Goal: Task Accomplishment & Management: Complete application form

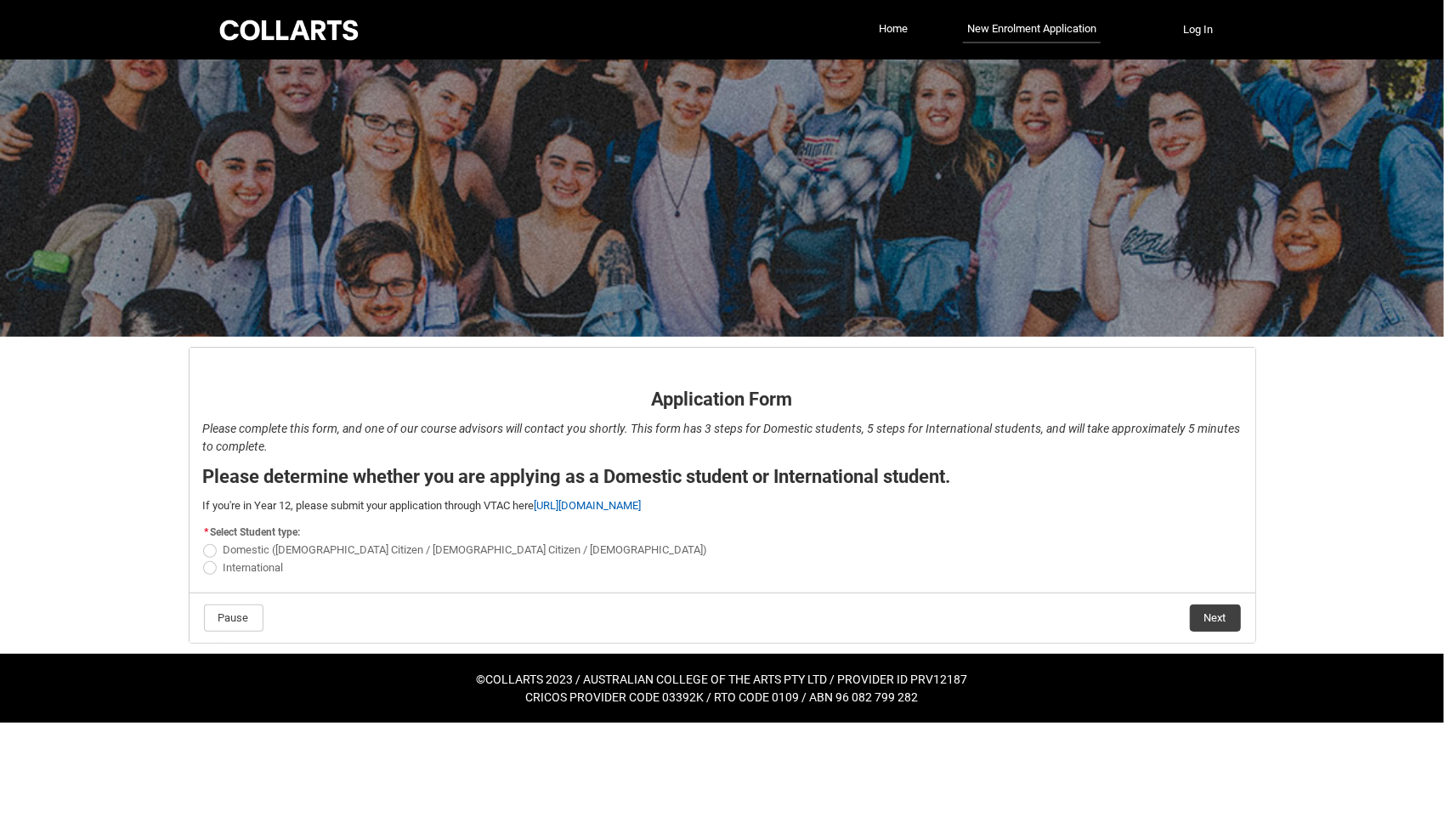
drag, startPoint x: 209, startPoint y: 582, endPoint x: 219, endPoint y: 580, distance: 10.2
click at [219, 580] on flowruntime-lwc-body "Application Form - Page 1 Application Form Please complete this form, and one o…" at bounding box center [723, 470] width 1066 height 245
click at [226, 556] on div "Domestic ([DEMOGRAPHIC_DATA] Citizen / [DEMOGRAPHIC_DATA] Citizen / [DEMOGRAPHI…" at bounding box center [722, 559] width 1039 height 35
click at [212, 569] on span "REDU_Application_Form_for_Applicant flow" at bounding box center [210, 567] width 13 height 13
click at [203, 559] on input "International" at bounding box center [202, 558] width 1 height 1
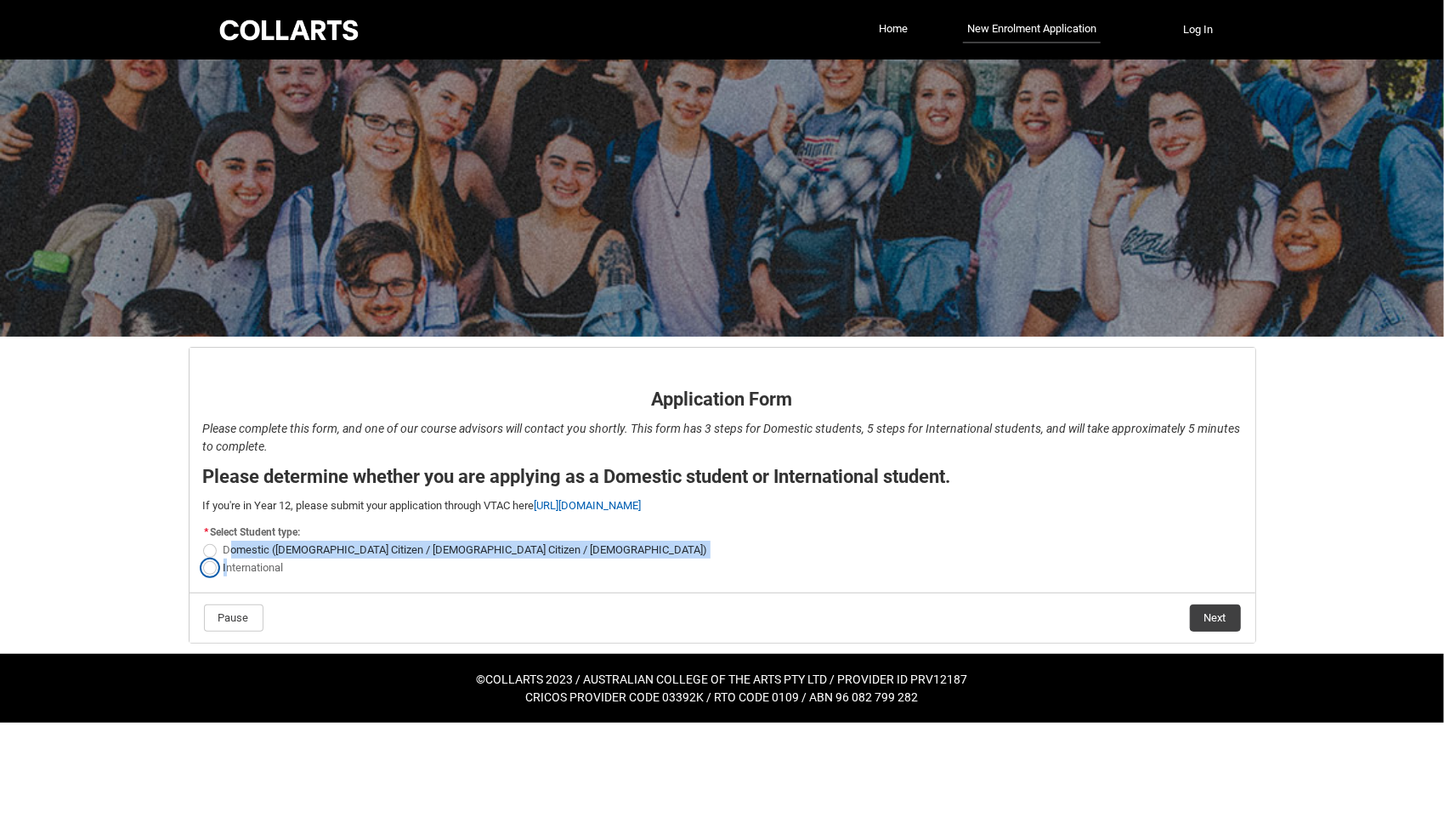
radio input "true"
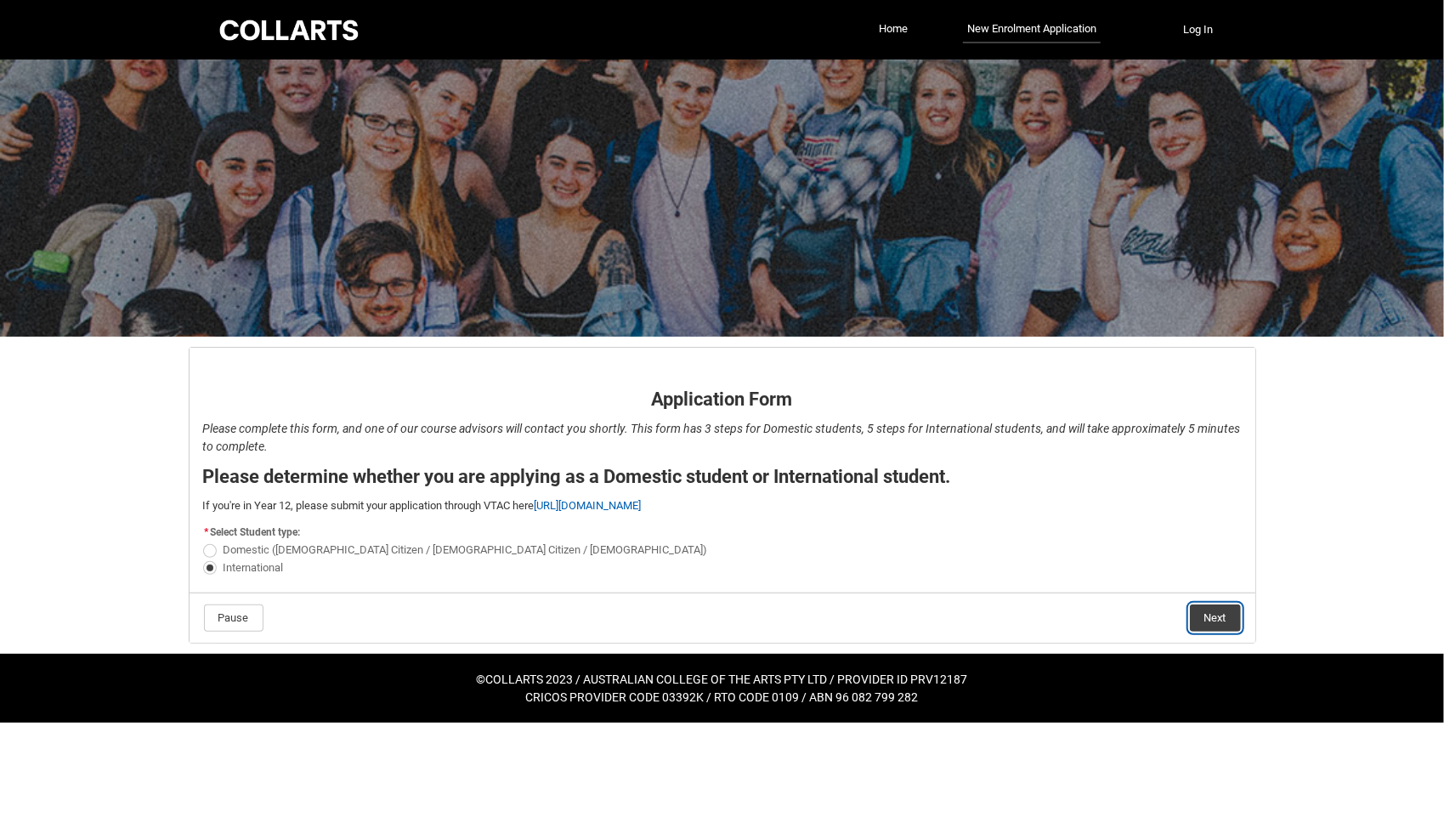
click at [1218, 625] on button "Next" at bounding box center [1215, 618] width 51 height 28
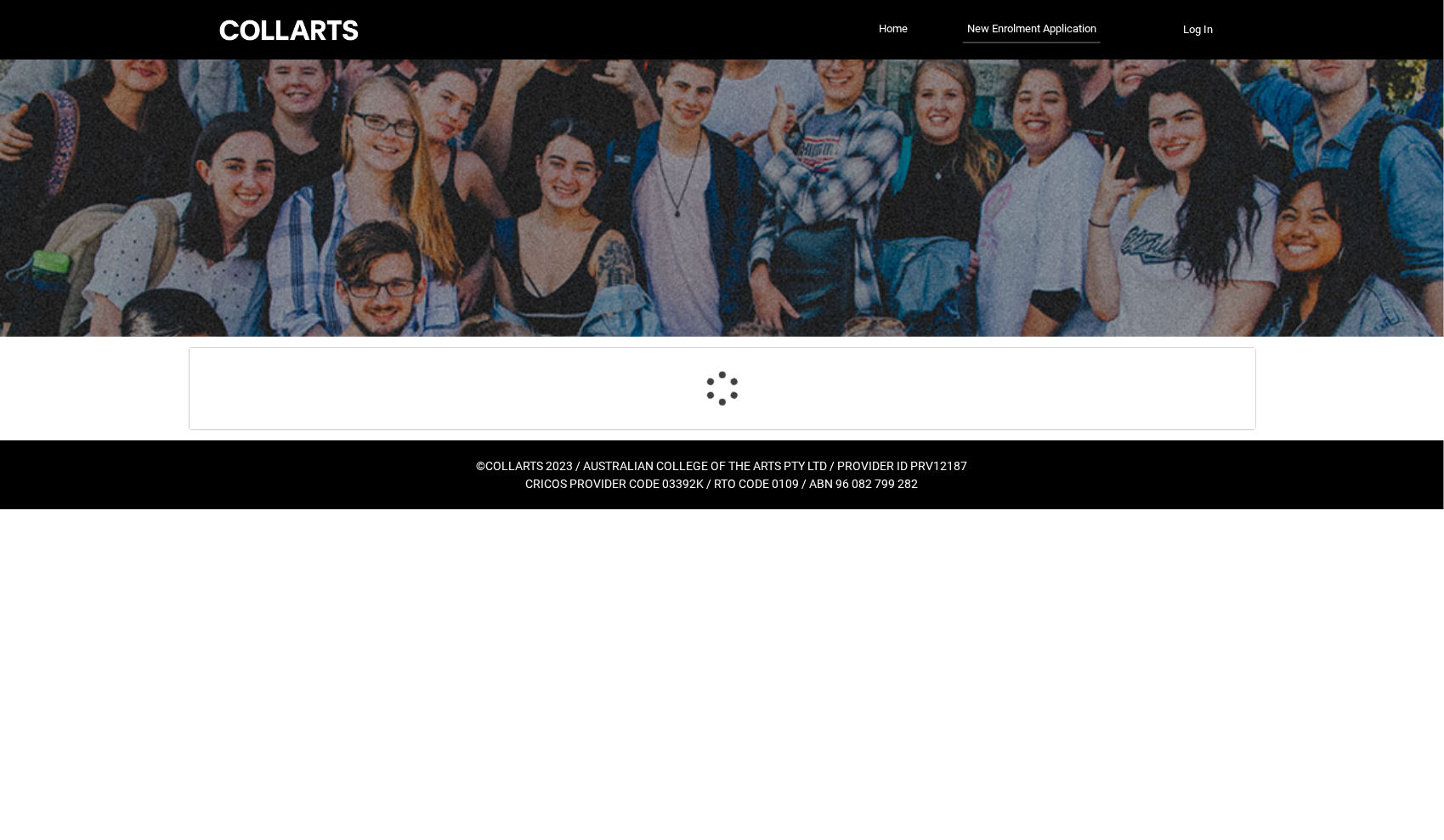
select select "choice_No"
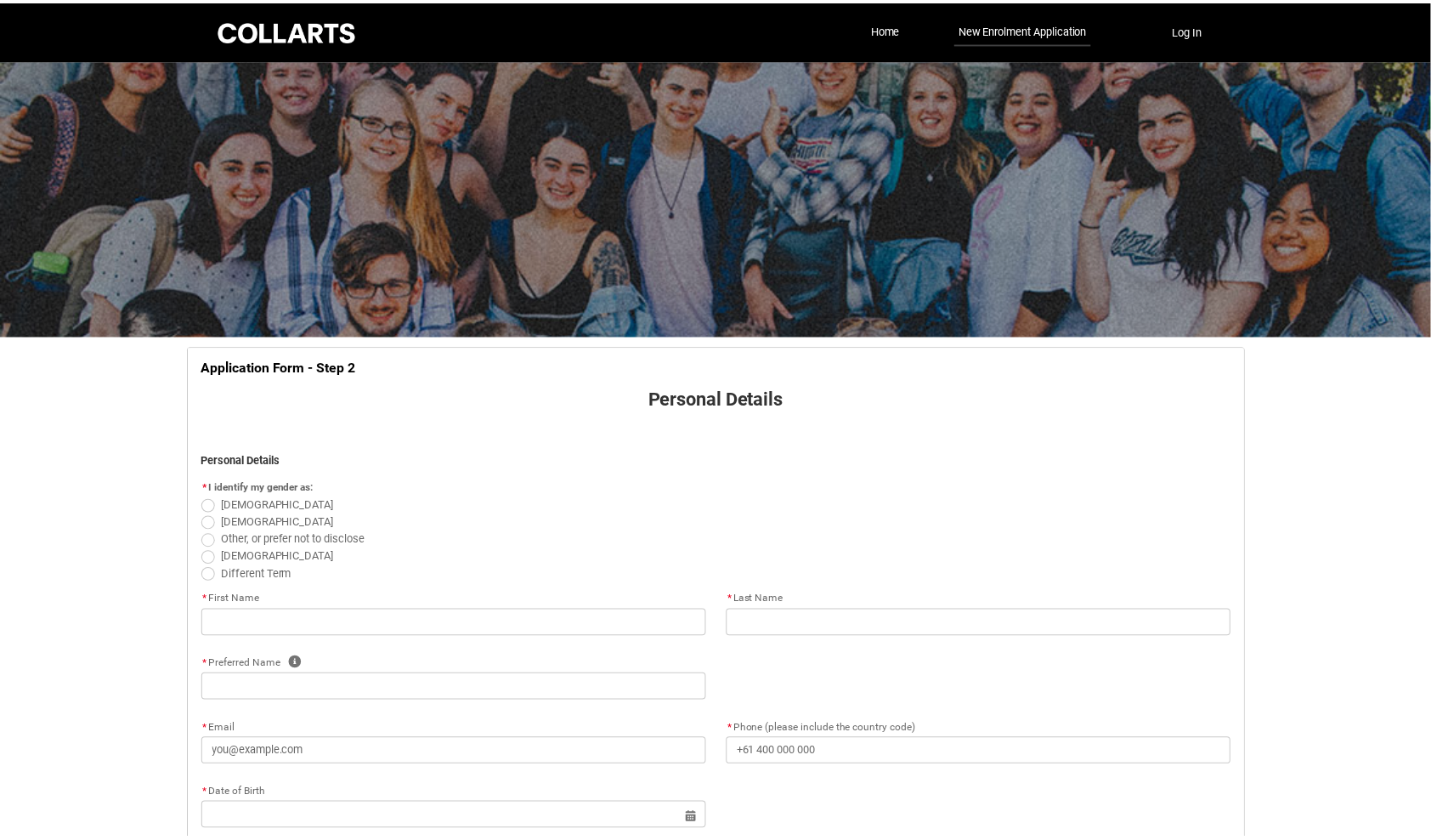
scroll to position [176, 0]
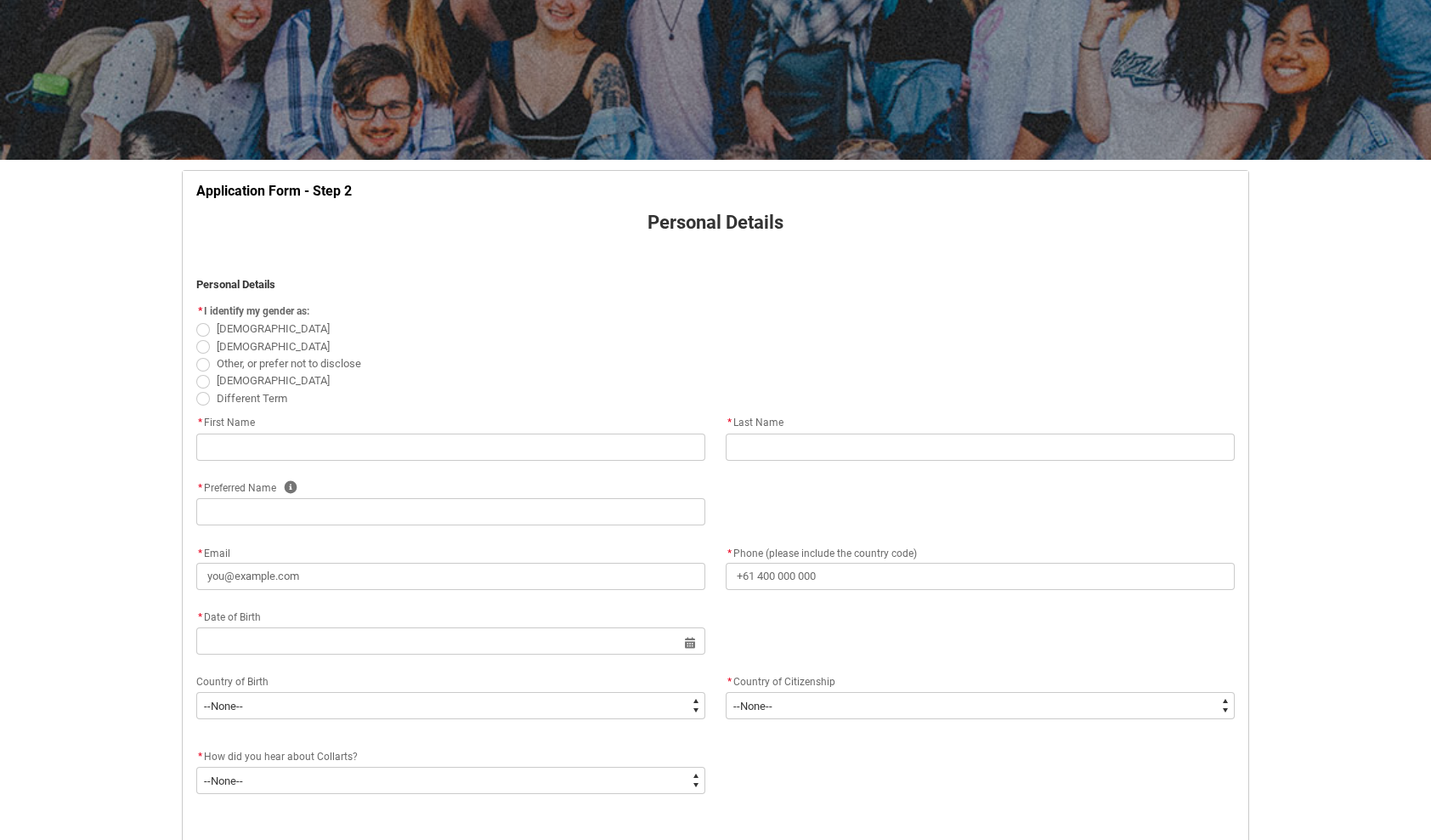
click at [208, 345] on span "REDU_Application_Form_for_Applicant flow" at bounding box center [203, 347] width 13 height 13
click at [196, 338] on input "[DEMOGRAPHIC_DATA]" at bounding box center [195, 337] width 1 height 1
radio input "true"
click at [301, 445] on input "REDU_Application_Form_for_Applicant flow" at bounding box center [451, 447] width 509 height 28
type lightning-primitive-input-simple "Vrishabh"
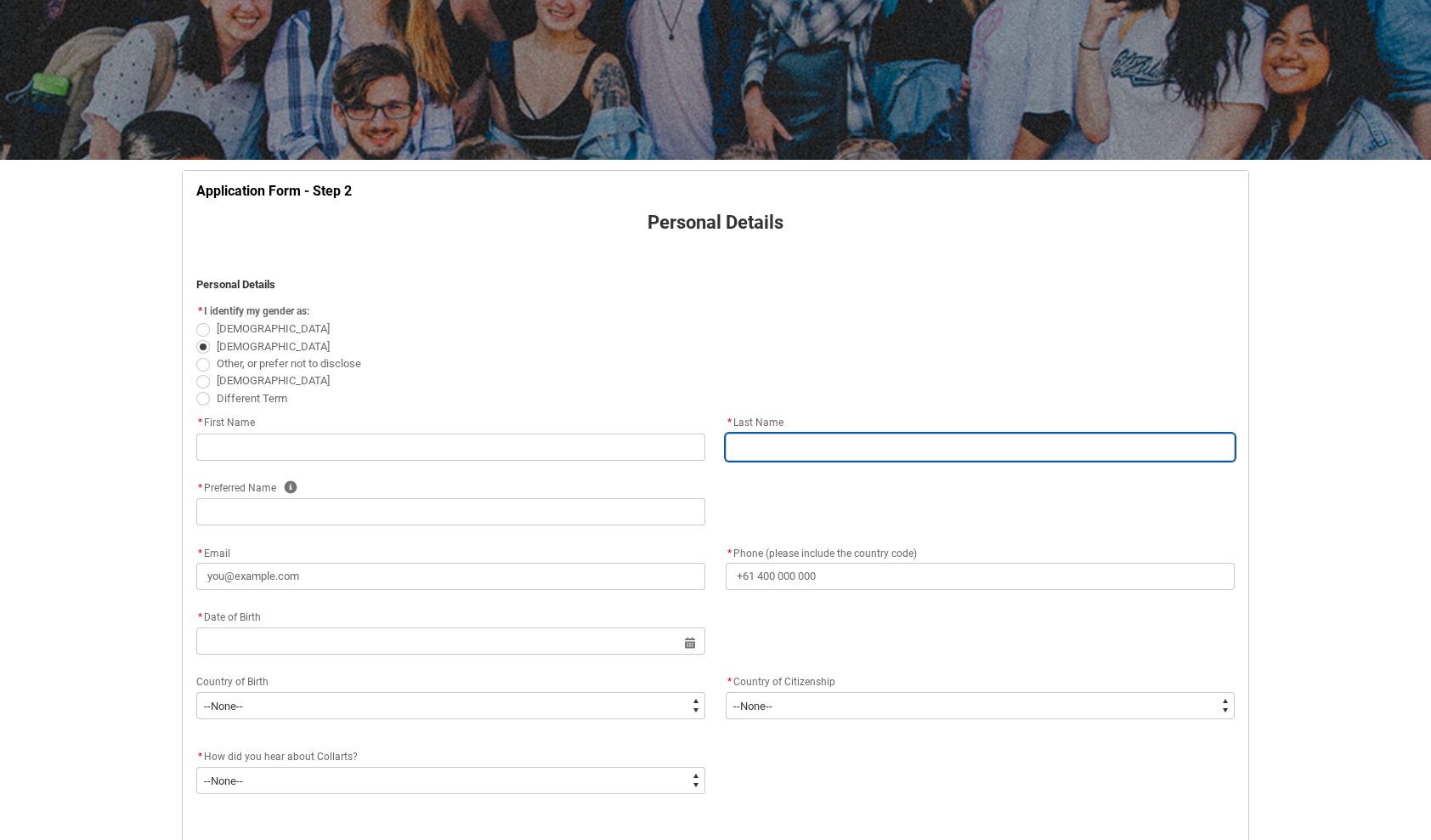
type lightning-primitive-input-simple "Kannan"
type lightning-primitive-input-simple "Vrishabh"
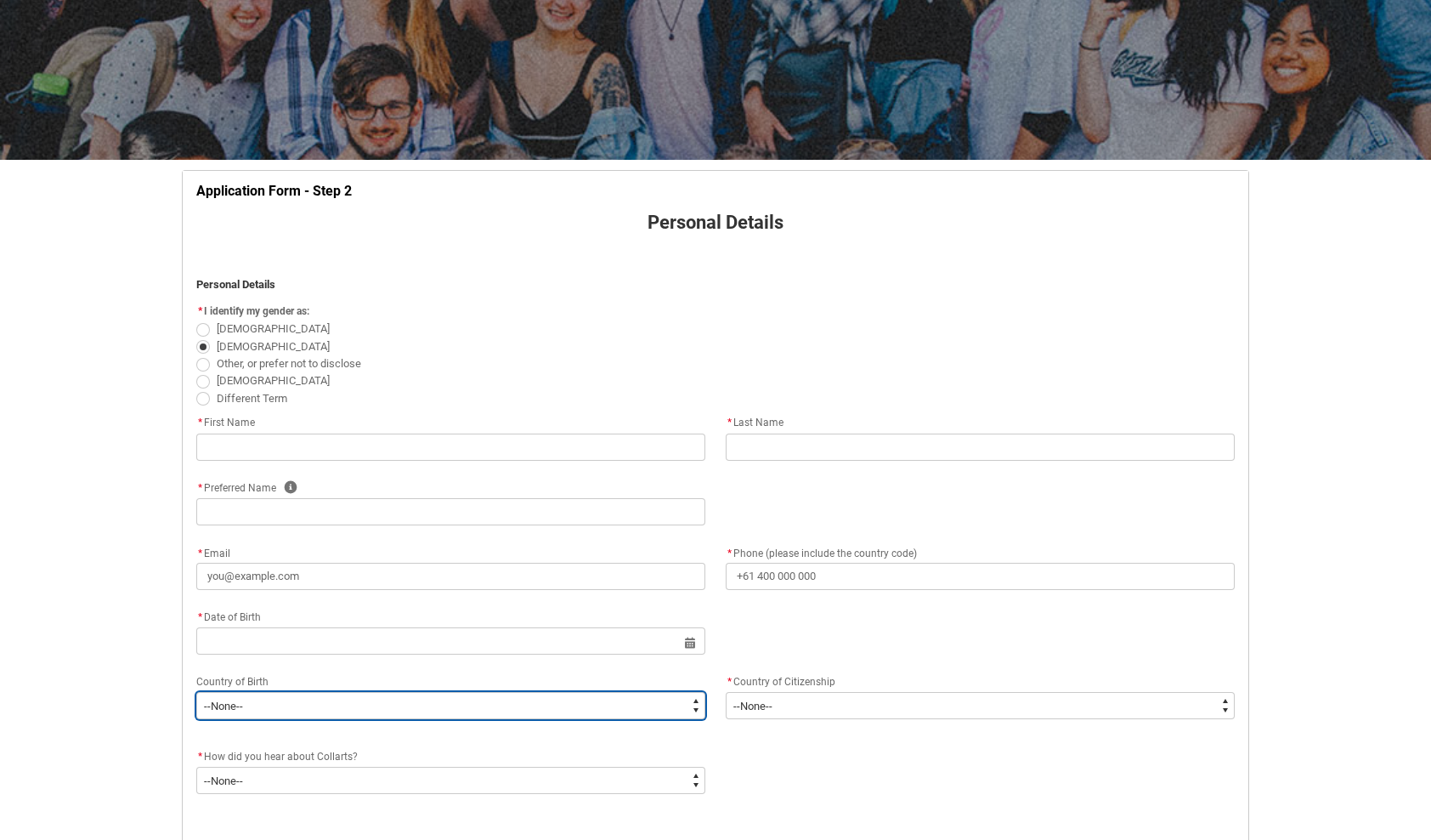
type lightning-select "Birth_Country.4206"
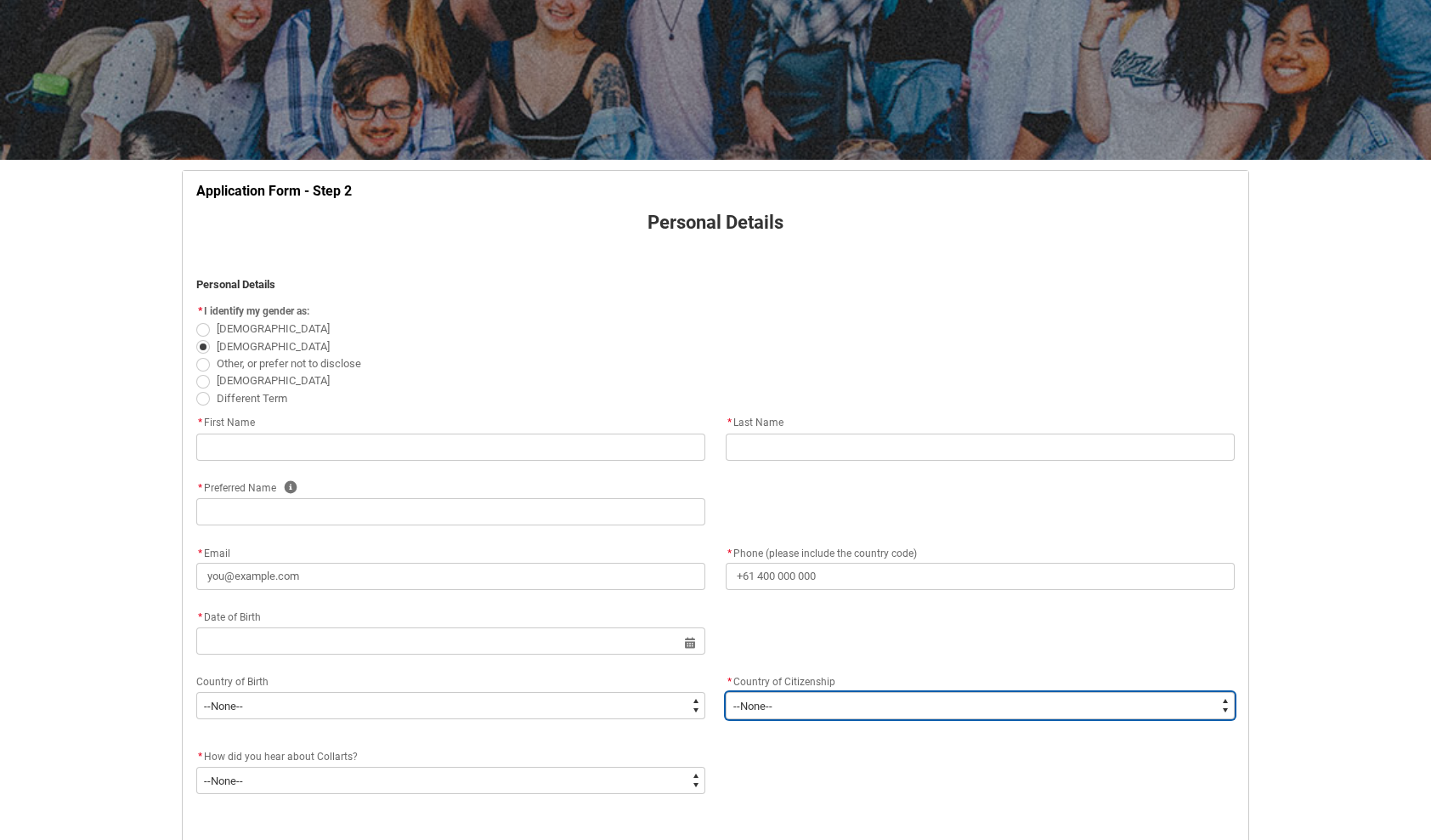
type lightning-select "Citizenship_Country.[DEMOGRAPHIC_DATA]"
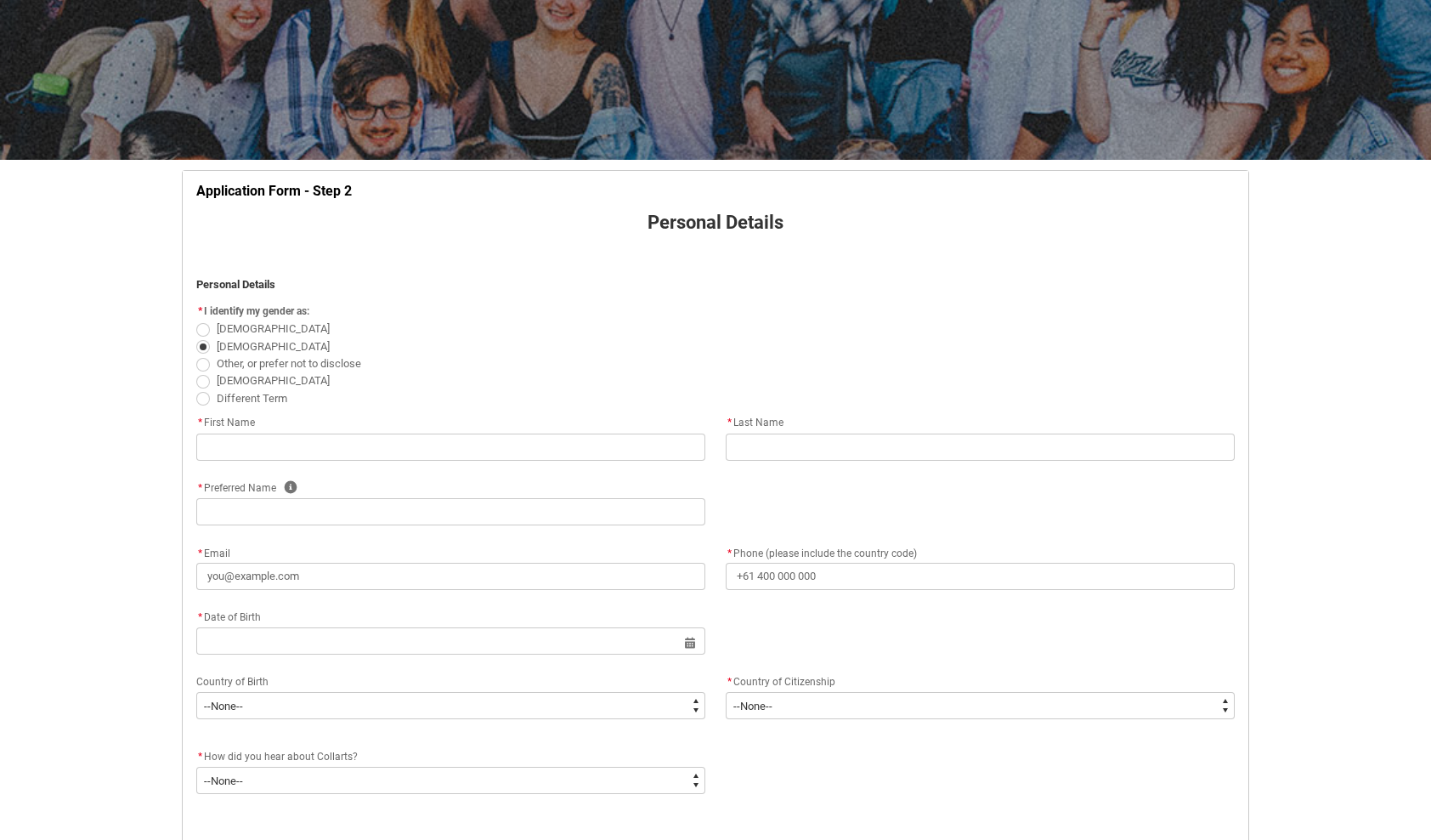
type lightning-select "Country_Choice.8104"
type lightning-primitive-input-simple "[PERSON_NAME]"
type input "Vrishabh"
type input "Kannan"
type input "Vrishabh"
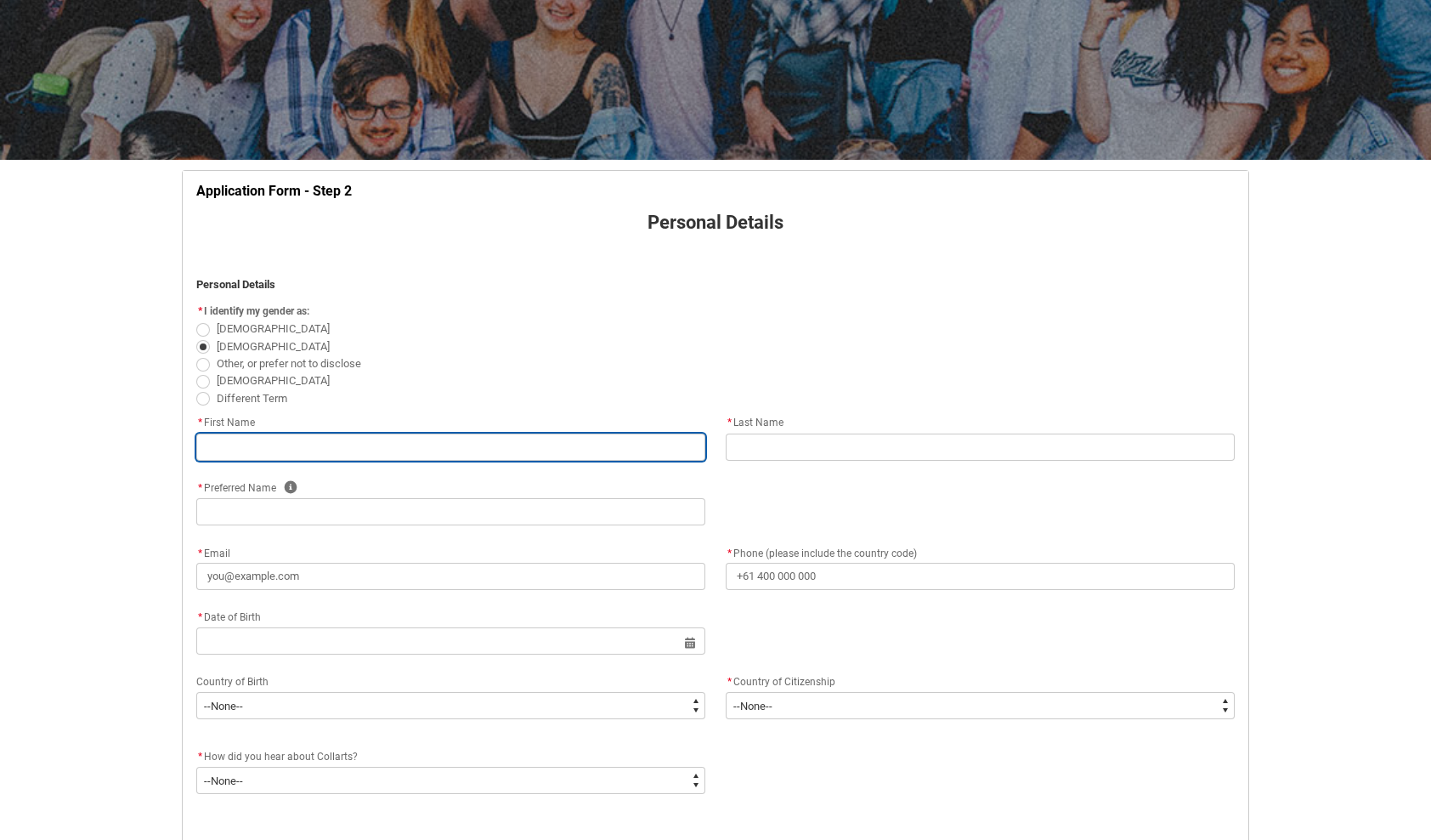
select select "Birth_Country.4206"
select select "Citizenship_Country.[DEMOGRAPHIC_DATA]"
select select "Country_Choice.8104"
type input "[PERSON_NAME]"
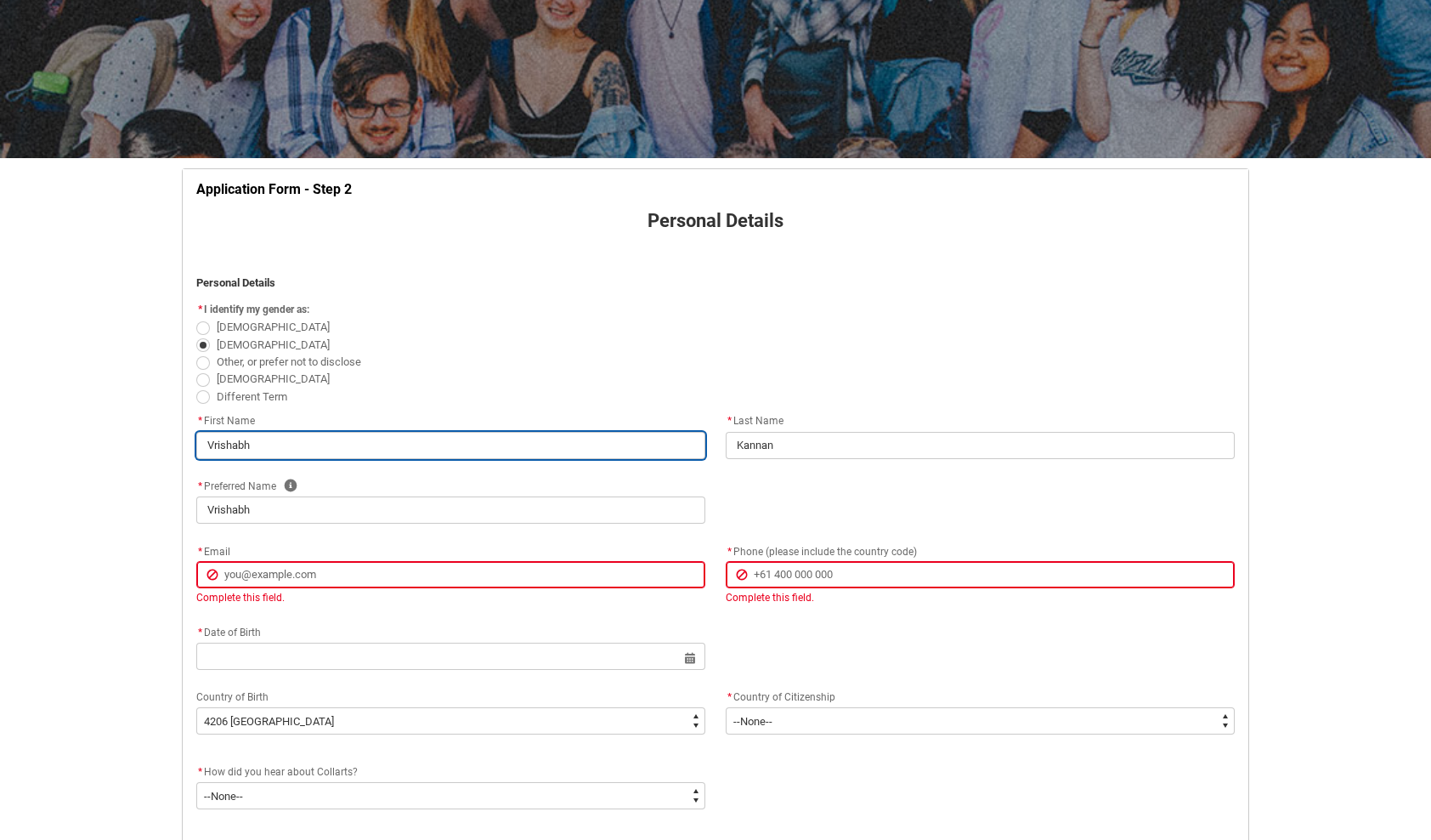
scroll to position [262, 0]
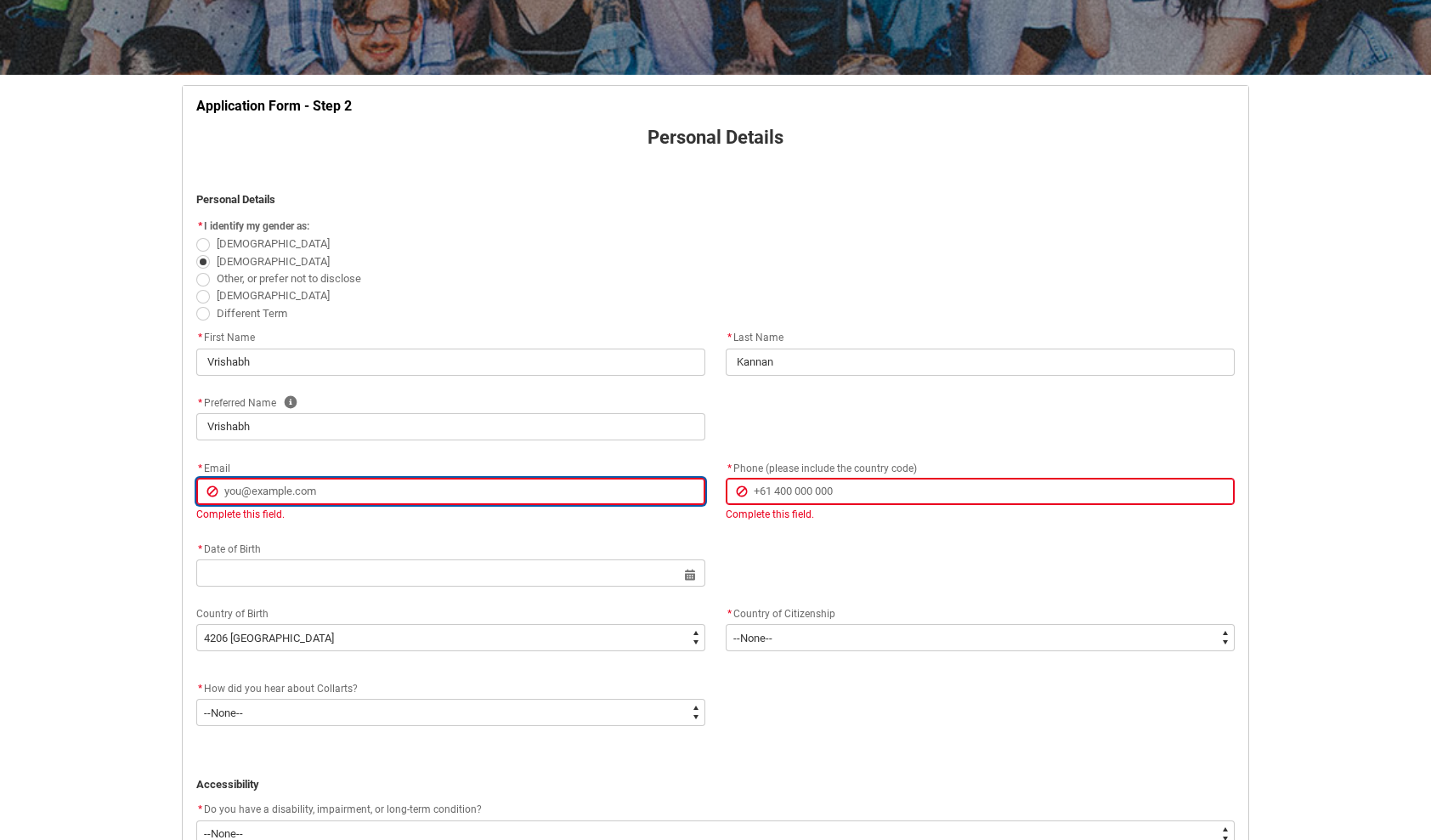
click at [460, 497] on input "* Email" at bounding box center [451, 491] width 509 height 28
type lightning-primitive-input-simple "[EMAIL_ADDRESS][DOMAIN_NAME]"
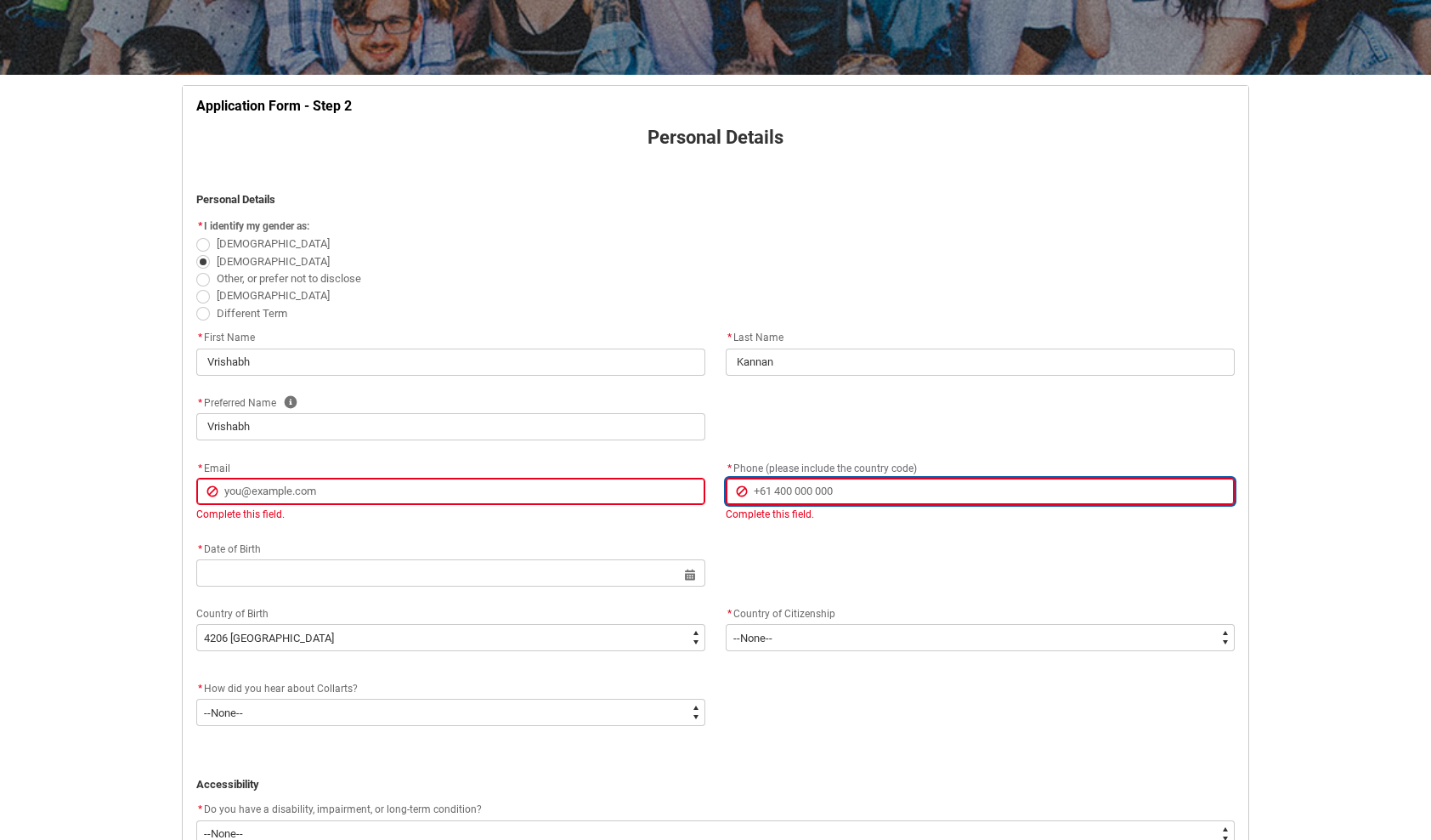
type lightning-primitive-input-simple "[PHONE_NUMBER]"
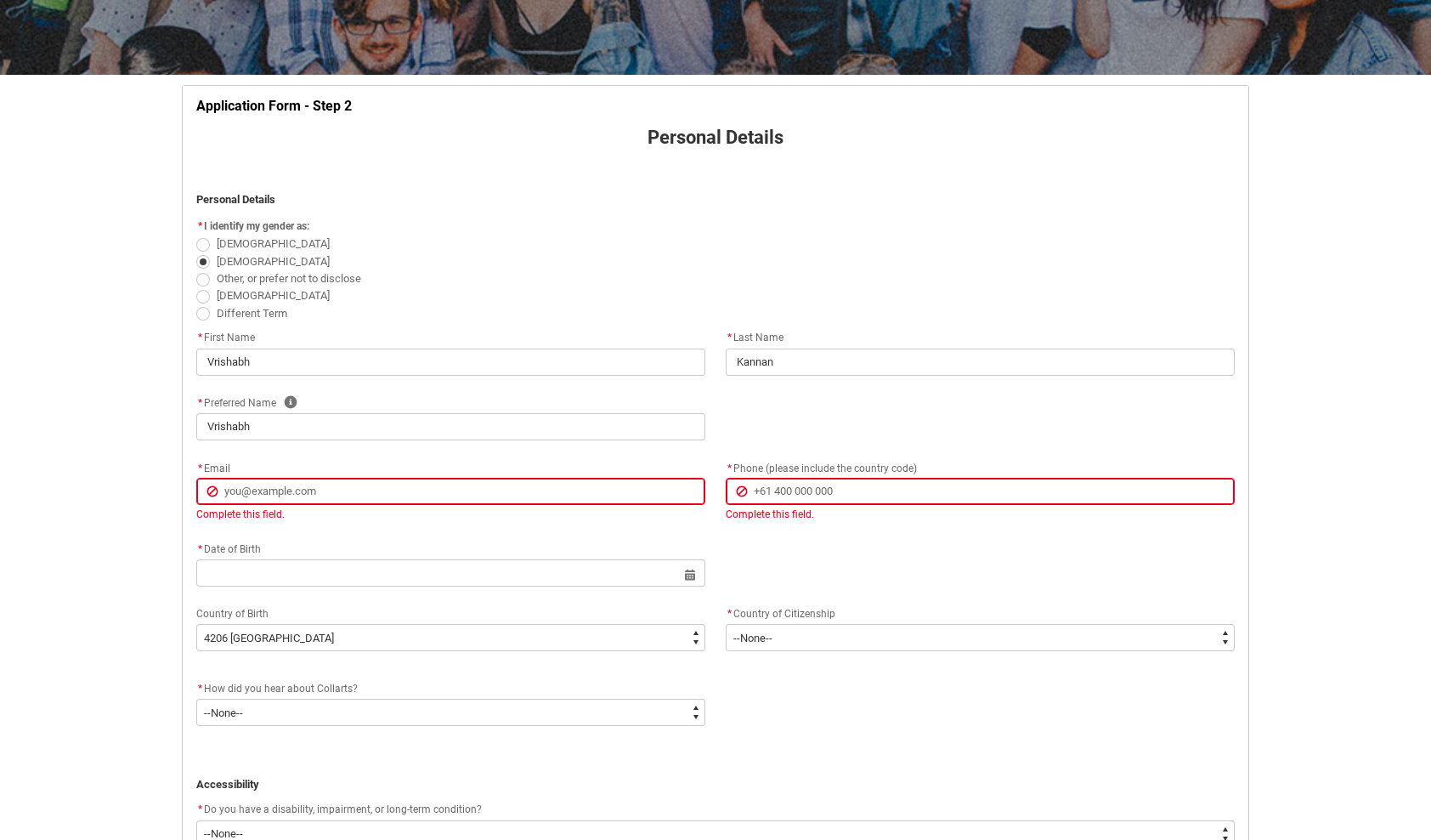
type lightning-primitive-input-simple "[PHONE_NUMBER]"
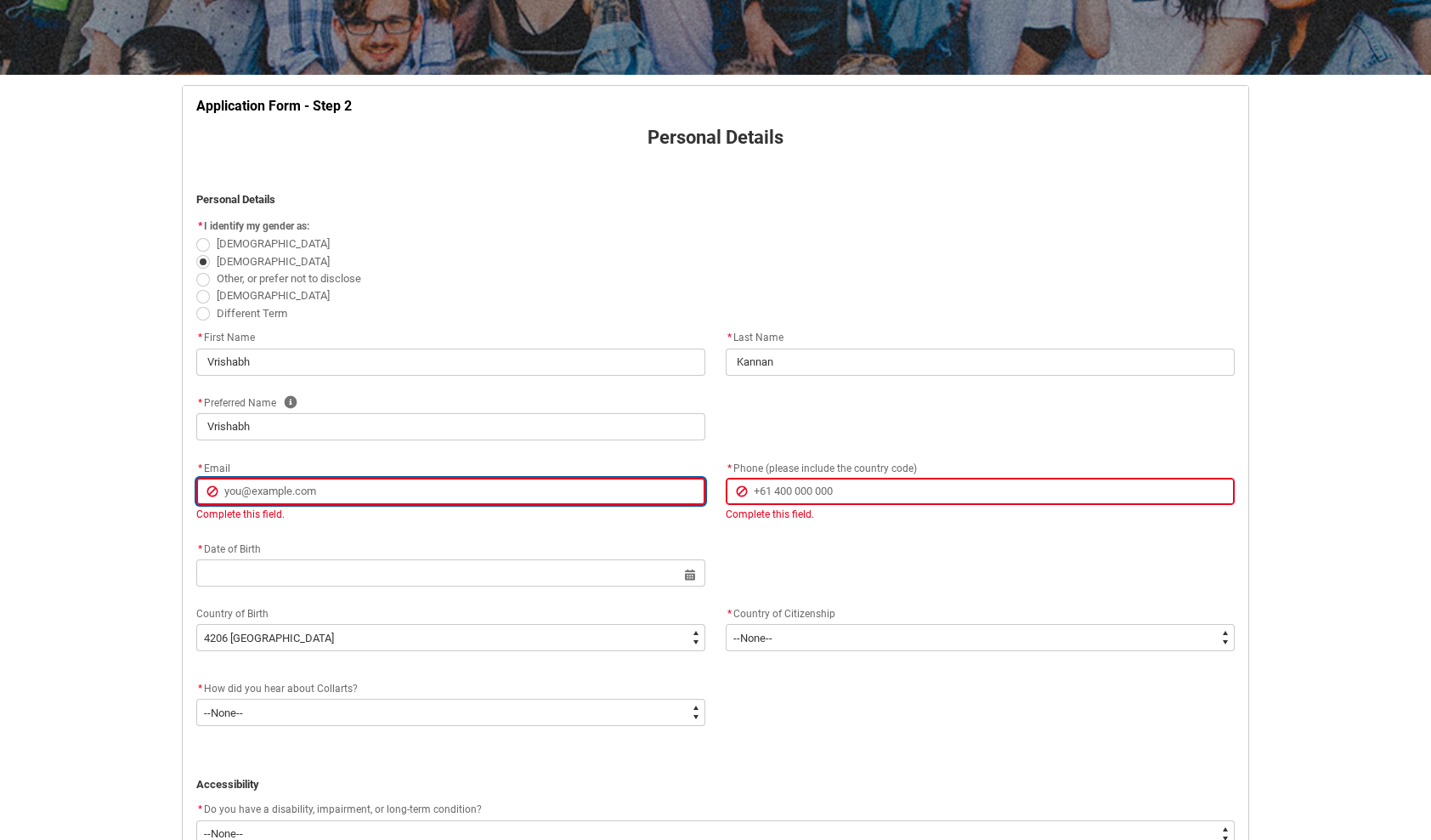
type input "[EMAIL_ADDRESS][DOMAIN_NAME]"
type input "[PHONE_NUMBER]"
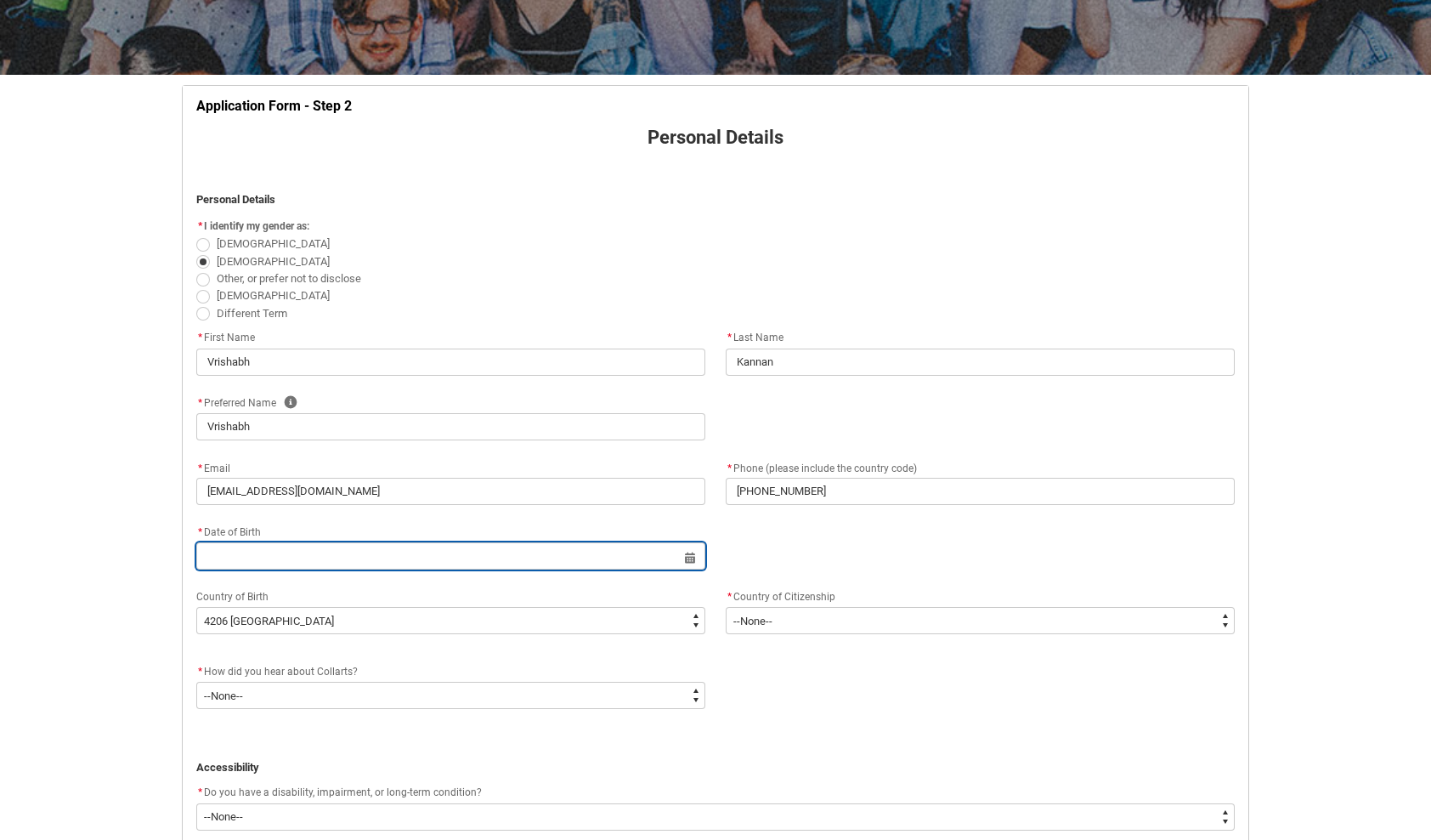
click at [341, 550] on input "REDU_Application_Form_for_Applicant flow" at bounding box center [451, 556] width 509 height 28
select select "2025"
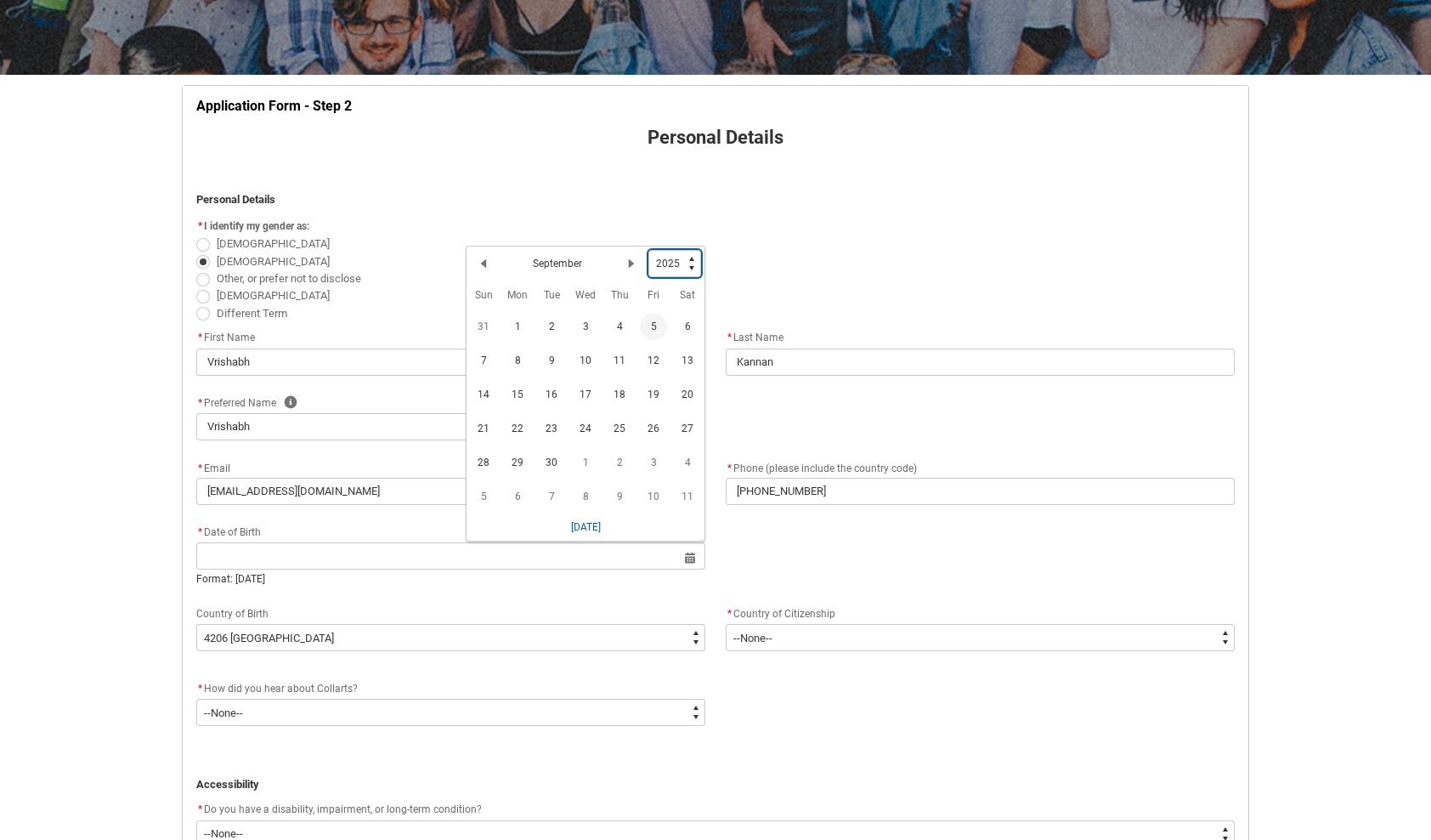
click at [671, 262] on select "1925 1926 1927 1928 1929 1930 1931 1932 1933 1934 1935 1936 1937 1938 1939 1940…" at bounding box center [674, 263] width 52 height 28
type lightning-select "2007"
click at [648, 250] on select "1925 1926 1927 1928 1929 1930 1931 1932 1933 1934 1935 1936 1937 1938 1939 1940…" at bounding box center [674, 263] width 52 height 28
click at [637, 272] on button "Next Month" at bounding box center [631, 267] width 28 height 28
click at [625, 268] on button "Next Month" at bounding box center [631, 267] width 28 height 28
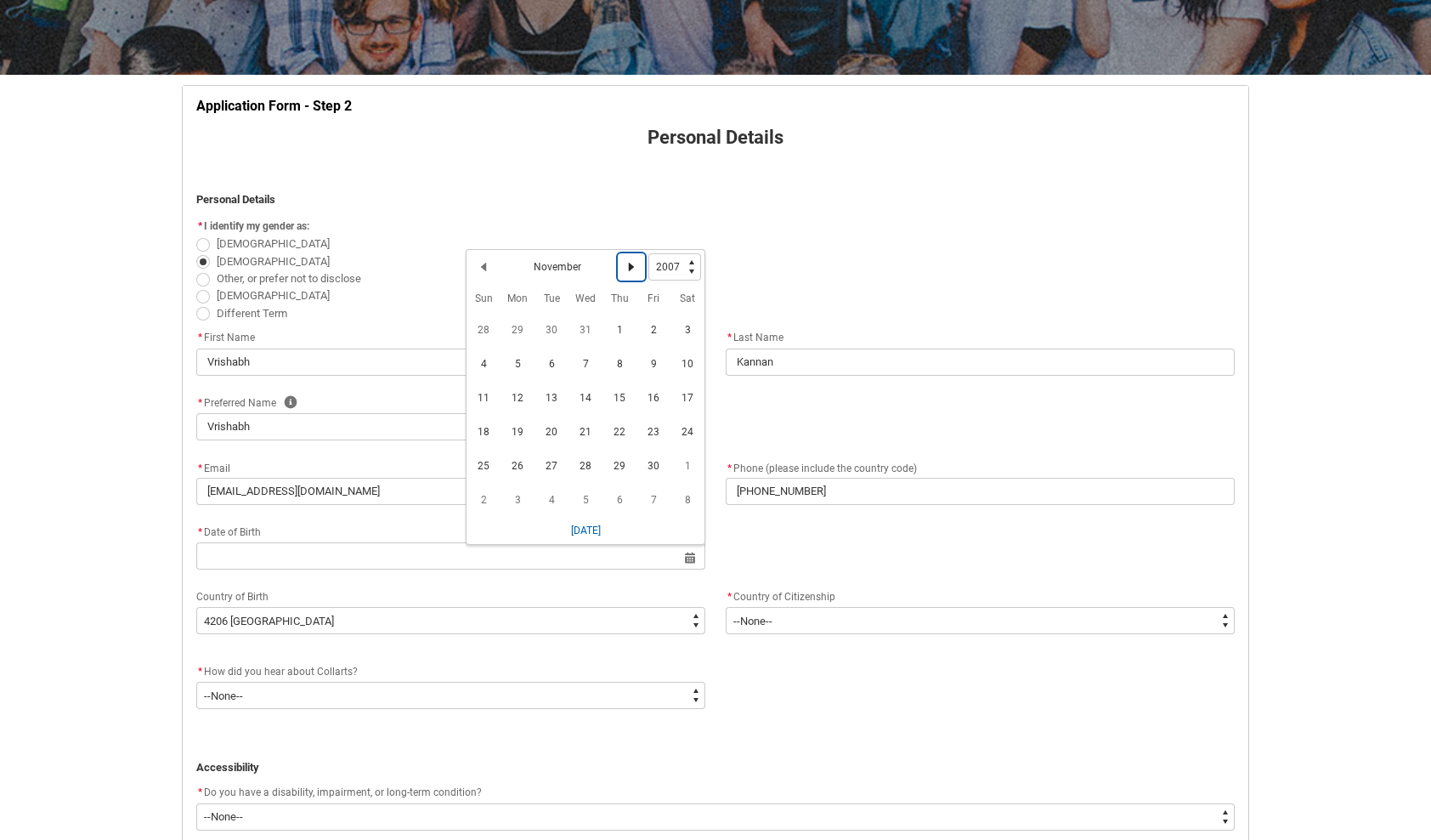
click at [625, 267] on lightning-primitive-icon "Date picker: November" at bounding box center [631, 267] width 11 height 11
click at [625, 267] on button "Next Month" at bounding box center [631, 267] width 28 height 28
click at [624, 275] on button "Next Month" at bounding box center [631, 267] width 28 height 28
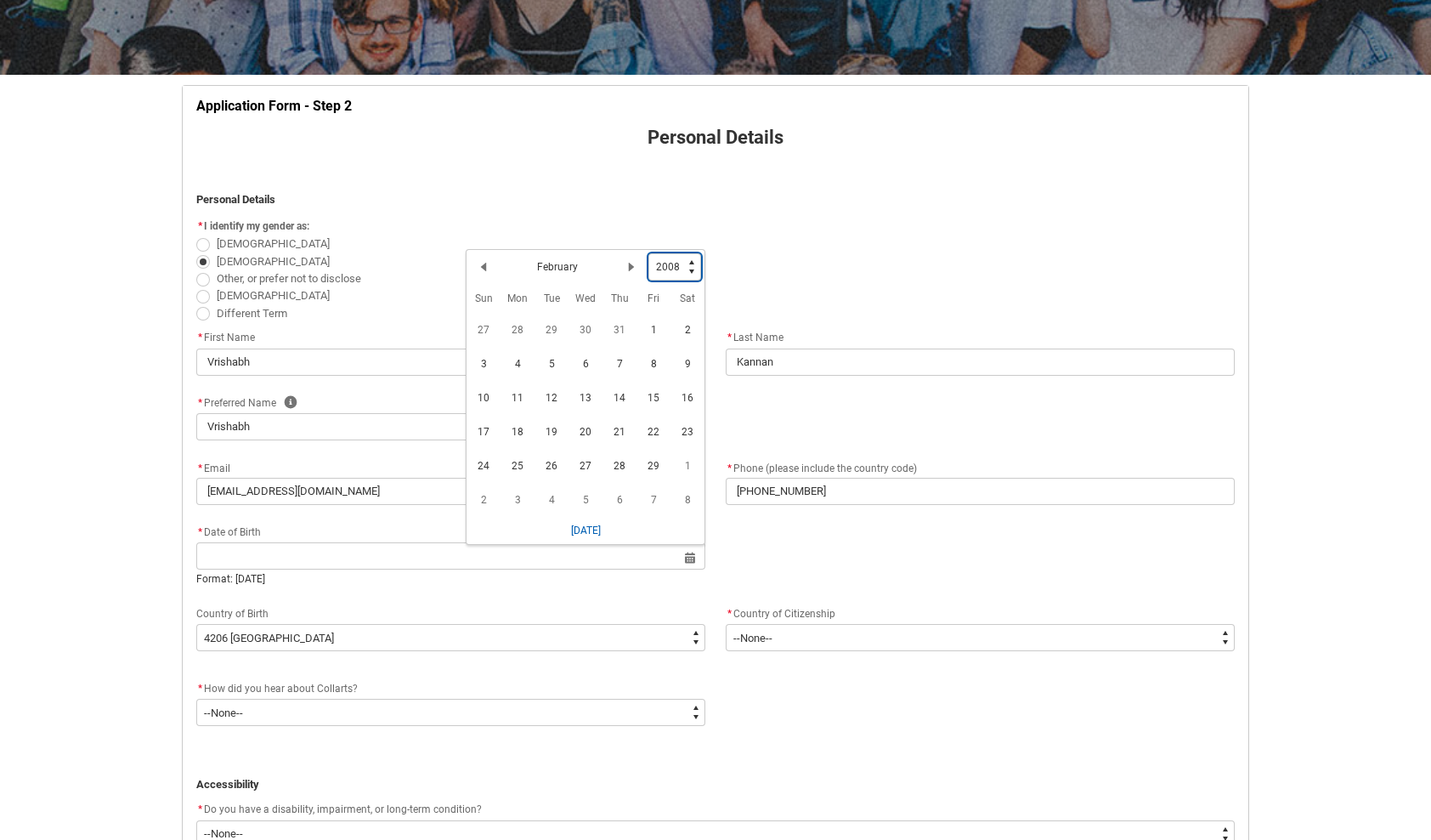
click at [658, 269] on select "1925 1926 1927 1928 1929 1930 1931 1932 1933 1934 1935 1936 1937 1938 1939 1940…" at bounding box center [674, 267] width 52 height 28
click at [648, 254] on select "1925 1926 1927 1928 1929 1930 1931 1932 1933 1934 1935 1936 1937 1938 1939 1940…" at bounding box center [674, 267] width 52 height 28
select select "2007"
click at [686, 332] on span "3" at bounding box center [687, 330] width 28 height 28
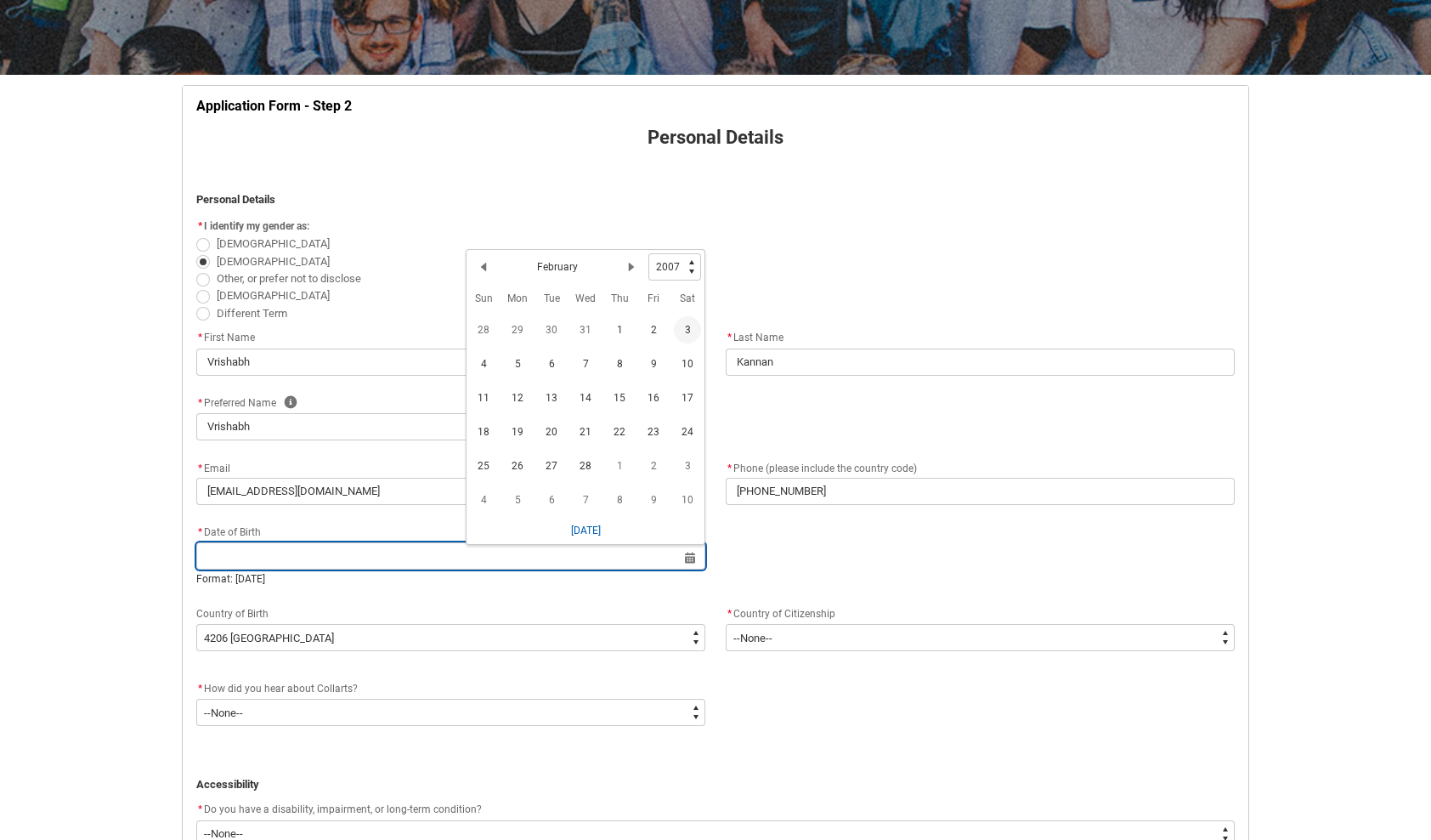
type lightning-datepicker "[DATE]"
type lightning-input "[DATE]"
type input "[DATE]"
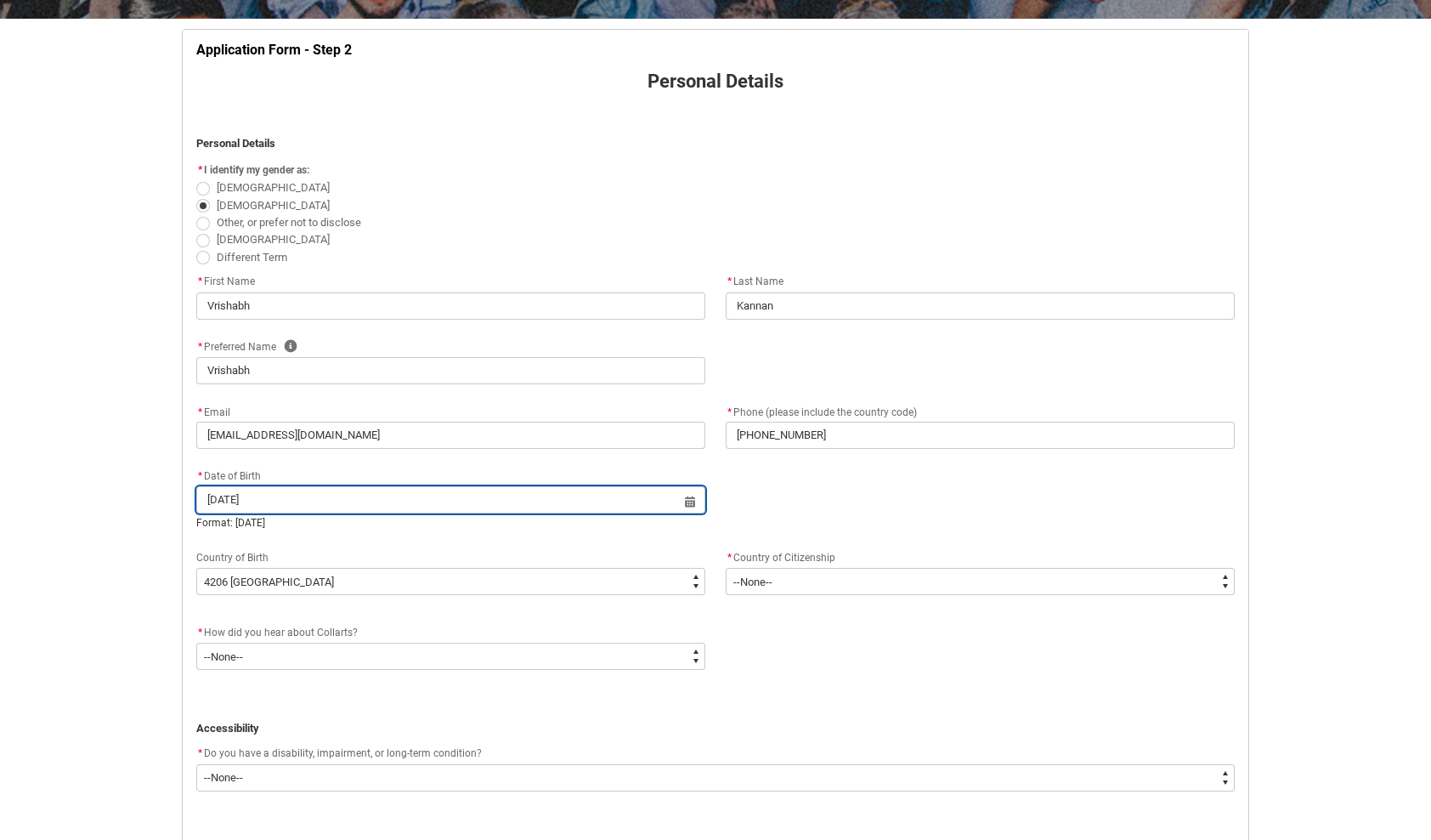
scroll to position [432, 0]
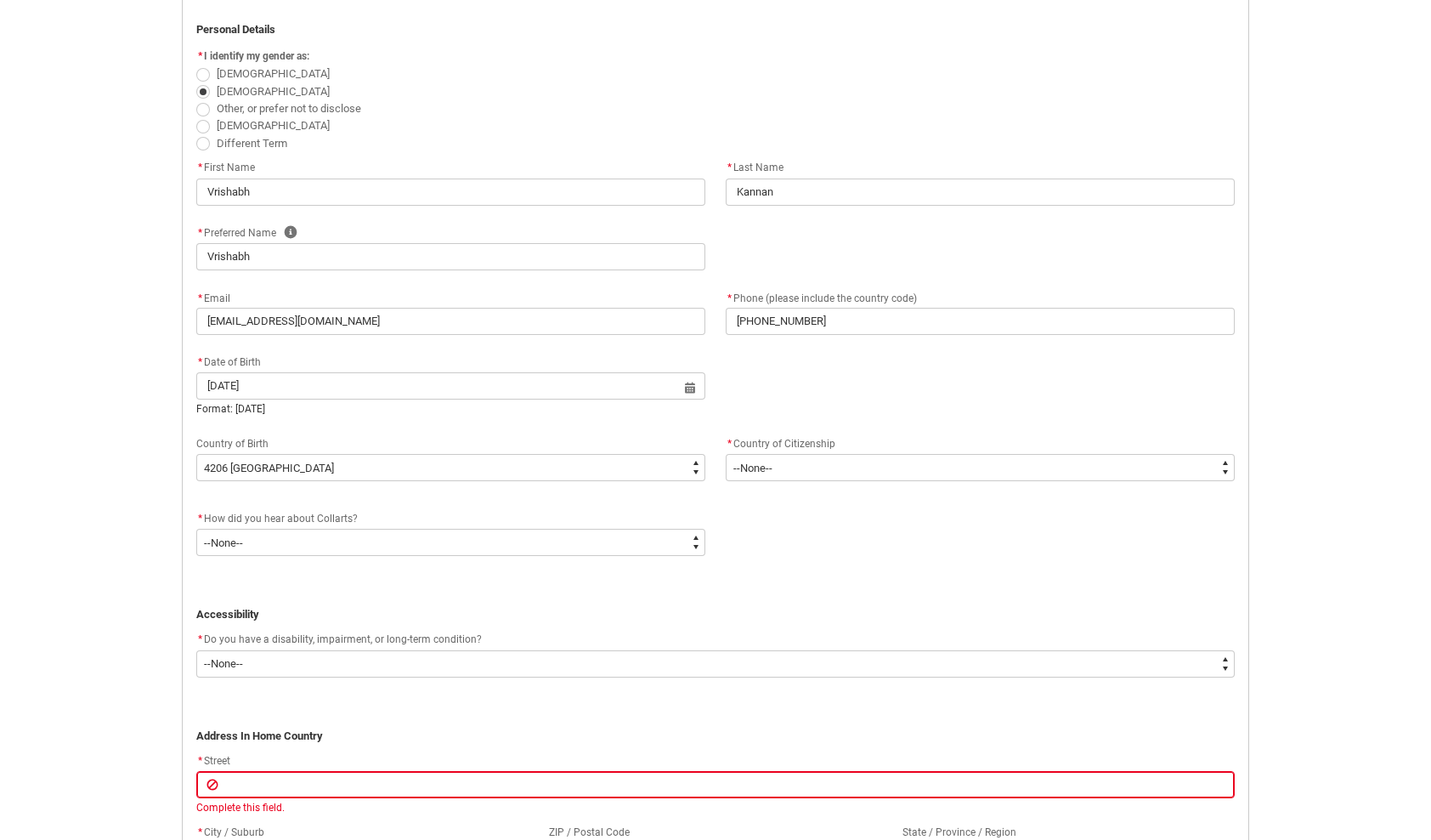
click at [309, 563] on div "* How did you hear about Collarts? * --None-- Advertising - Facebook Advertisin…" at bounding box center [715, 541] width 1059 height 65
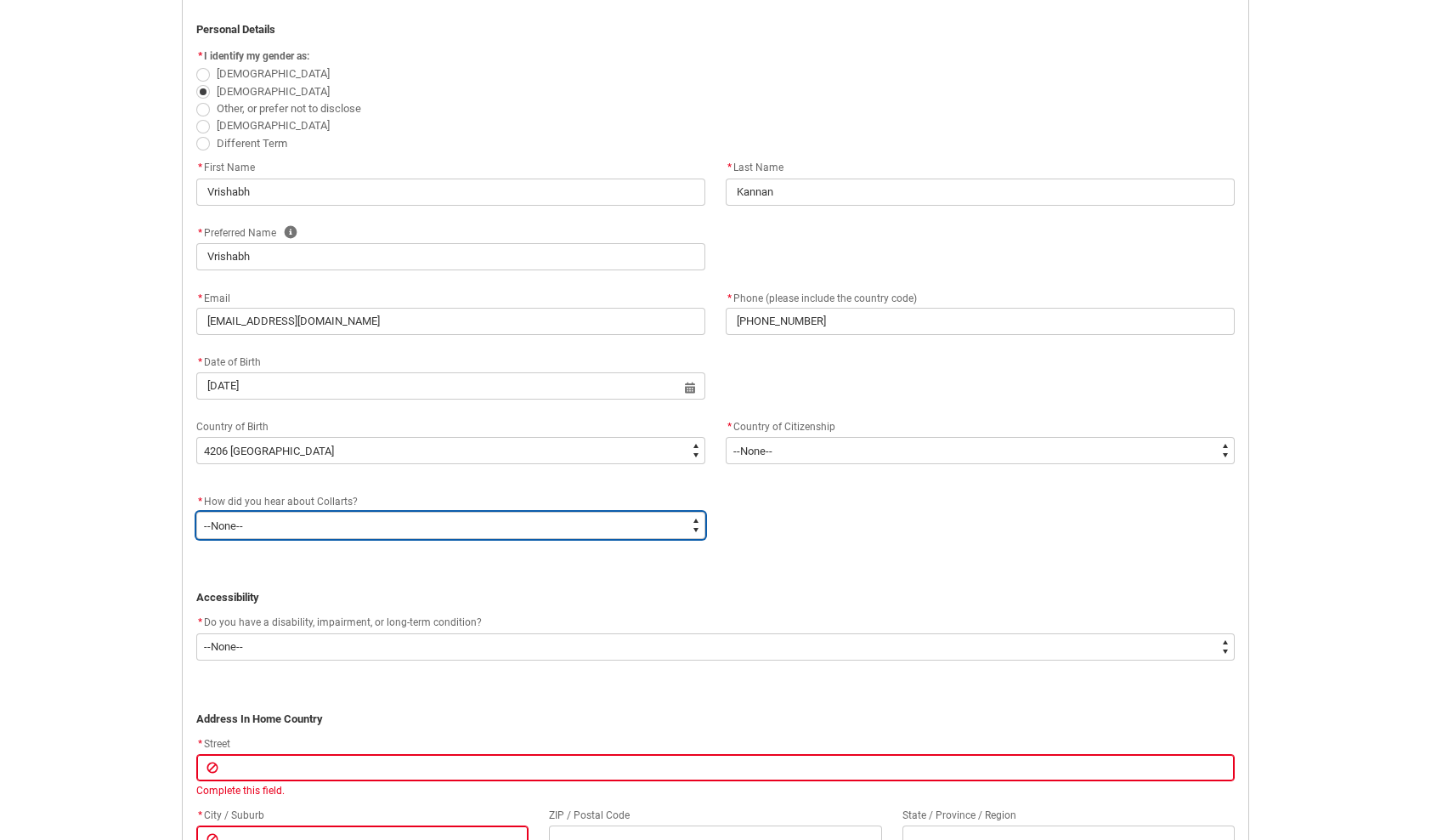
click at [312, 531] on select "--None-- Advertising - Facebook Advertising - Google Advertising - Instagram Ad…" at bounding box center [451, 525] width 509 height 28
type lightning-select "Heard_About_Collarts_[DOMAIN_NAME] ADvisor"
click at [196, 512] on select "--None-- Advertising - Facebook Advertising - Google Advertising - Instagram Ad…" at bounding box center [451, 525] width 509 height 28
select select "Heard_About_Collarts_[DOMAIN_NAME] ADvisor"
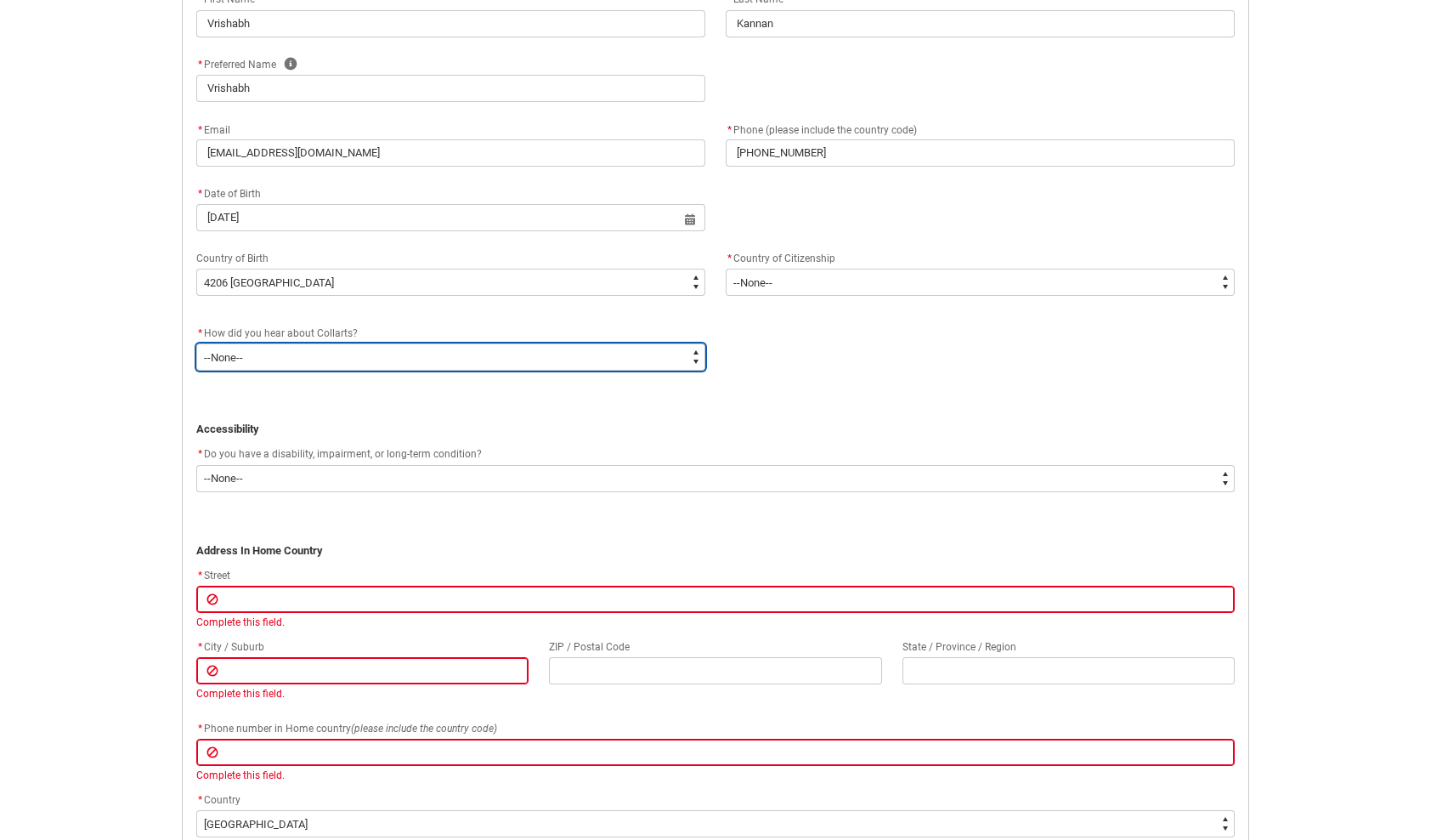
scroll to position [602, 0]
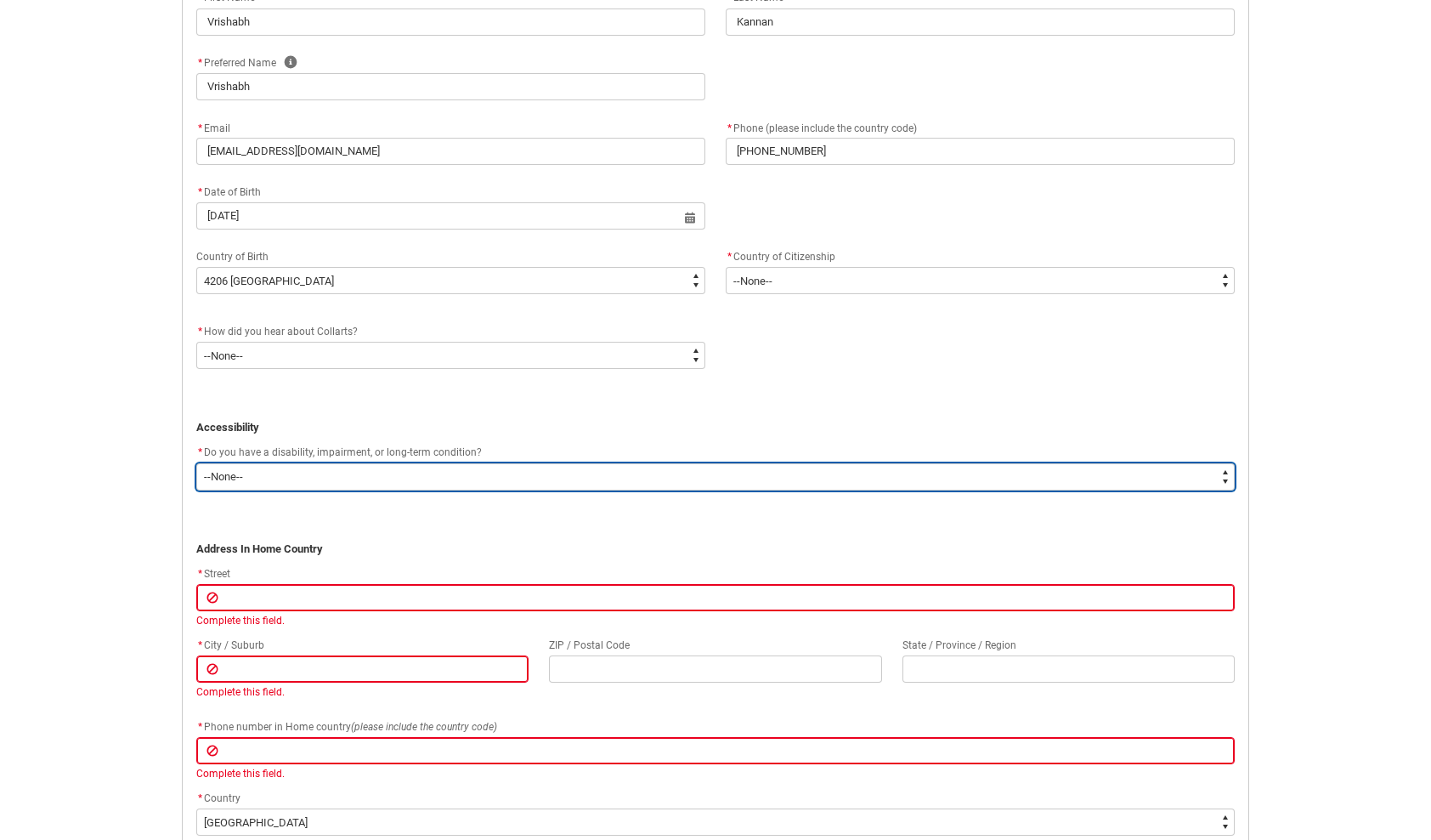
click at [317, 484] on select "--None-- Yes No" at bounding box center [715, 477] width 1038 height 28
type lightning-select "No_TextChoice"
click at [196, 463] on select "--None-- Yes No" at bounding box center [715, 477] width 1038 height 28
select select "No_TextChoice"
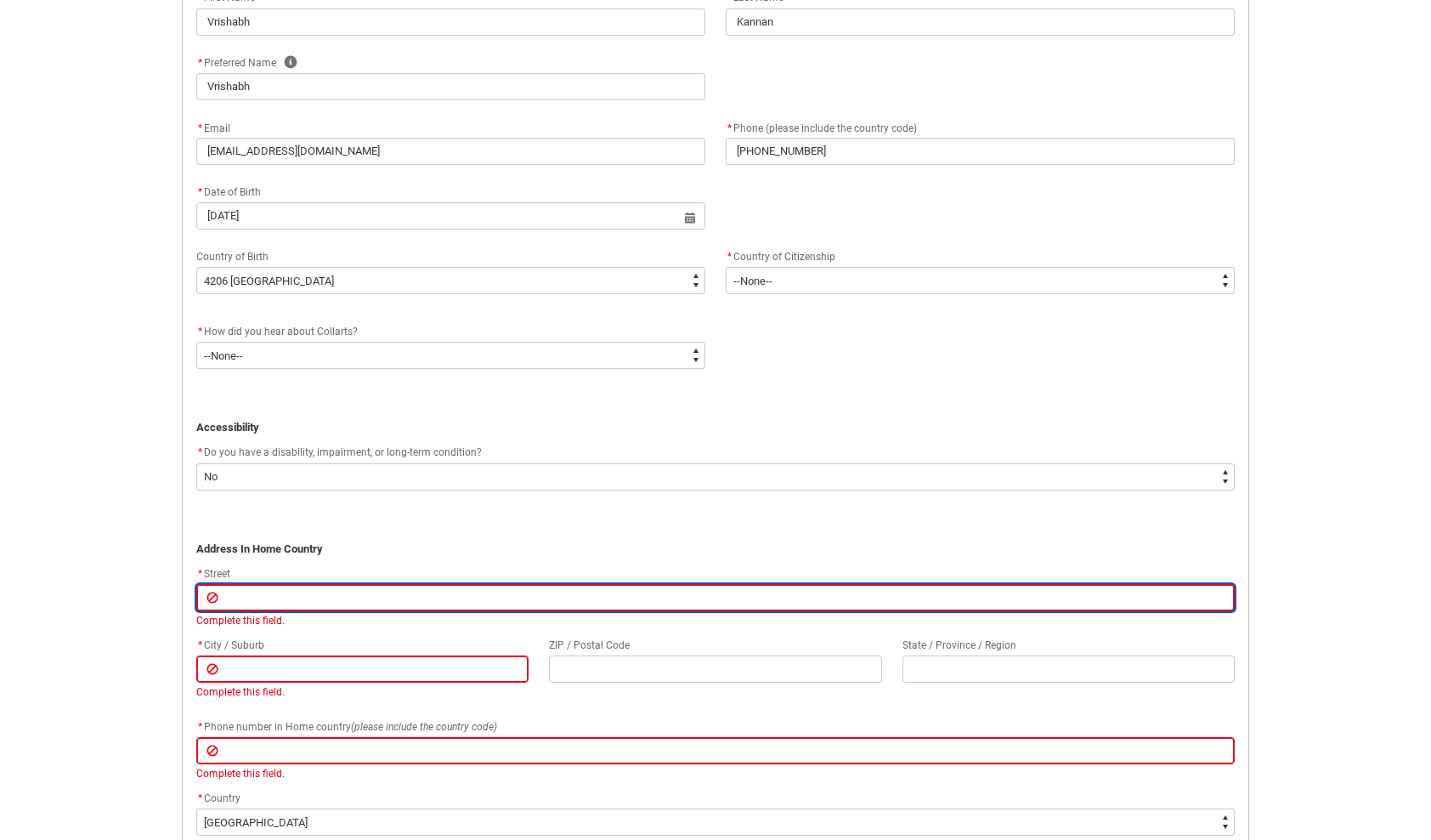
click at [331, 593] on input "REDU_Application_Form_for_Applicant flow" at bounding box center [715, 597] width 1038 height 28
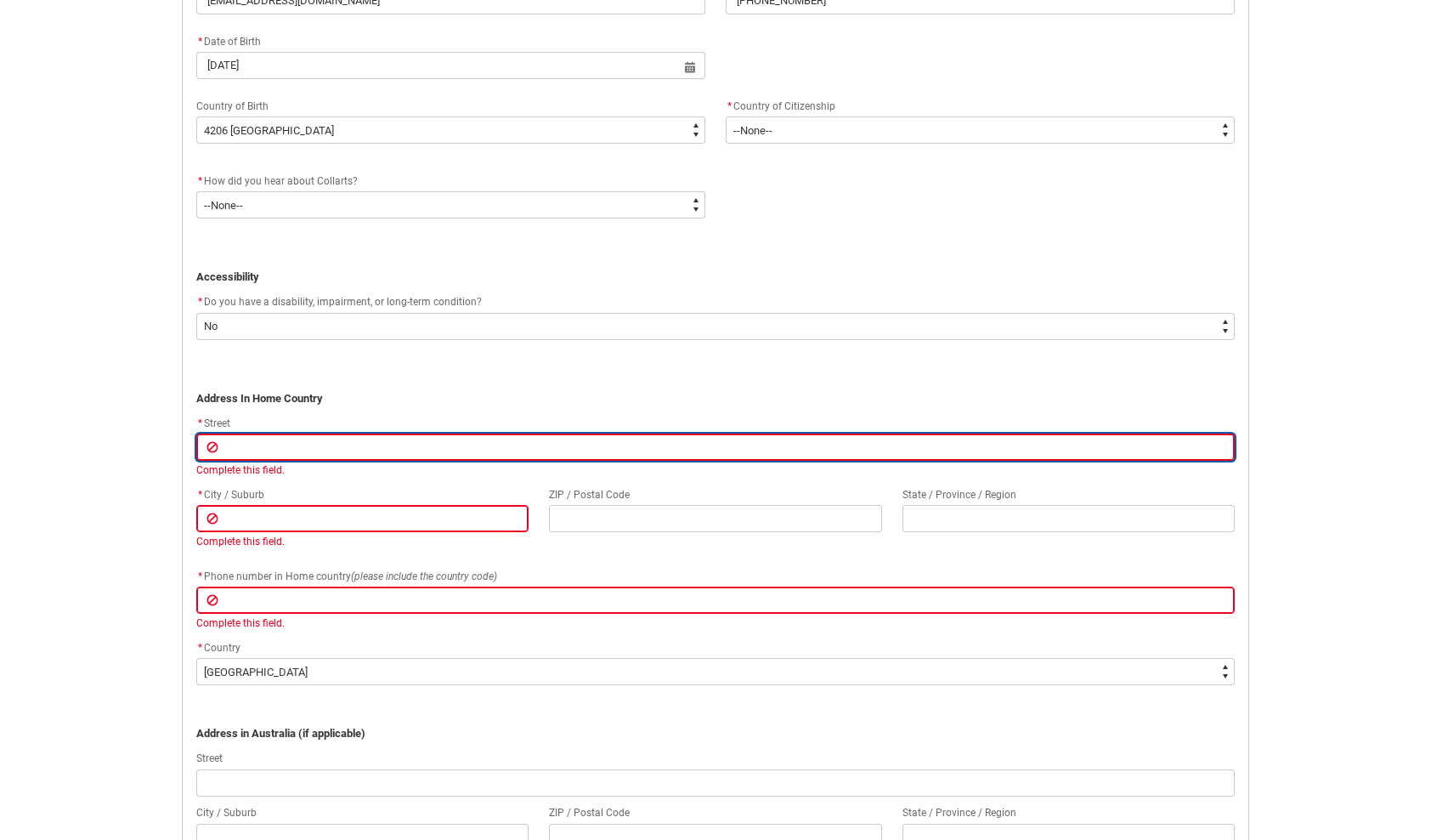
scroll to position [703, 0]
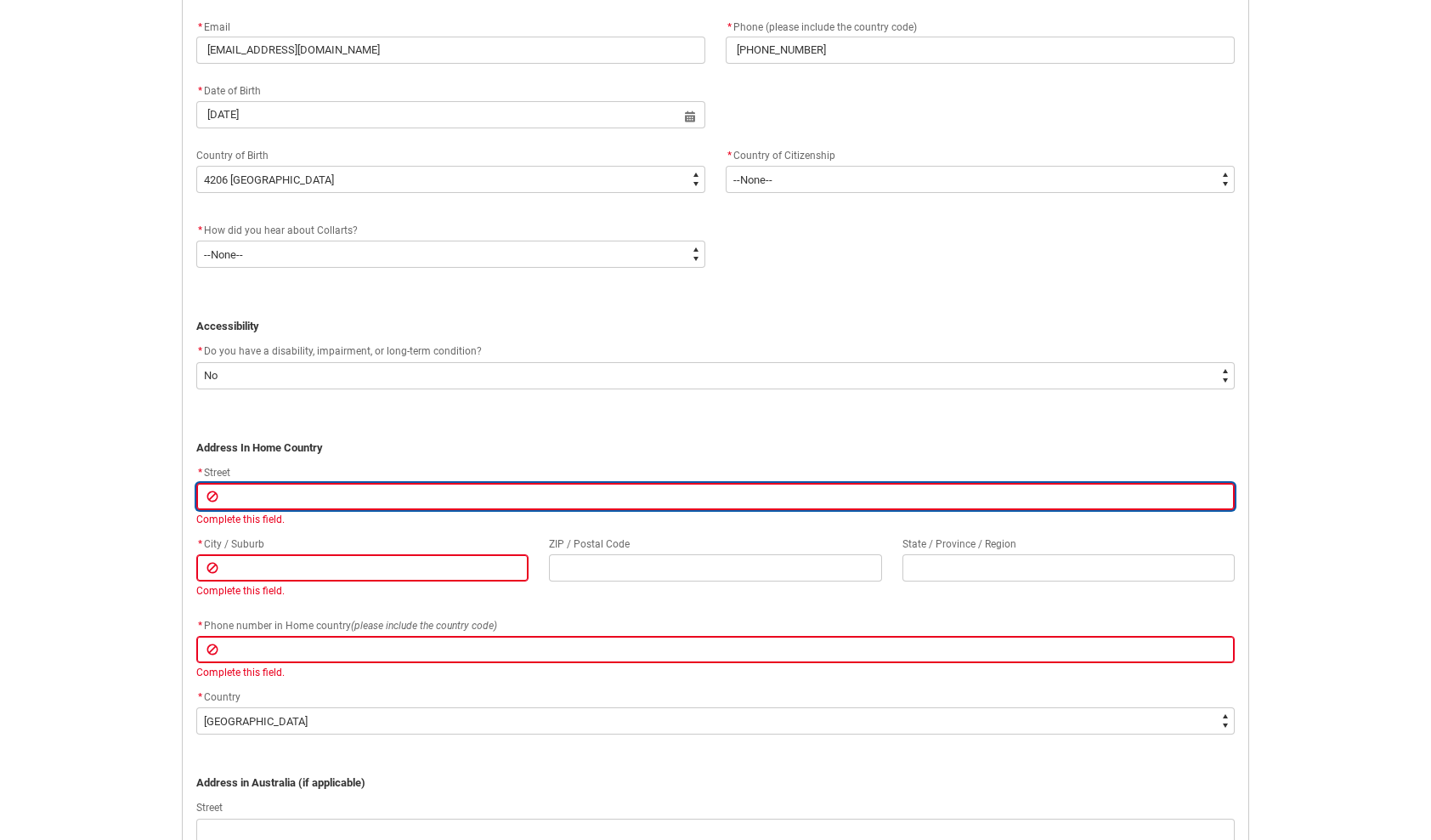
type lightning-primitive-input-simple "K"
type input "K"
type lightning-primitive-input-simple "Ka"
type input "Ka"
type lightning-primitive-input-simple "Kar"
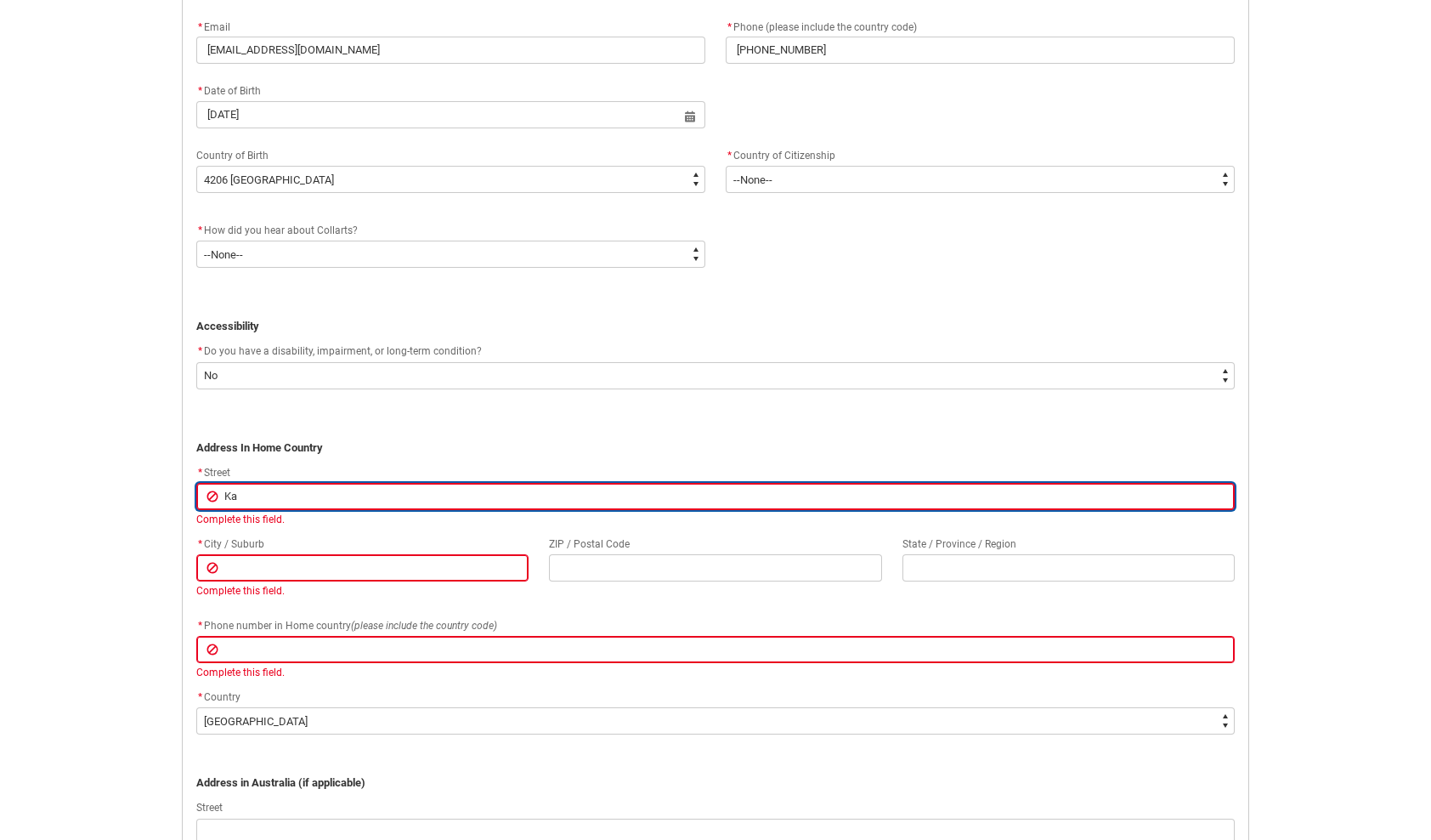
type input "Kar"
type lightning-primitive-input-simple "[PERSON_NAME]"
type input "[PERSON_NAME]"
type lightning-primitive-input-simple "Karni"
type input "Karni"
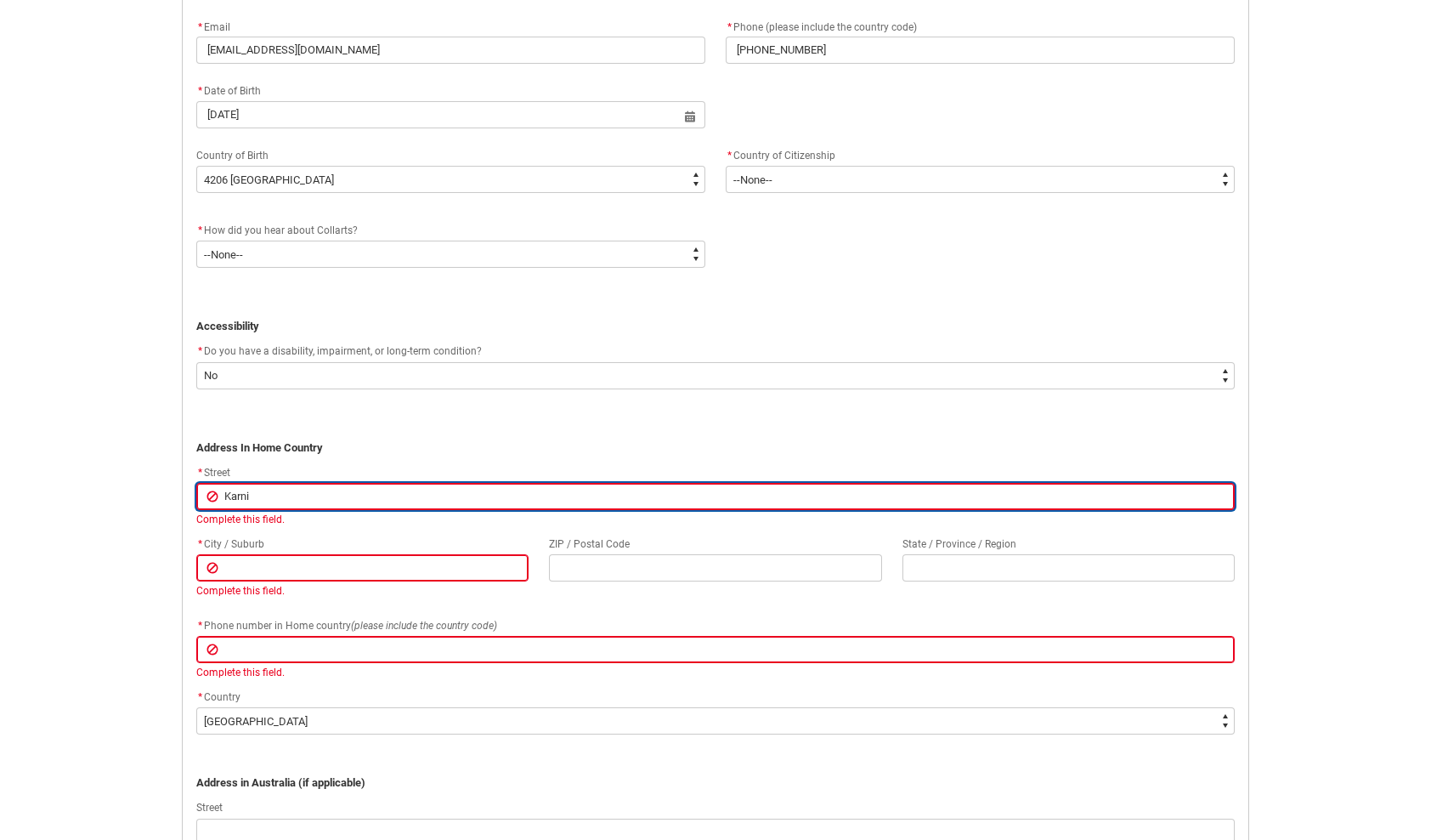
type lightning-primitive-input-simple "[PERSON_NAME]"
type input "[PERSON_NAME]"
type lightning-primitive-input-simple "[PERSON_NAME]"
type input "[PERSON_NAME]"
type lightning-primitive-input-simple "[PERSON_NAME] R"
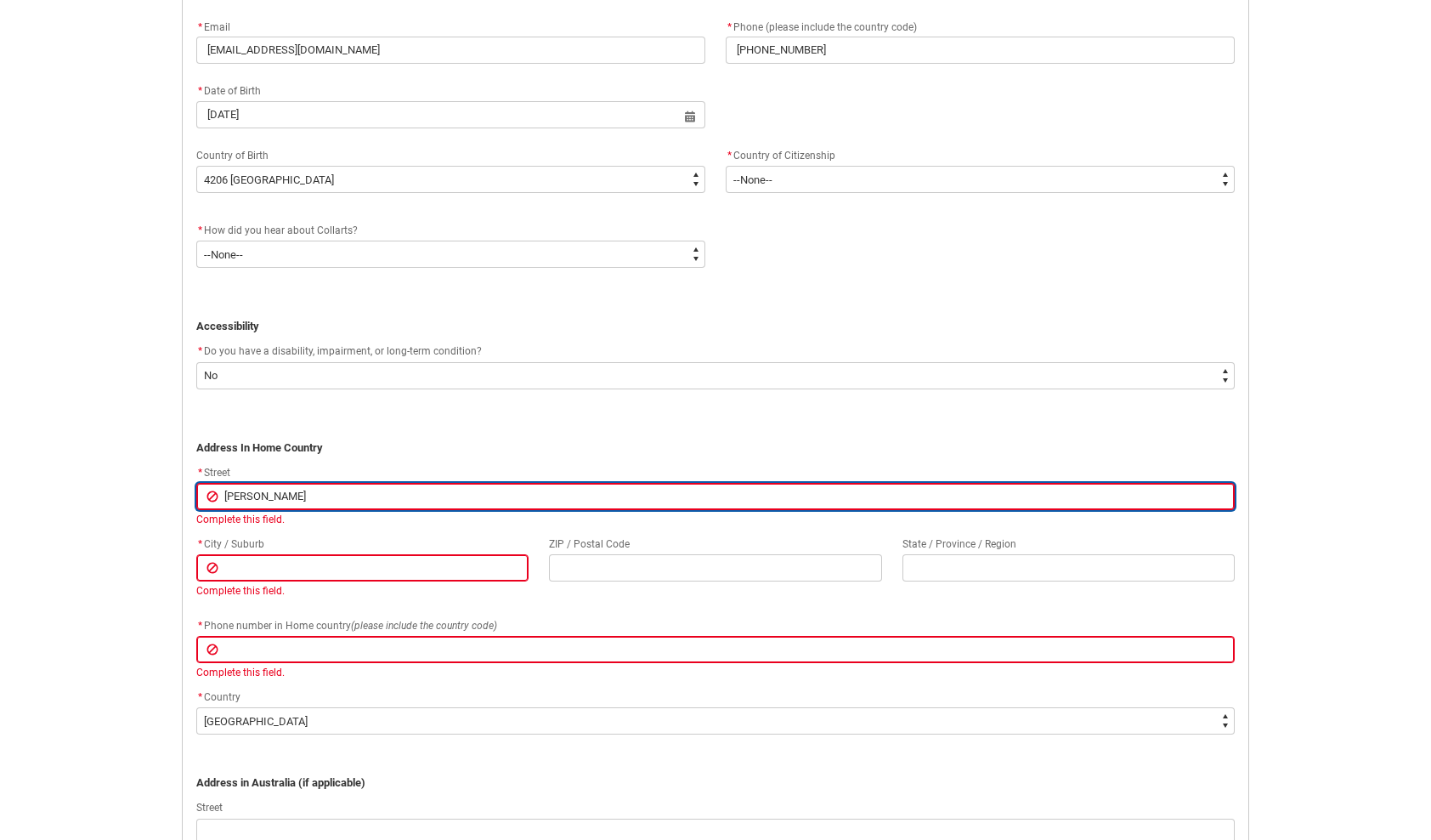
type input "[PERSON_NAME] R"
type lightning-primitive-input-simple "[PERSON_NAME]"
type input "[PERSON_NAME]"
type lightning-primitive-input-simple "[PERSON_NAME]"
type input "[PERSON_NAME]"
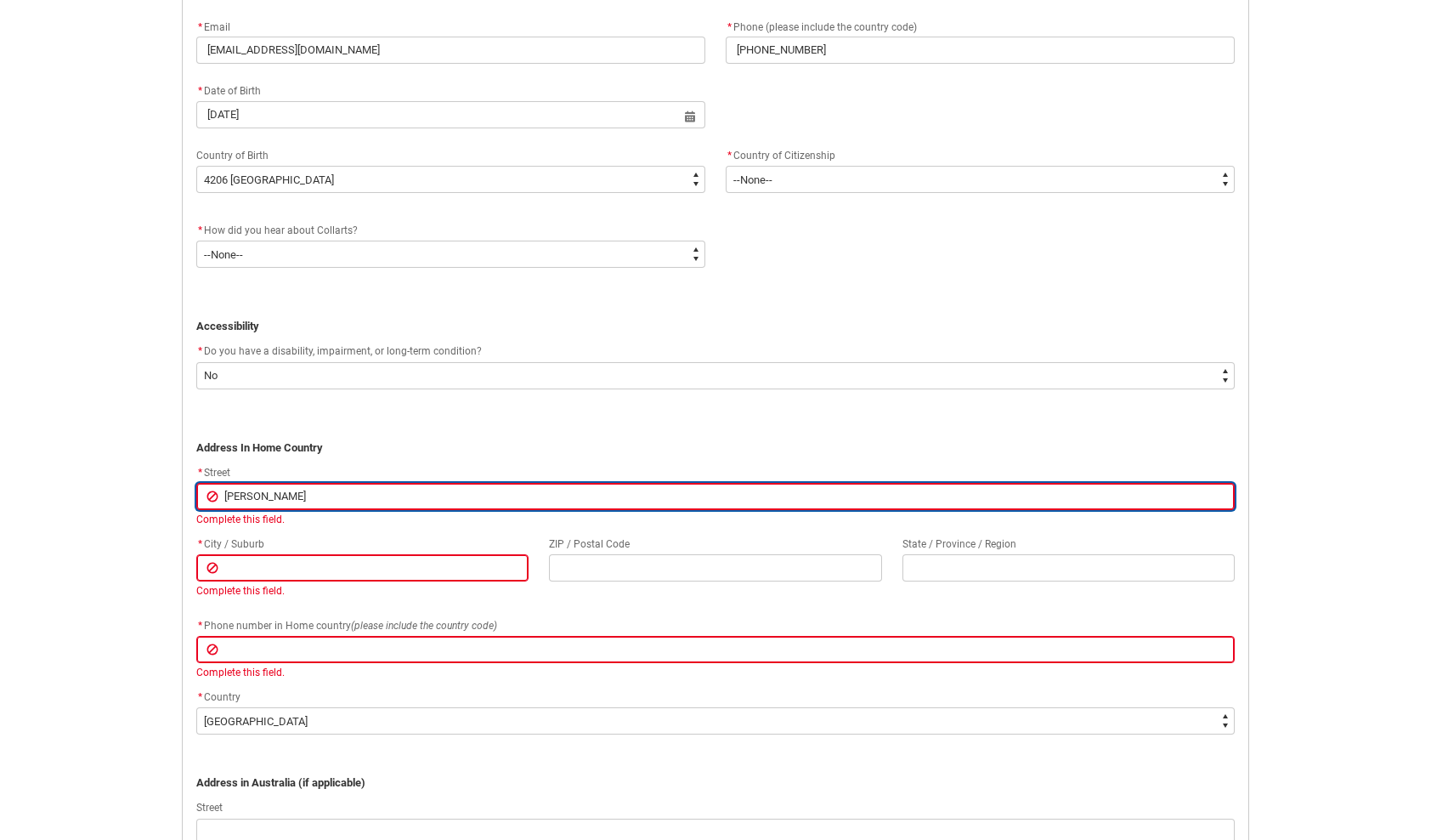
type lightning-primitive-input-simple "[PERSON_NAME][GEOGRAPHIC_DATA]"
type input "[PERSON_NAME][GEOGRAPHIC_DATA]"
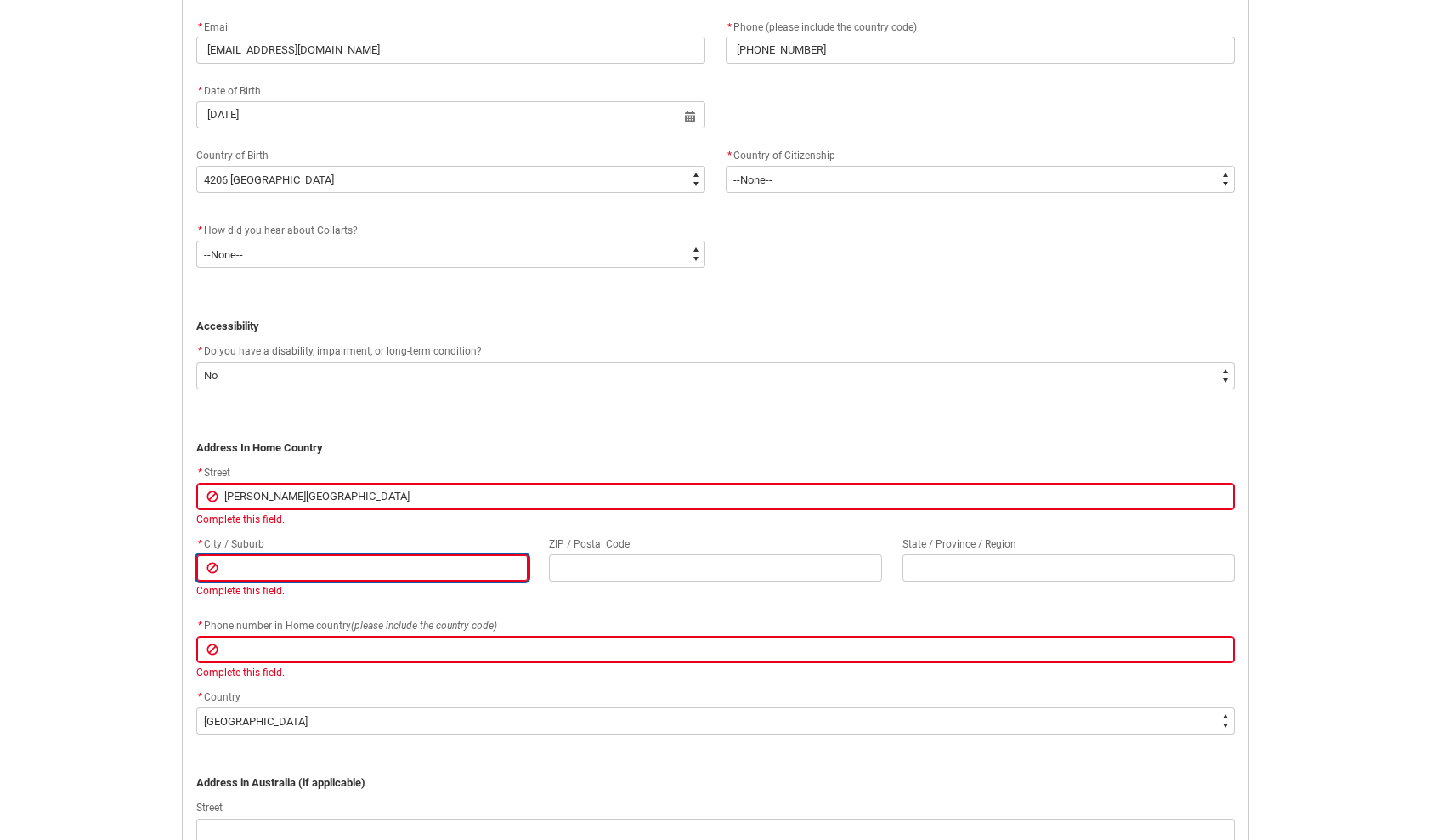
click at [314, 567] on lightning-primitive-input-simple "Complete this field." at bounding box center [362, 576] width 333 height 44
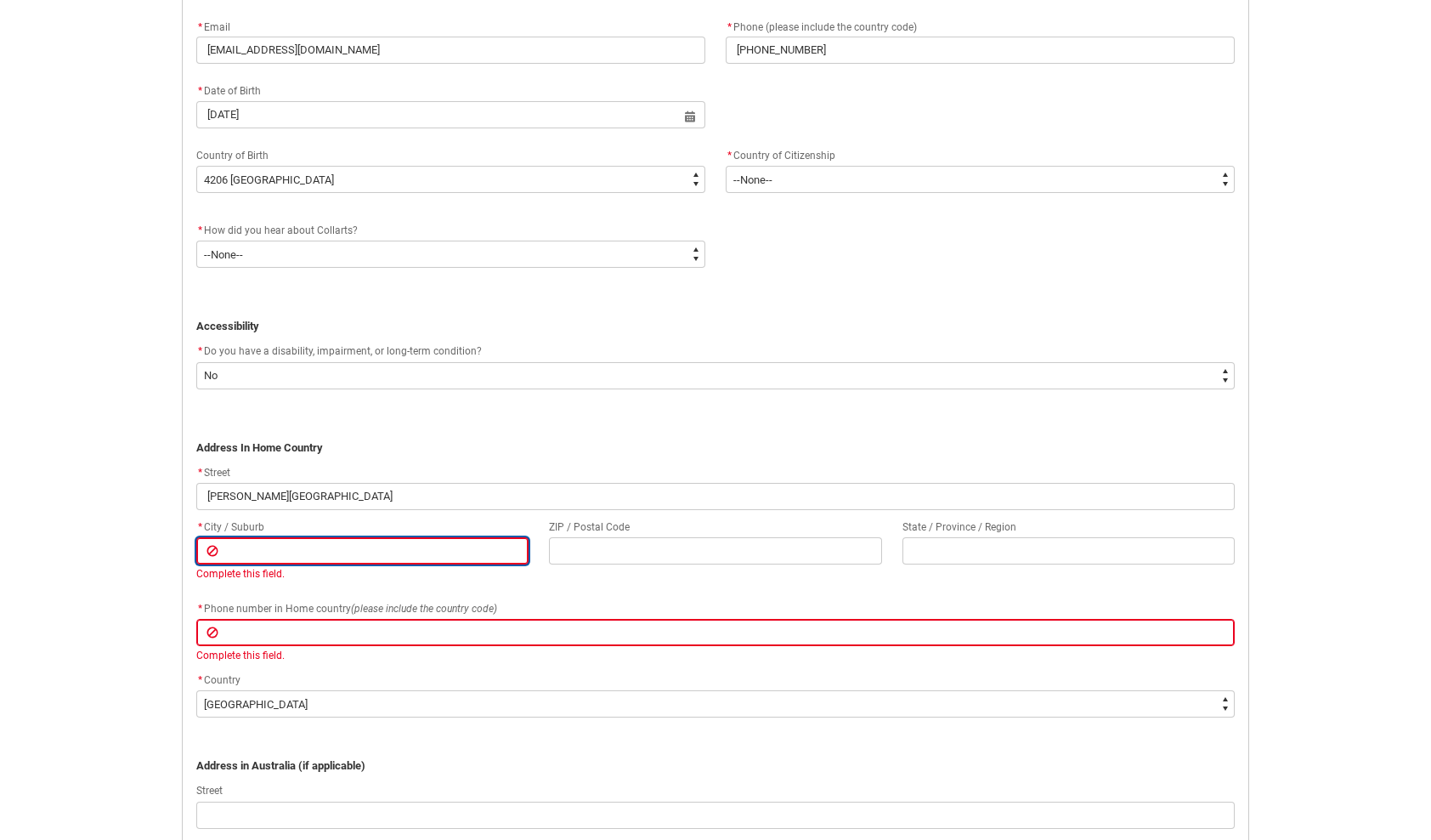
type lightning-primitive-input-simple "K"
type input "K"
type lightning-primitive-input-simple "Ka"
type input "Ka"
type lightning-primitive-input-simple "Kal"
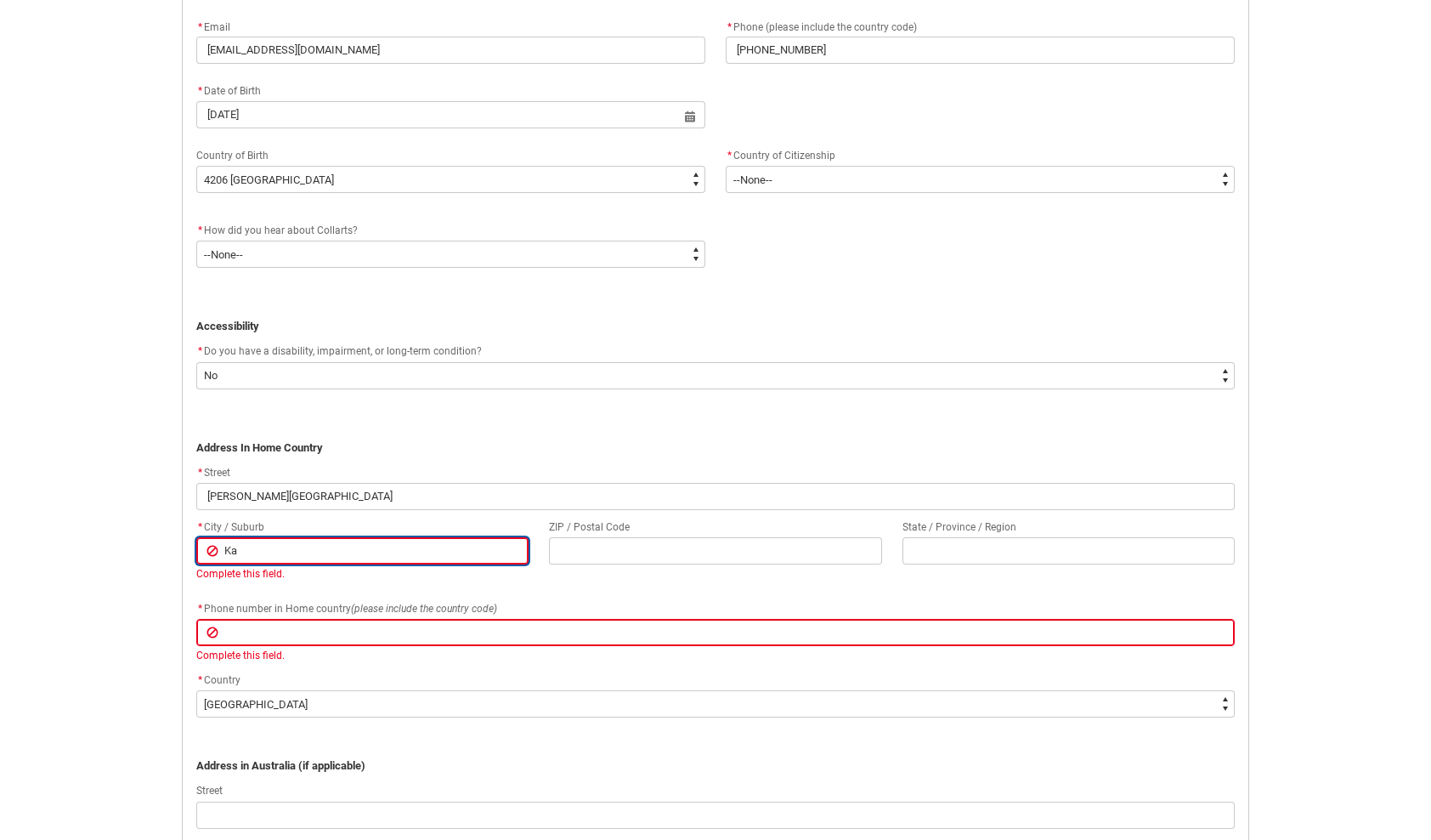
type input "Kal"
type lightning-primitive-input-simple "Kaly"
type input "Kaly"
type lightning-primitive-input-simple "Kalya"
type input "Kalya"
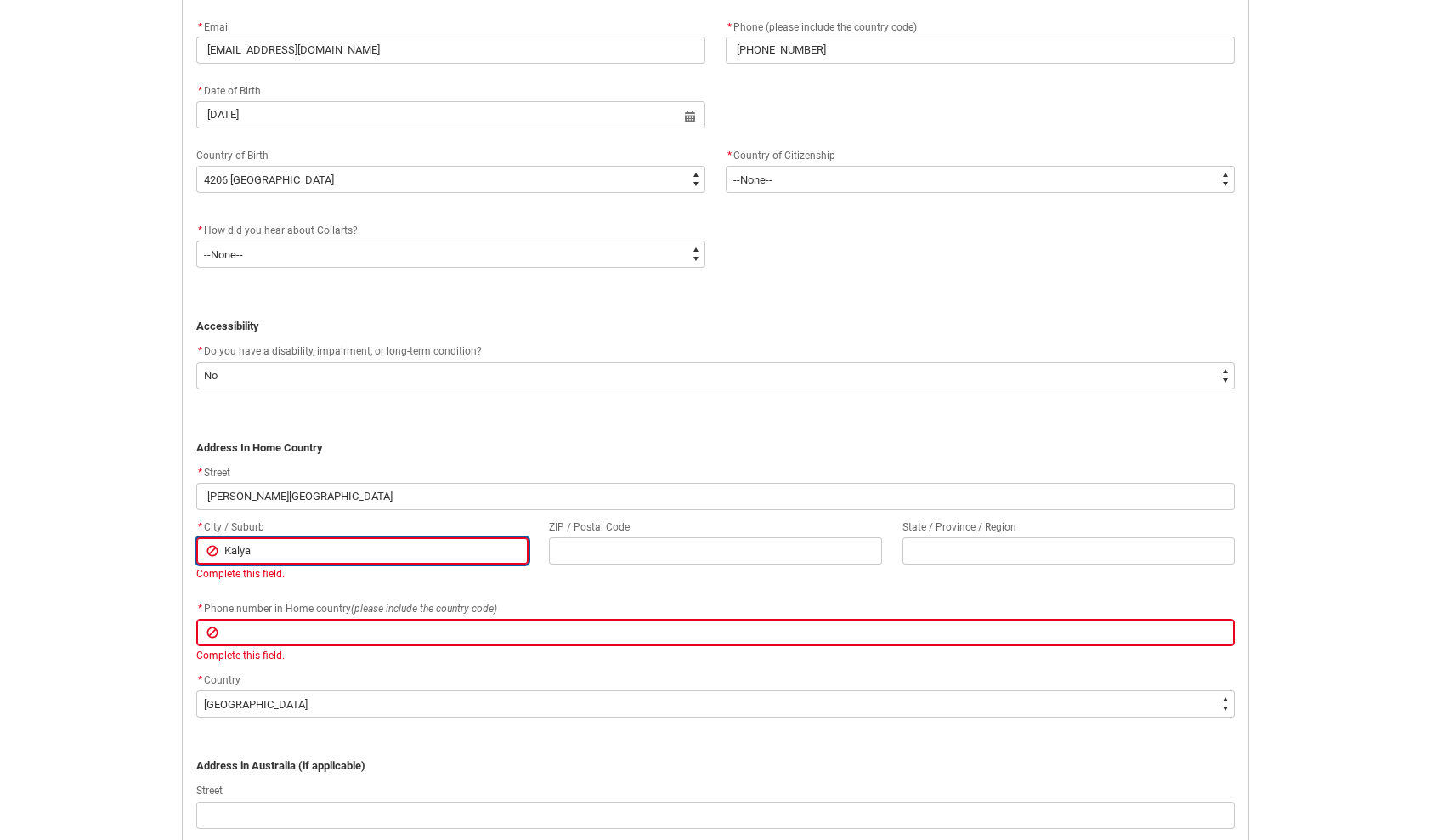
type lightning-primitive-input-simple "Kalyan"
type input "Kalyan"
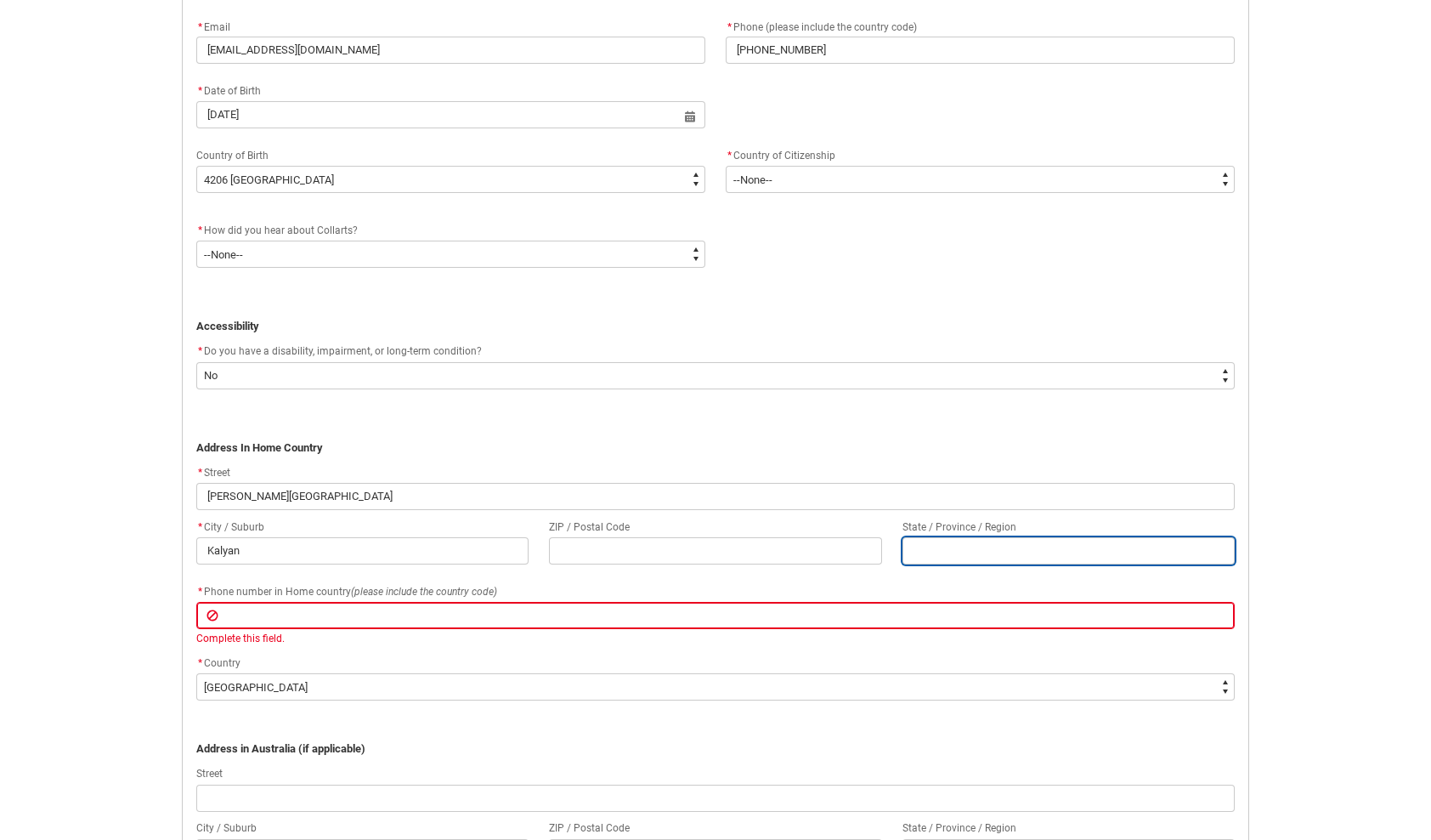
click at [927, 541] on input "REDU_Application_Form_for_Applicant flow" at bounding box center [1069, 550] width 333 height 28
type lightning-primitive-input-simple "K"
type input "K"
type lightning-primitive-input-simple "Ka"
type input "Ka"
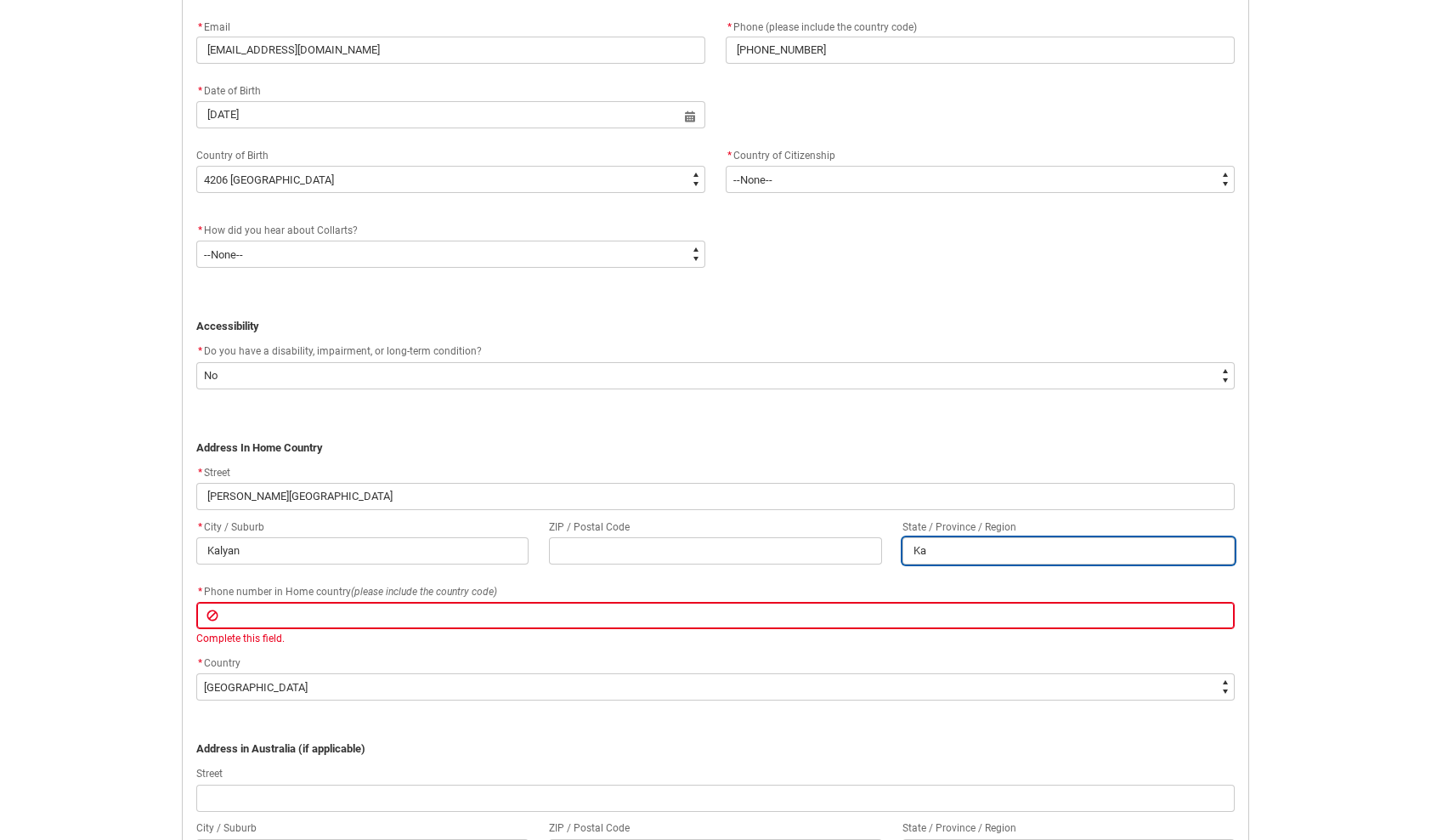
type lightning-primitive-input-simple "Kal"
type input "Kal"
type lightning-primitive-input-simple "Kaly"
type input "Kaly"
type lightning-primitive-input-simple "Kalya"
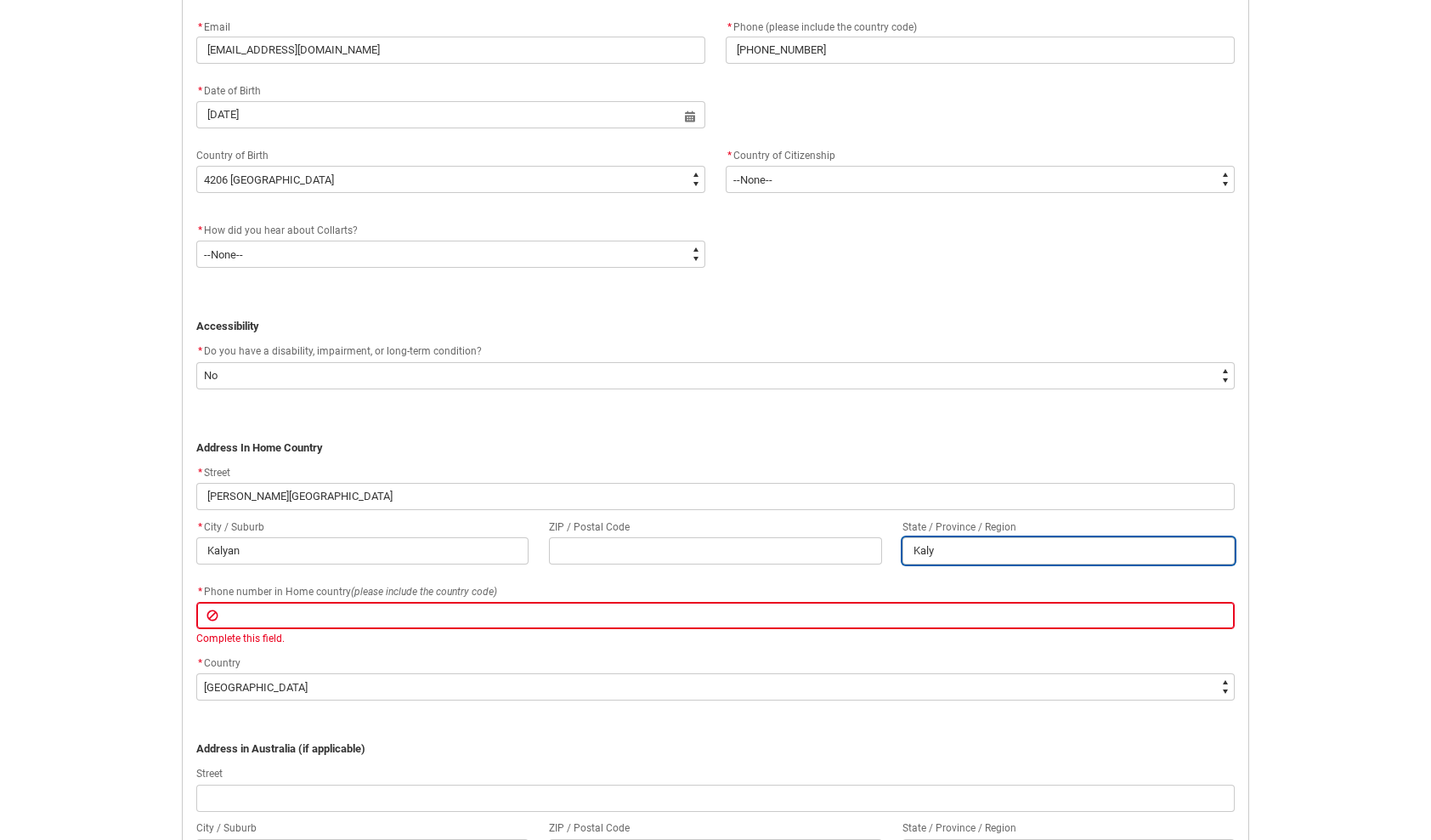
type input "Kalya"
type lightning-primitive-input-simple "Kalyan"
type input "Kalyan"
type lightning-primitive-input-simple "Kalyan"
type input "Kalyan"
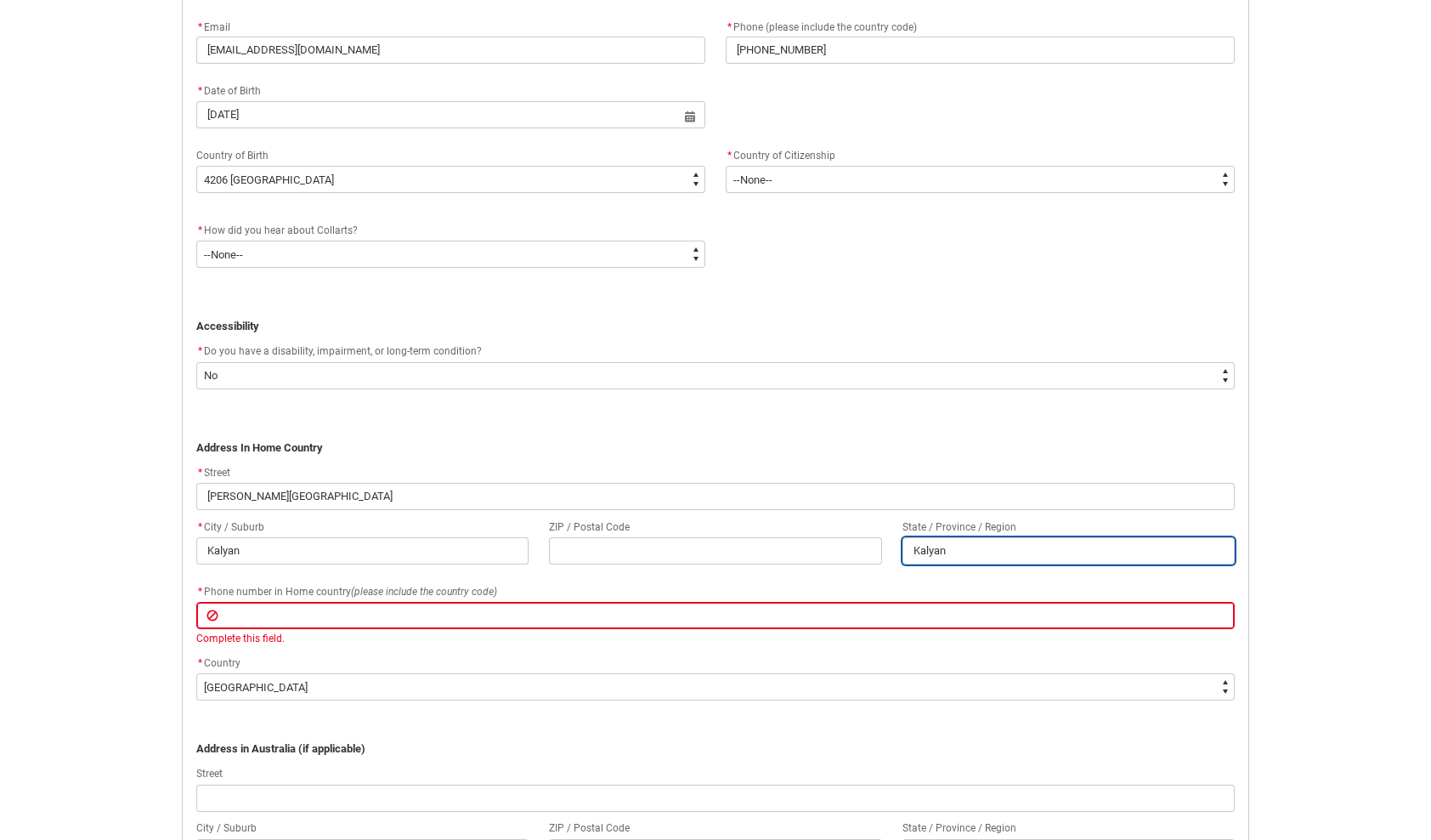
type lightning-primitive-input-simple "Kalyan ("
type input "Kalyan ("
type lightning-primitive-input-simple "Kalyan (W"
type input "Kalyan (W"
type lightning-primitive-input-simple "Kalyan (W)"
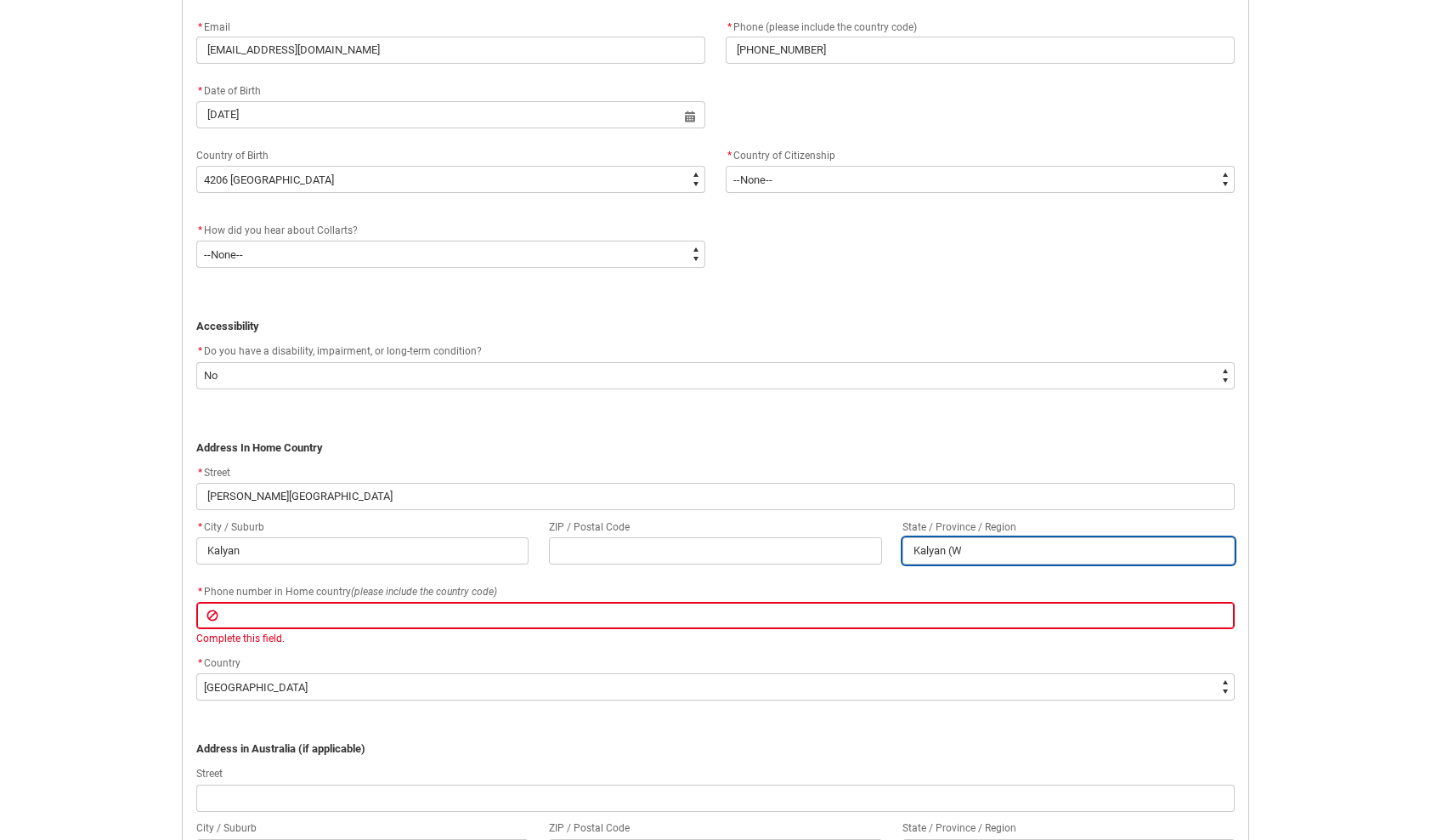
type input "Kalyan (W)"
type lightning-primitive-input-simple "Kalyan (W),"
type input "Kalyan (W),"
type lightning-primitive-input-simple "Kalyan (W),"
type input "Kalyan (W),"
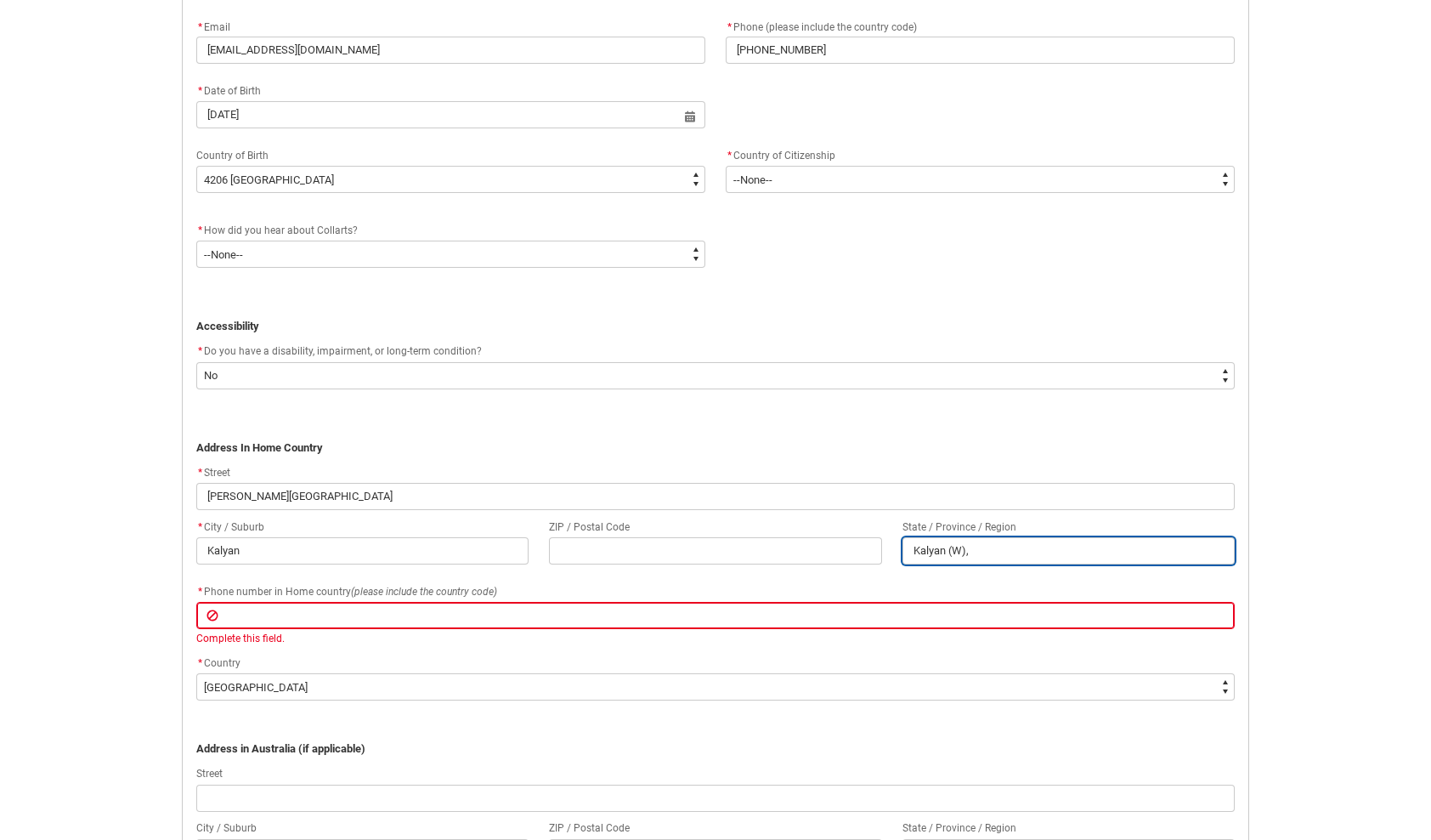
type lightning-primitive-input-simple "Kalyan (W), M"
type input "Kalyan (W), M"
type lightning-primitive-input-simple "Kalyan (W), Ma"
type input "Kalyan (W), Ma"
type lightning-primitive-input-simple "Kalyan (W), Mah"
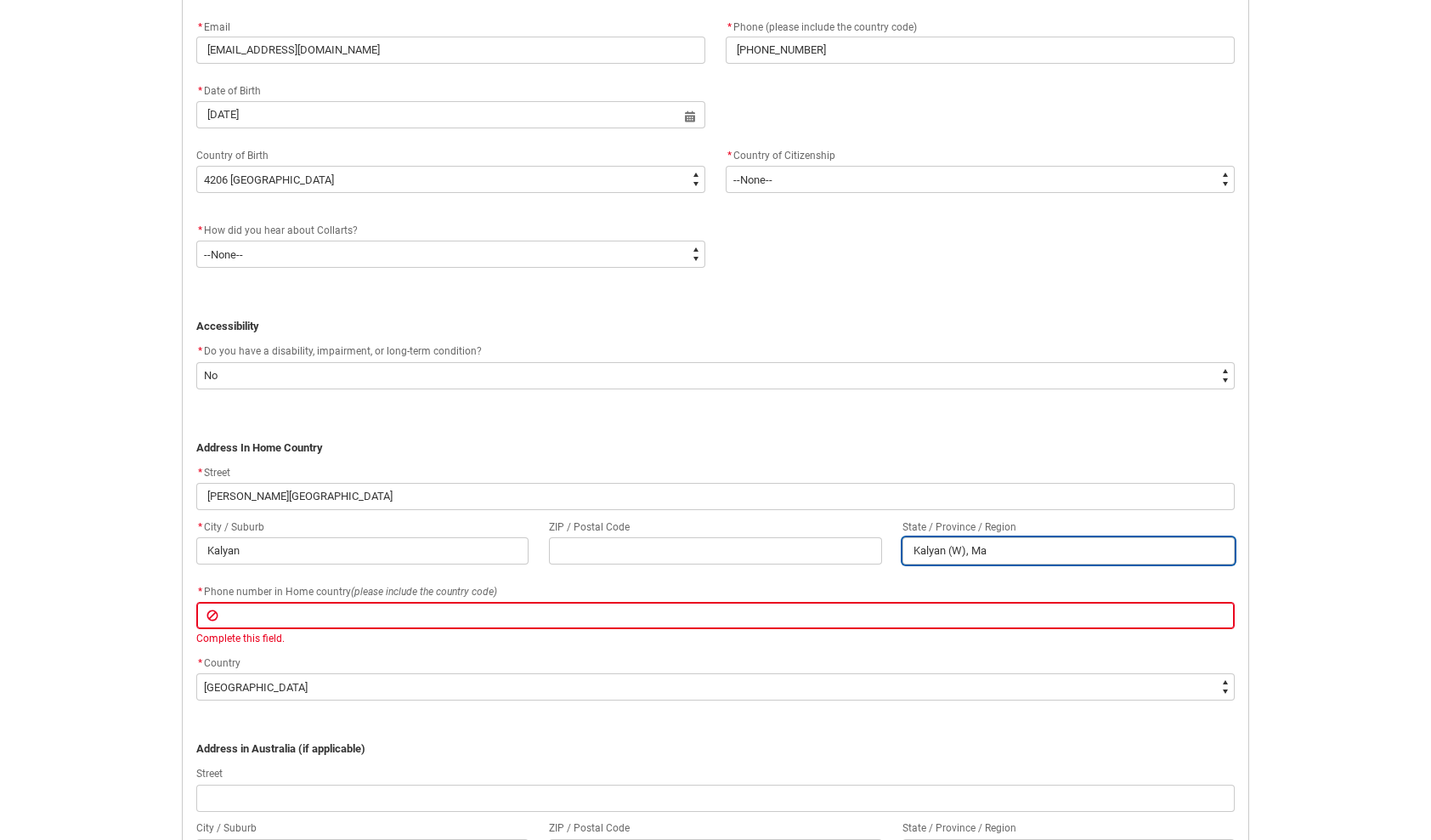
type input "Kalyan (W), Mah"
type lightning-primitive-input-simple "Kalyan (W), Maha"
type input "Kalyan (W), Maha"
type lightning-primitive-input-simple "Kalyan (W), [PERSON_NAME]"
type input "Kalyan (W), [PERSON_NAME]"
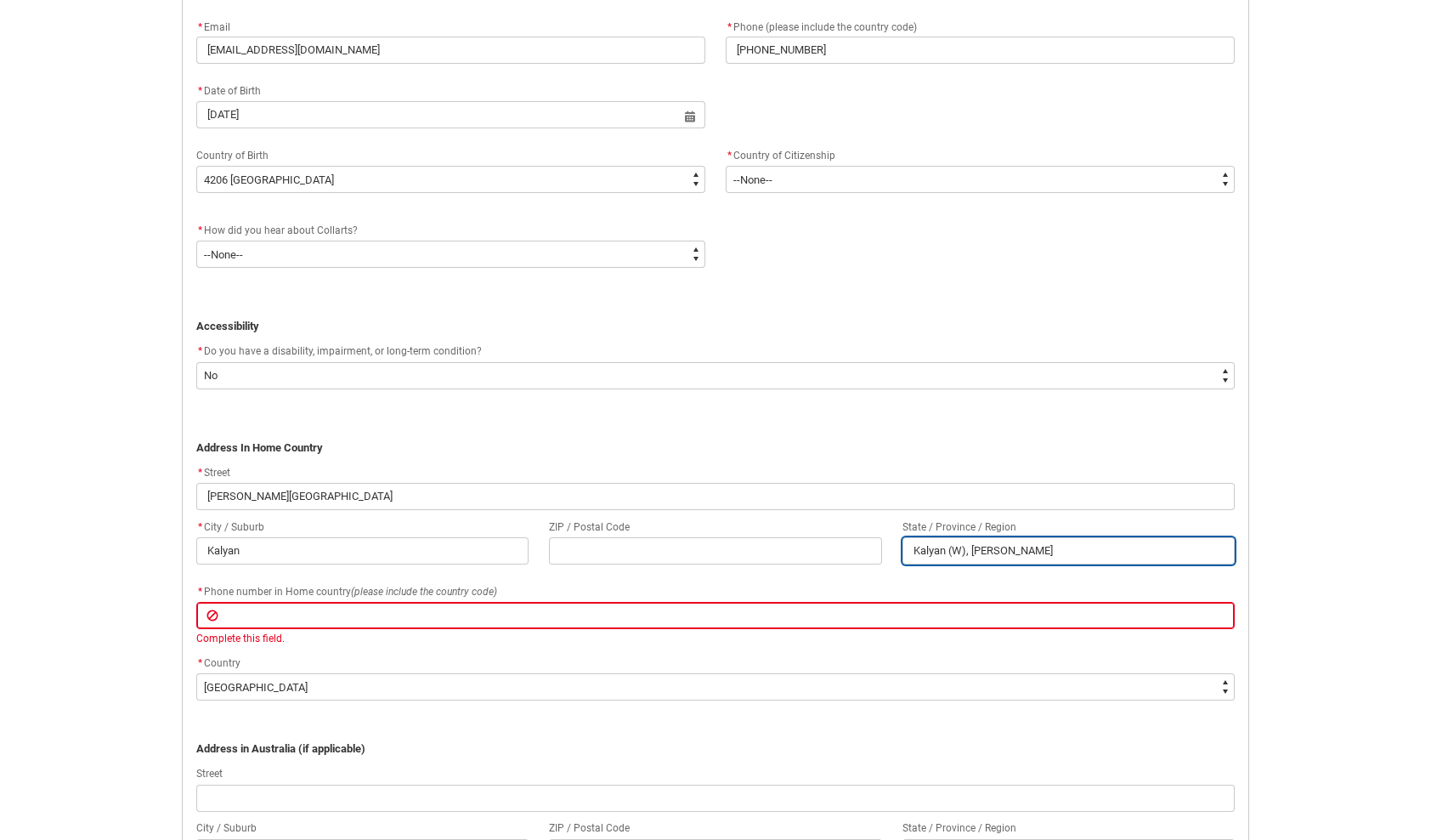
type lightning-primitive-input-simple "Kalyan (W), Mahara"
type input "Kalyan (W), Mahara"
type lightning-primitive-input-simple "Kalyan (W), Maharas"
type input "Kalyan (W), Maharas"
type lightning-primitive-input-simple "Kalyan (W), Maharash"
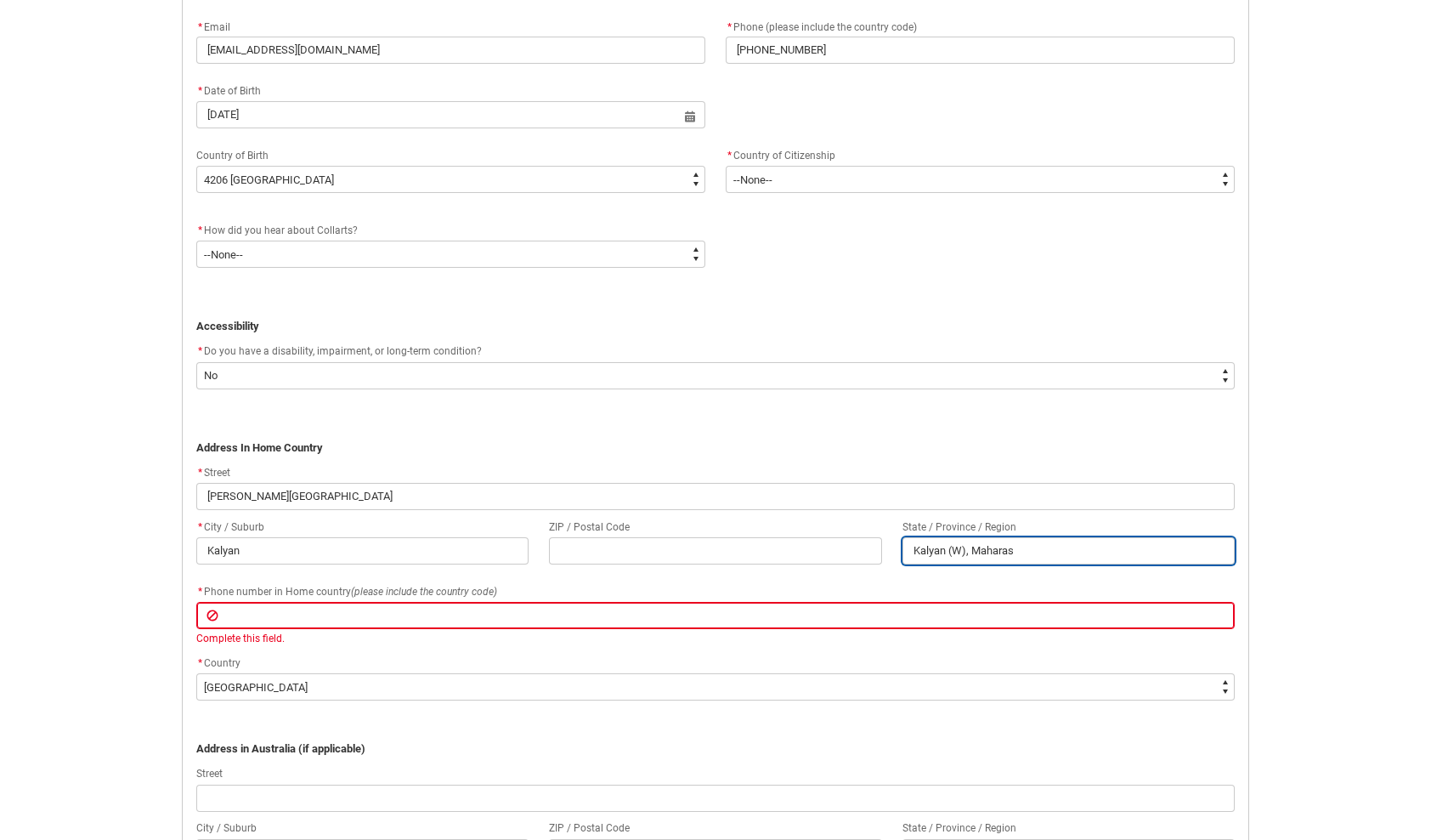
type input "Kalyan (W), Maharash"
type lightning-primitive-input-simple "Kalyan (W), Maharasht"
type input "Kalyan (W), Maharasht"
type lightning-primitive-input-simple "Kalyan (W), Maharashtr"
type input "Kalyan (W), Maharashtr"
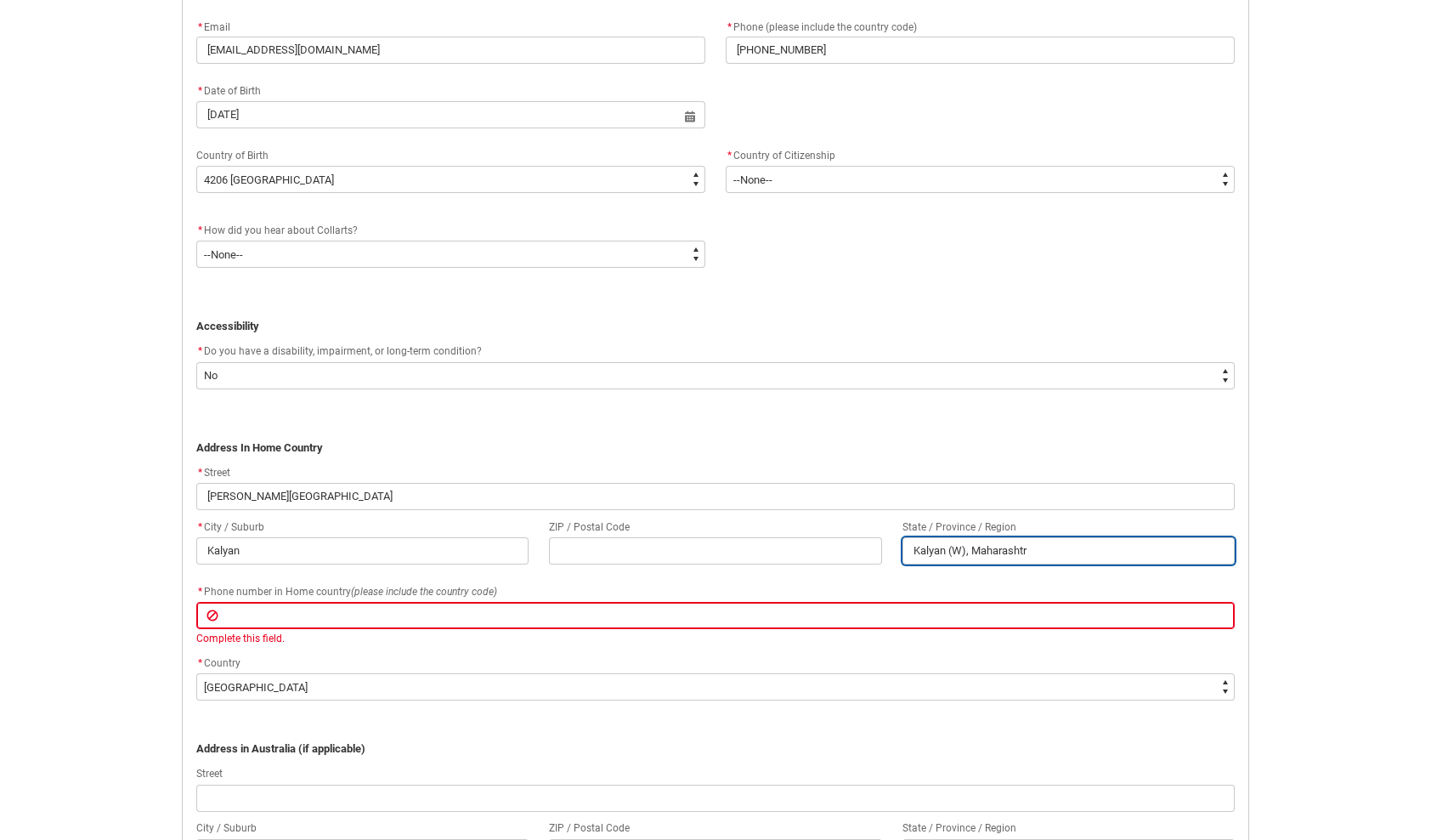
type lightning-primitive-input-simple "Kalyan (W), [GEOGRAPHIC_DATA]"
type input "Kalyan (W), [GEOGRAPHIC_DATA]"
type lightning-primitive-input-simple "Kalyan (W), [GEOGRAPHIC_DATA]"
type input "Kalyan (W), [GEOGRAPHIC_DATA]"
type lightning-primitive-input-simple "Kalyan (W), [GEOGRAPHIC_DATA] I"
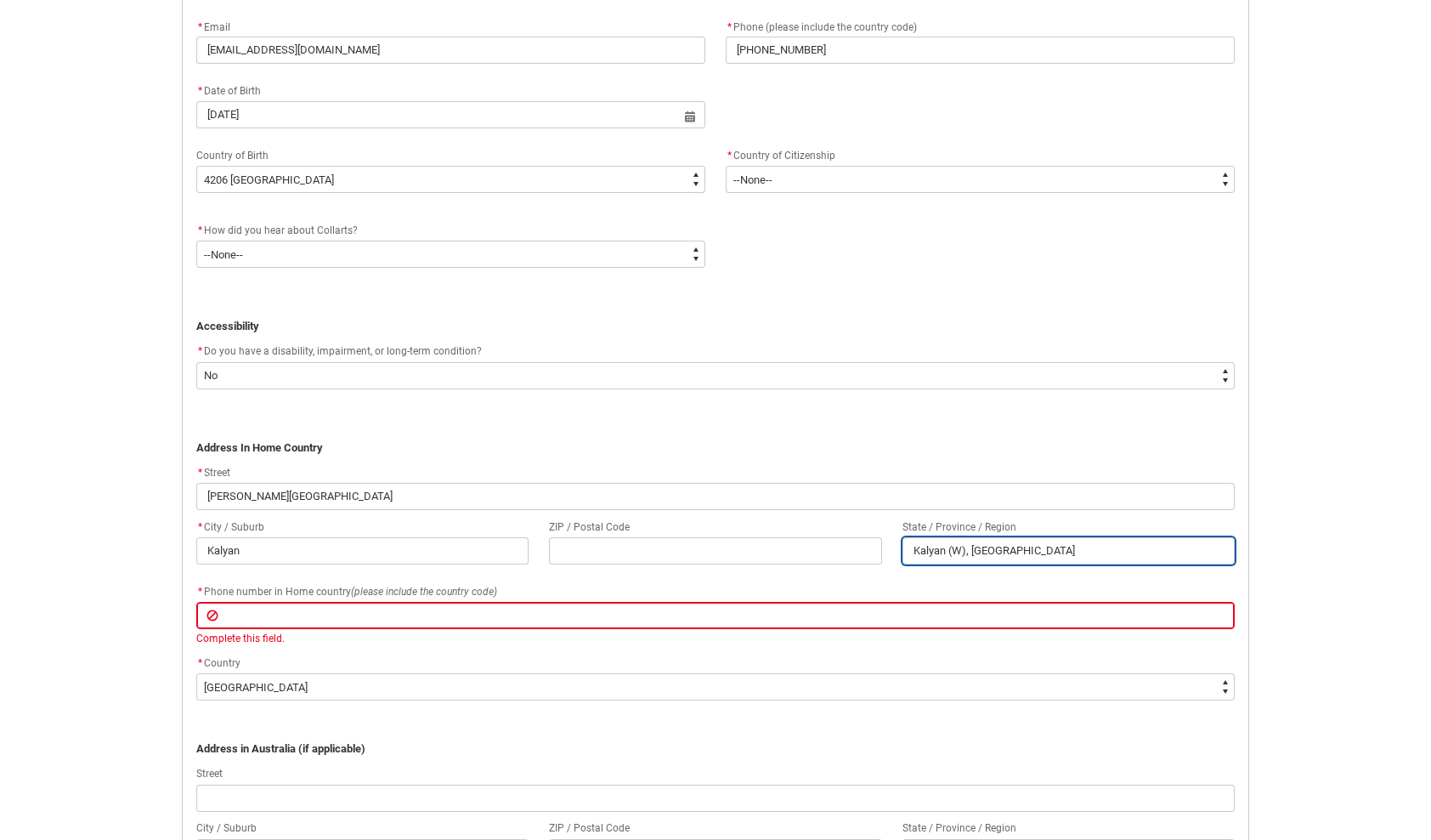
type input "Kalyan (W), [GEOGRAPHIC_DATA] I"
type lightning-primitive-input-simple "Kalyan (W), [GEOGRAPHIC_DATA] In"
type input "Kalyan (W), [GEOGRAPHIC_DATA] In"
type lightning-primitive-input-simple "Kalyan (W), [GEOGRAPHIC_DATA] Ind"
type input "Kalyan (W), [GEOGRAPHIC_DATA] Ind"
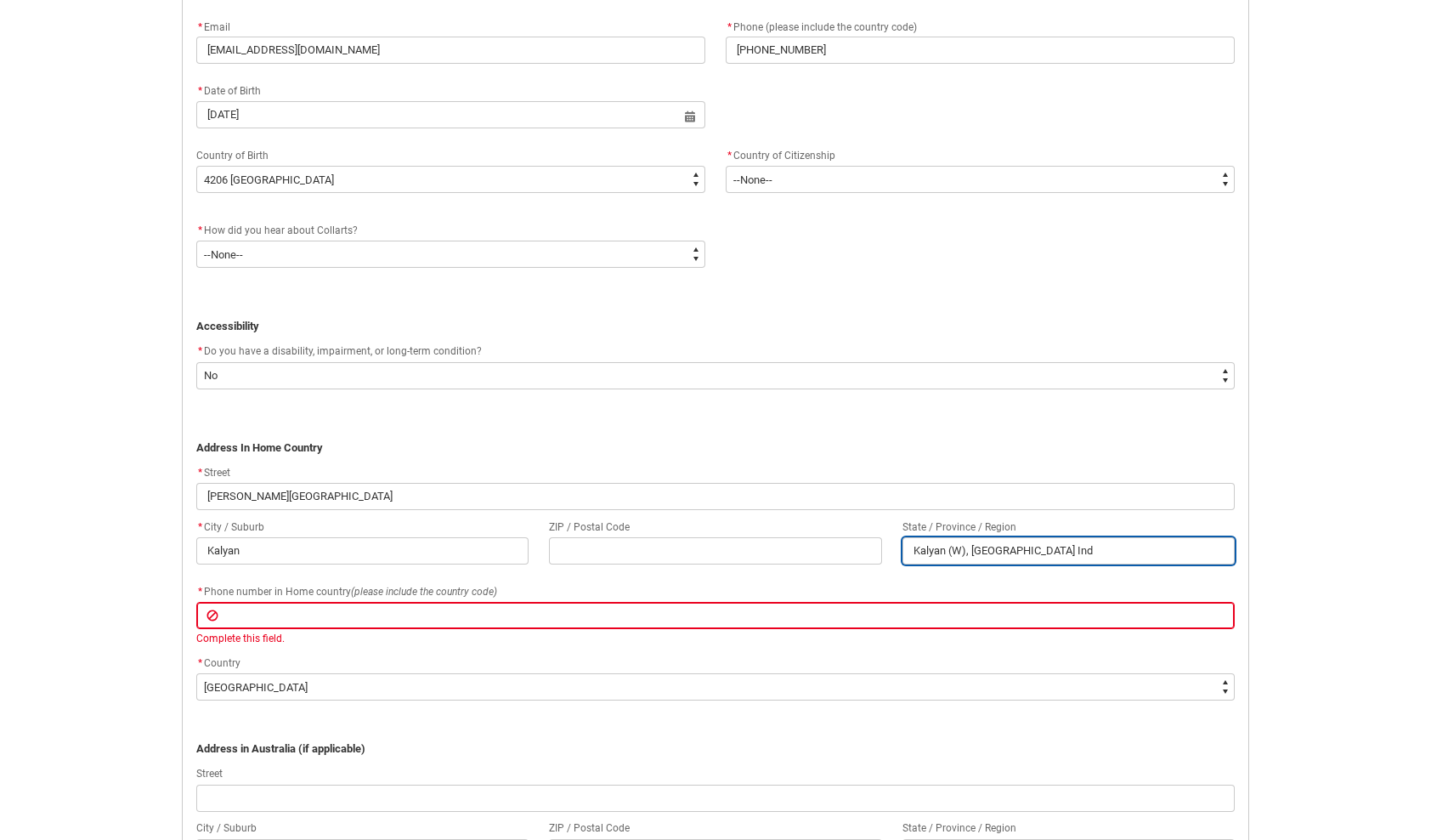
type lightning-primitive-input-simple "Kalyan (W), [GEOGRAPHIC_DATA] Indi"
type input "Kalyan (W), [GEOGRAPHIC_DATA] Indi"
type lightning-primitive-input-simple "Kalyan (W), [GEOGRAPHIC_DATA] [GEOGRAPHIC_DATA]"
type input "Kalyan (W), [GEOGRAPHIC_DATA] [GEOGRAPHIC_DATA]"
drag, startPoint x: 713, startPoint y: 566, endPoint x: 707, endPoint y: 536, distance: 30.6
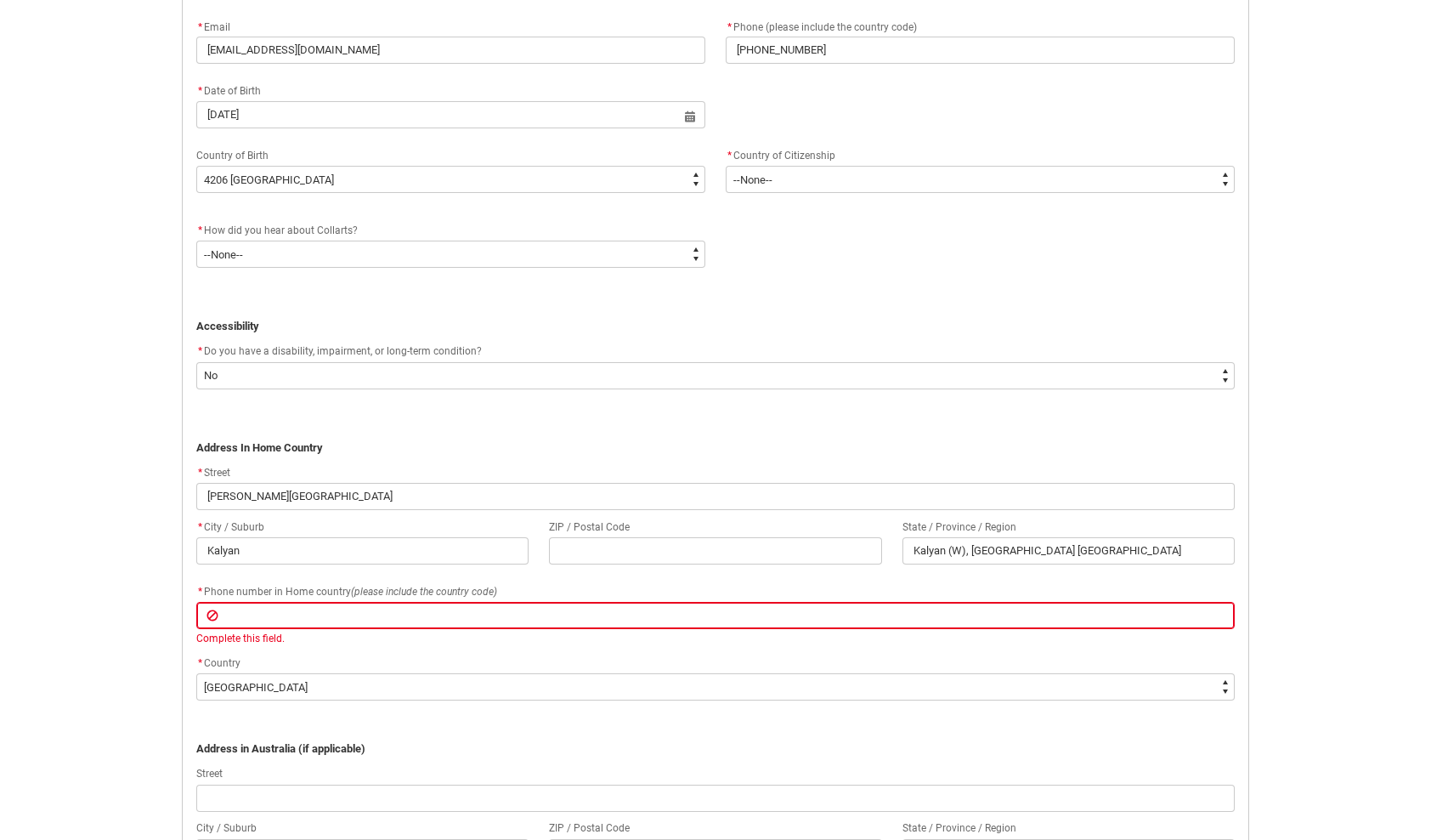
click at [712, 563] on flowruntime-screen-field "ZIP / Postal Code" at bounding box center [715, 543] width 353 height 54
click at [707, 537] on input "REDU_Application_Form_for_Applicant flow" at bounding box center [715, 550] width 333 height 28
paste input "421301"
type lightning-primitive-input-simple "421301"
type input "421301"
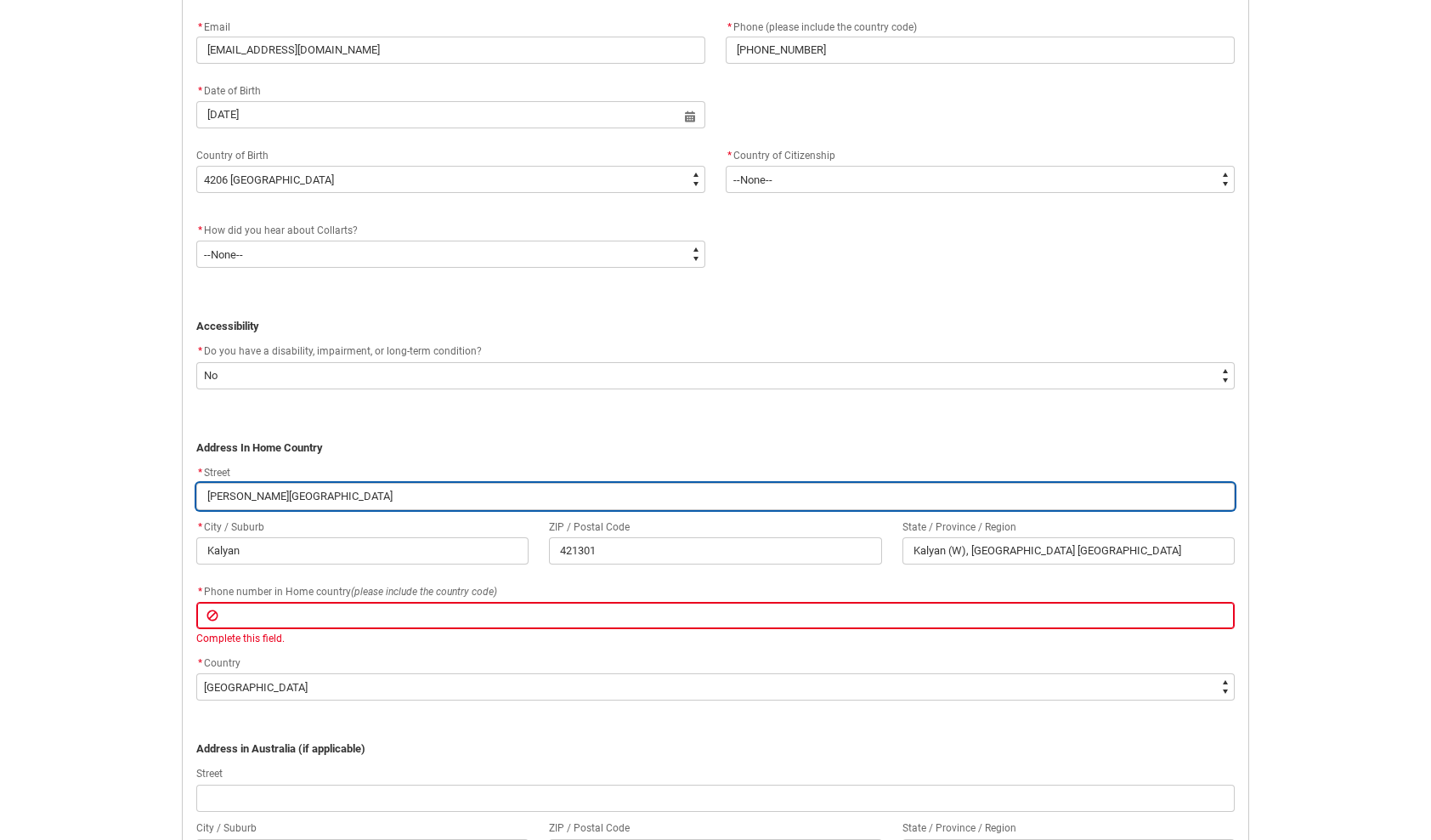
click at [291, 494] on input "[PERSON_NAME][GEOGRAPHIC_DATA]" at bounding box center [715, 496] width 1038 height 28
type lightning-primitive-input-simple "[PERSON_NAME]"
type input "[PERSON_NAME]"
type lightning-primitive-input-simple "[PERSON_NAME]"
type input "[PERSON_NAME]"
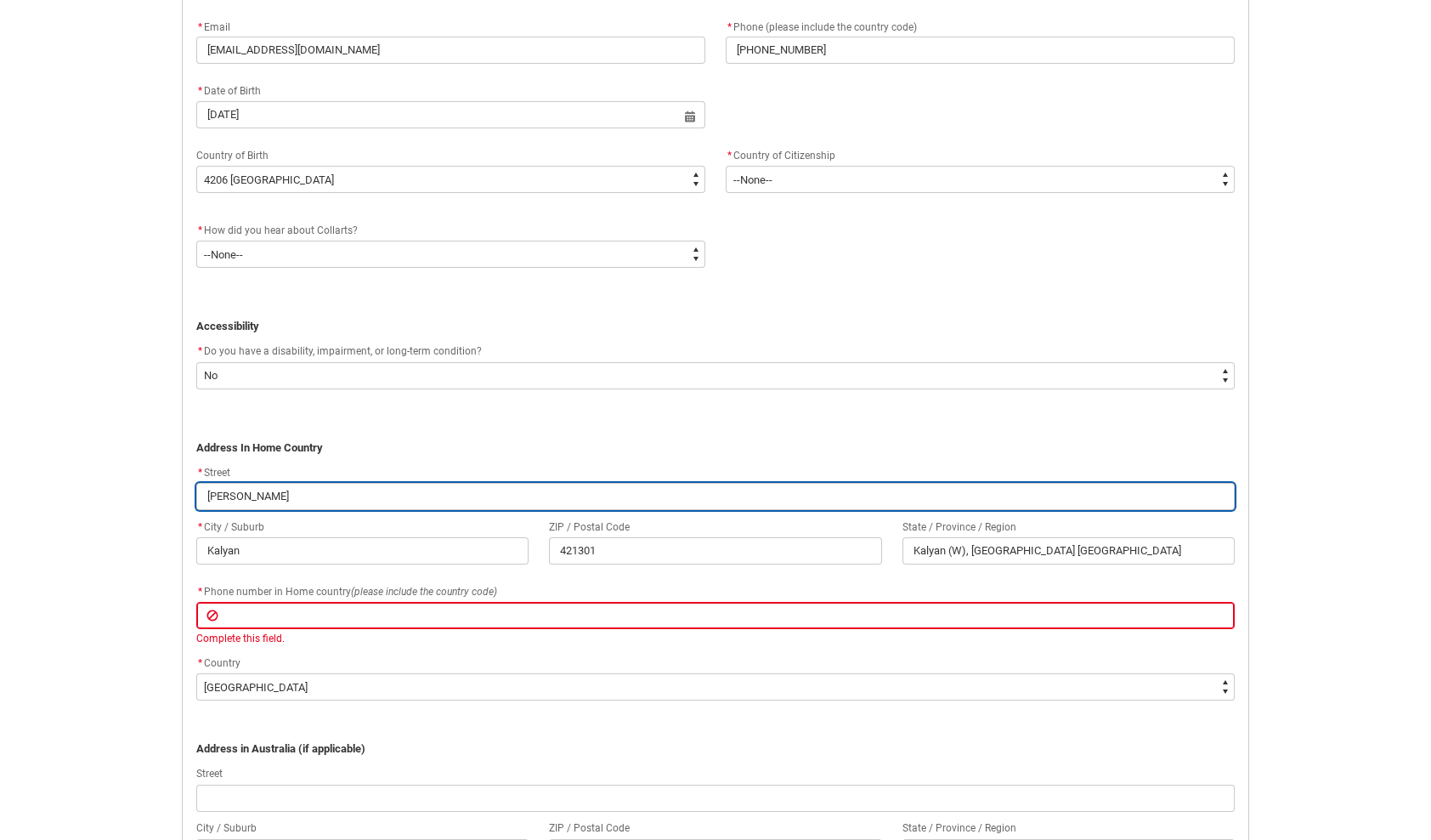
type lightning-primitive-input-simple "[PERSON_NAME] R"
type input "[PERSON_NAME] R"
type lightning-primitive-input-simple "[PERSON_NAME]"
type input "[PERSON_NAME]"
type lightning-primitive-input-simple "[PERSON_NAME]"
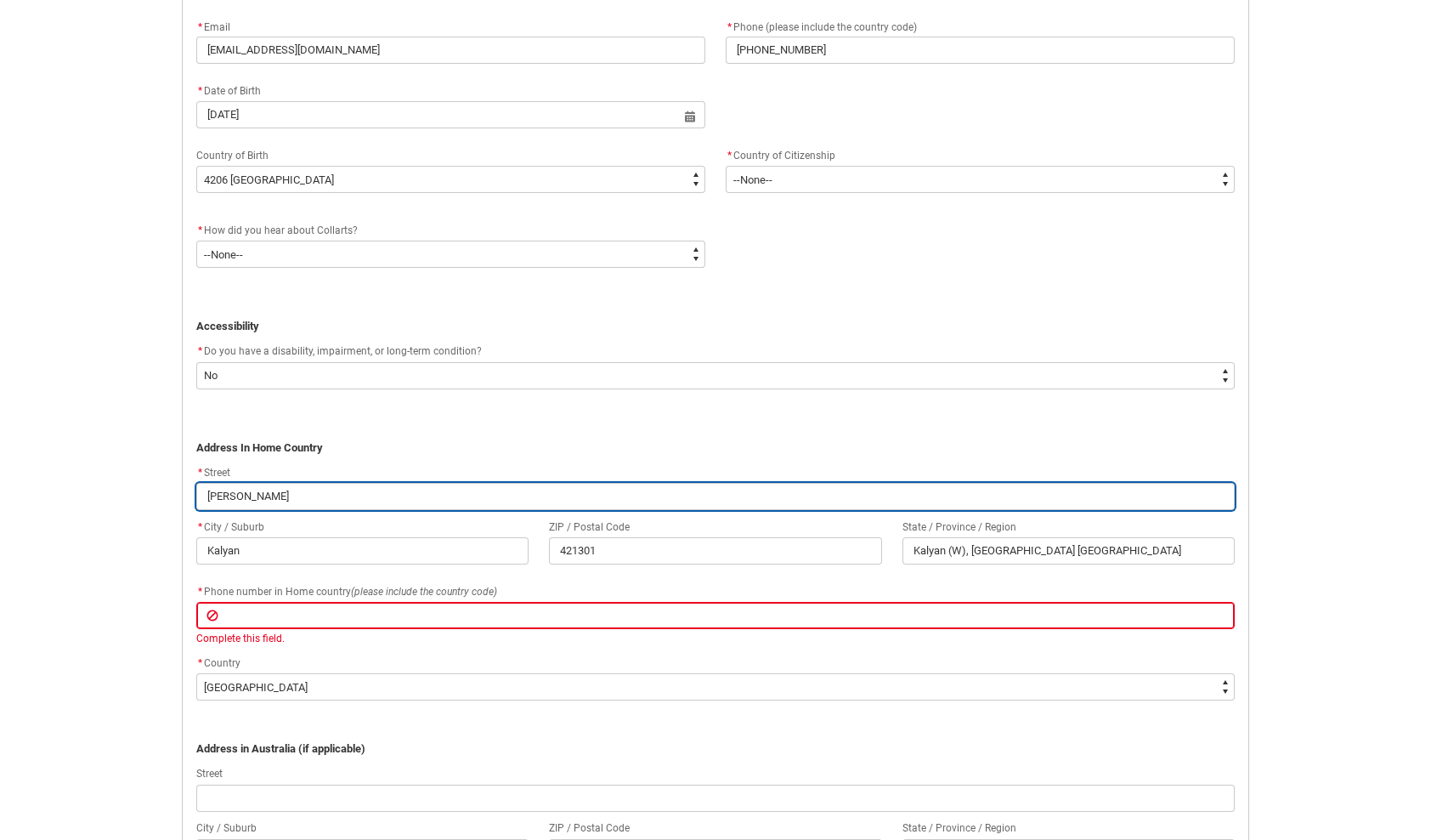
type input "[PERSON_NAME]"
type lightning-primitive-input-simple "Karni"
type input "Karni"
type lightning-primitive-input-simple "[PERSON_NAME]"
type input "[PERSON_NAME]"
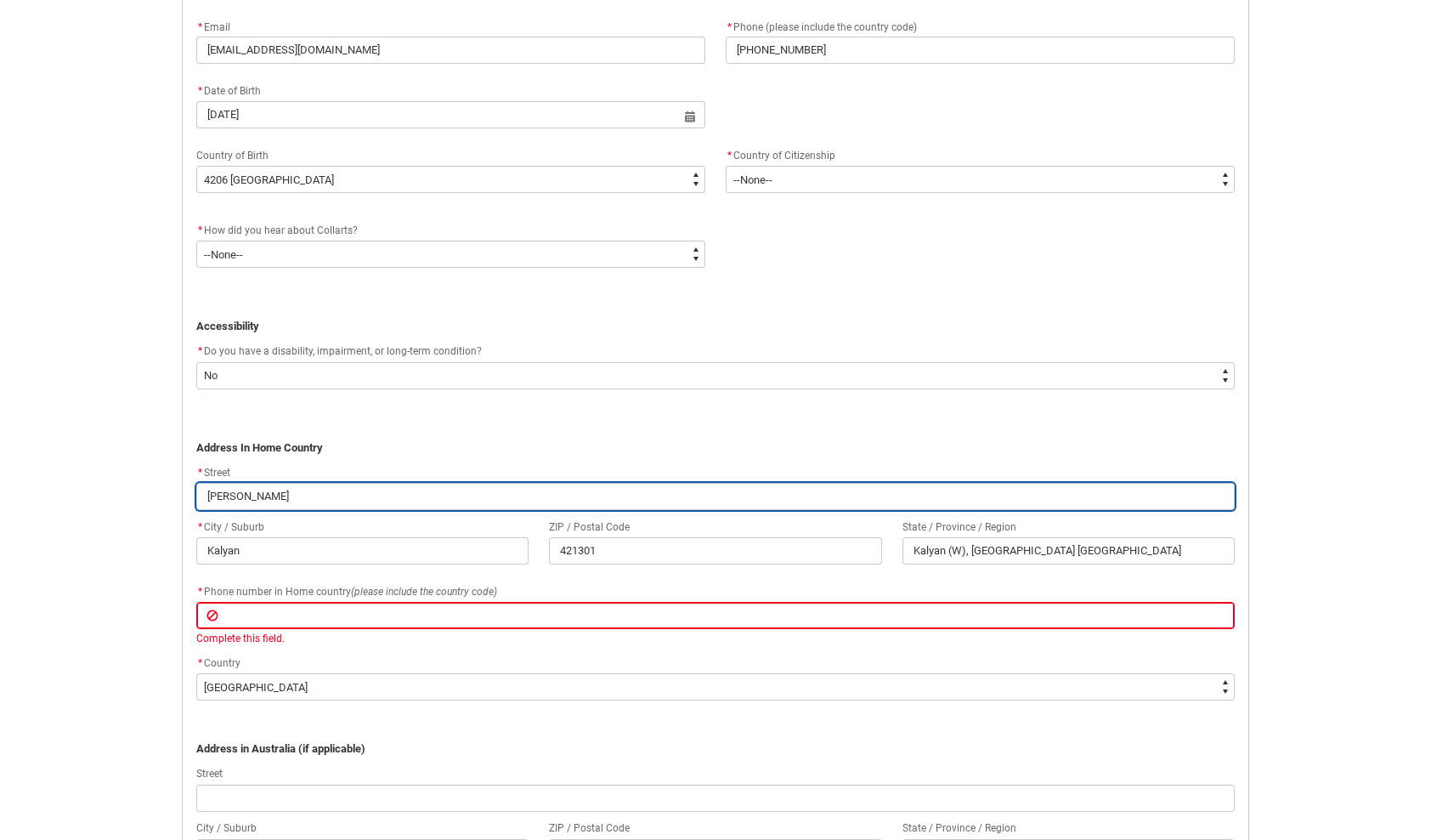
type lightning-primitive-input-simple "Kar"
type input "Kar"
type lightning-primitive-input-simple "Ka"
type input "Ka"
type lightning-primitive-input-simple "K"
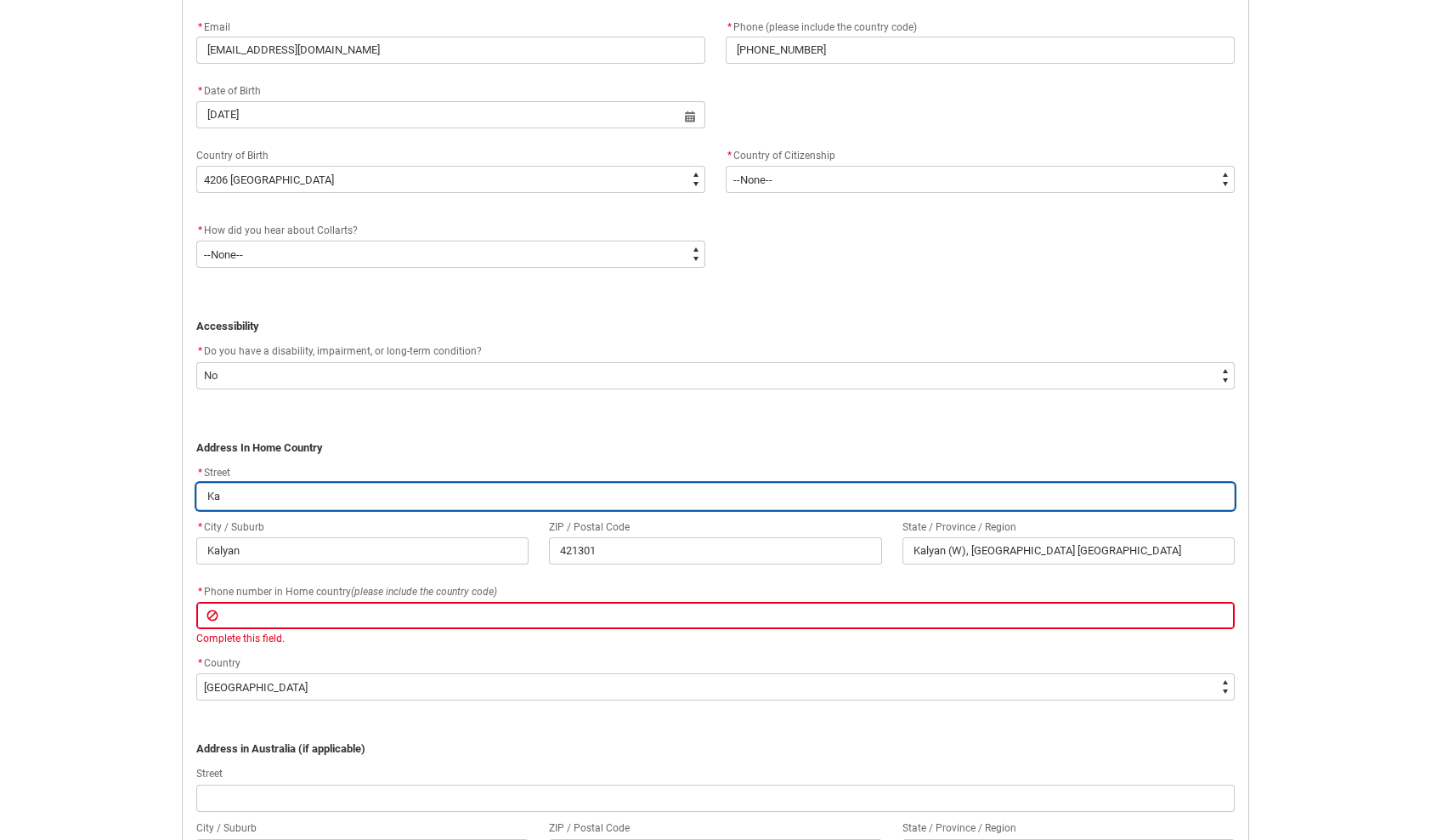
type input "K"
type lightning-primitive-input-simple "4"
type input "4"
type lightning-primitive-input-simple "40"
type input "40"
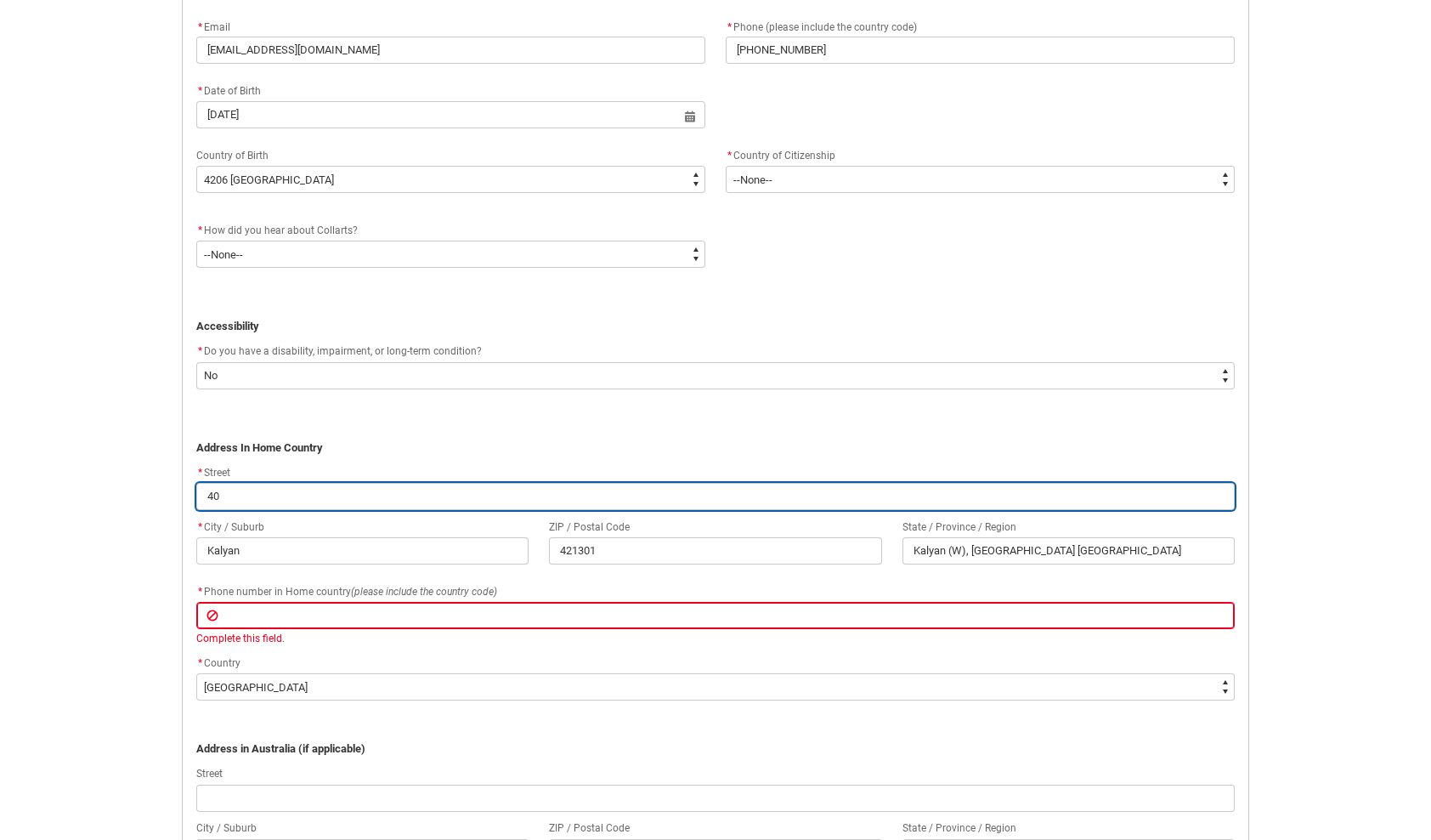
type lightning-primitive-input-simple "402"
type input "402"
type lightning-primitive-input-simple "402"
type input "402"
type lightning-primitive-input-simple "402 P"
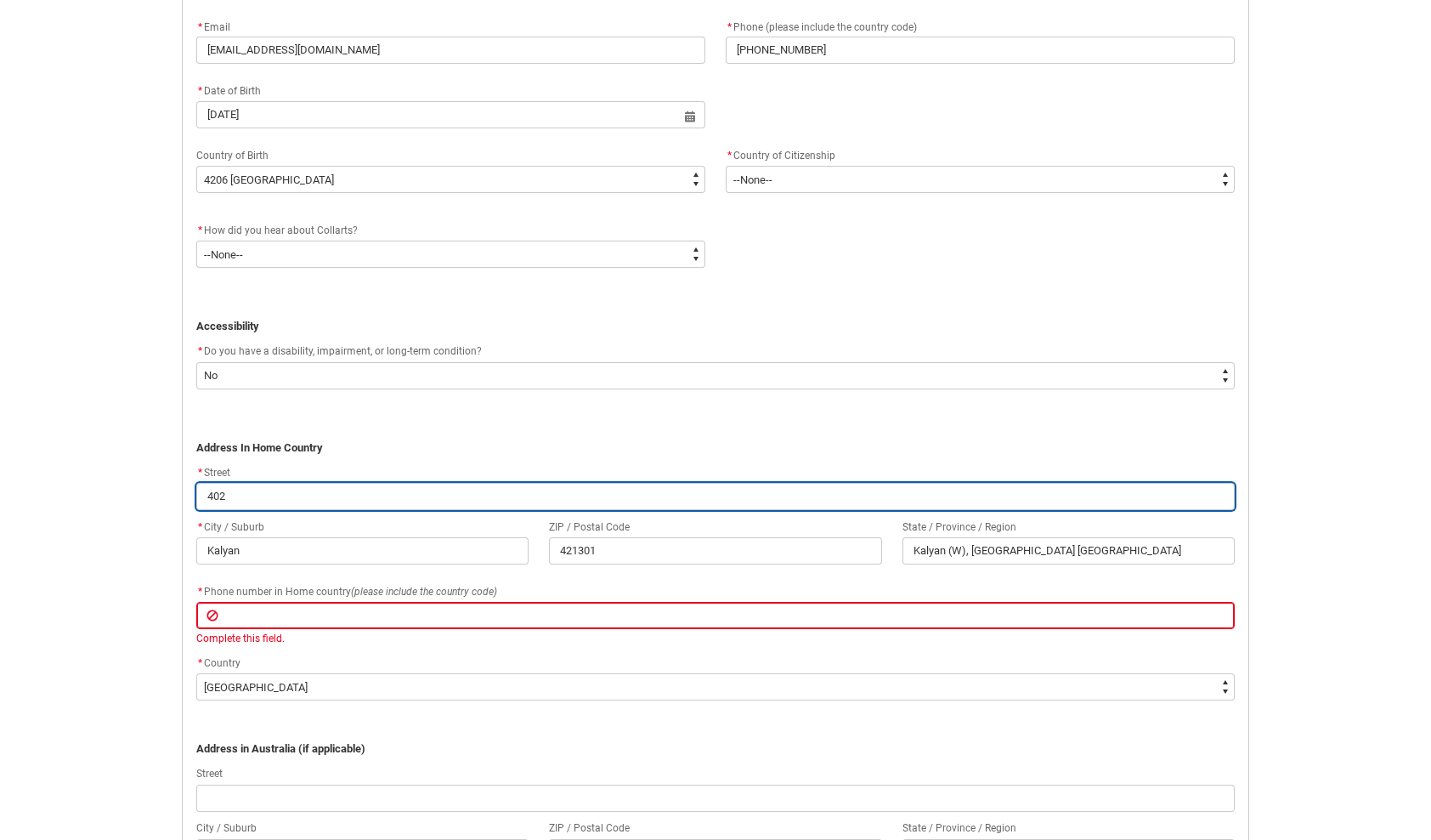
type input "402 P"
type lightning-primitive-input-simple "402 Pa"
type input "402 Pa"
type lightning-primitive-input-simple "402 Pad"
type input "402 Pad"
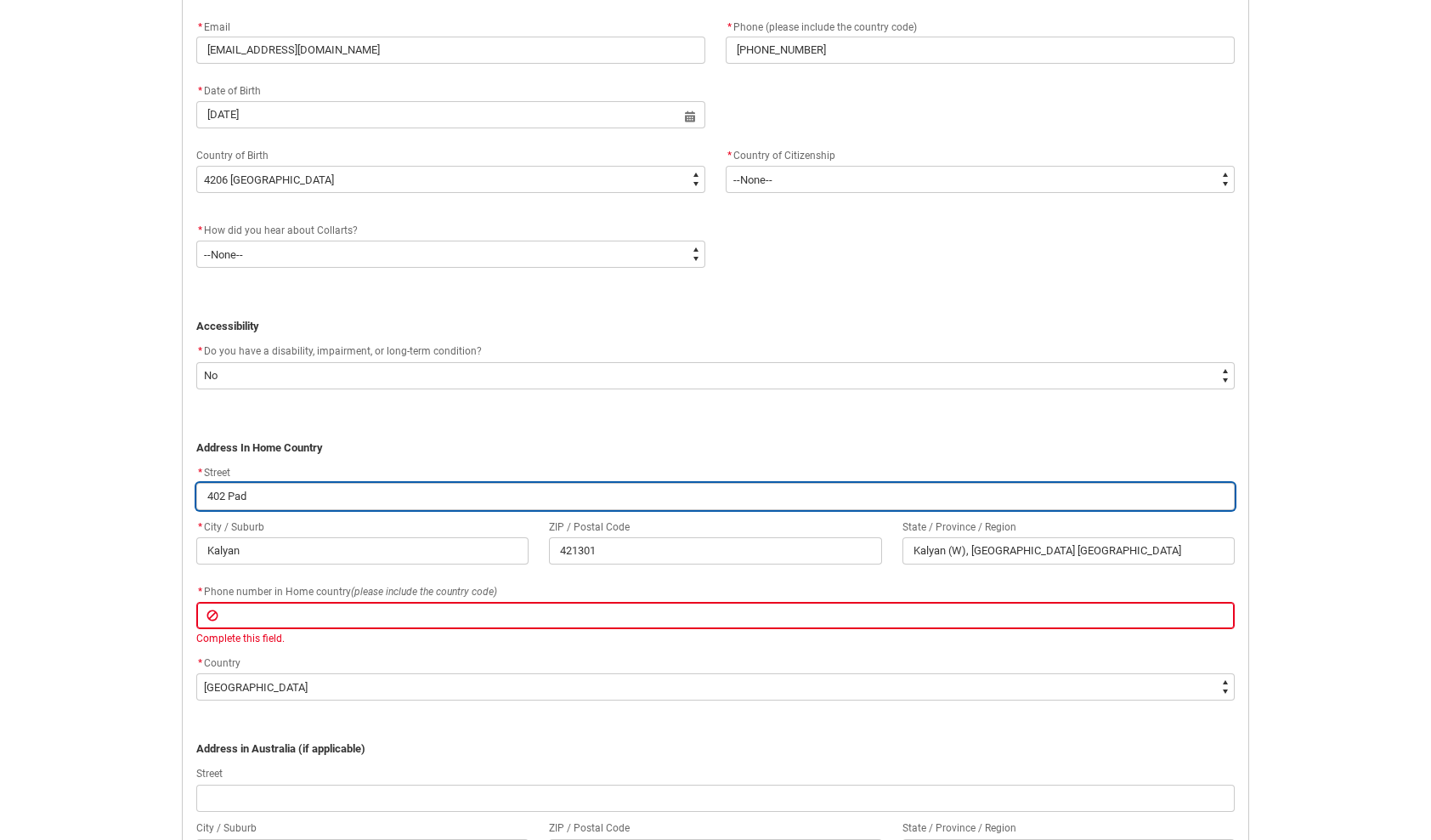
type lightning-primitive-input-simple "402 Padm"
type input "402 Padm"
type lightning-primitive-input-simple "402 Padma"
type input "402 Padma"
type lightning-primitive-input-simple "402 Padmal"
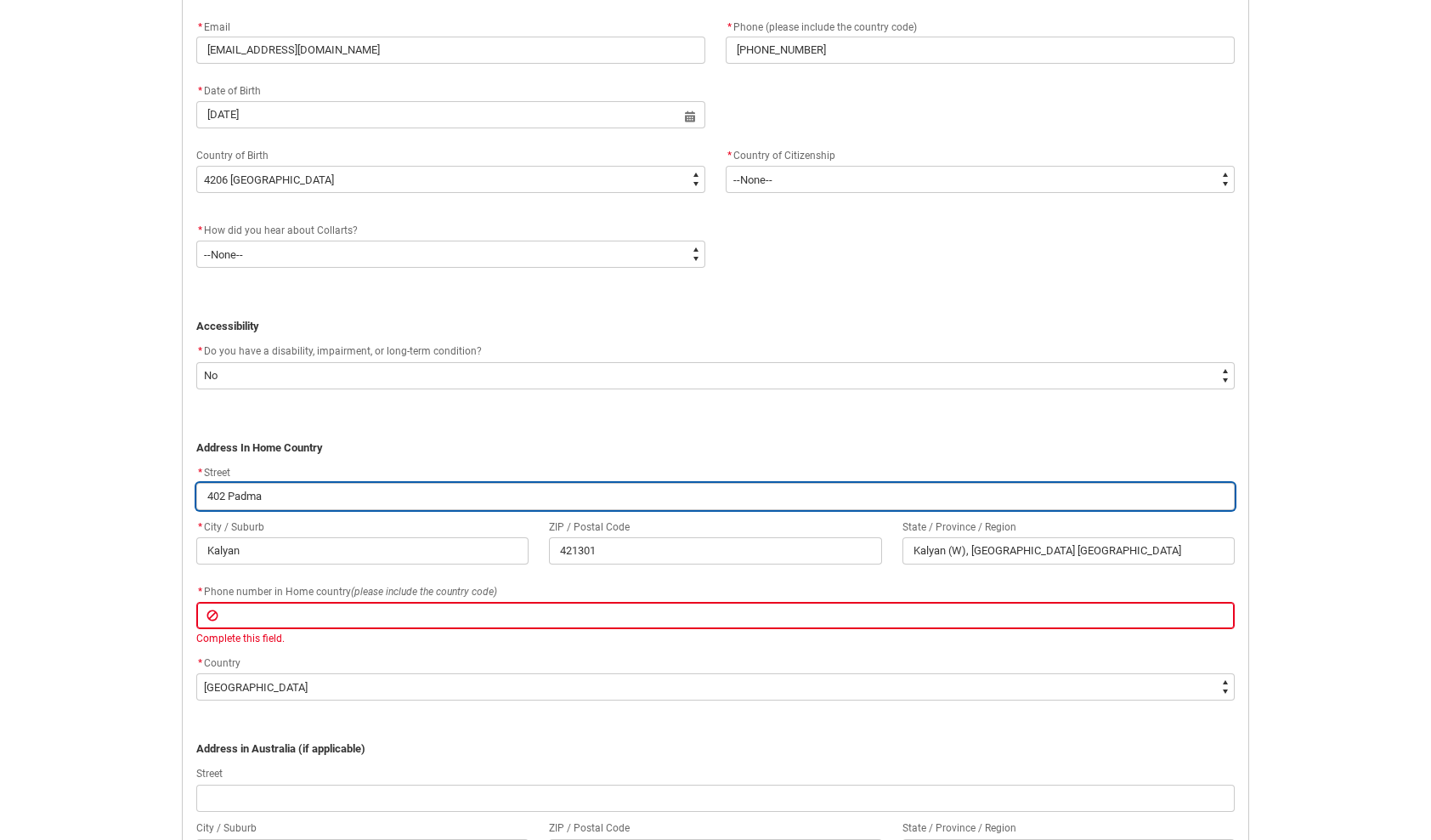
type input "402 Padmal"
type lightning-primitive-input-simple "402 Padmala"
type input "402 Padmala"
type lightning-primitive-input-simple "402 Padmalay"
type input "402 Padmalay"
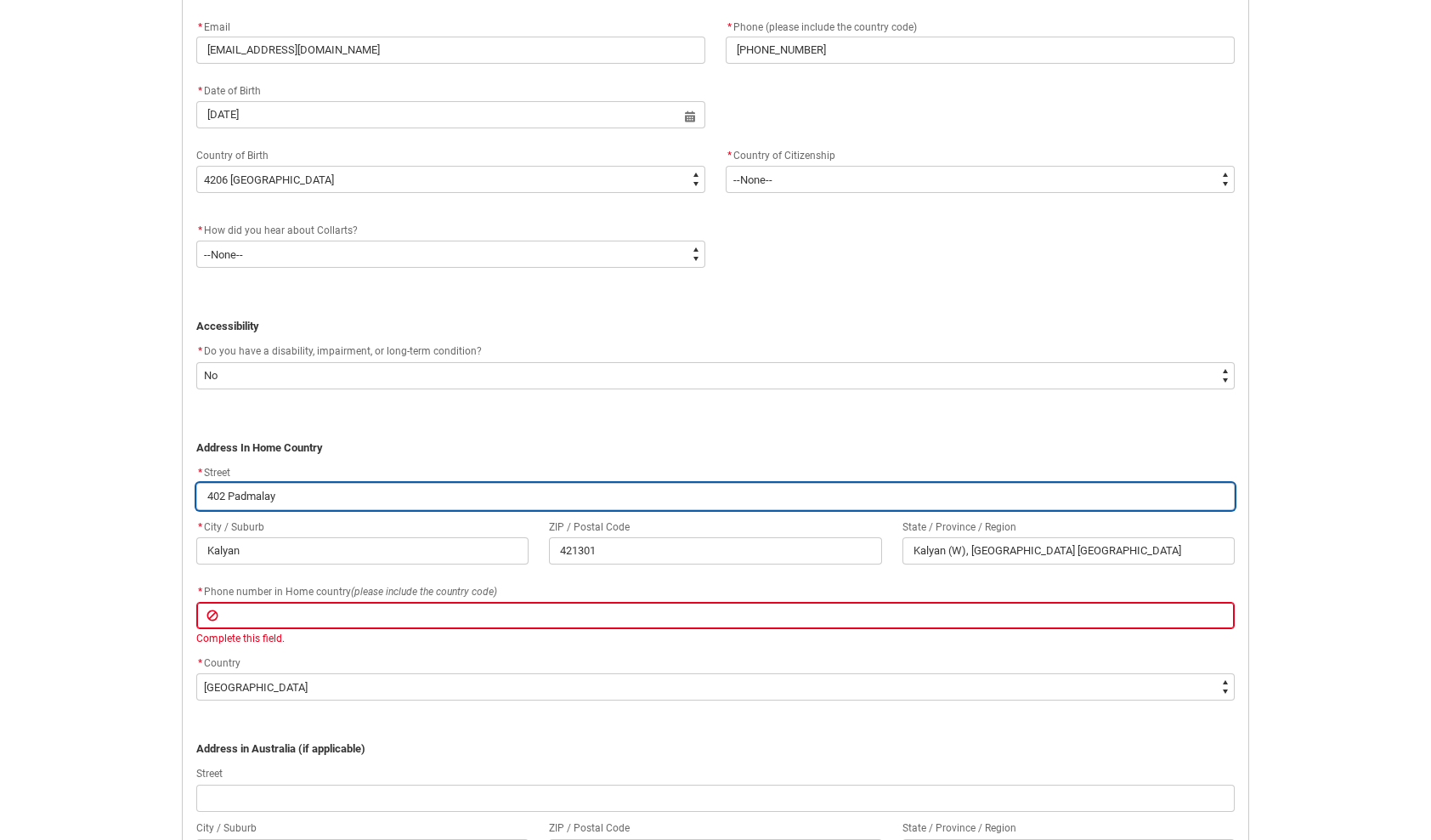
type lightning-primitive-input-simple "402 Padmalay"
type input "402 Padmalay"
type lightning-primitive-input-simple "402 [PERSON_NAME]"
type input "402 [PERSON_NAME]"
type lightning-primitive-input-simple "402 Padmalay To"
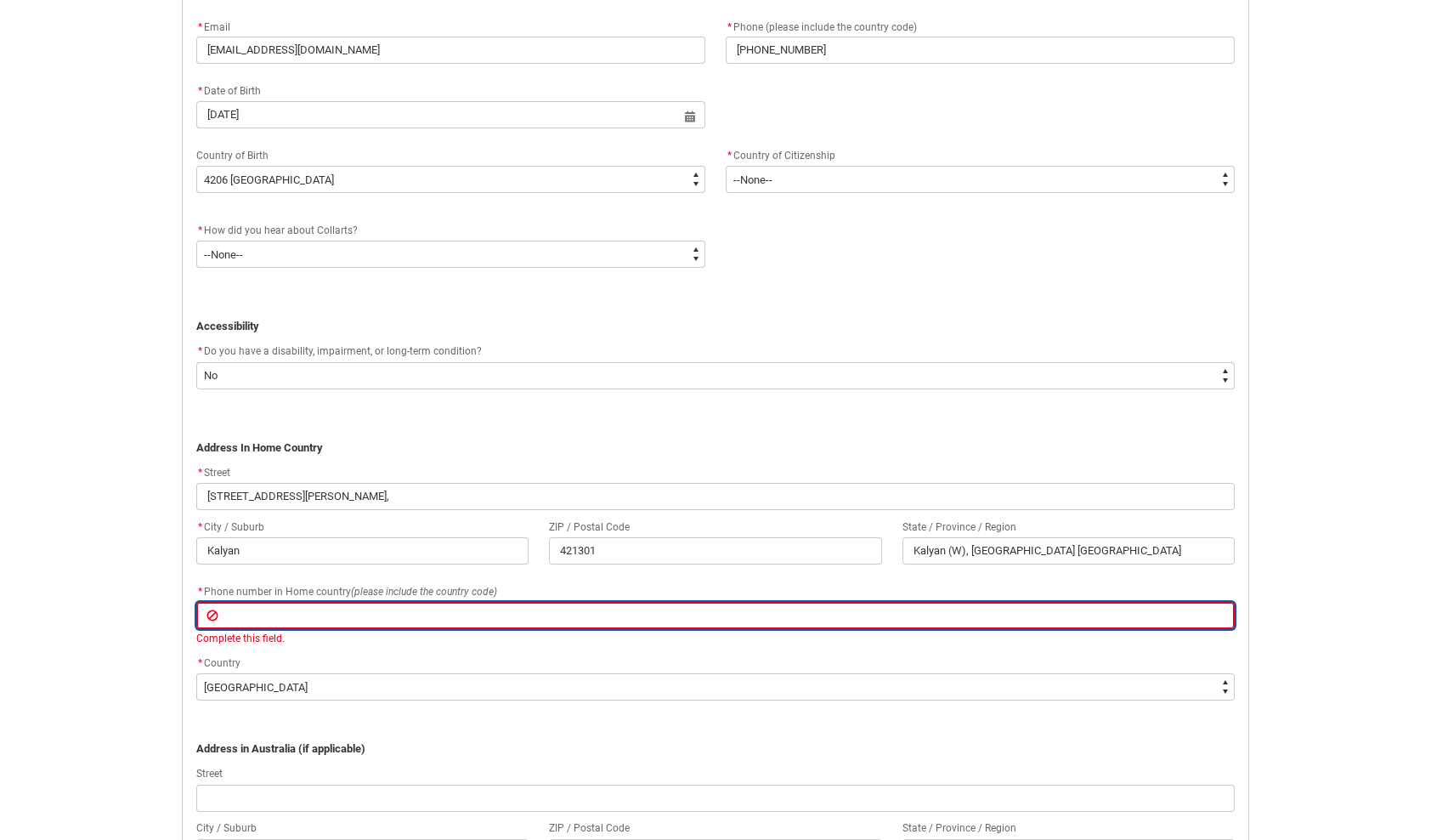
click at [380, 617] on input "REDU_Application_Form_for_Applicant flow" at bounding box center [715, 615] width 1038 height 28
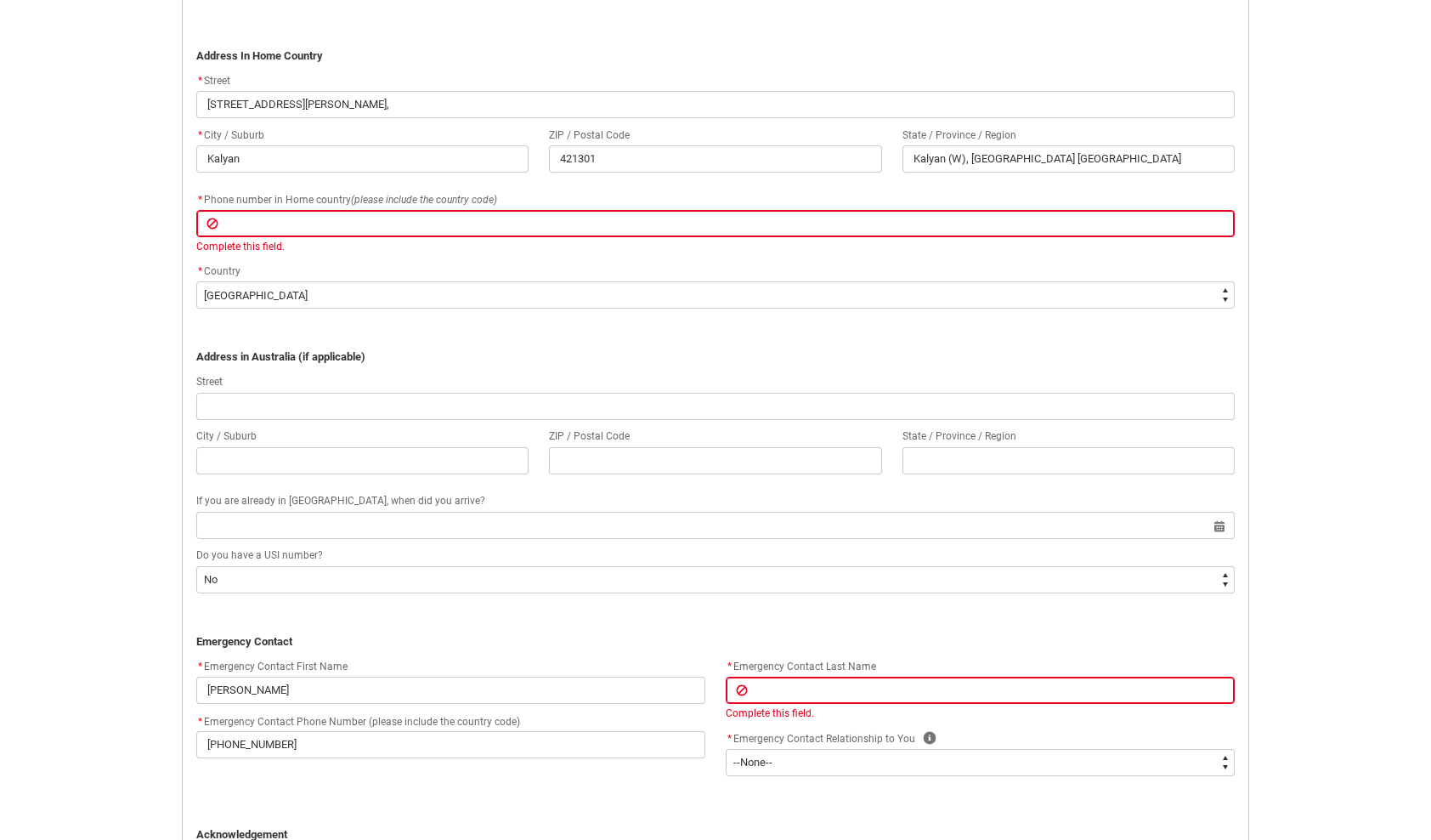
scroll to position [1043, 0]
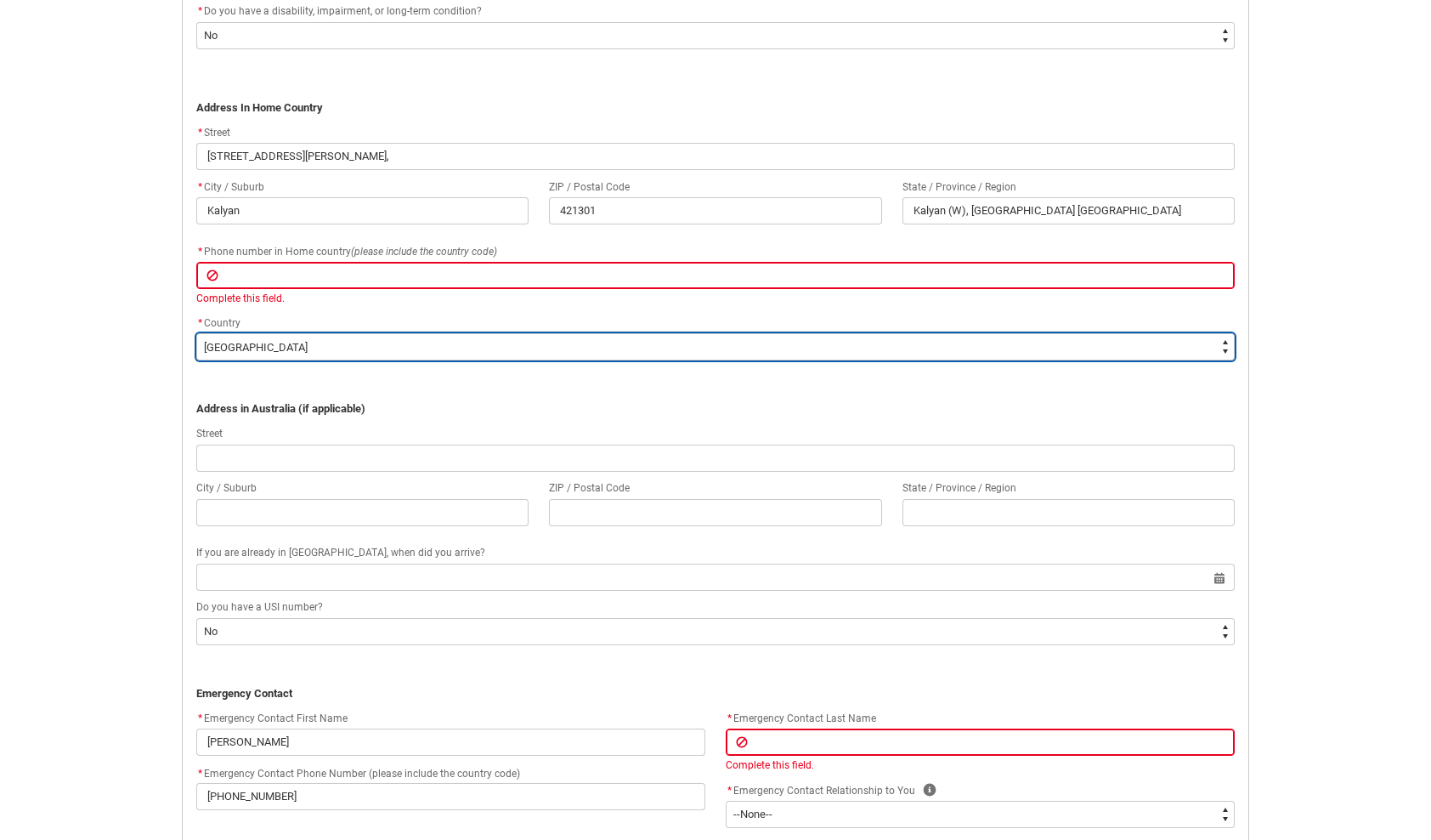
click at [293, 352] on select "--None-- [GEOGRAPHIC_DATA] ([GEOGRAPHIC_DATA]) [GEOGRAPHIC_DATA] [GEOGRAPHIC_DA…" at bounding box center [715, 346] width 1038 height 28
click at [196, 333] on select "--None-- [GEOGRAPHIC_DATA] ([GEOGRAPHIC_DATA]) [GEOGRAPHIC_DATA] [GEOGRAPHIC_DA…" at bounding box center [715, 346] width 1038 height 28
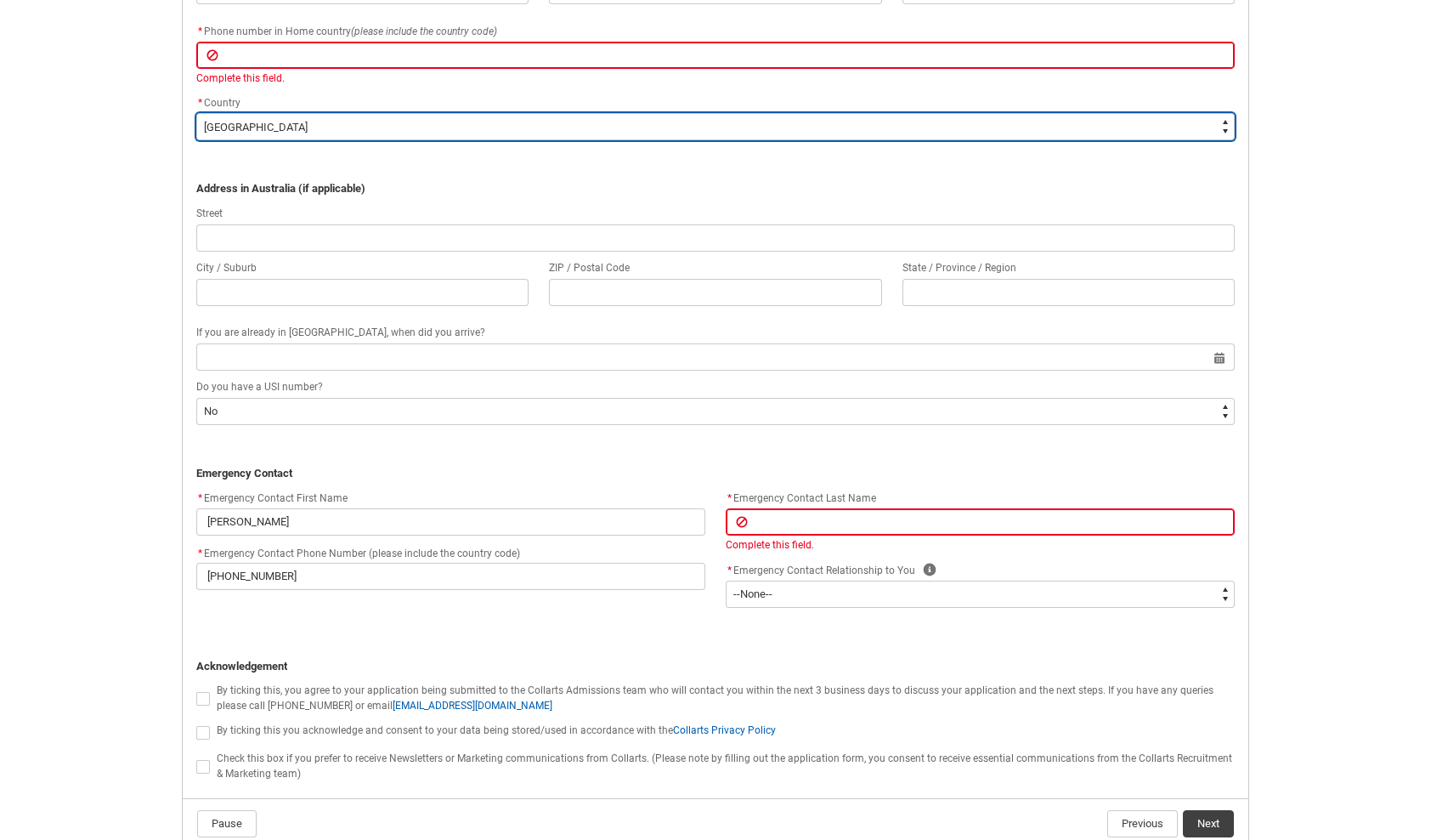
scroll to position [1298, 0]
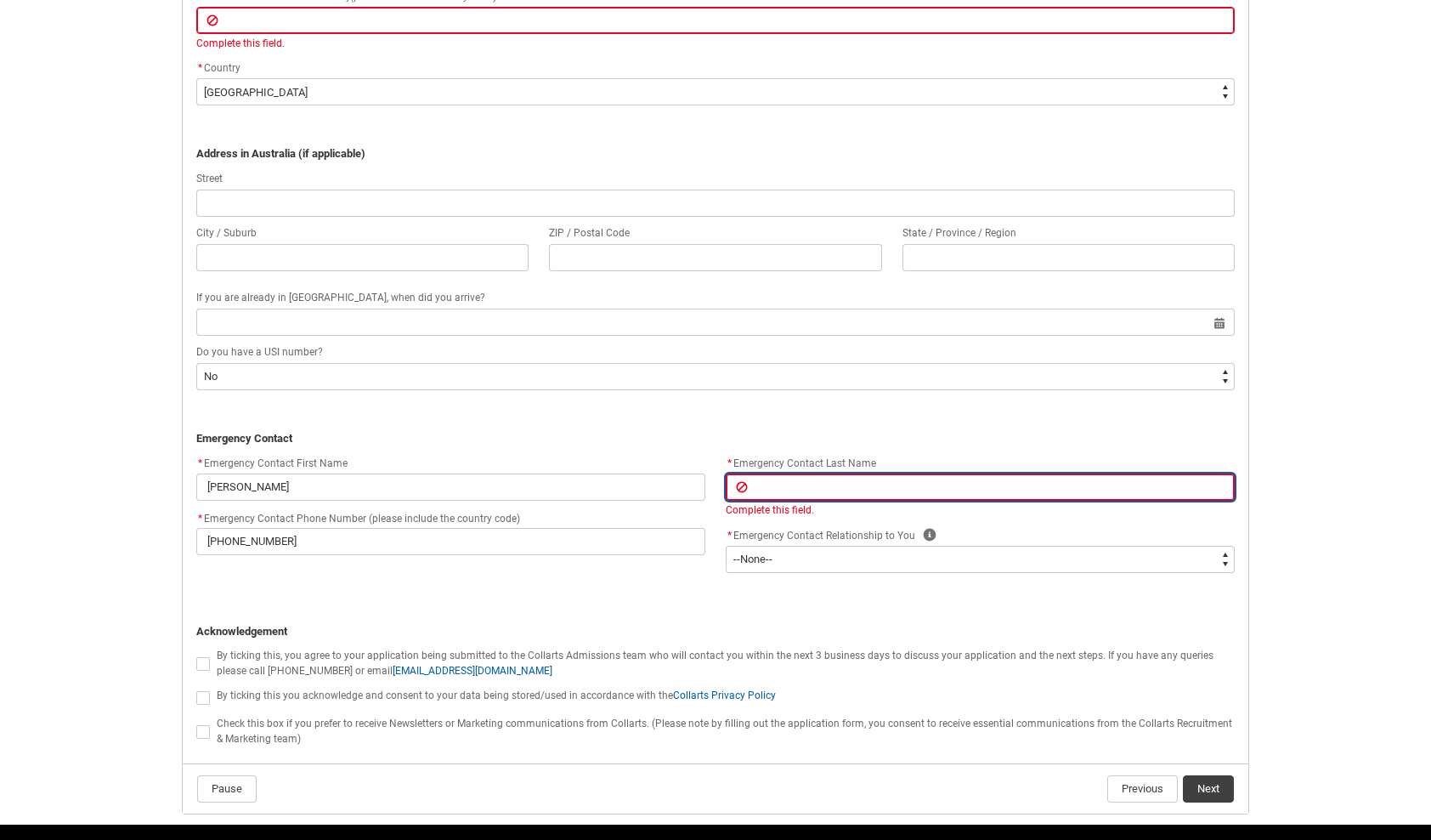
click at [793, 489] on input "REDU_Application_Form_for_Applicant flow" at bounding box center [980, 486] width 509 height 28
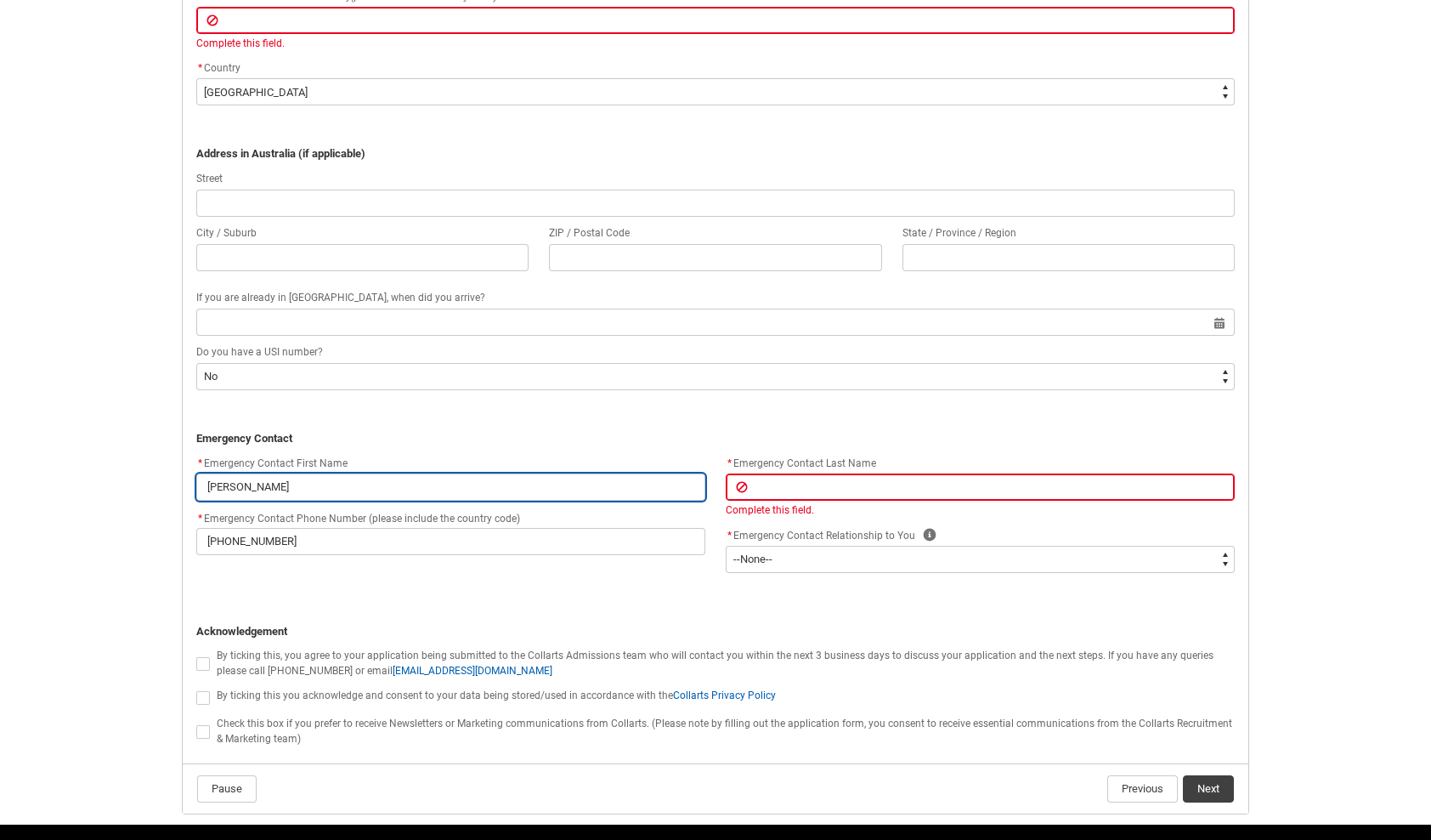
drag, startPoint x: 450, startPoint y: 498, endPoint x: 119, endPoint y: 473, distance: 331.9
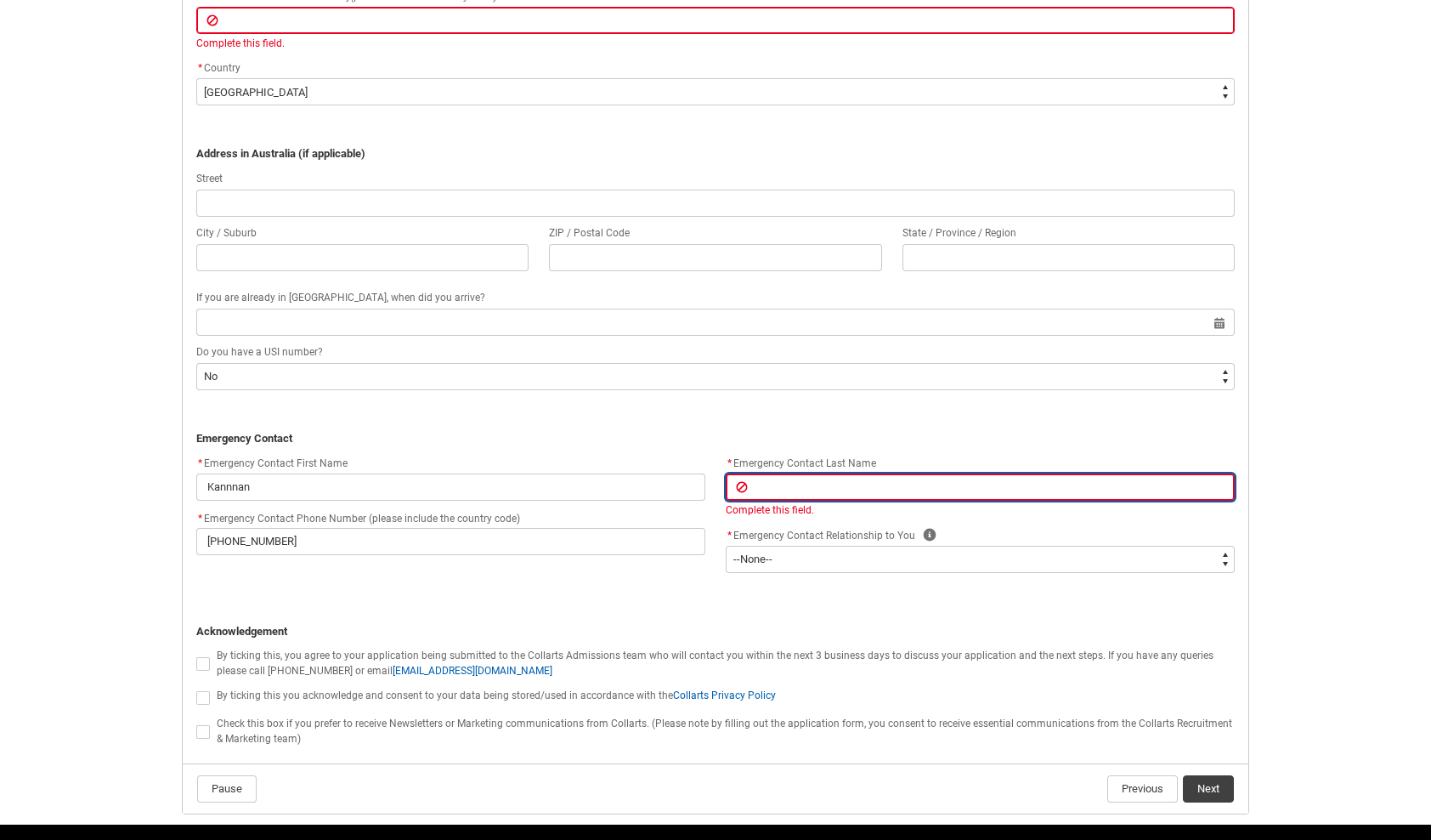
click at [775, 478] on input "REDU_Application_Form_for_Applicant flow" at bounding box center [980, 486] width 509 height 28
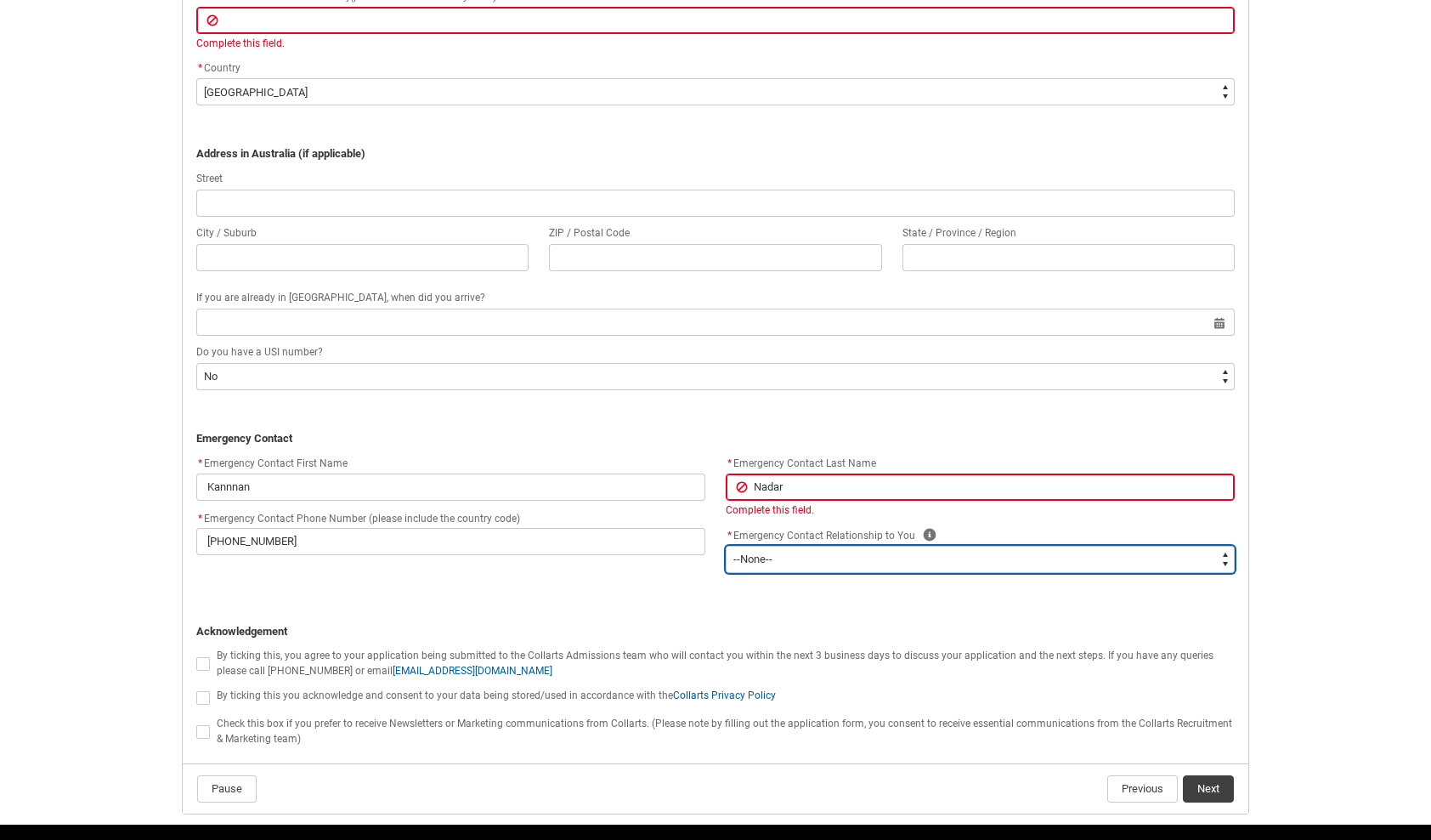
drag, startPoint x: 962, startPoint y: 552, endPoint x: 954, endPoint y: 557, distance: 9.4
click at [959, 553] on select "--None-- Mother Father Sibling Child Partner Relation Friend" at bounding box center [980, 559] width 509 height 28
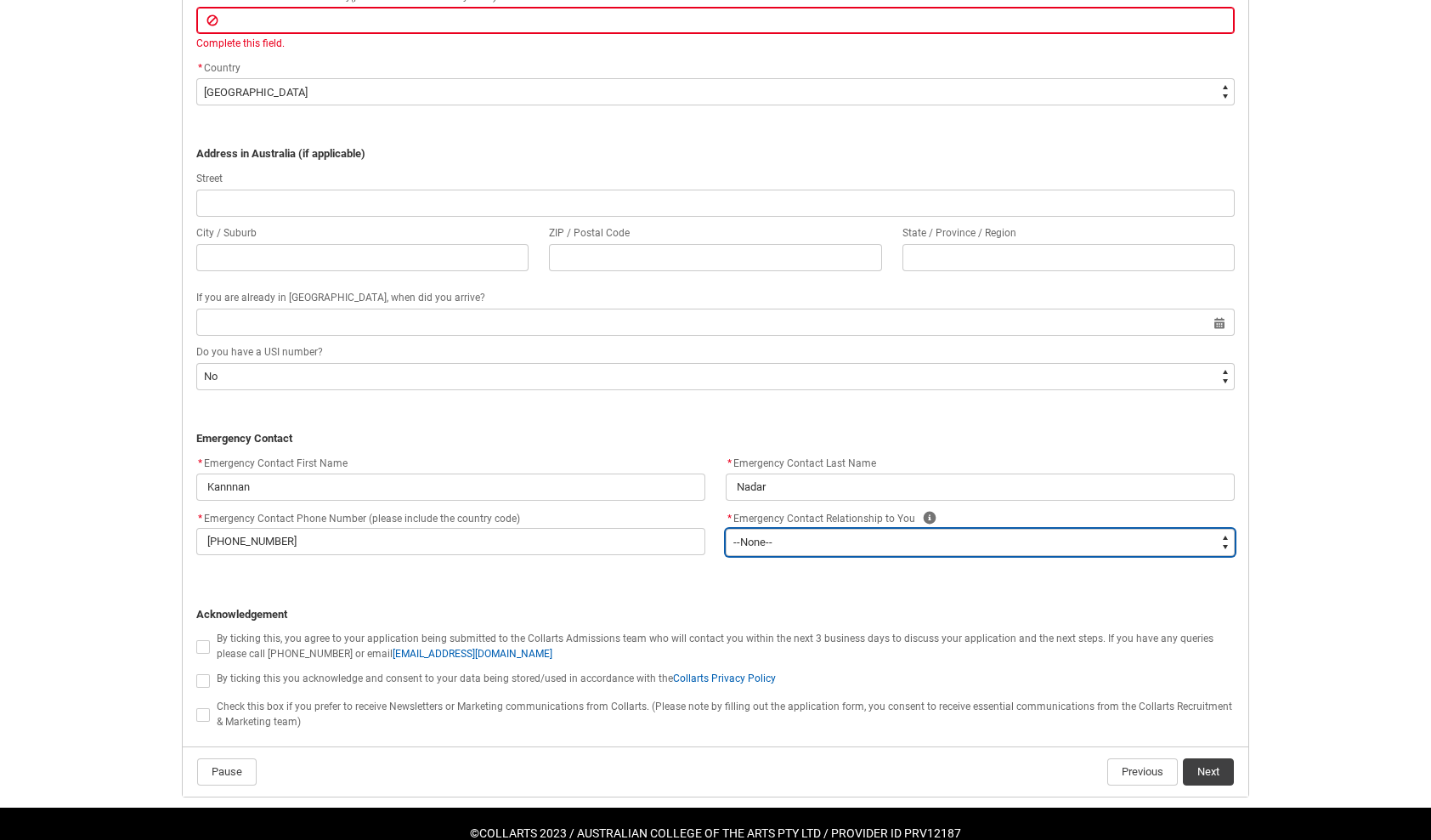
click at [726, 528] on select "--None-- Mother Father Sibling Child Partner Relation Friend" at bounding box center [980, 542] width 509 height 28
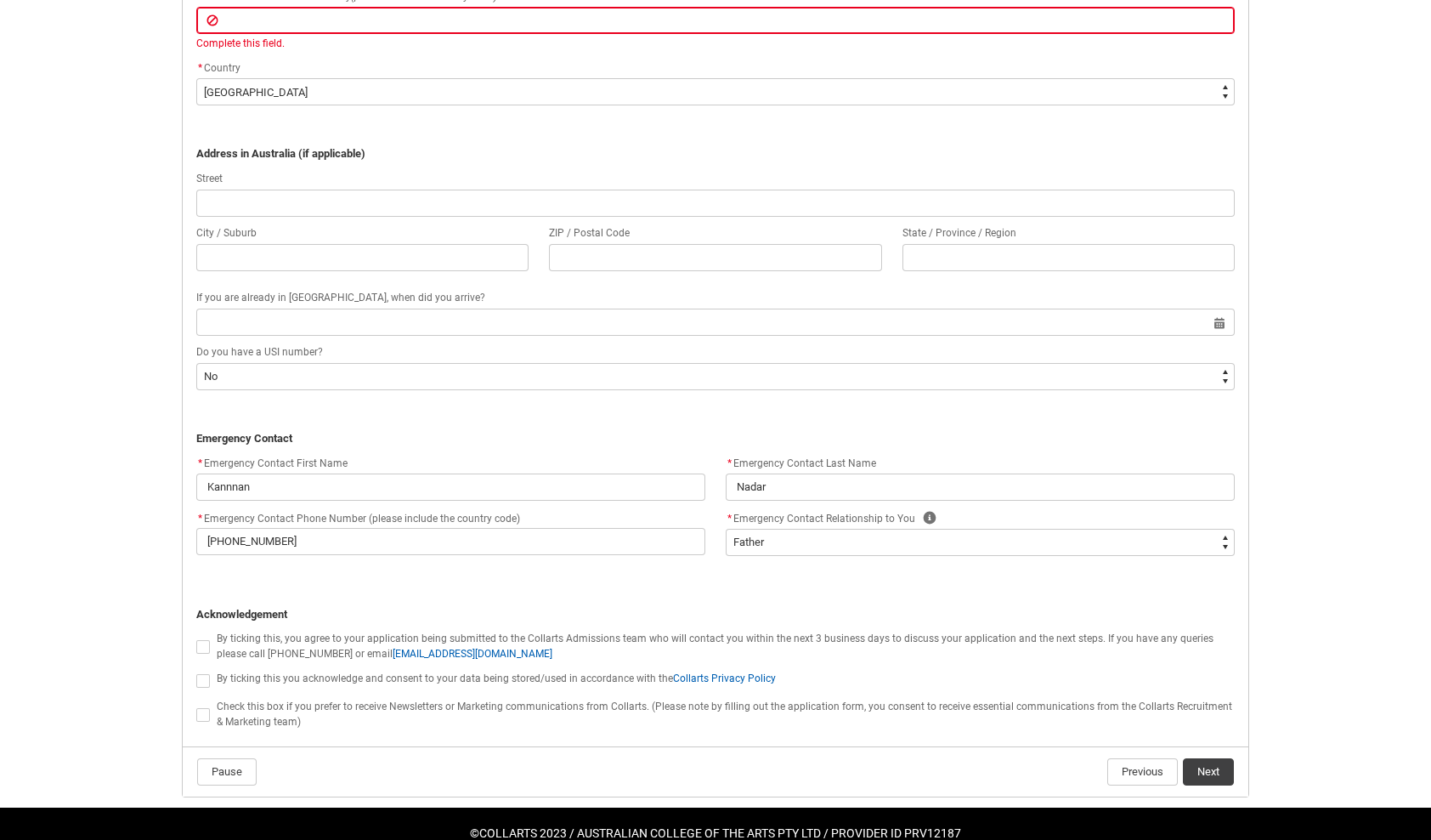
click at [459, 520] on label "* Emergency Contact Phone Number (please include the country code)" at bounding box center [361, 517] width 331 height 19
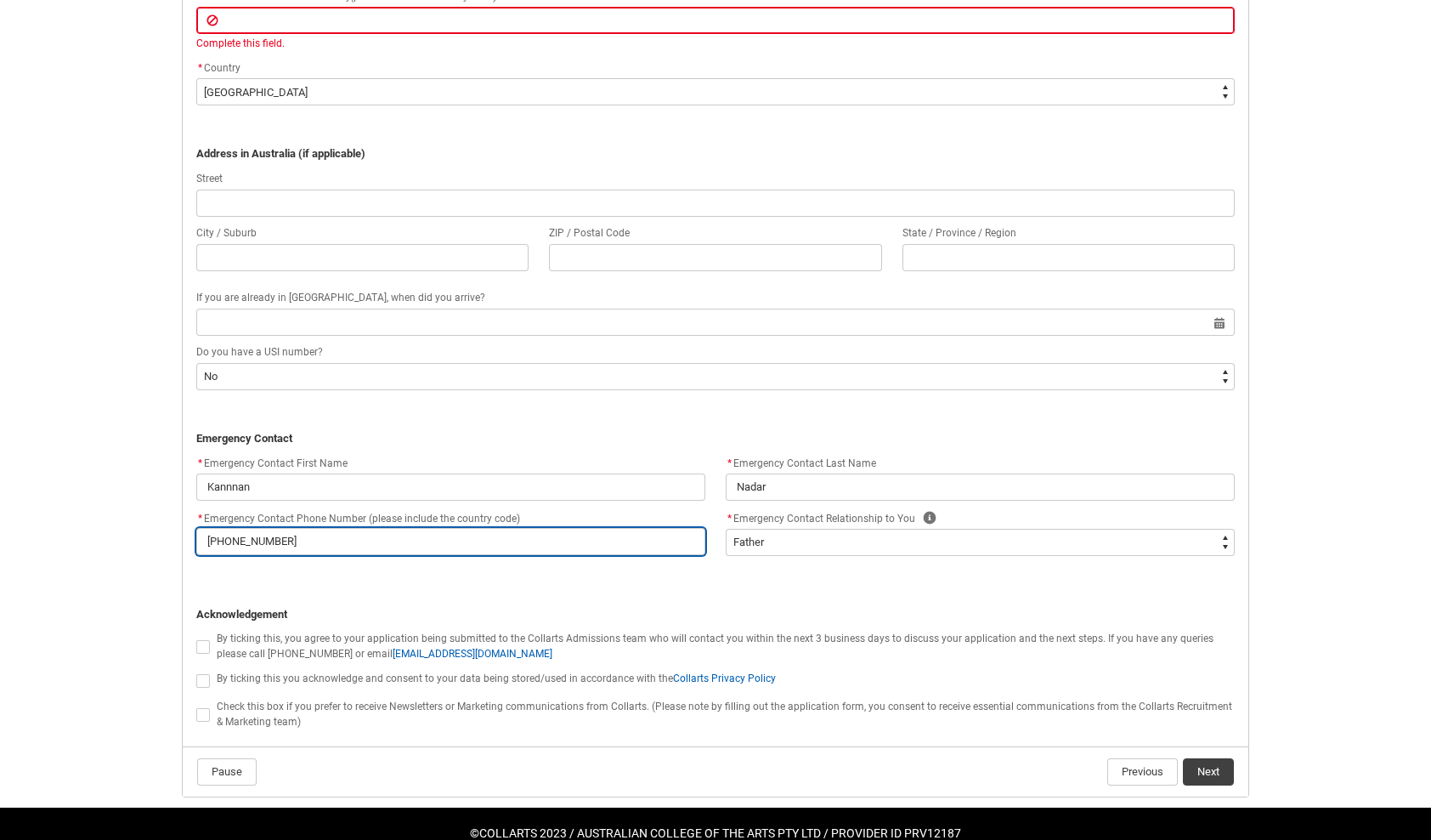
click at [459, 528] on input "[PHONE_NUMBER]" at bounding box center [451, 542] width 509 height 28
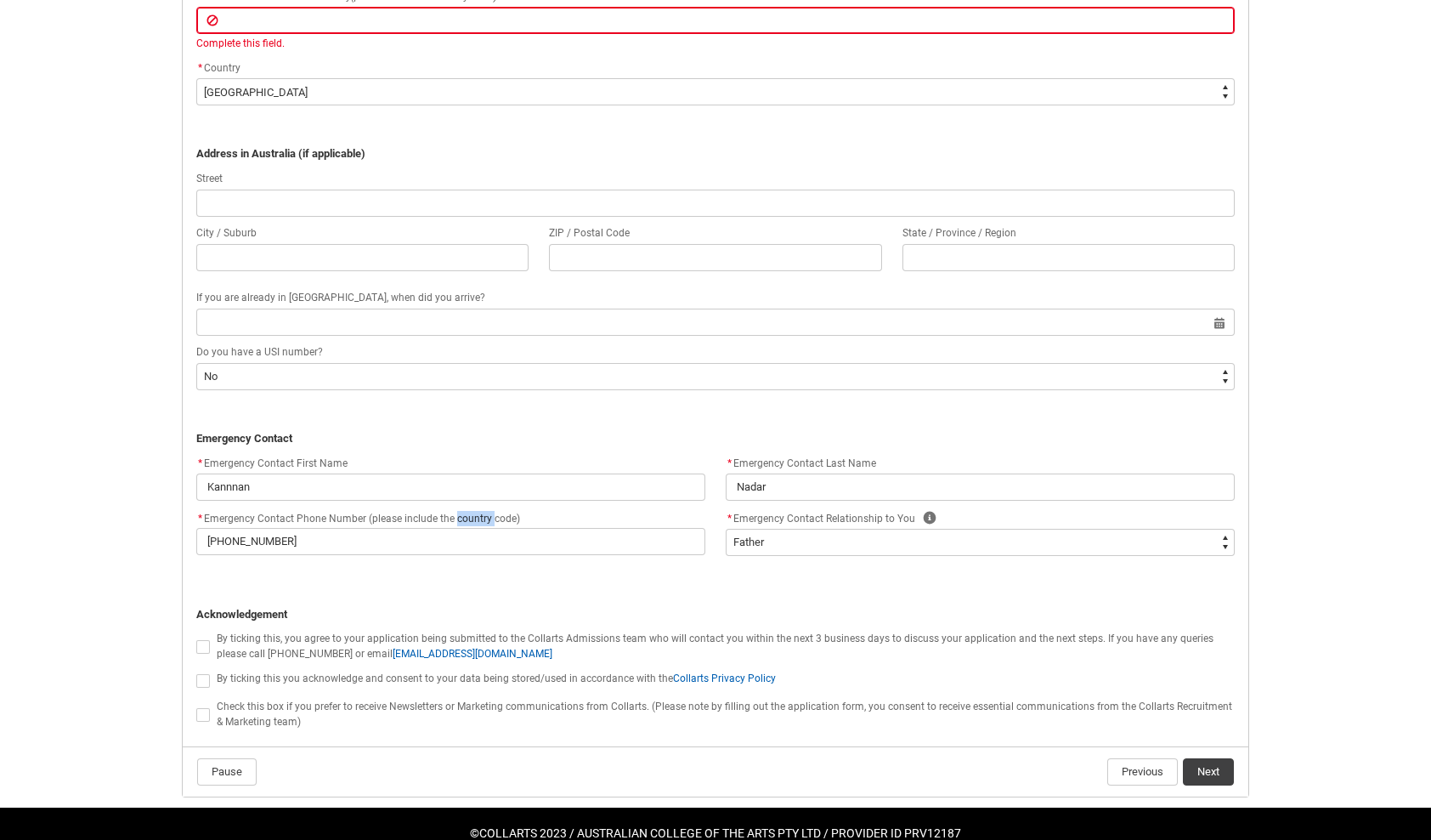
click at [459, 520] on label "* Emergency Contact Phone Number (please include the country code)" at bounding box center [361, 517] width 331 height 19
click at [459, 528] on input "[PHONE_NUMBER]" at bounding box center [451, 542] width 509 height 28
click at [459, 520] on label "* Emergency Contact Phone Number (please include the country code)" at bounding box center [361, 517] width 331 height 19
click at [459, 528] on input "[PHONE_NUMBER]" at bounding box center [451, 542] width 509 height 28
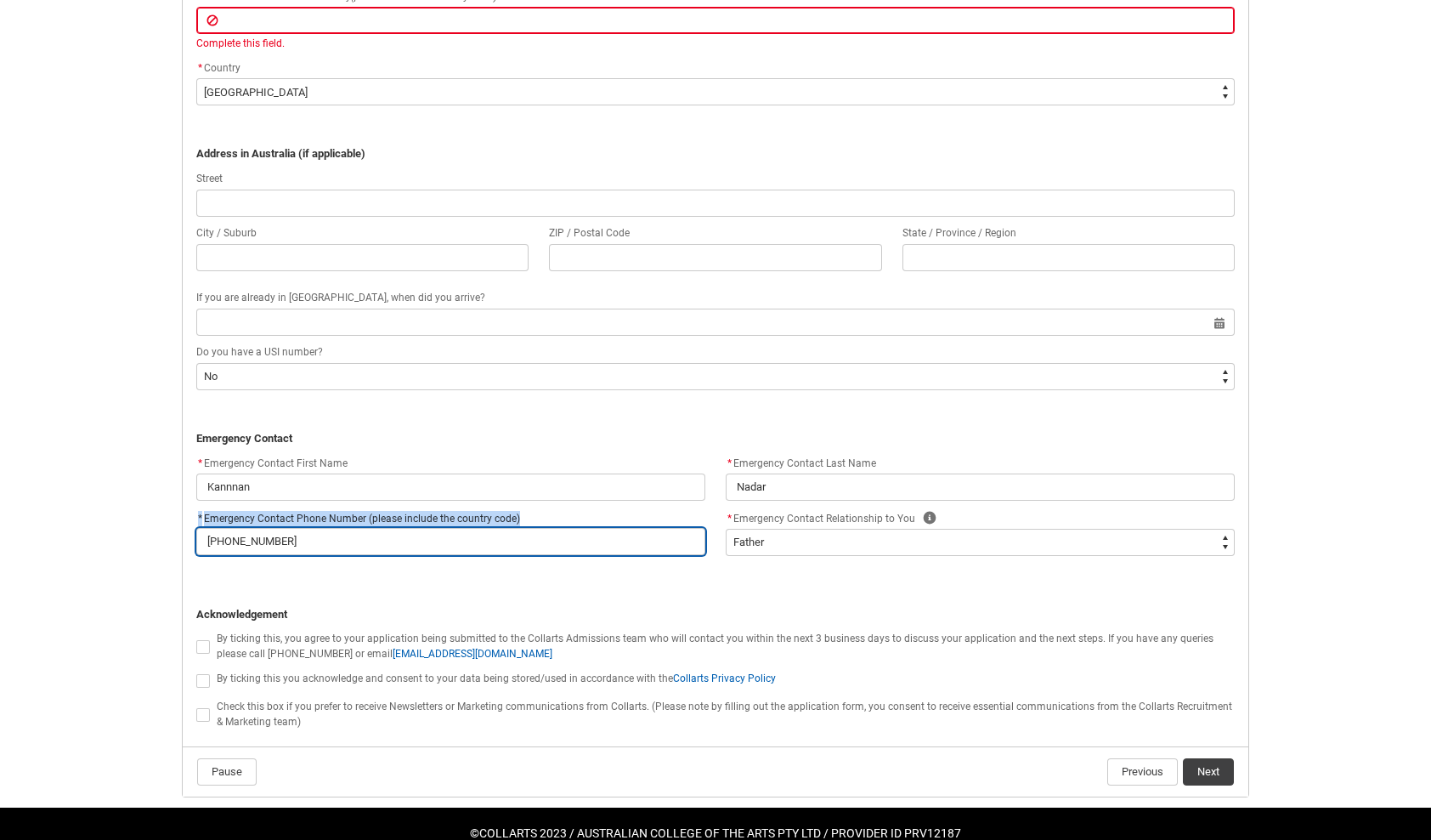
drag, startPoint x: 455, startPoint y: 522, endPoint x: 443, endPoint y: 543, distance: 24.2
click at [443, 543] on input "[PHONE_NUMBER]" at bounding box center [451, 542] width 509 height 28
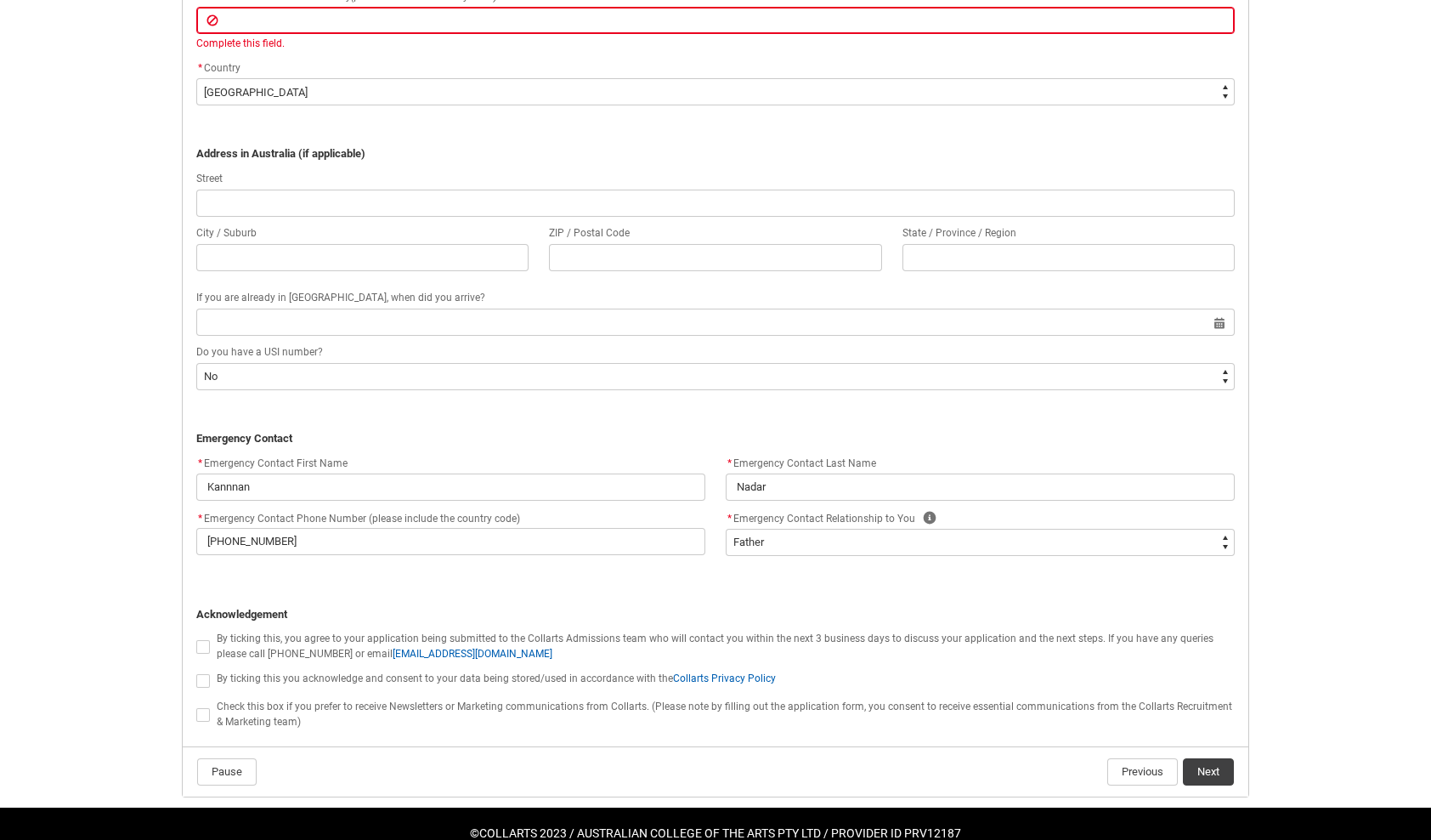
click at [199, 636] on lightning-input "REDU_Application_Form_for_Applicant flow" at bounding box center [206, 645] width 20 height 22
drag, startPoint x: 192, startPoint y: 657, endPoint x: 192, endPoint y: 646, distance: 11.0
click at [192, 650] on flowruntime-screen-field "By ticking this, you agree to your application being submitted to the Collarts …" at bounding box center [715, 648] width 1059 height 39
click at [199, 645] on span "REDU_Application_Form_for_Applicant flow" at bounding box center [203, 646] width 13 height 13
click at [196, 638] on input "REDU_Application_Form_for_Applicant flow" at bounding box center [195, 637] width 1 height 1
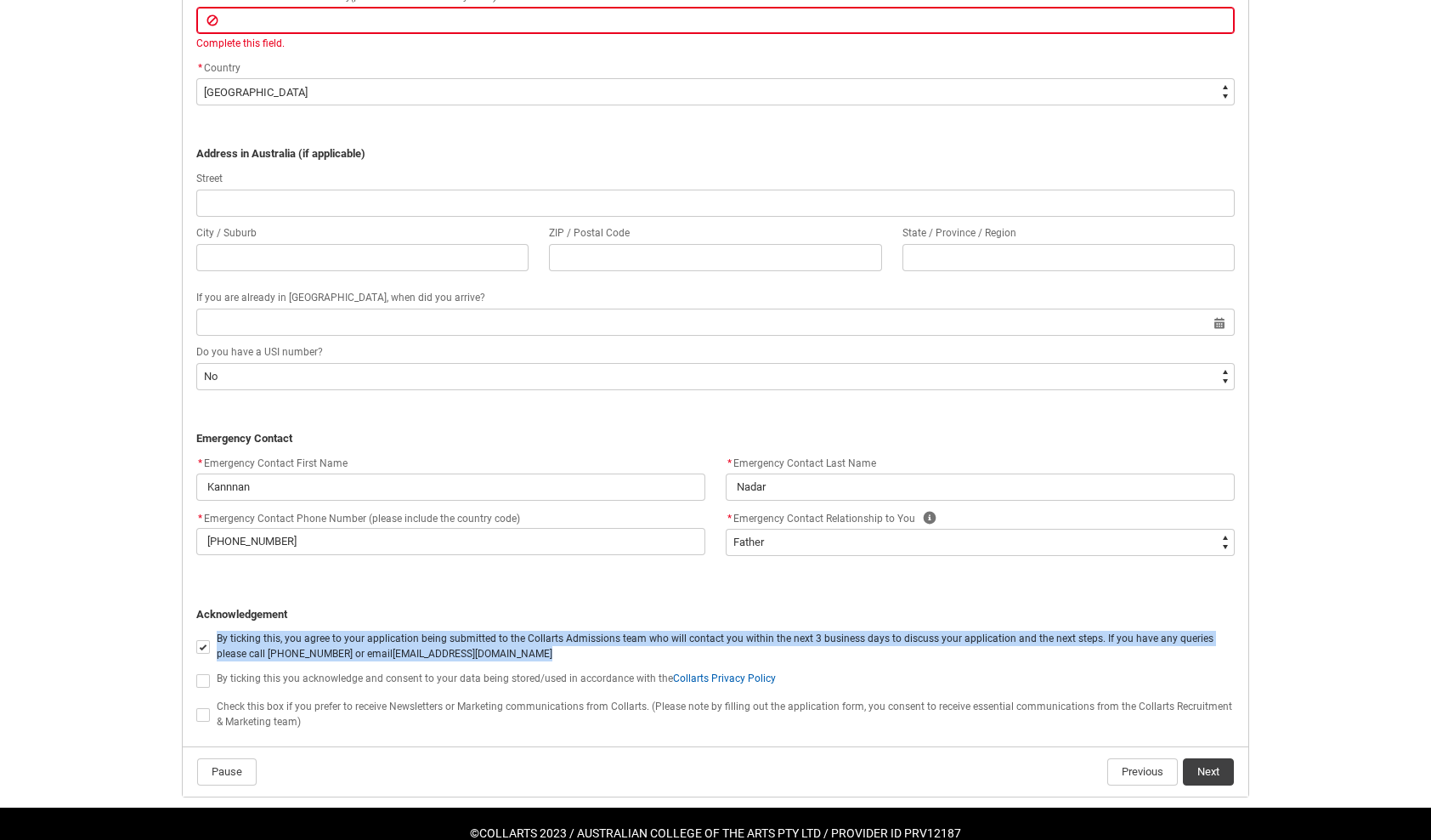
drag, startPoint x: 204, startPoint y: 668, endPoint x: 203, endPoint y: 683, distance: 15.0
click at [202, 678] on span "REDU_Application_Form_for_Applicant flow" at bounding box center [203, 681] width 13 height 13
click at [196, 671] on input "REDU_Application_Form_for_Applicant flow" at bounding box center [195, 670] width 1 height 1
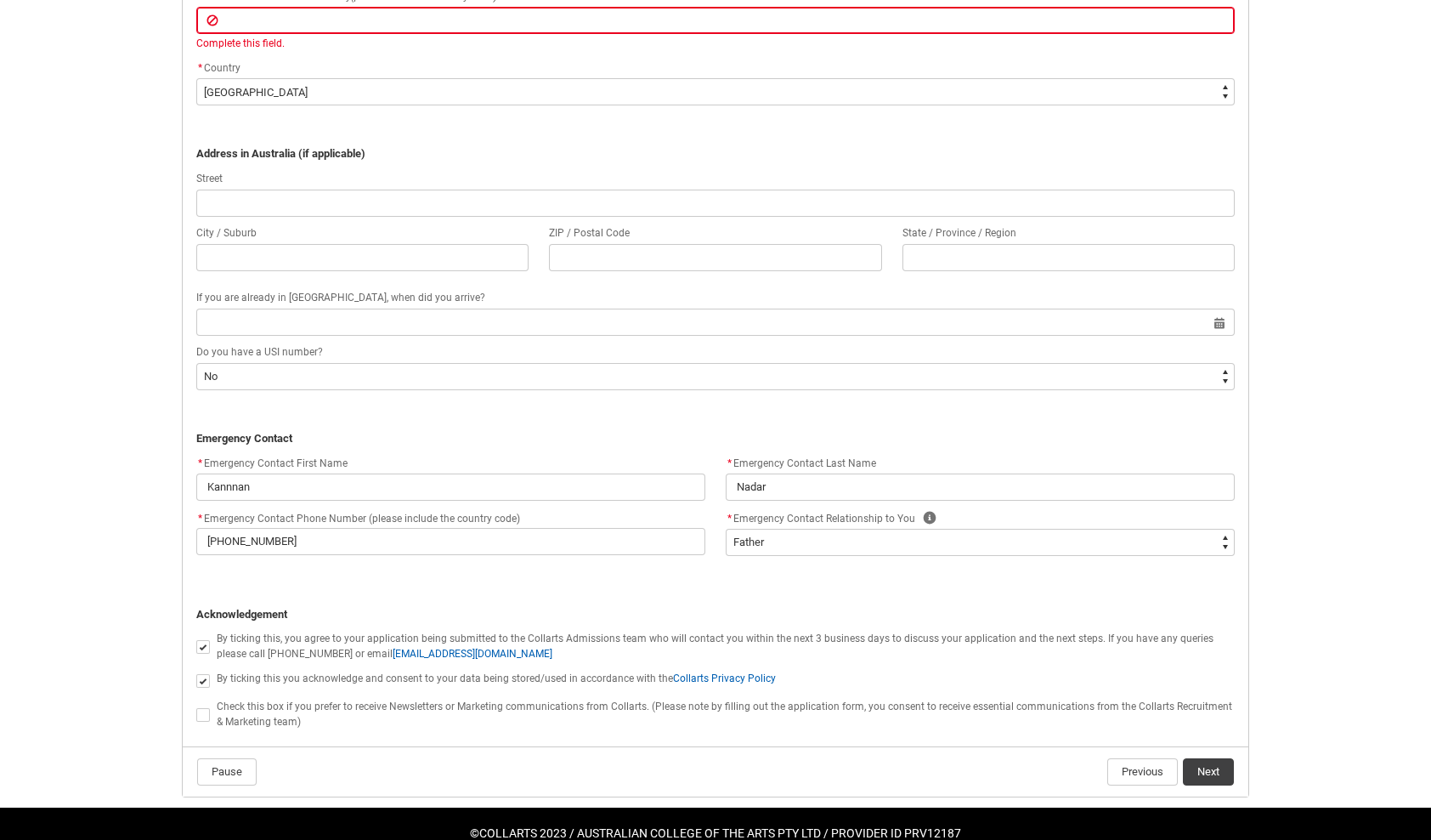
drag, startPoint x: 207, startPoint y: 708, endPoint x: 269, endPoint y: 643, distance: 89.8
click at [204, 708] on span "REDU_Application_Form_for_Applicant flow" at bounding box center [203, 714] width 13 height 13
click at [196, 706] on input "REDU_Application_Form_for_Applicant flow" at bounding box center [195, 705] width 1 height 1
click at [309, 598] on p "REDU_Application_Form_for_Applicant flow" at bounding box center [715, 598] width 1038 height 17
click at [474, 523] on label "* Emergency Contact Phone Number (please include the country code)" at bounding box center [361, 517] width 331 height 19
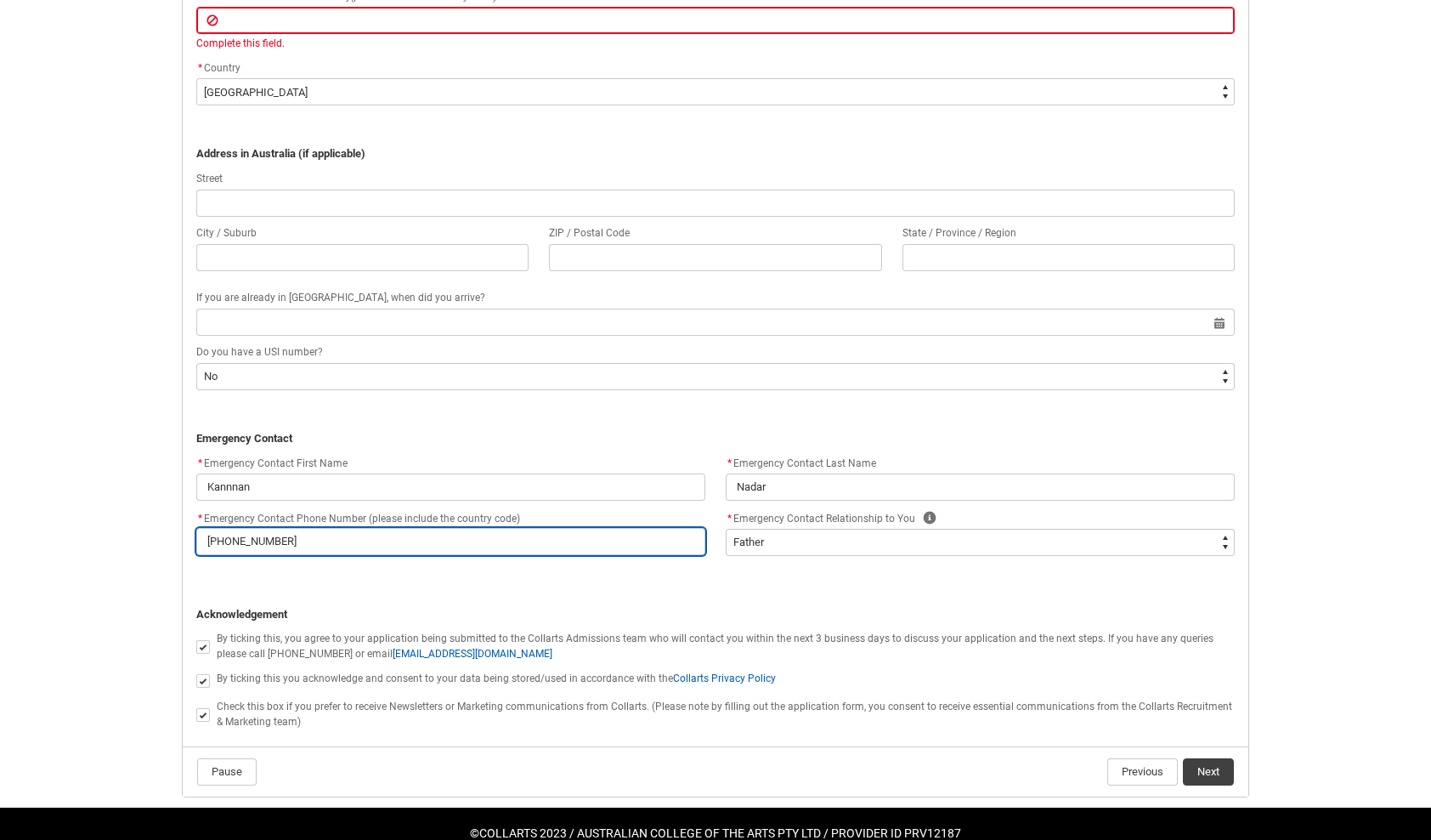
click at [474, 528] on input "[PHONE_NUMBER]" at bounding box center [451, 542] width 509 height 28
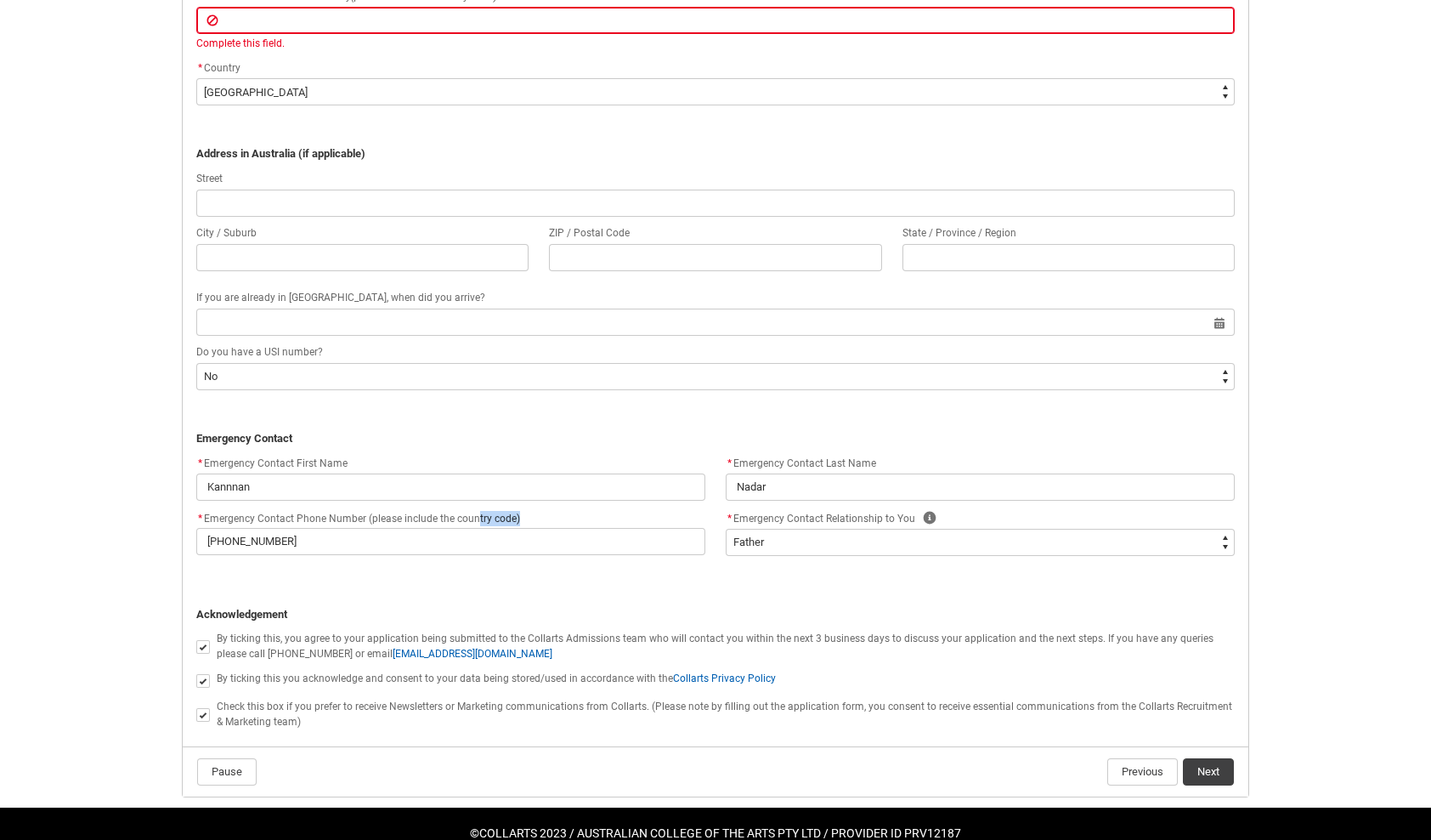
drag, startPoint x: 474, startPoint y: 523, endPoint x: 375, endPoint y: 538, distance: 100.1
click at [417, 533] on div "* Emergency Contact Phone Number (please include the country code) [PHONE_NUMBE…" at bounding box center [451, 531] width 509 height 48
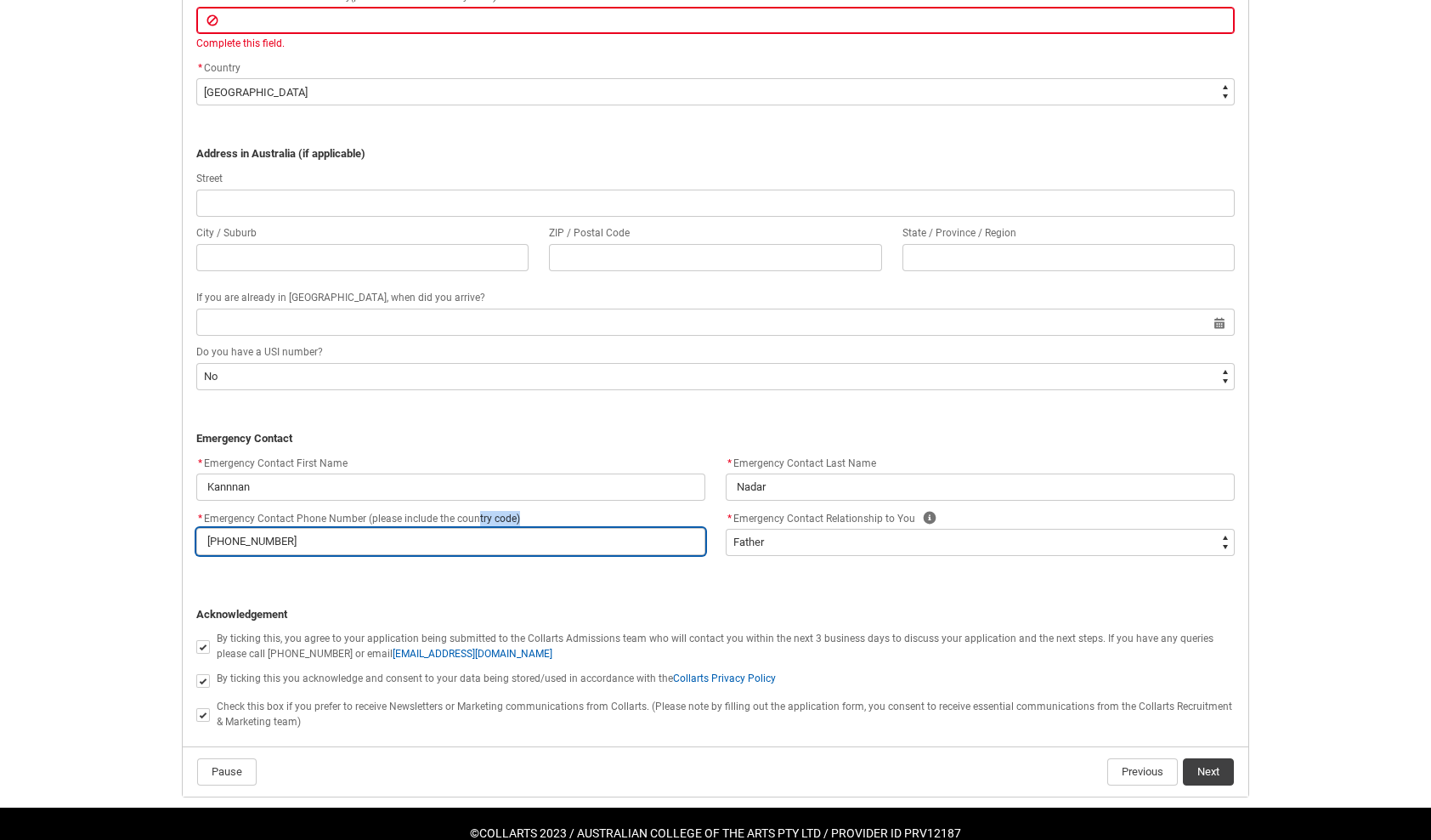
drag, startPoint x: 332, startPoint y: 537, endPoint x: 224, endPoint y: 559, distance: 110.2
click at [224, 559] on flowruntime-screen-field "* Emergency Contact Phone Number (please include the country code) [PHONE_NUMBE…" at bounding box center [450, 534] width 529 height 54
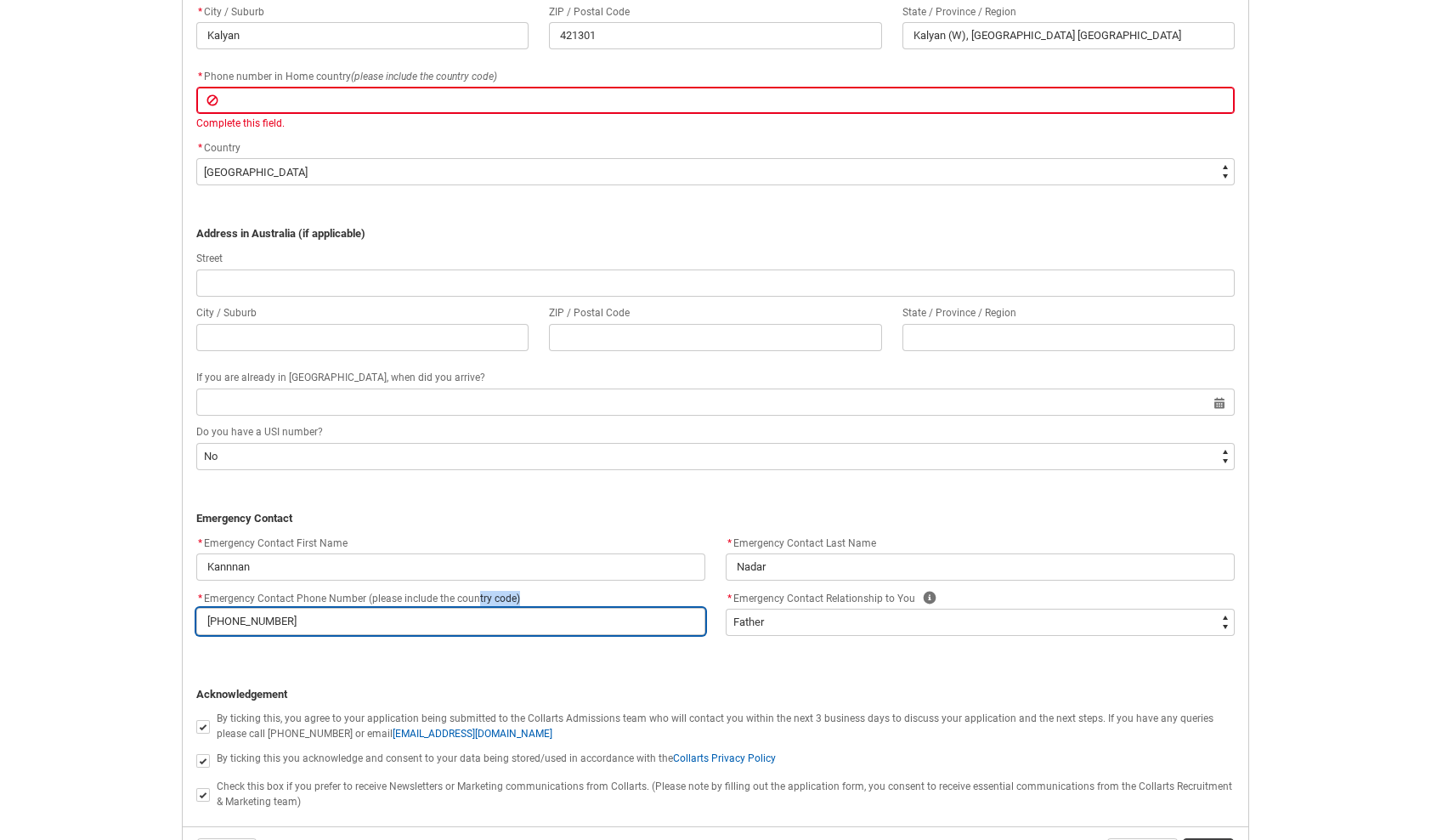
scroll to position [1213, 0]
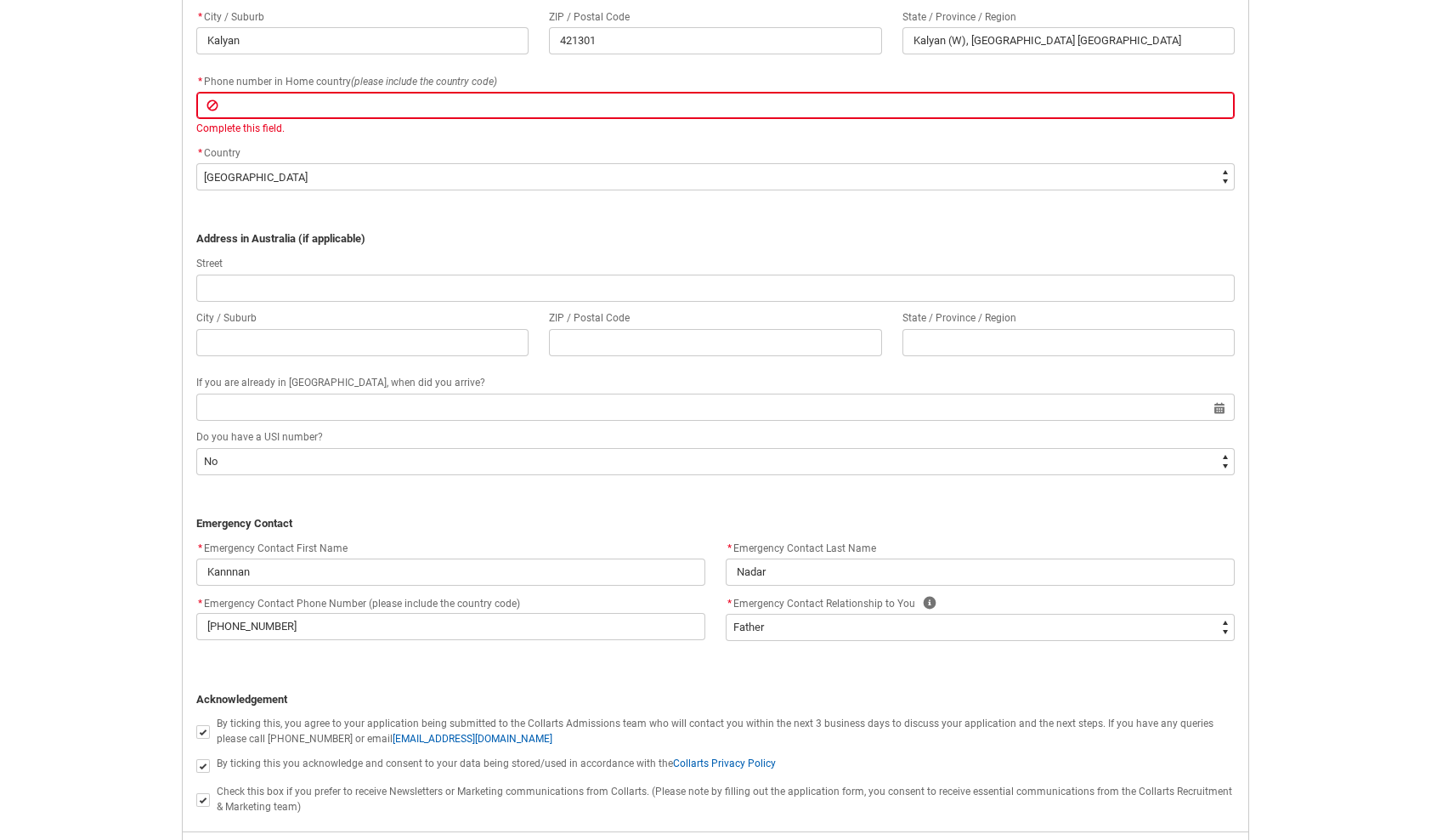
click at [287, 87] on div "* Phone number in Home country (please include the country code)" at bounding box center [715, 81] width 1038 height 20
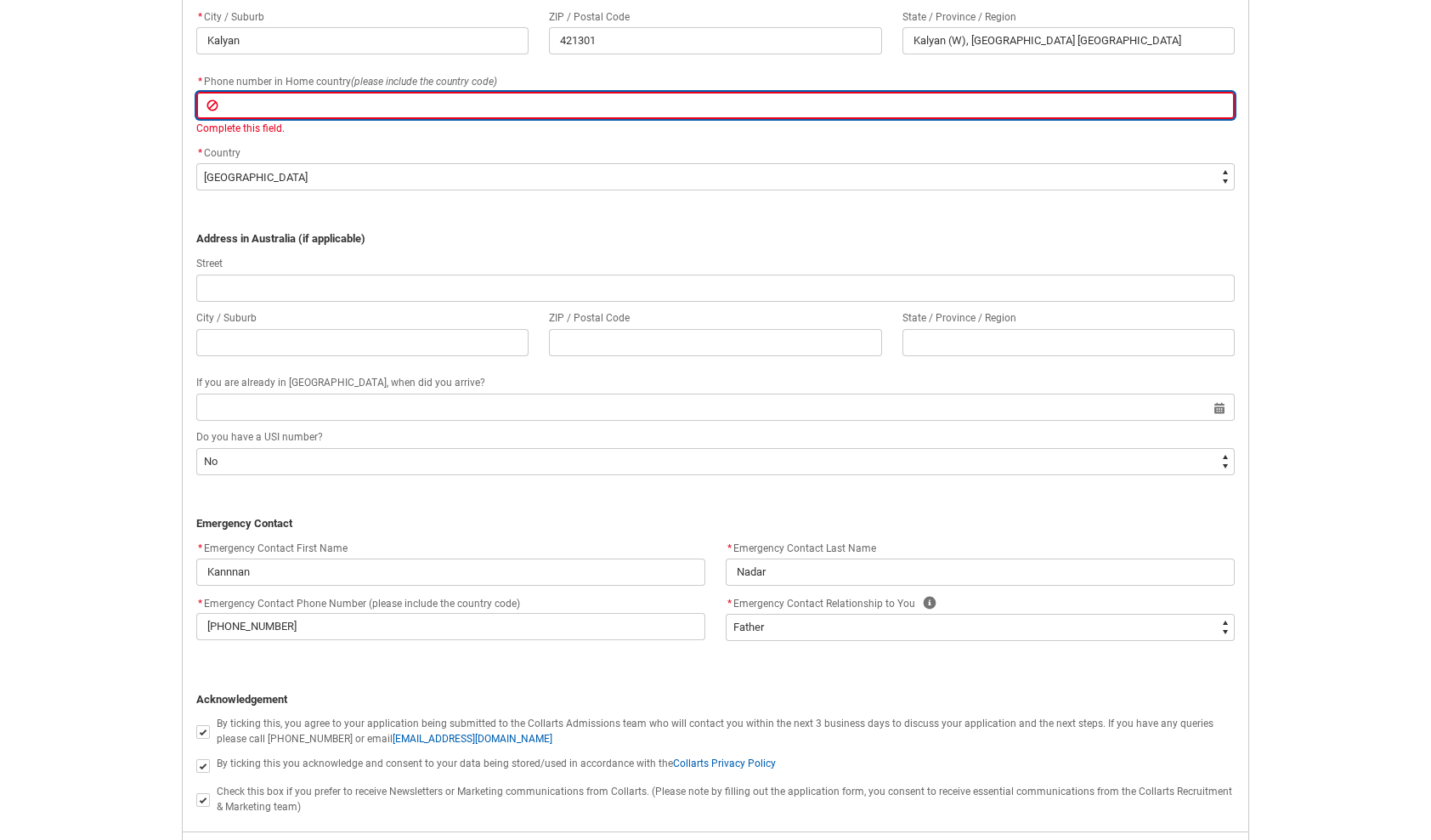
click at [285, 109] on input "REDU_Application_Form_for_Applicant flow" at bounding box center [715, 105] width 1038 height 28
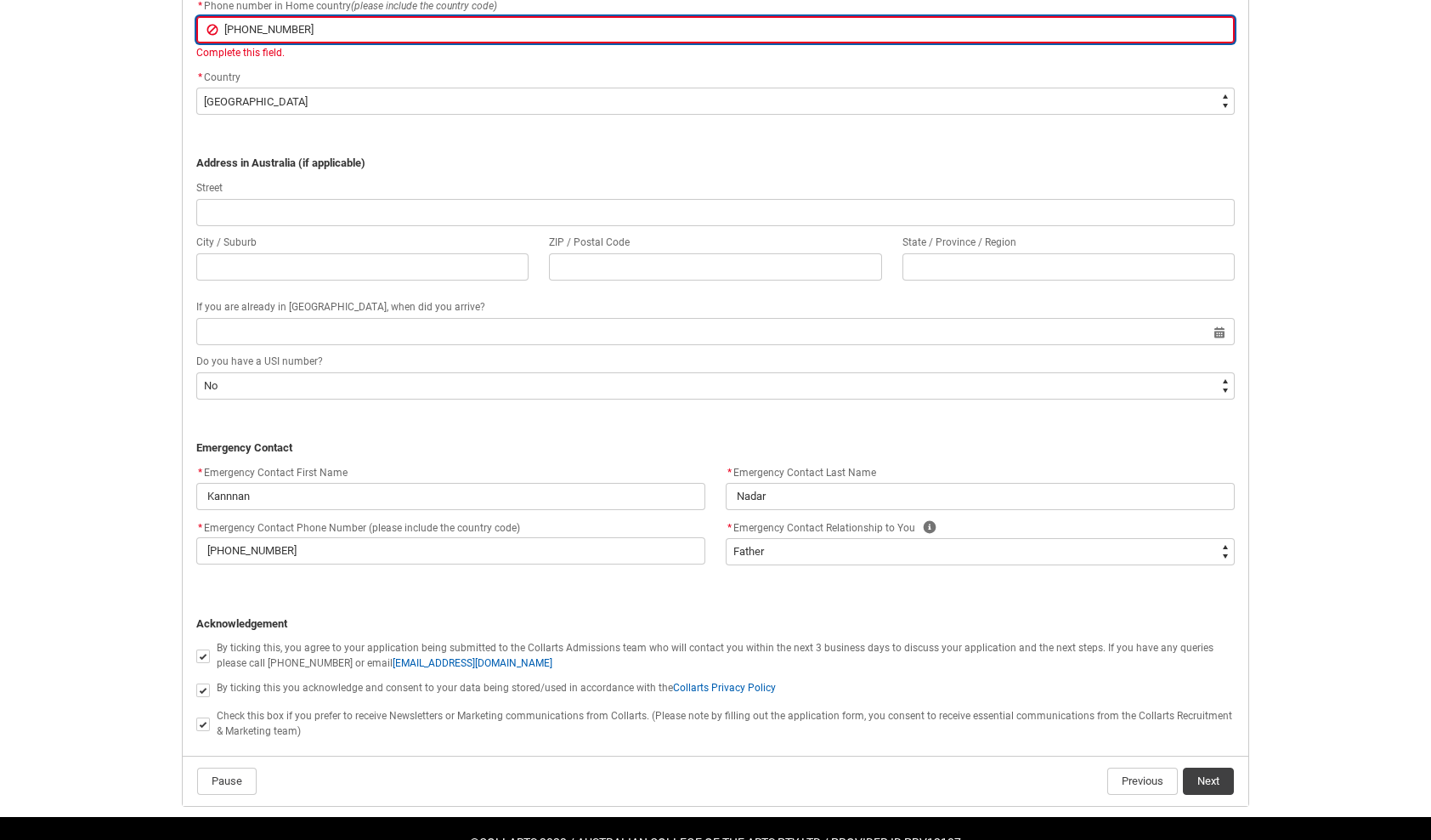
scroll to position [1298, 0]
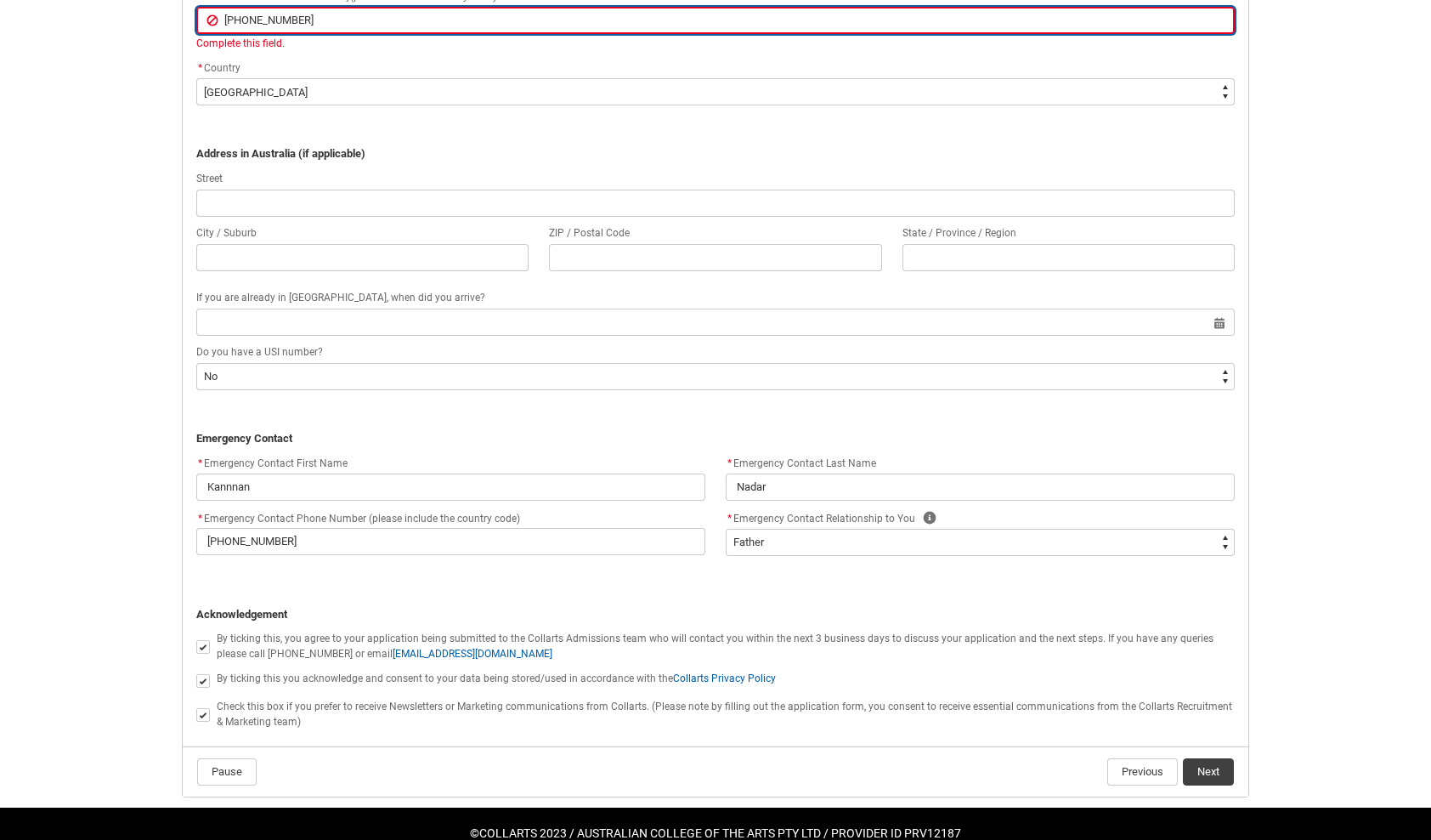
click at [243, 22] on input "[PHONE_NUMBER]" at bounding box center [715, 20] width 1038 height 28
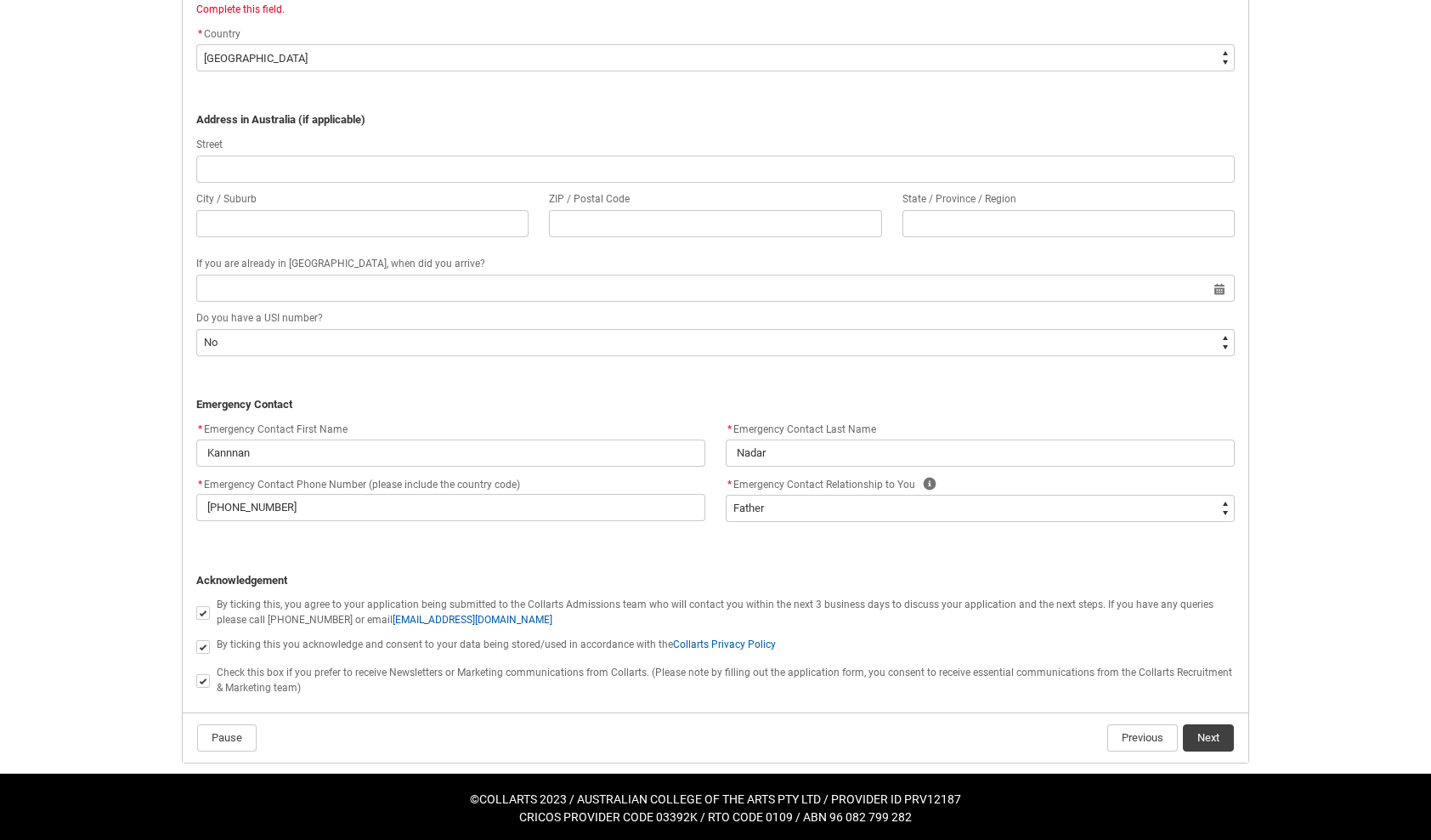
scroll to position [1315, 0]
click at [1201, 731] on button "Next" at bounding box center [1208, 737] width 51 height 28
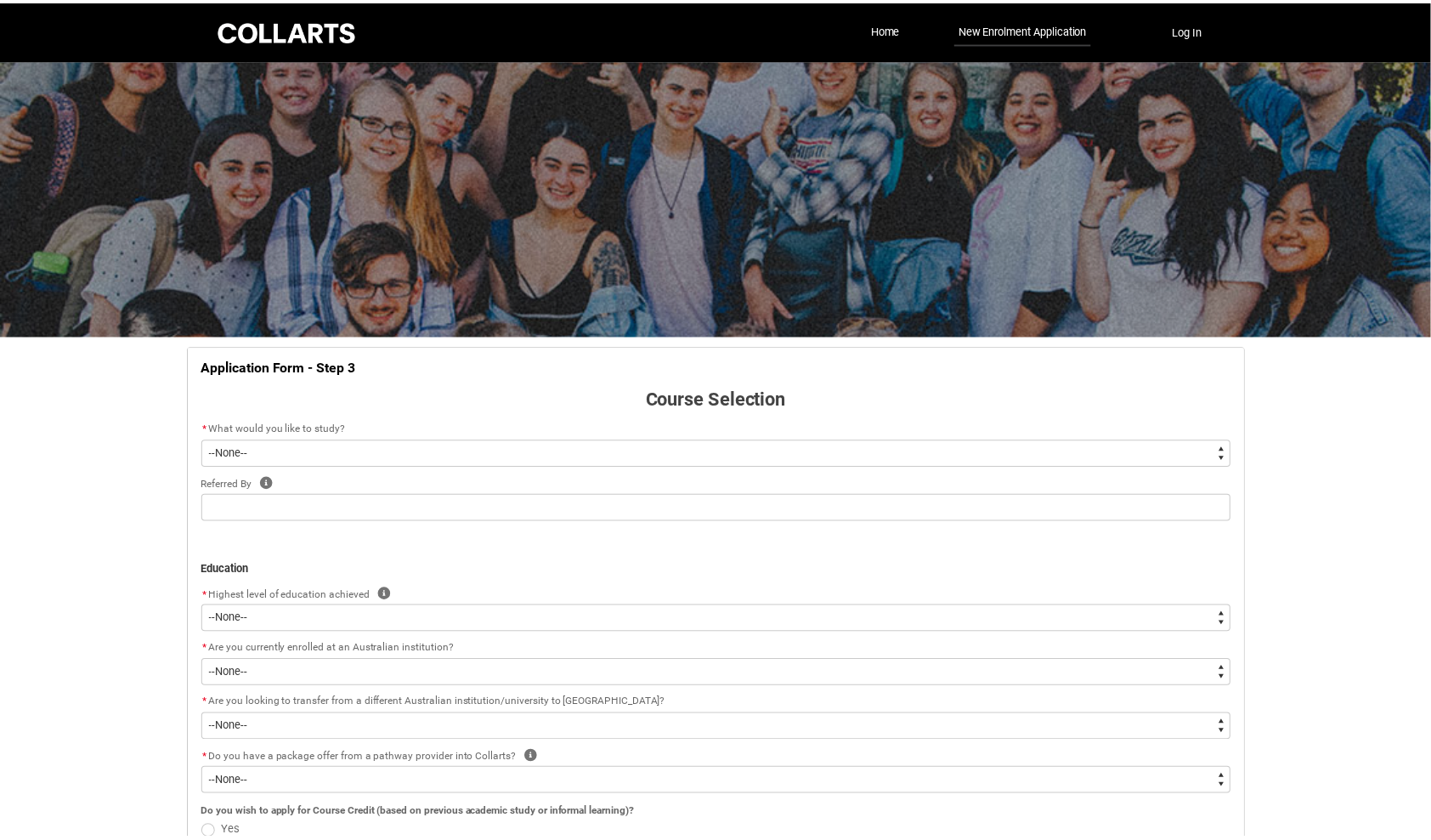
scroll to position [176, 0]
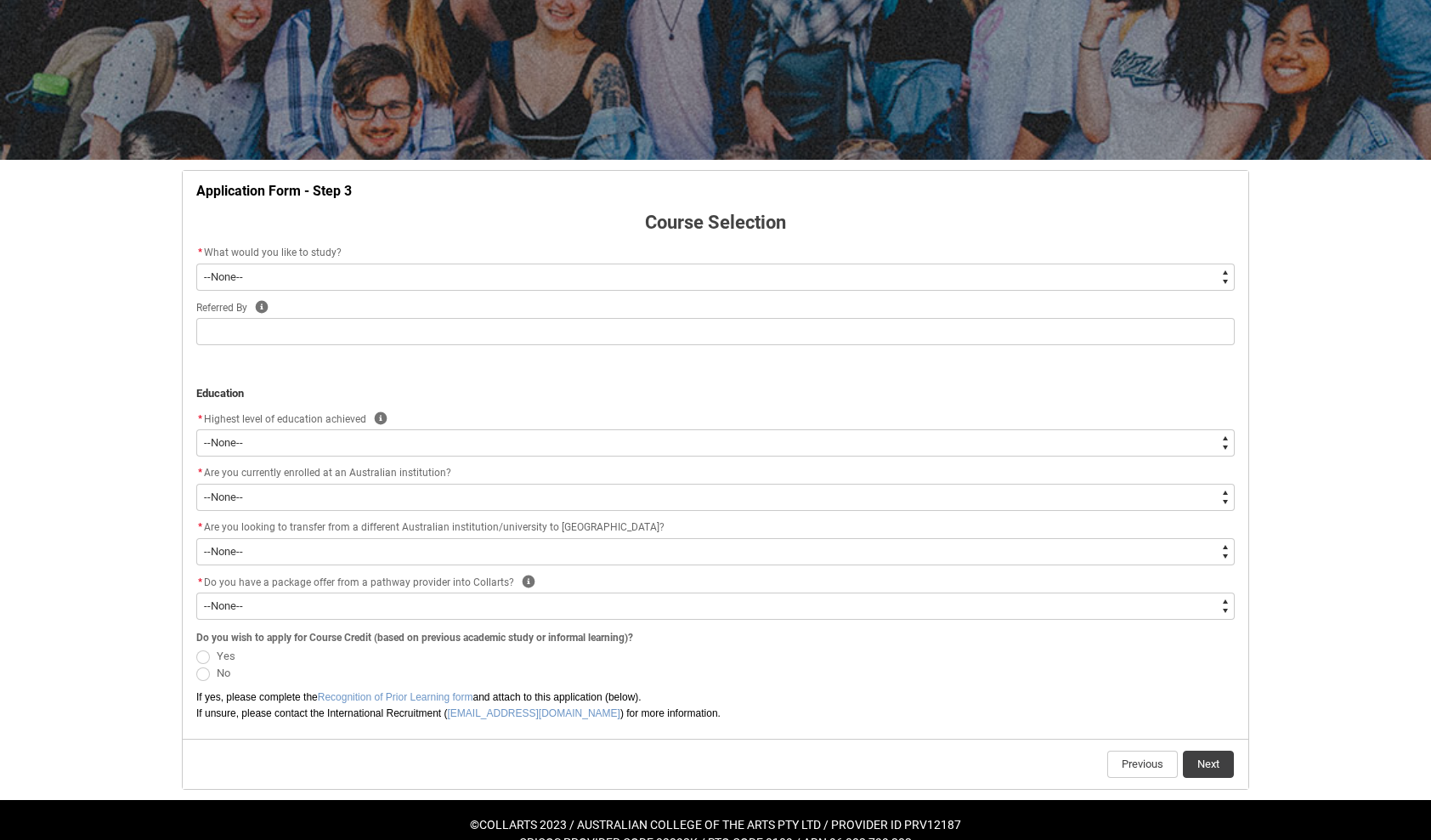
click at [277, 269] on select "--None-- Diploma Bachelor Post Graduate" at bounding box center [715, 277] width 1038 height 28
click at [196, 263] on select "--None-- Diploma Bachelor Post Graduate" at bounding box center [715, 277] width 1038 height 28
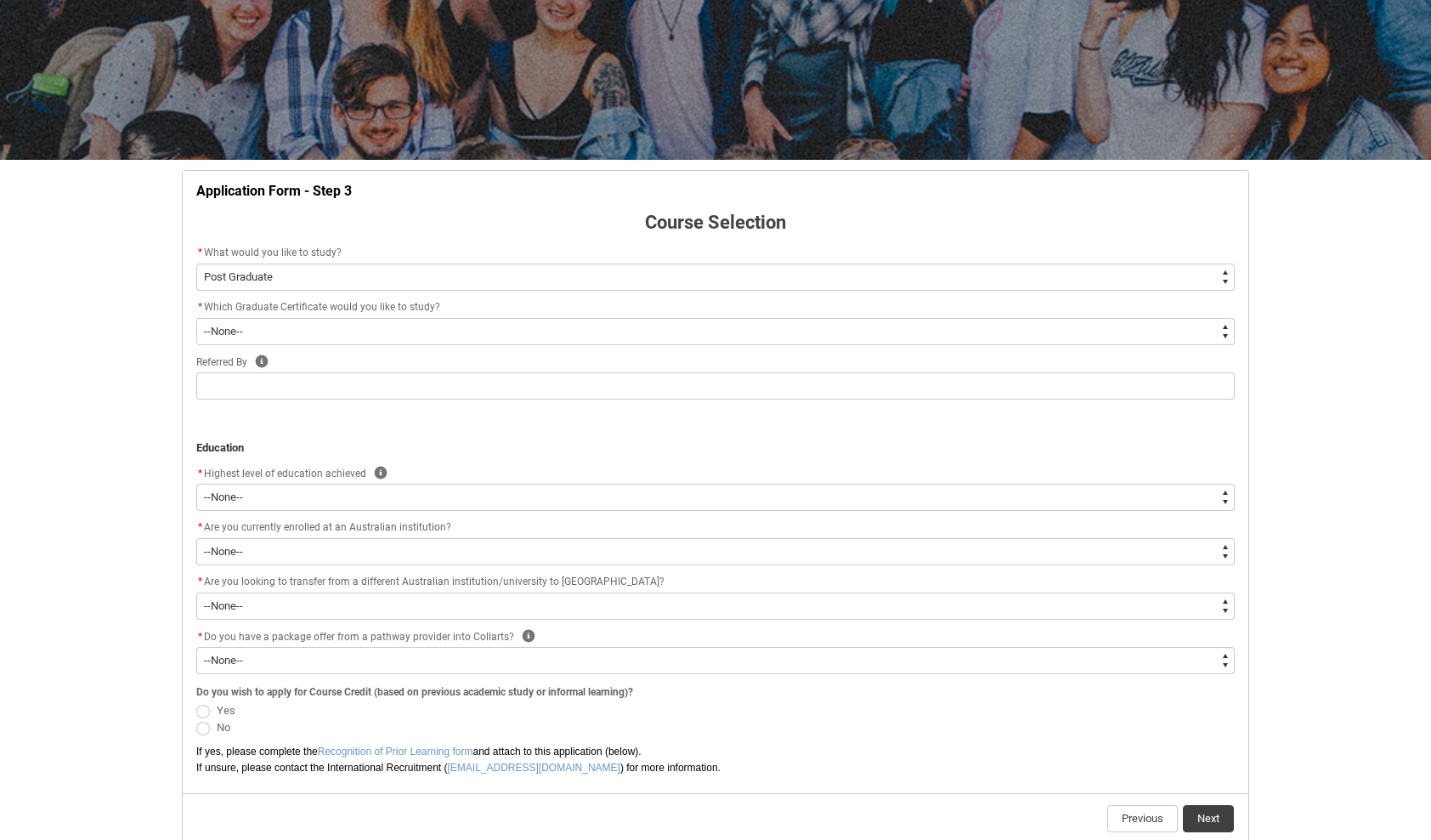
click at [290, 282] on select "--None-- Diploma Bachelor Post Graduate" at bounding box center [715, 277] width 1038 height 28
click at [196, 263] on select "--None-- Diploma Bachelor Post Graduate" at bounding box center [715, 277] width 1038 height 28
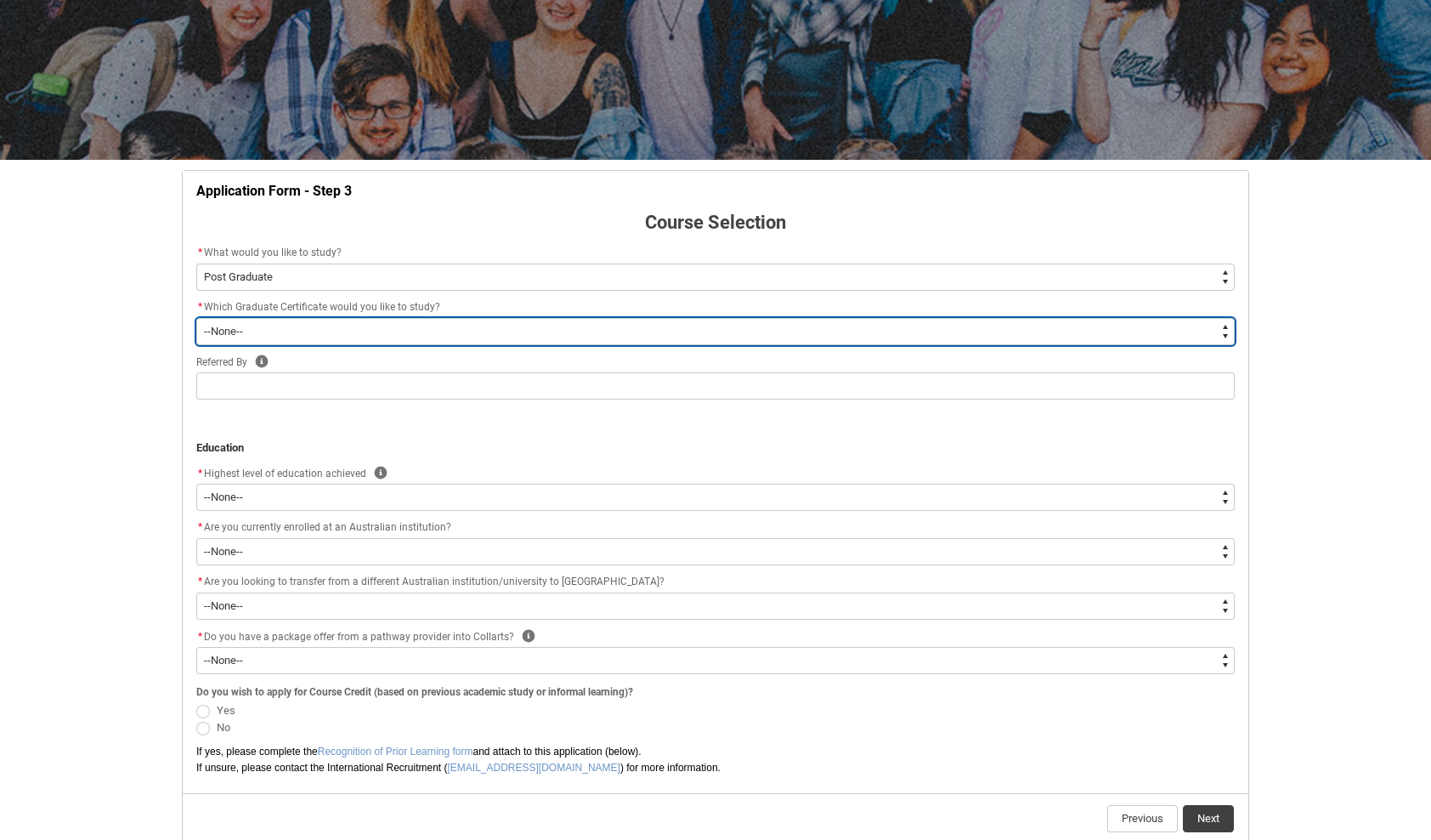
click at [284, 335] on select "--None-- Graduate Certificate of Higher Education (Creative Arts)" at bounding box center [715, 331] width 1038 height 28
click at [196, 318] on select "--None-- Graduate Certificate of Higher Education (Creative Arts)" at bounding box center [715, 331] width 1038 height 28
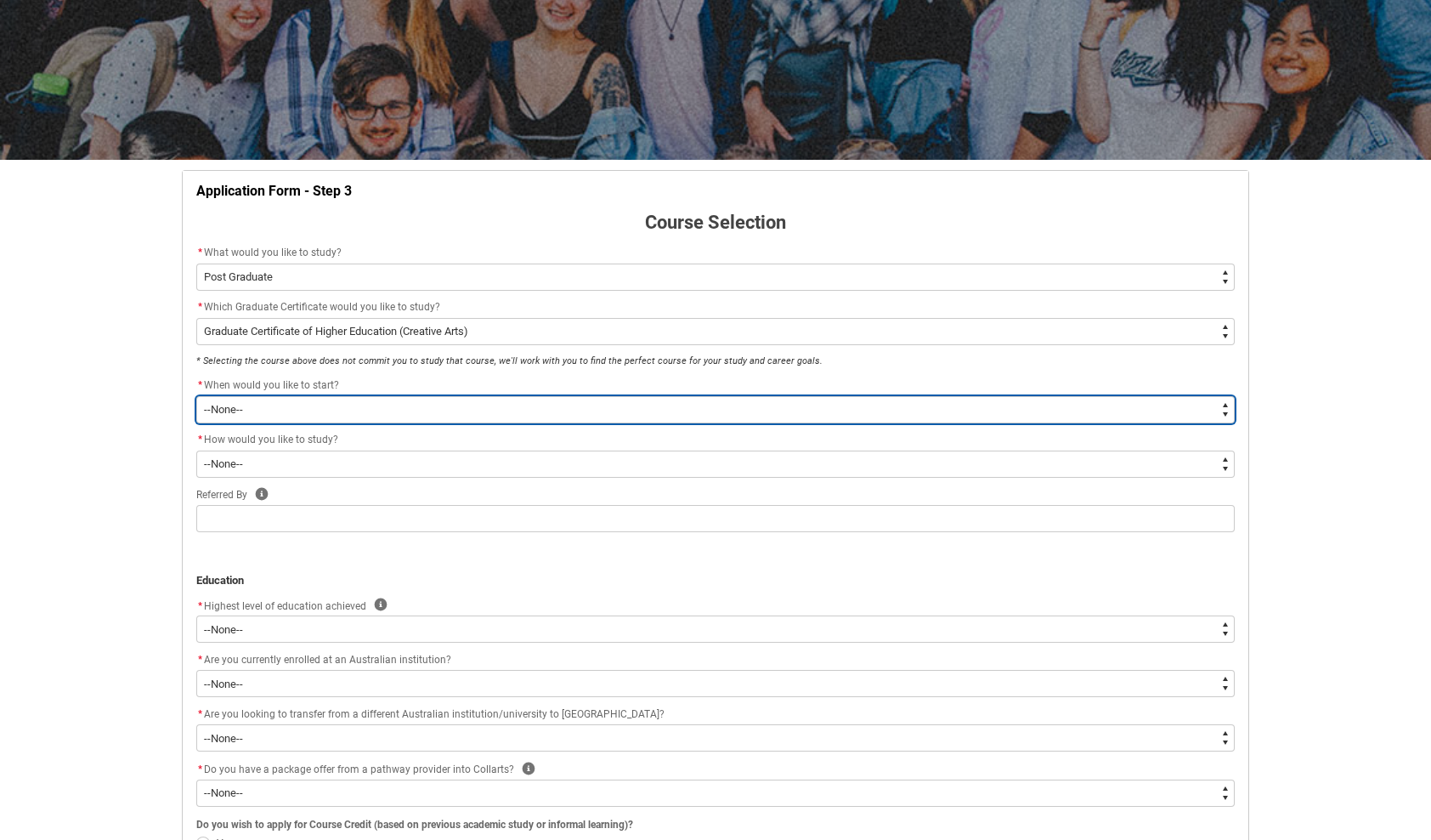
click at [281, 405] on select "--None--" at bounding box center [715, 409] width 1038 height 28
click at [300, 399] on select "--None--" at bounding box center [715, 409] width 1038 height 28
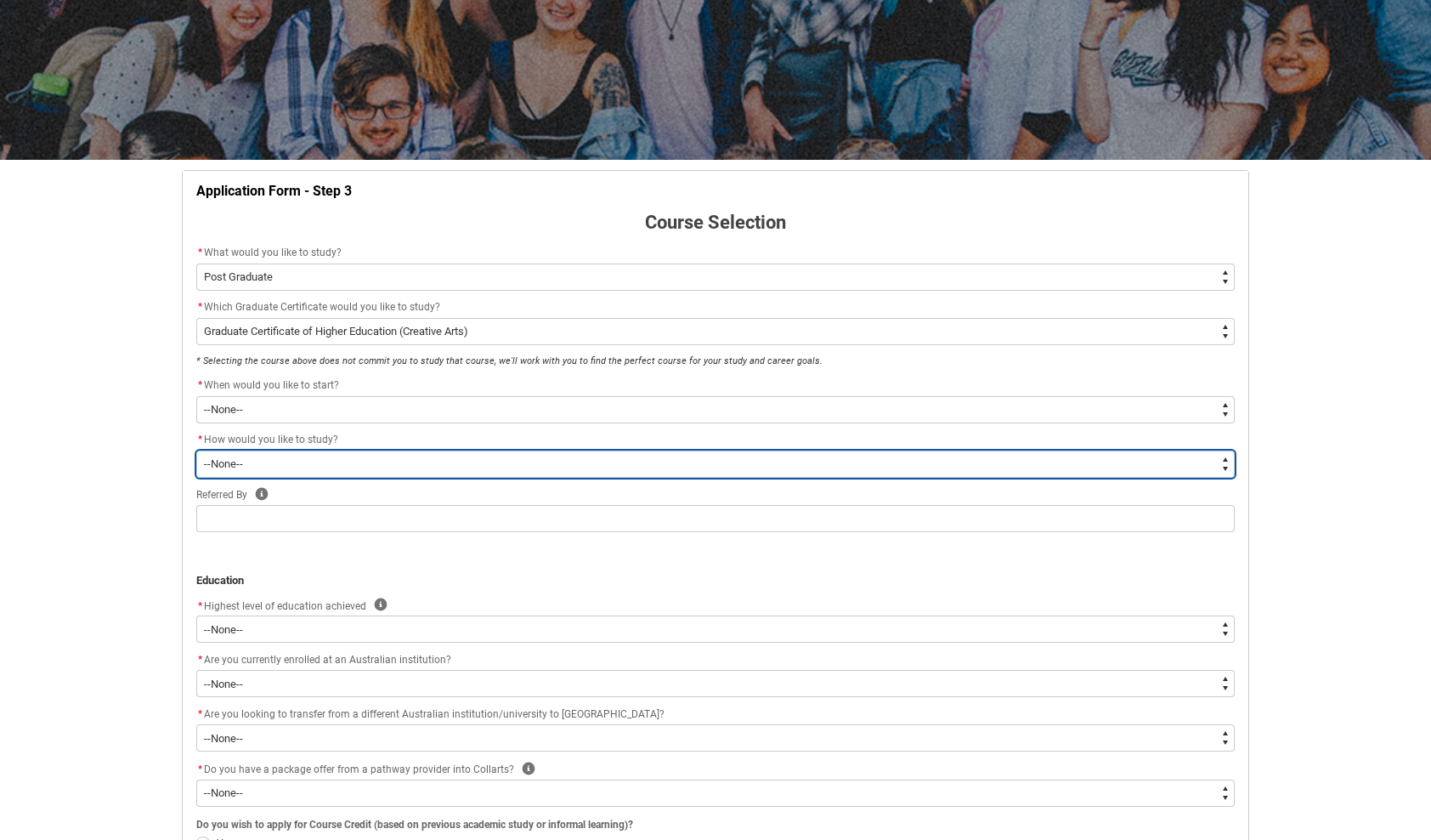
click at [289, 459] on select "--None-- Online" at bounding box center [715, 463] width 1038 height 28
drag, startPoint x: 259, startPoint y: 469, endPoint x: 262, endPoint y: 460, distance: 9.5
click at [259, 469] on select "--None-- Online" at bounding box center [715, 463] width 1038 height 28
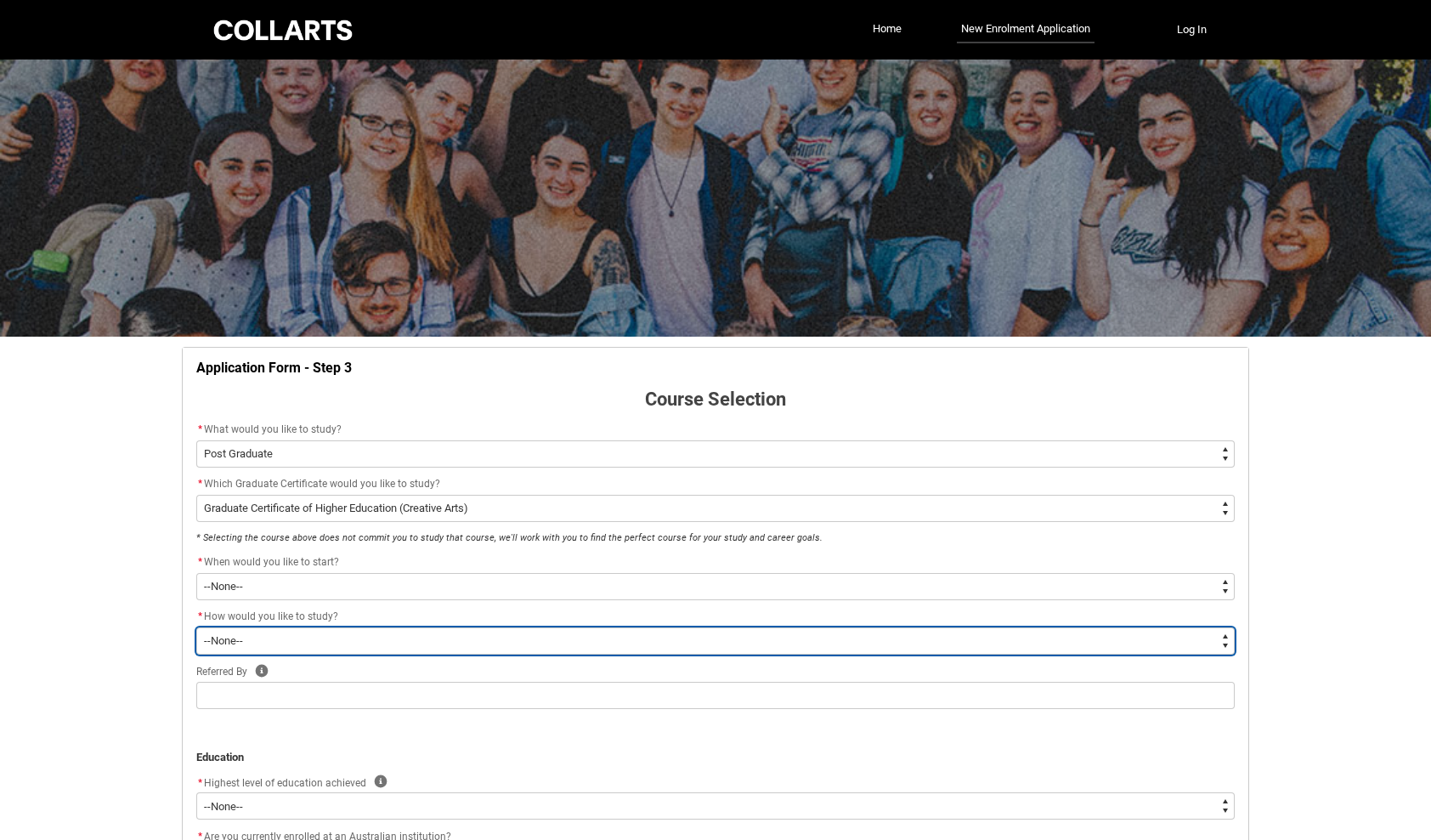
scroll to position [0, 0]
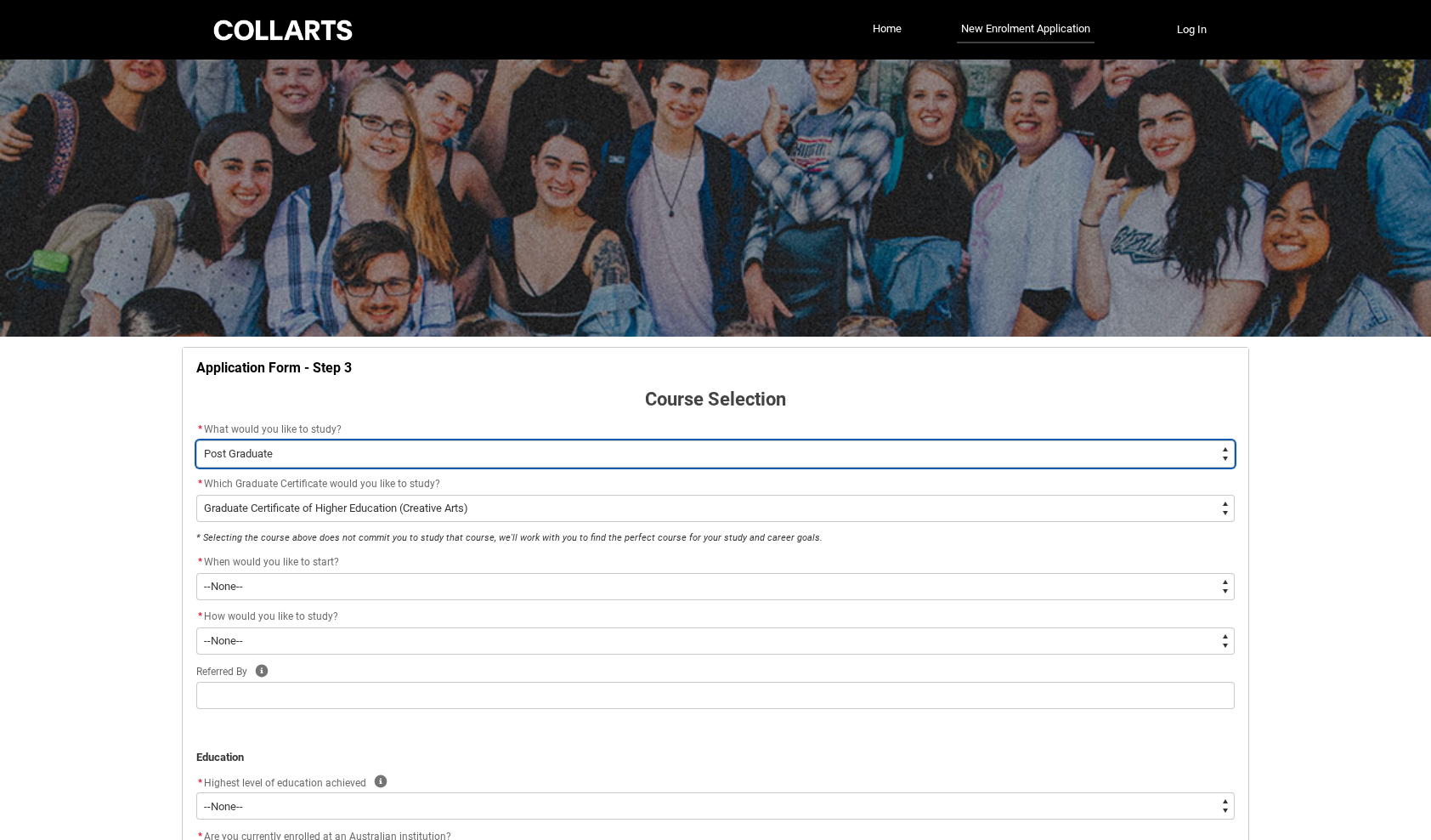
click at [333, 454] on select "--None-- Diploma Bachelor Post Graduate" at bounding box center [715, 454] width 1038 height 28
click at [196, 440] on select "--None-- Diploma Bachelor Post Graduate" at bounding box center [715, 454] width 1038 height 28
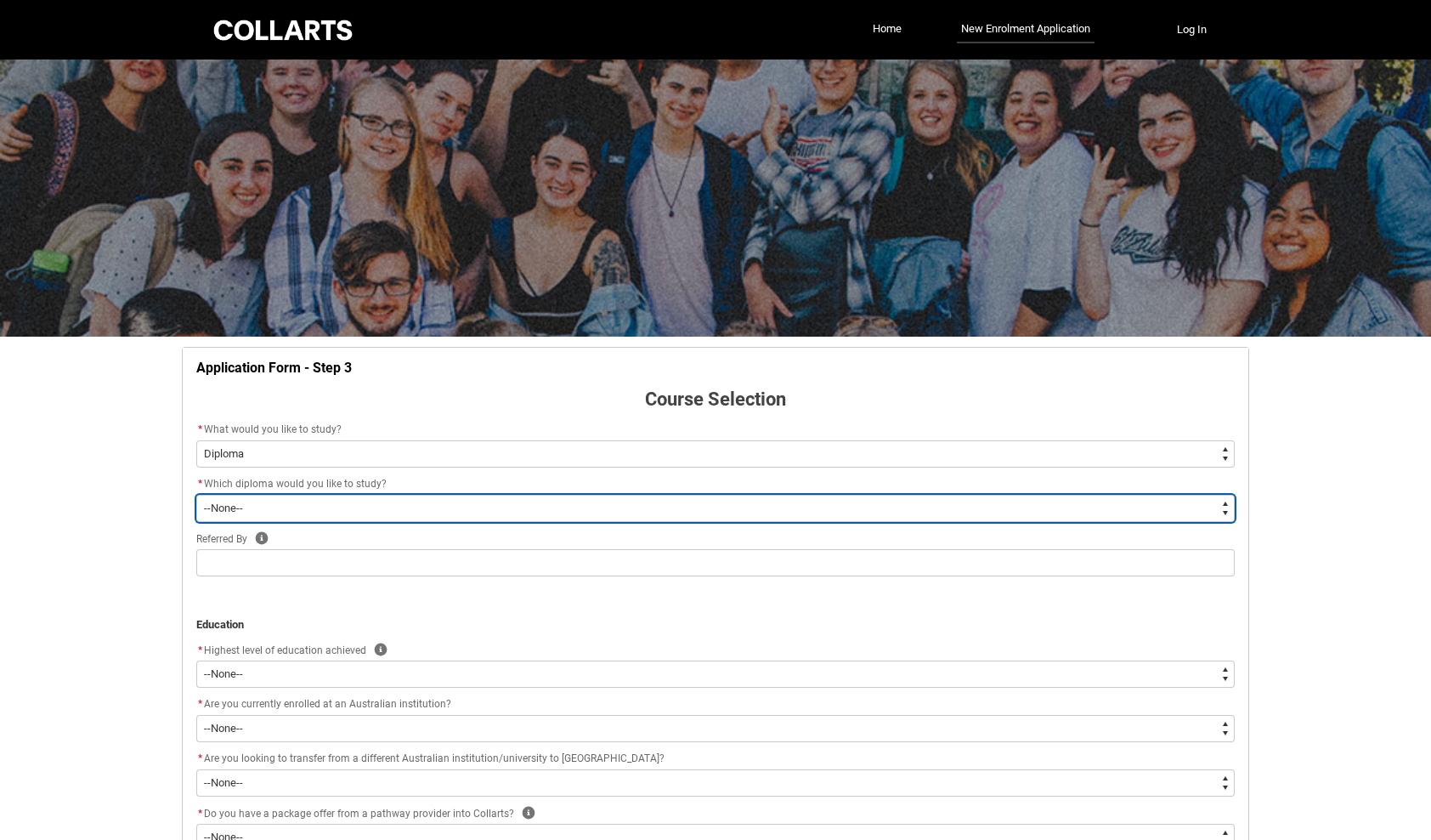
click at [281, 507] on select "--None-- Diploma of 2D Animation Diploma of Applied Business (Entertainment Man…" at bounding box center [715, 508] width 1038 height 28
click at [196, 495] on select "--None-- Diploma of 2D Animation Diploma of Applied Business (Entertainment Man…" at bounding box center [715, 508] width 1038 height 28
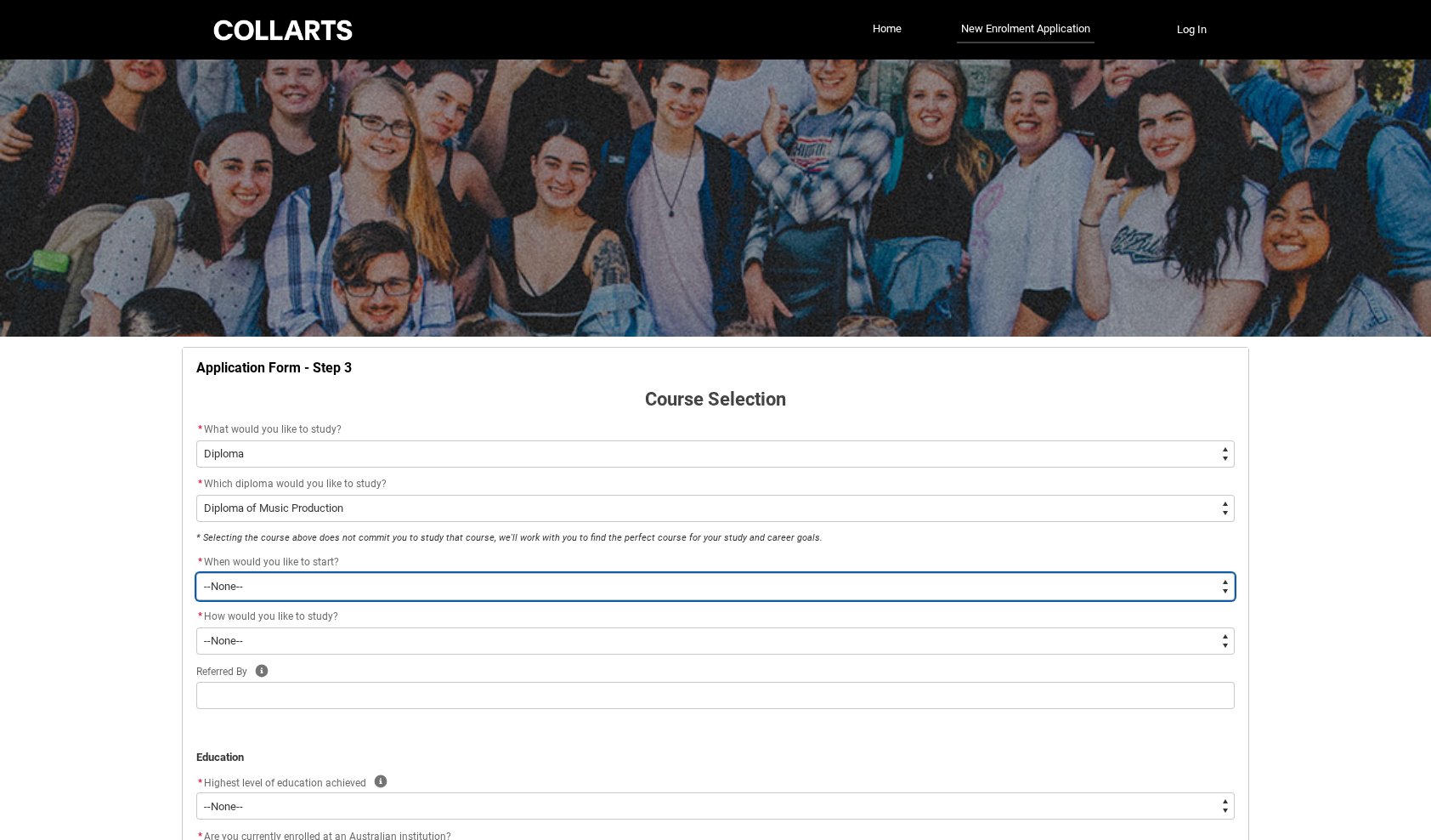
click at [291, 590] on select "--None-- Trimester 1 2026, starting [DATE] Trimester 3 2025, starting [DATE]" at bounding box center [715, 586] width 1038 height 28
click at [196, 573] on select "--None-- Trimester 1 2026, starting [DATE] Trimester 3 2025, starting [DATE]" at bounding box center [715, 586] width 1038 height 28
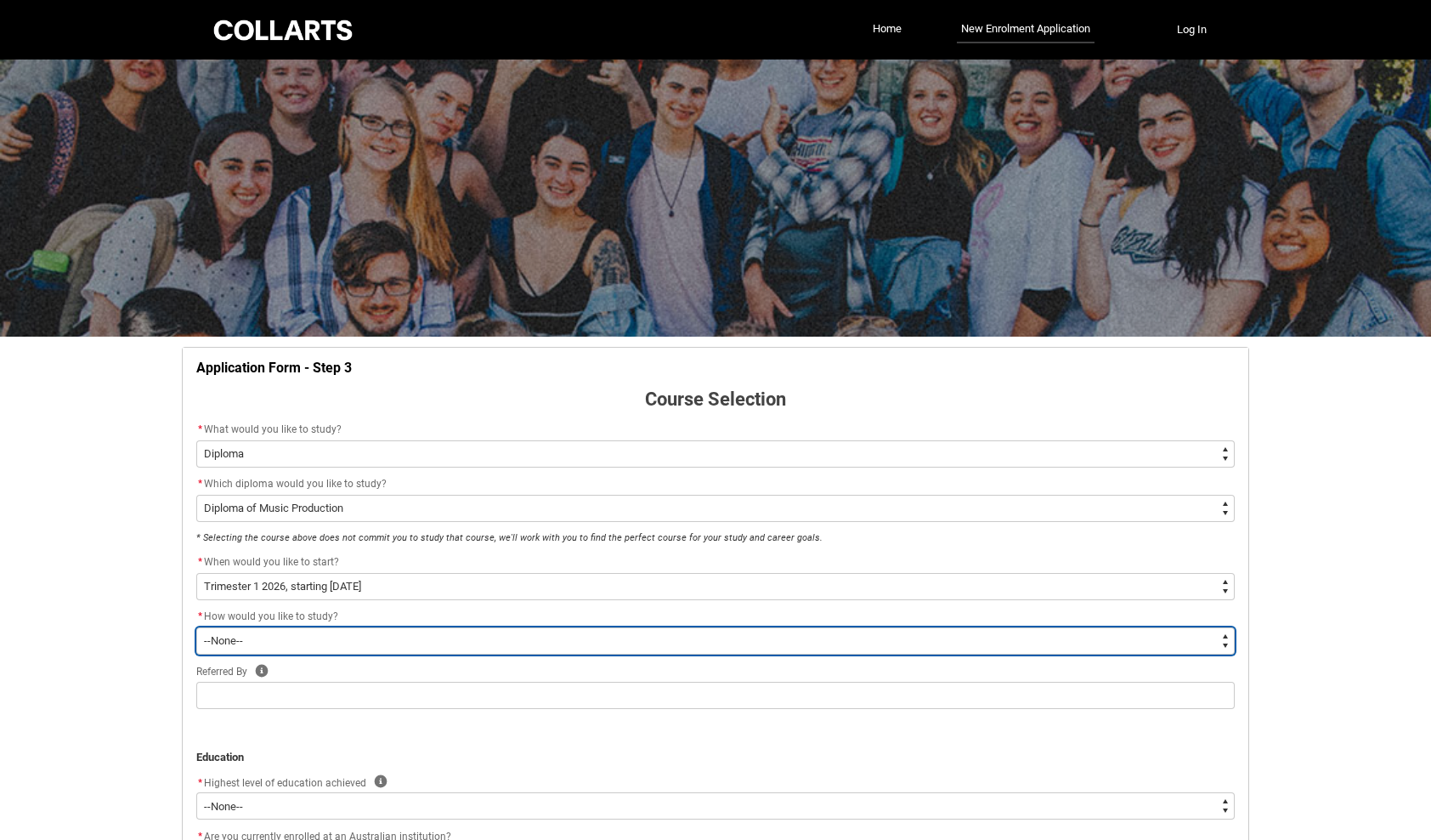
click at [368, 632] on select "--None-- On-campus Online" at bounding box center [715, 641] width 1038 height 28
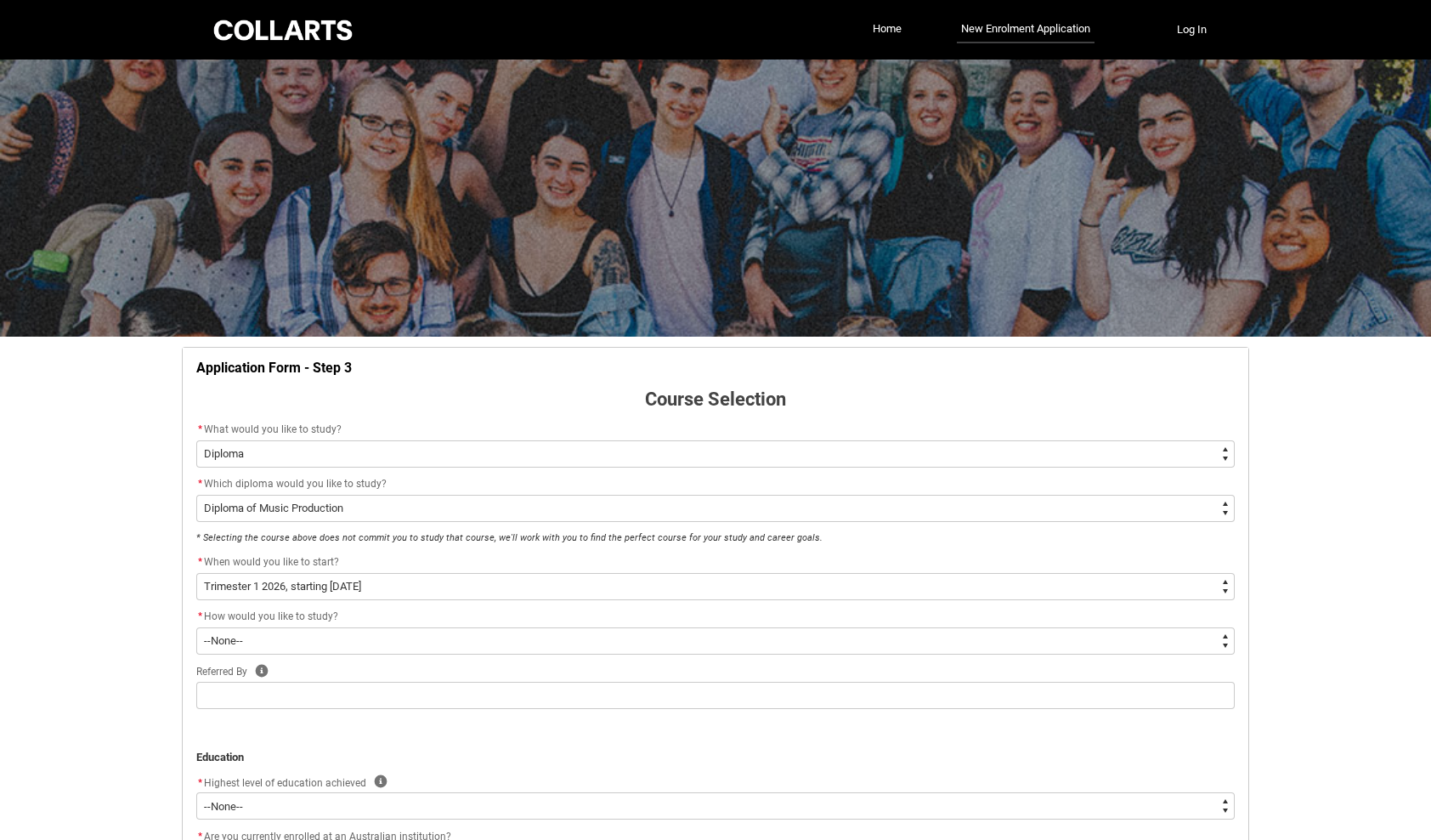
click at [386, 600] on flowruntime-screen-field "* When would you like to start? * --None-- Trimester 1 2026, starting [DATE] Tr…" at bounding box center [715, 579] width 1059 height 54
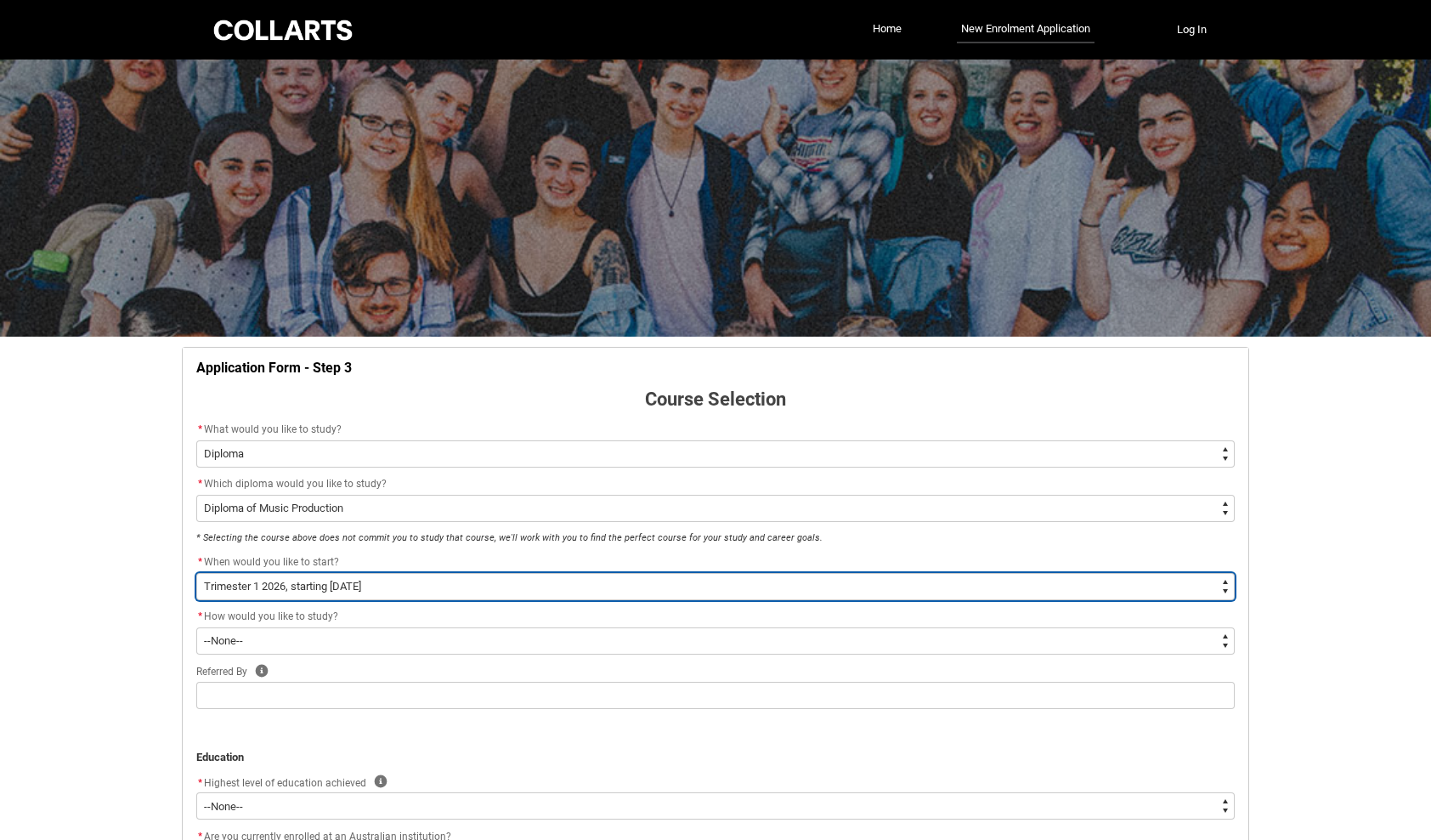
click at [389, 590] on select "--None-- Trimester 1 2026, starting [DATE] Trimester 3 2025, starting [DATE]" at bounding box center [715, 586] width 1038 height 28
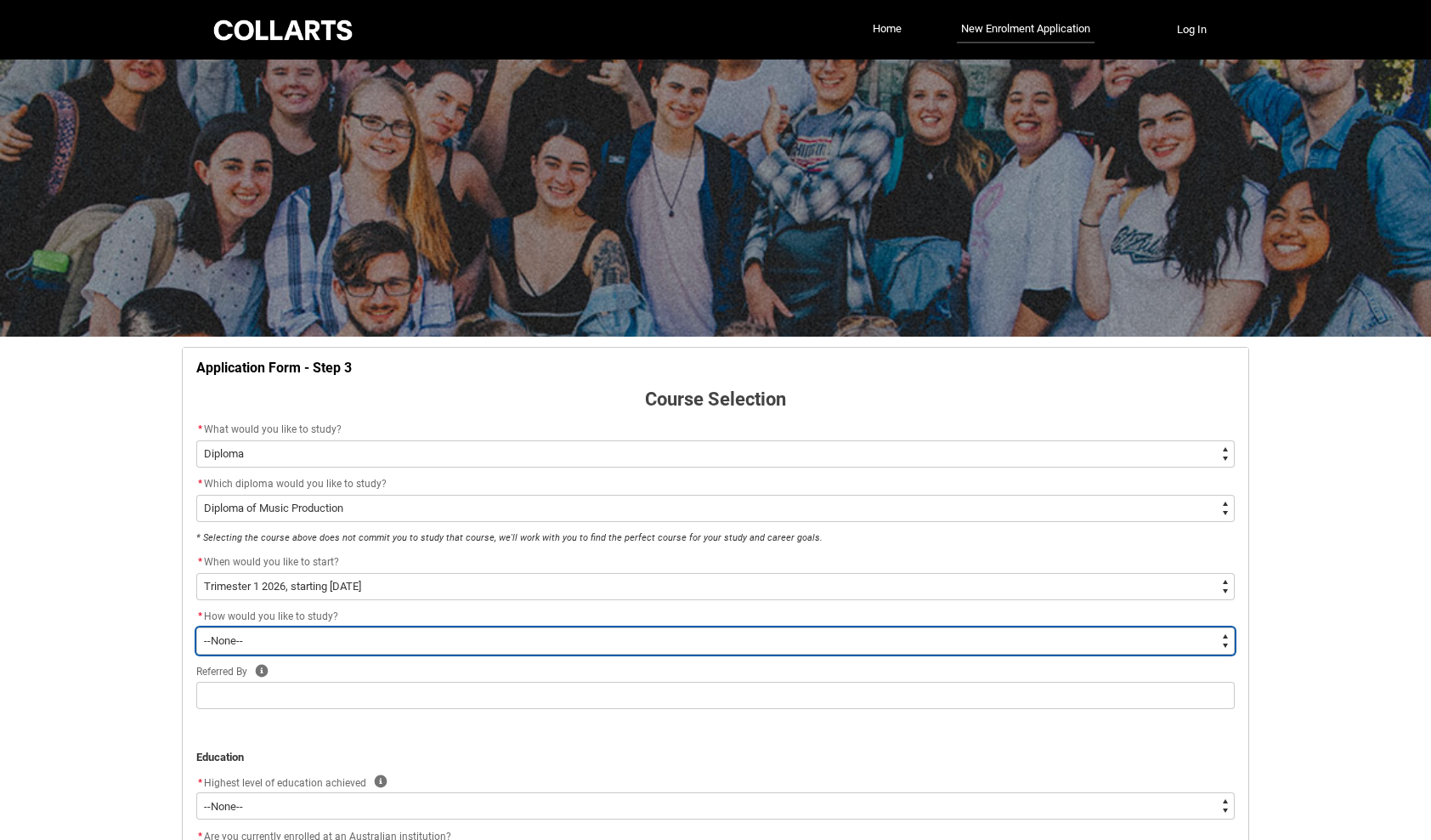
click at [373, 630] on select "--None-- On-campus Online" at bounding box center [715, 641] width 1038 height 28
click at [196, 627] on select "--None-- On-campus Online" at bounding box center [715, 641] width 1038 height 28
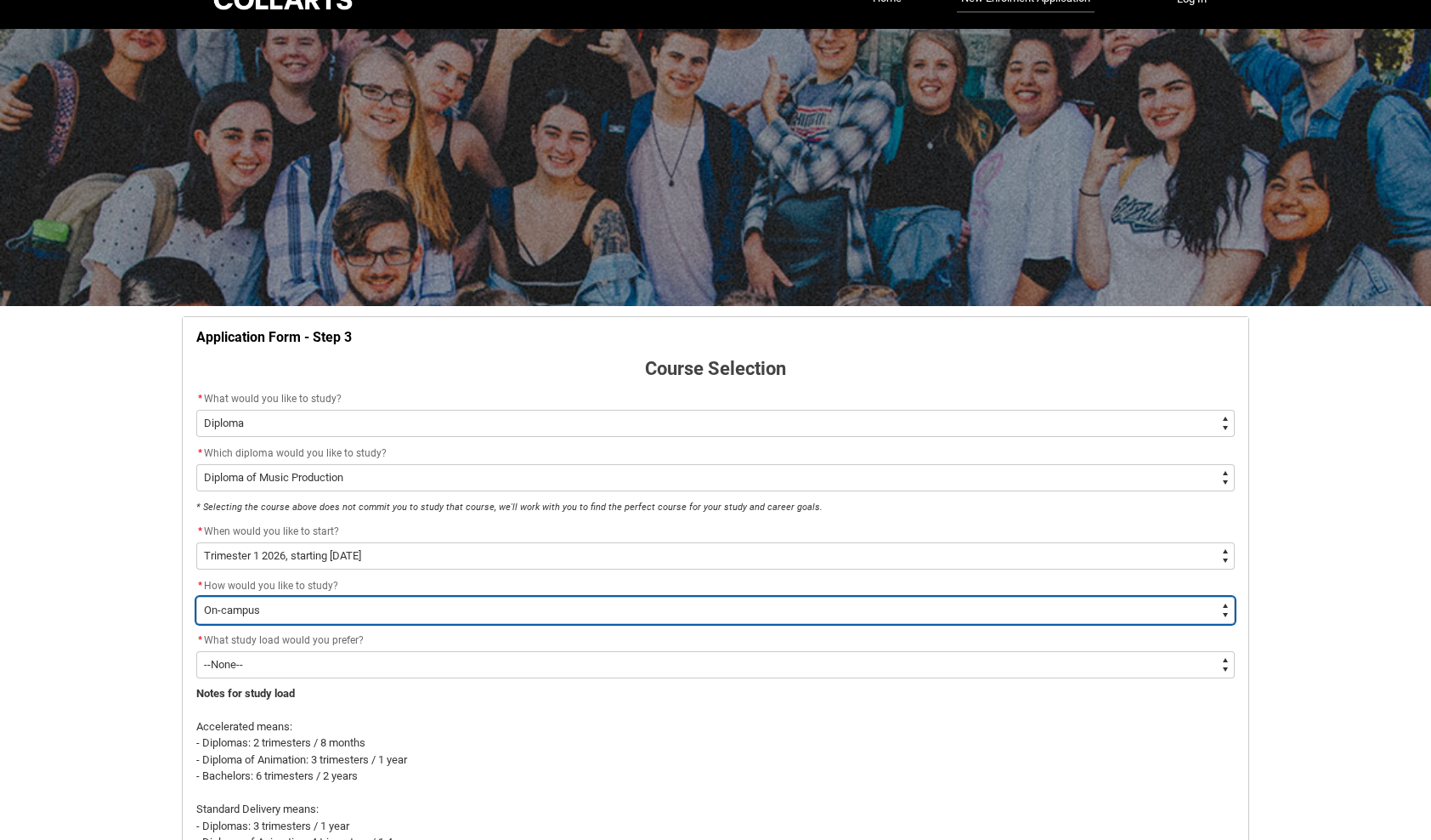
scroll to position [85, 0]
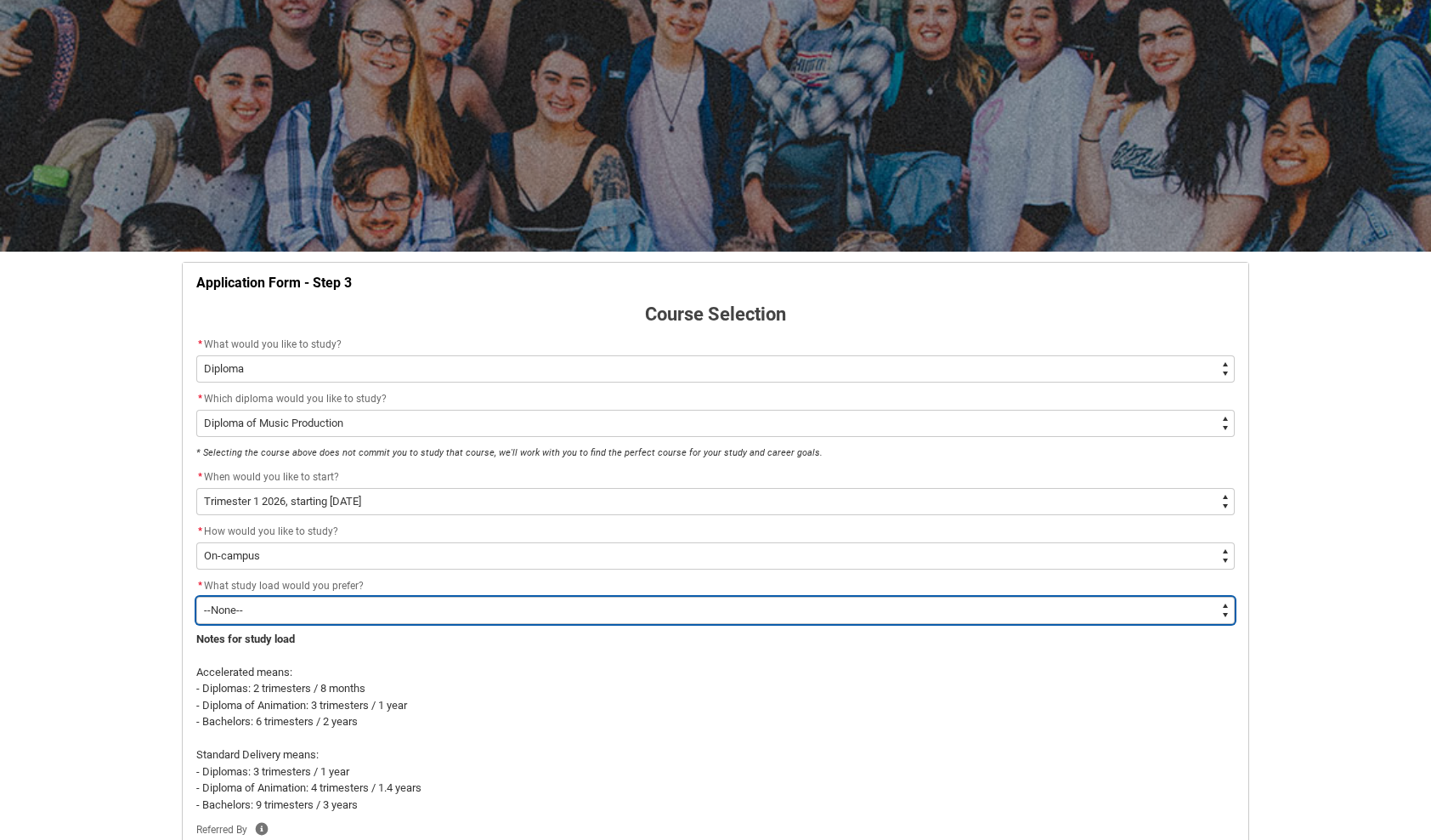
click at [304, 612] on select "--None-- Accelerated Learning Standard Delivery" at bounding box center [715, 610] width 1038 height 28
click at [196, 597] on select "--None-- Accelerated Learning Standard Delivery" at bounding box center [715, 610] width 1038 height 28
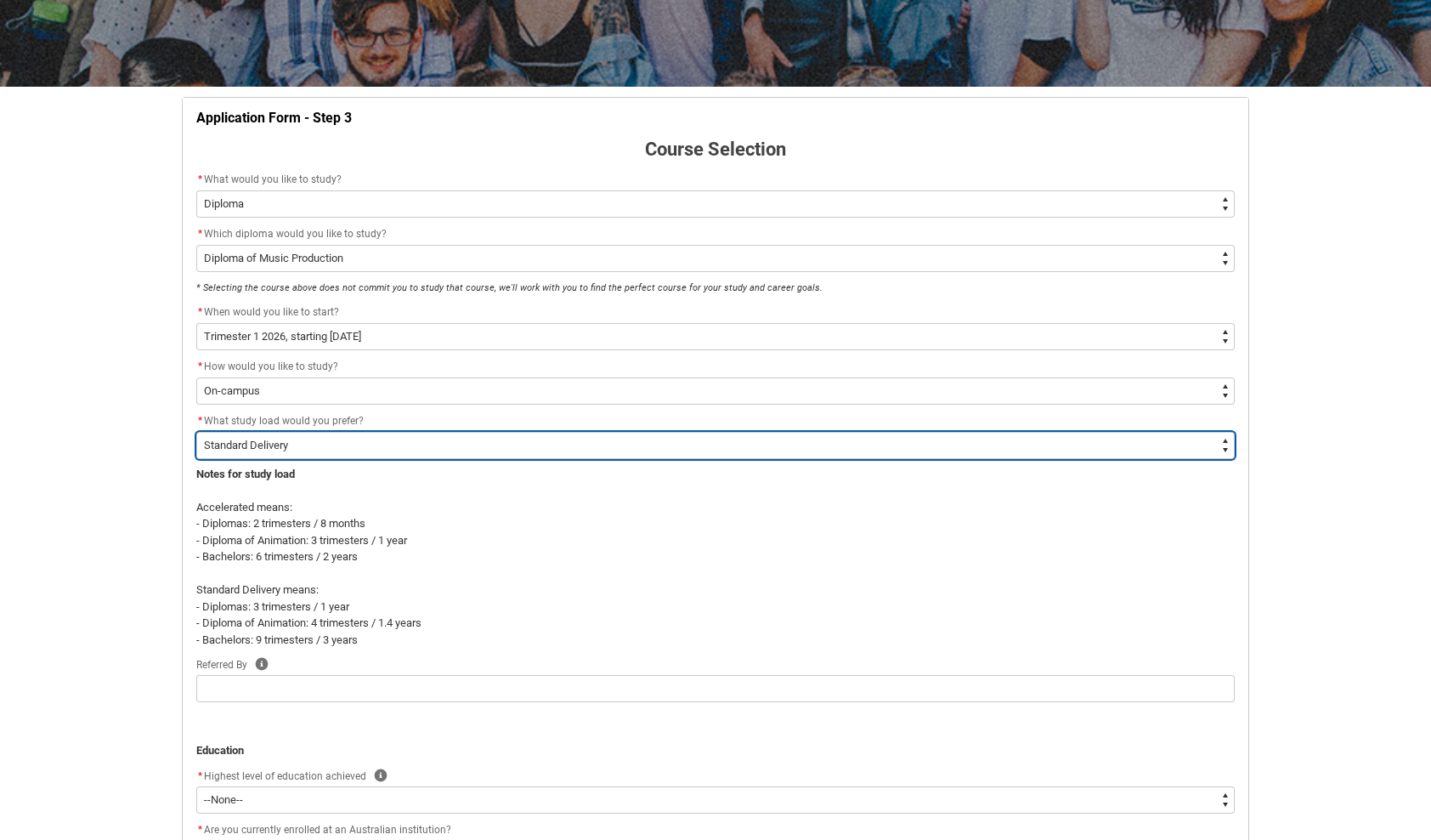
scroll to position [255, 0]
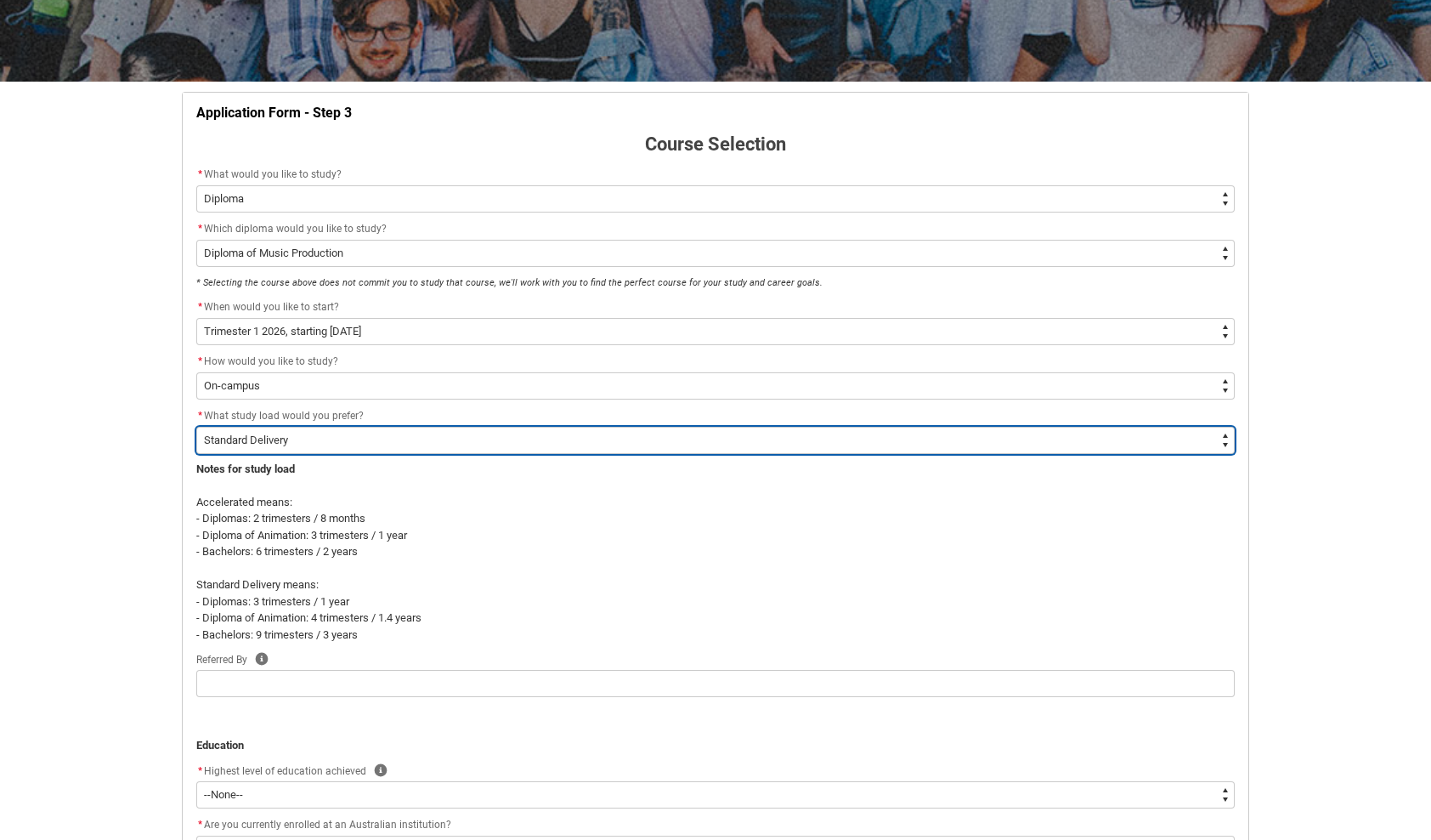
click at [372, 449] on select "--None-- Accelerated Learning Standard Delivery" at bounding box center [715, 440] width 1038 height 28
click at [196, 426] on select "--None-- Accelerated Learning Standard Delivery" at bounding box center [715, 440] width 1038 height 28
drag, startPoint x: 347, startPoint y: 441, endPoint x: 346, endPoint y: 456, distance: 15.0
click at [347, 441] on select "--None-- Accelerated Learning Standard Delivery" at bounding box center [715, 440] width 1038 height 28
click at [196, 426] on select "--None-- Accelerated Learning Standard Delivery" at bounding box center [715, 440] width 1038 height 28
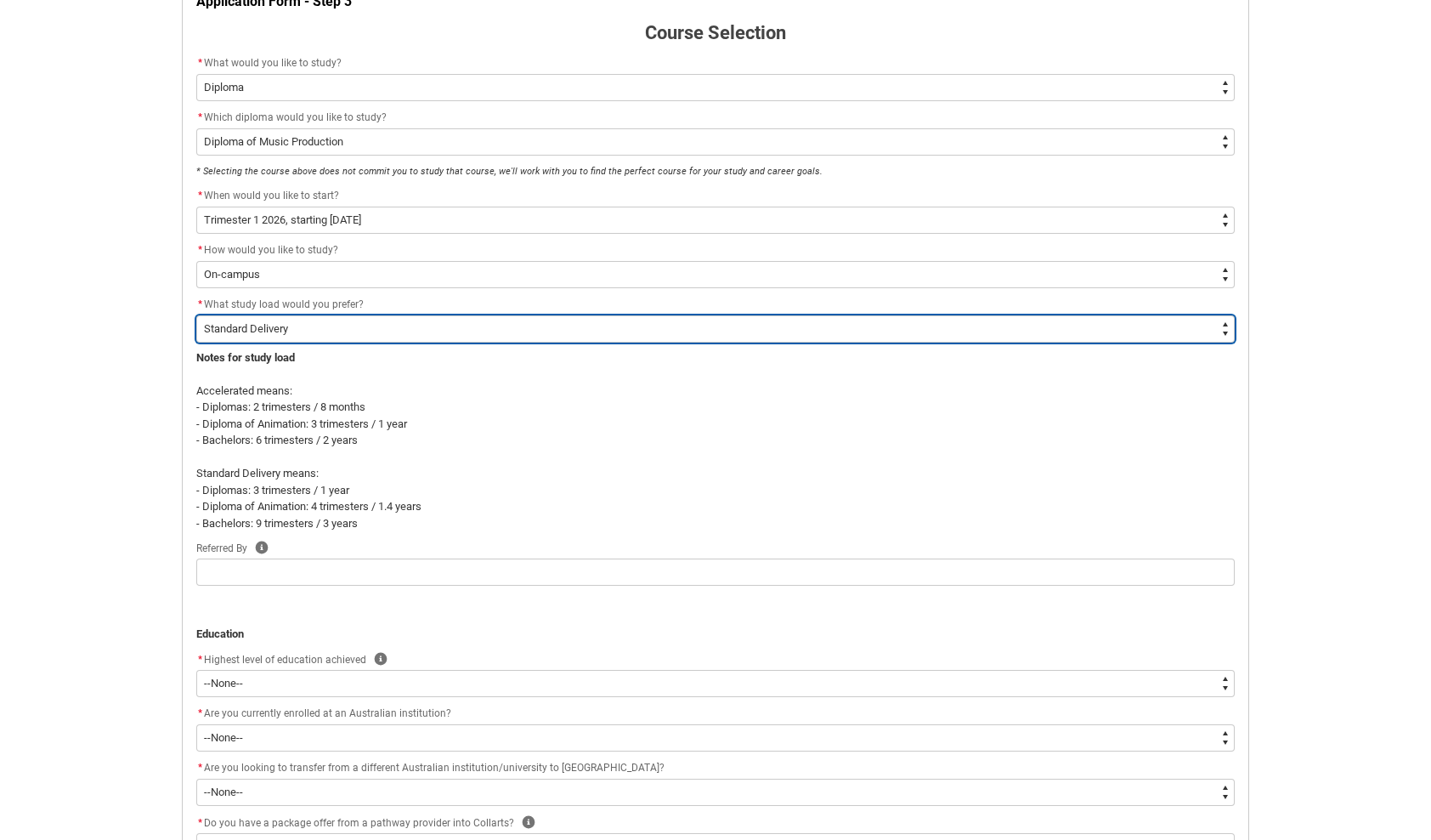
scroll to position [425, 0]
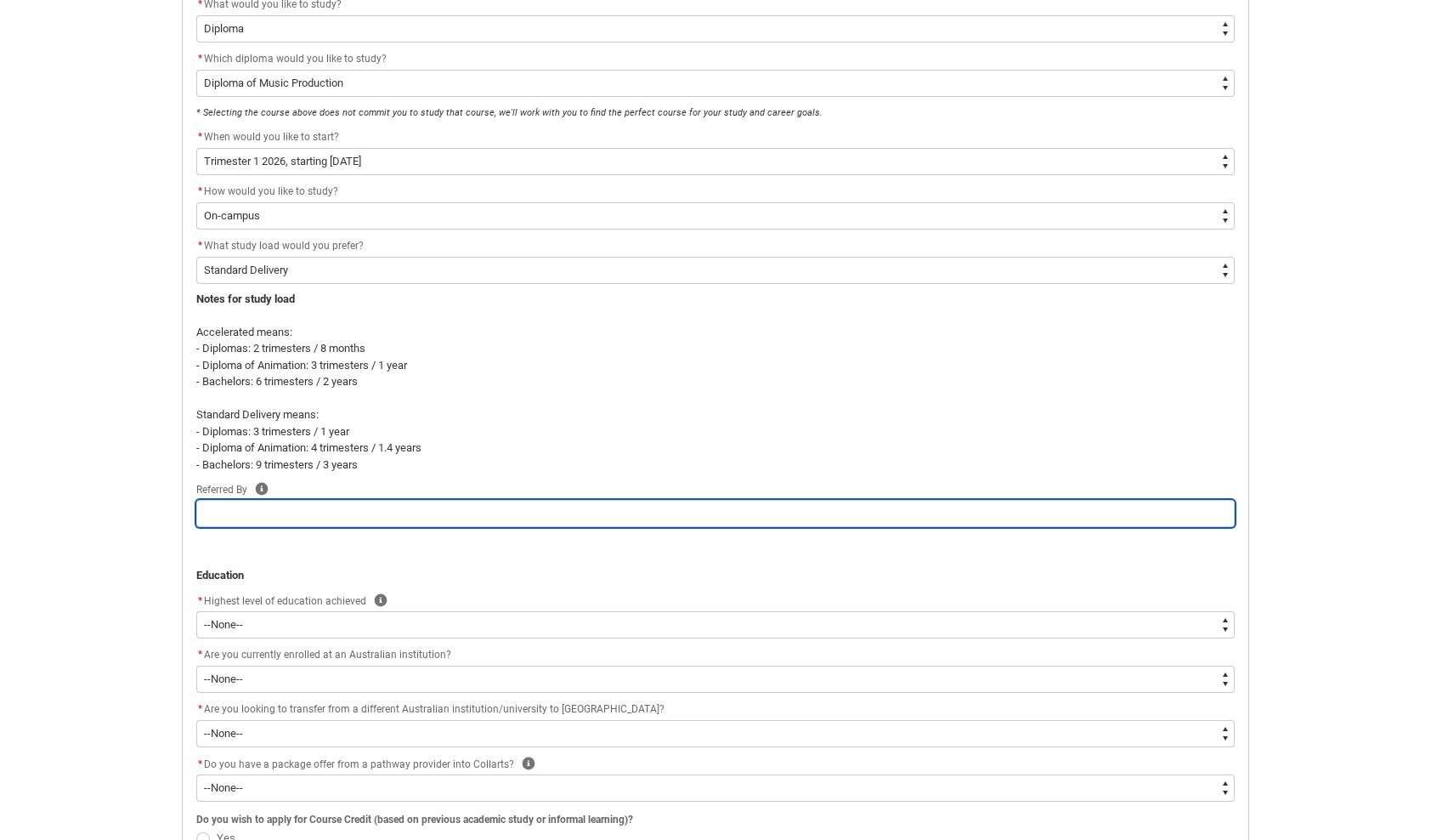
click at [276, 516] on input "REDU_Application_Form_for_Applicant flow" at bounding box center [715, 513] width 1038 height 28
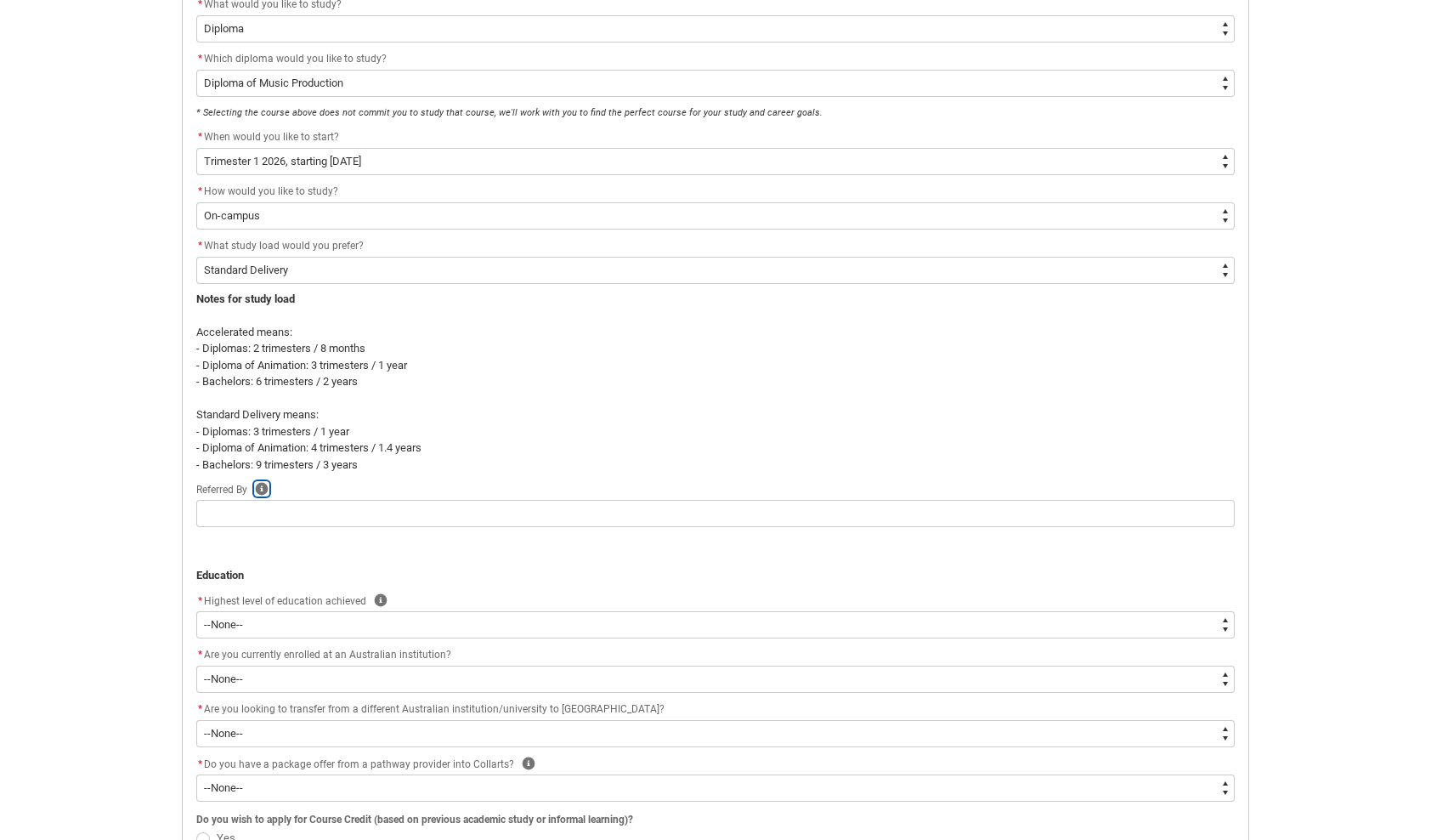
click at [264, 484] on icon "REDU_Application_Form_for_Applicant flow" at bounding box center [261, 488] width 13 height 13
click at [378, 425] on icon "REDU_Application_Form_for_Applicant flow" at bounding box center [372, 435] width 20 height 20
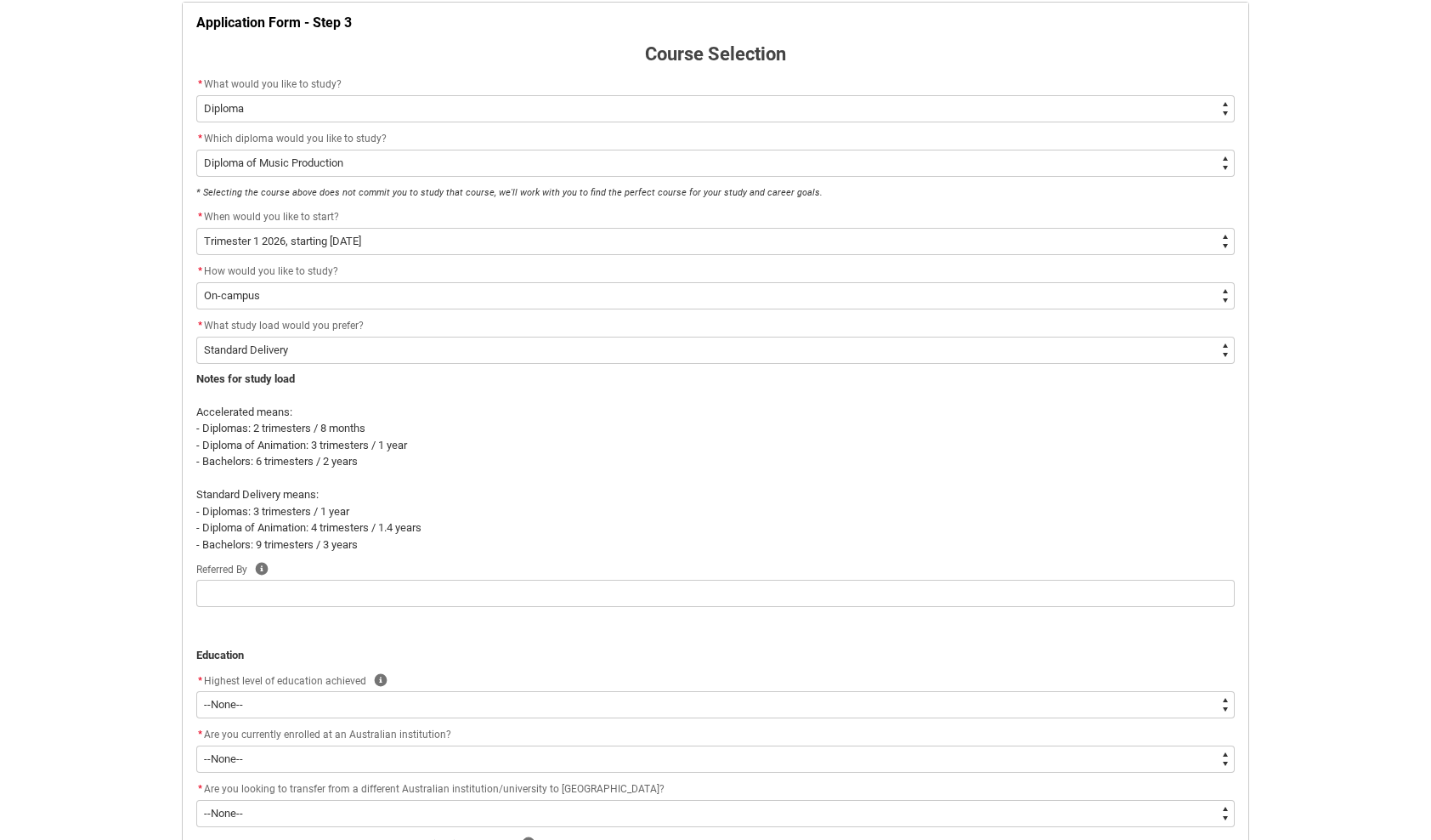
scroll to position [340, 0]
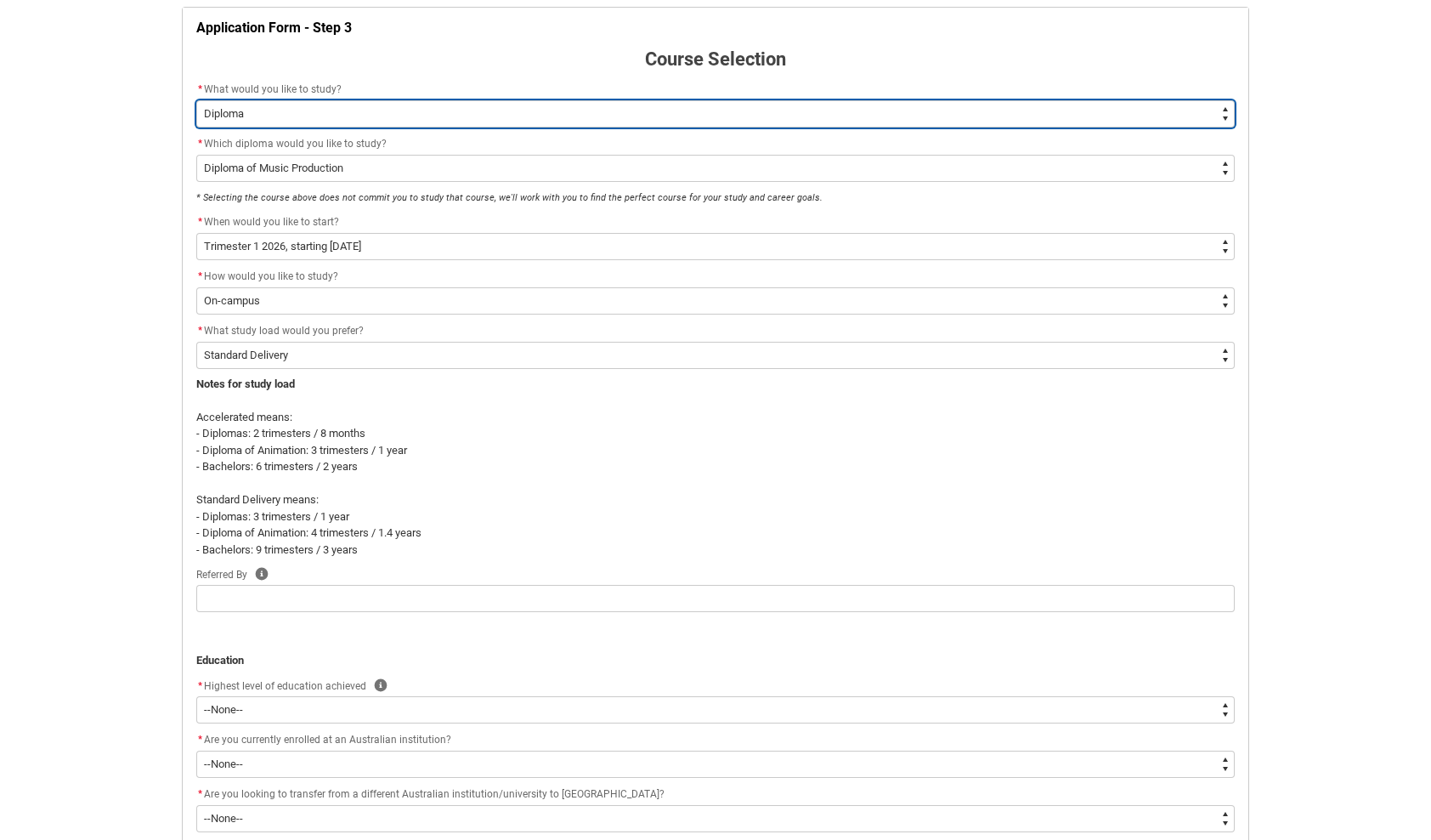
click at [371, 113] on select "--None-- Diploma Bachelor Post Graduate" at bounding box center [715, 113] width 1038 height 28
click at [196, 128] on select "--None-- Diploma Bachelor Post Graduate" at bounding box center [715, 113] width 1038 height 28
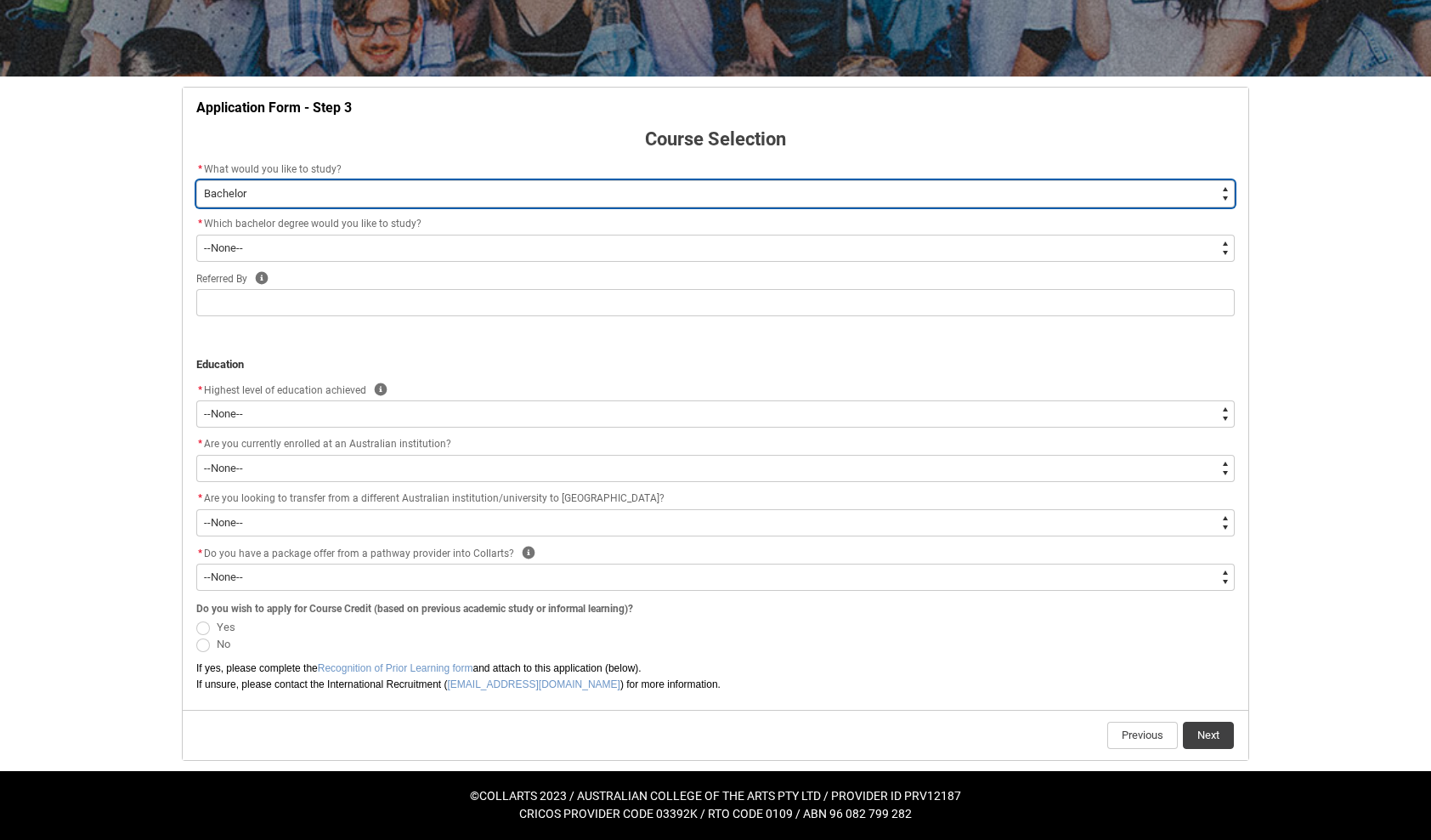
scroll to position [256, 0]
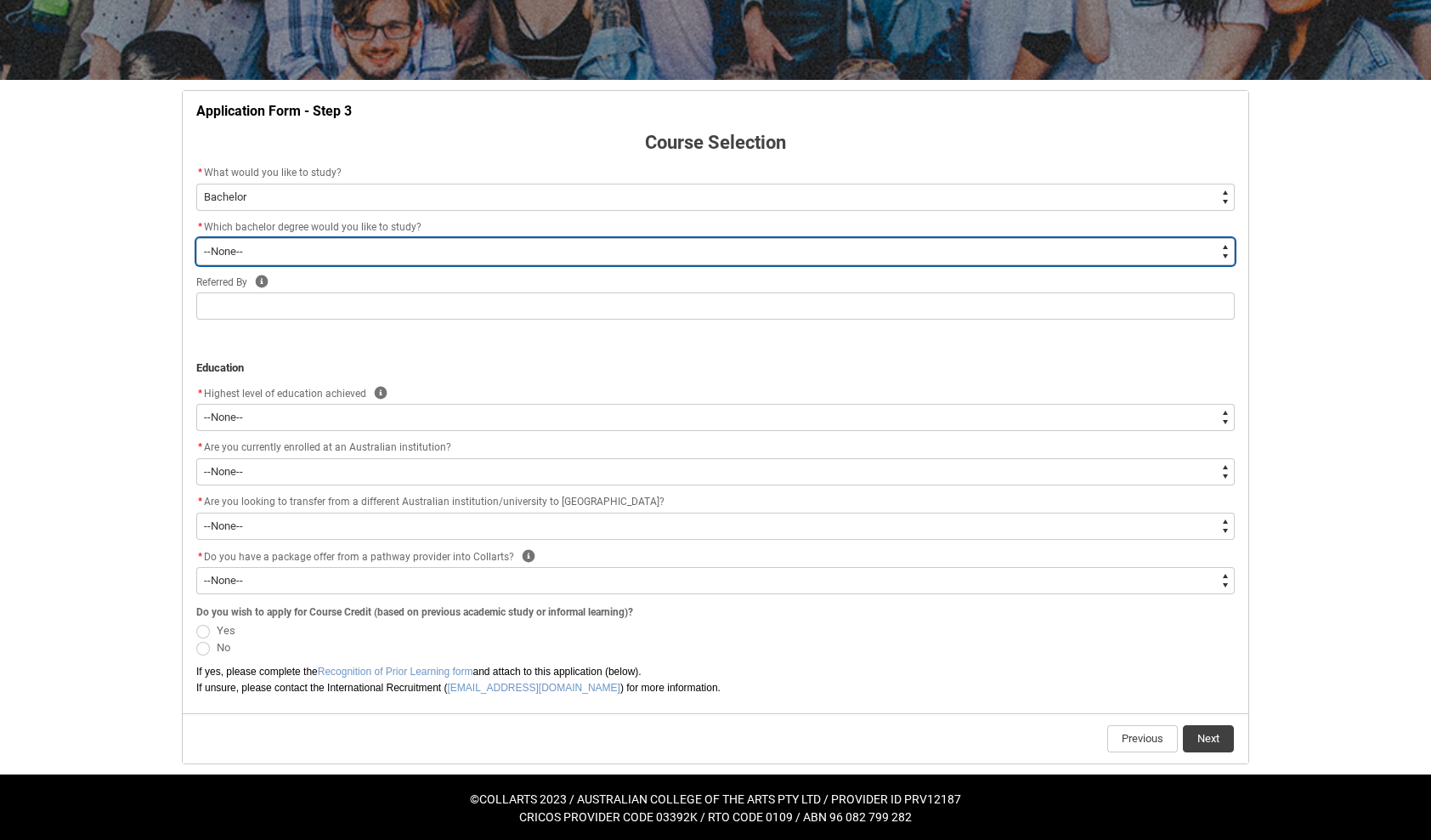
click at [290, 255] on select "--None-- Bachelor of 2D Animation Bachelor of Applied Business (Entertainment M…" at bounding box center [715, 252] width 1038 height 28
click at [196, 238] on select "--None-- Bachelor of 2D Animation Bachelor of Applied Business (Entertainment M…" at bounding box center [715, 252] width 1038 height 28
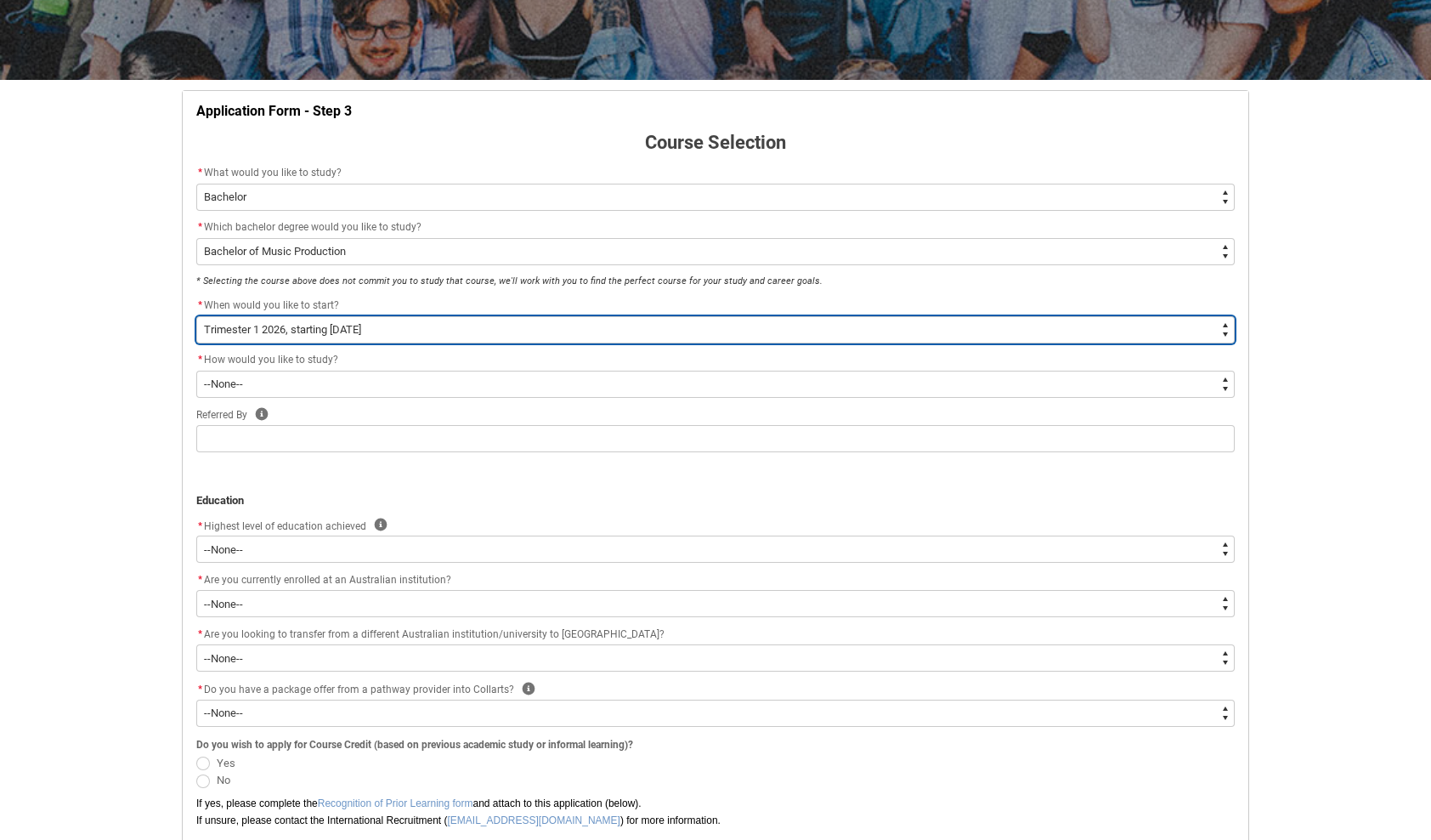
click at [295, 333] on select "--None-- Trimester 1 2026, starting [DATE] Trimester 3 2025, starting [DATE]" at bounding box center [715, 330] width 1038 height 28
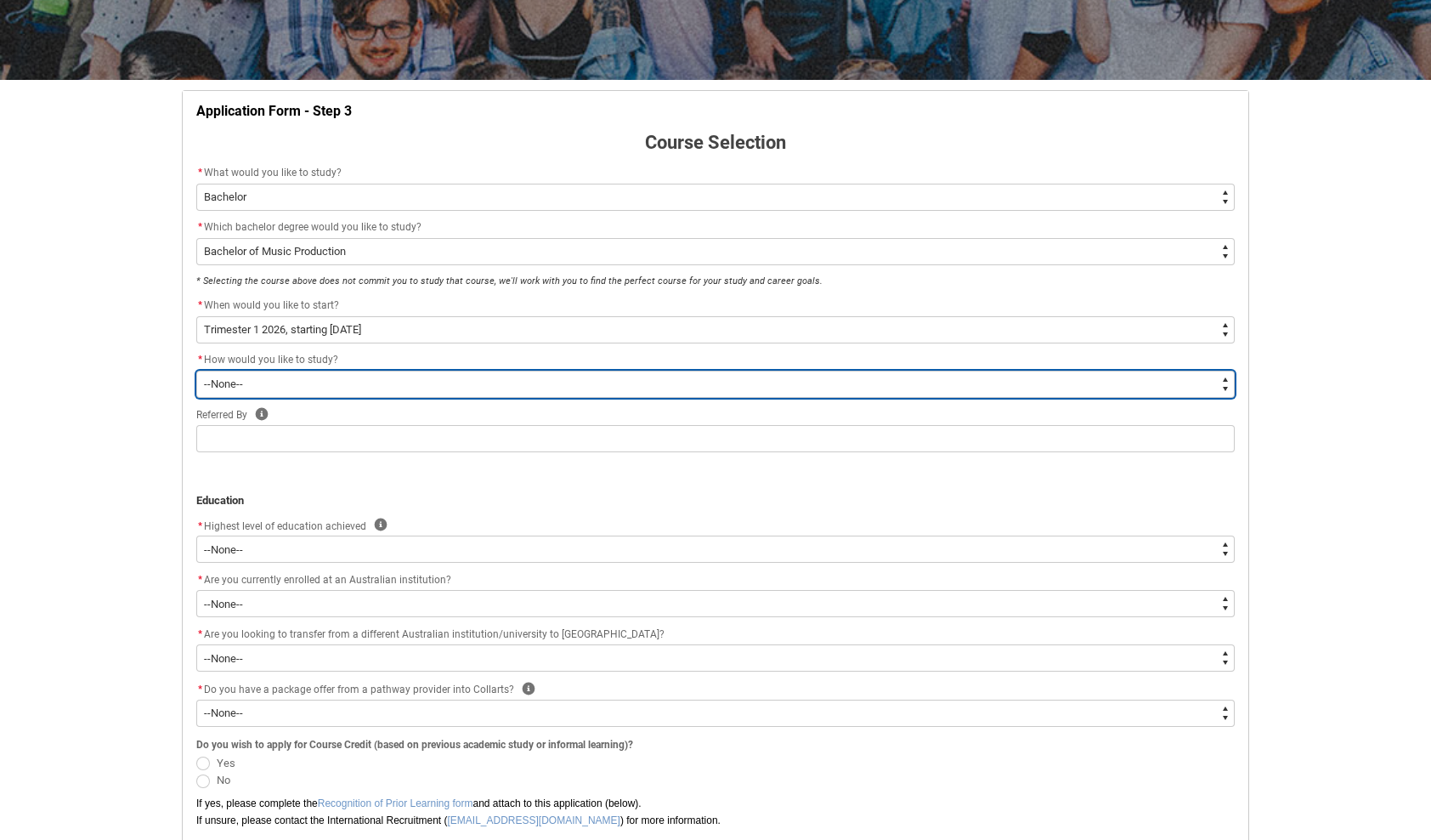
drag, startPoint x: 285, startPoint y: 380, endPoint x: 284, endPoint y: 398, distance: 18.0
click at [284, 380] on select "--None-- On-campus Online" at bounding box center [715, 384] width 1038 height 28
click at [196, 371] on select "--None-- On-campus Online" at bounding box center [715, 384] width 1038 height 28
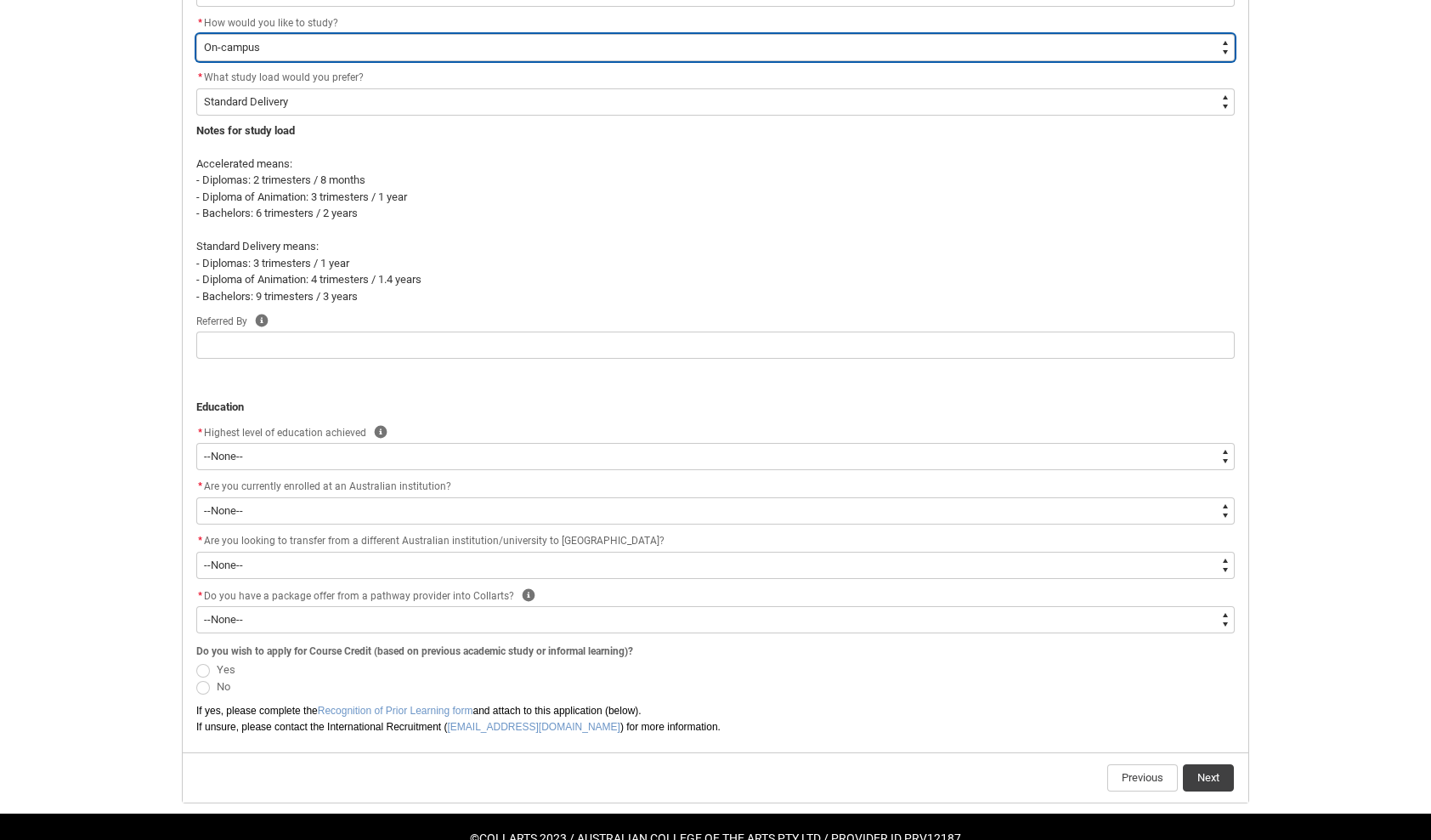
scroll to position [597, 0]
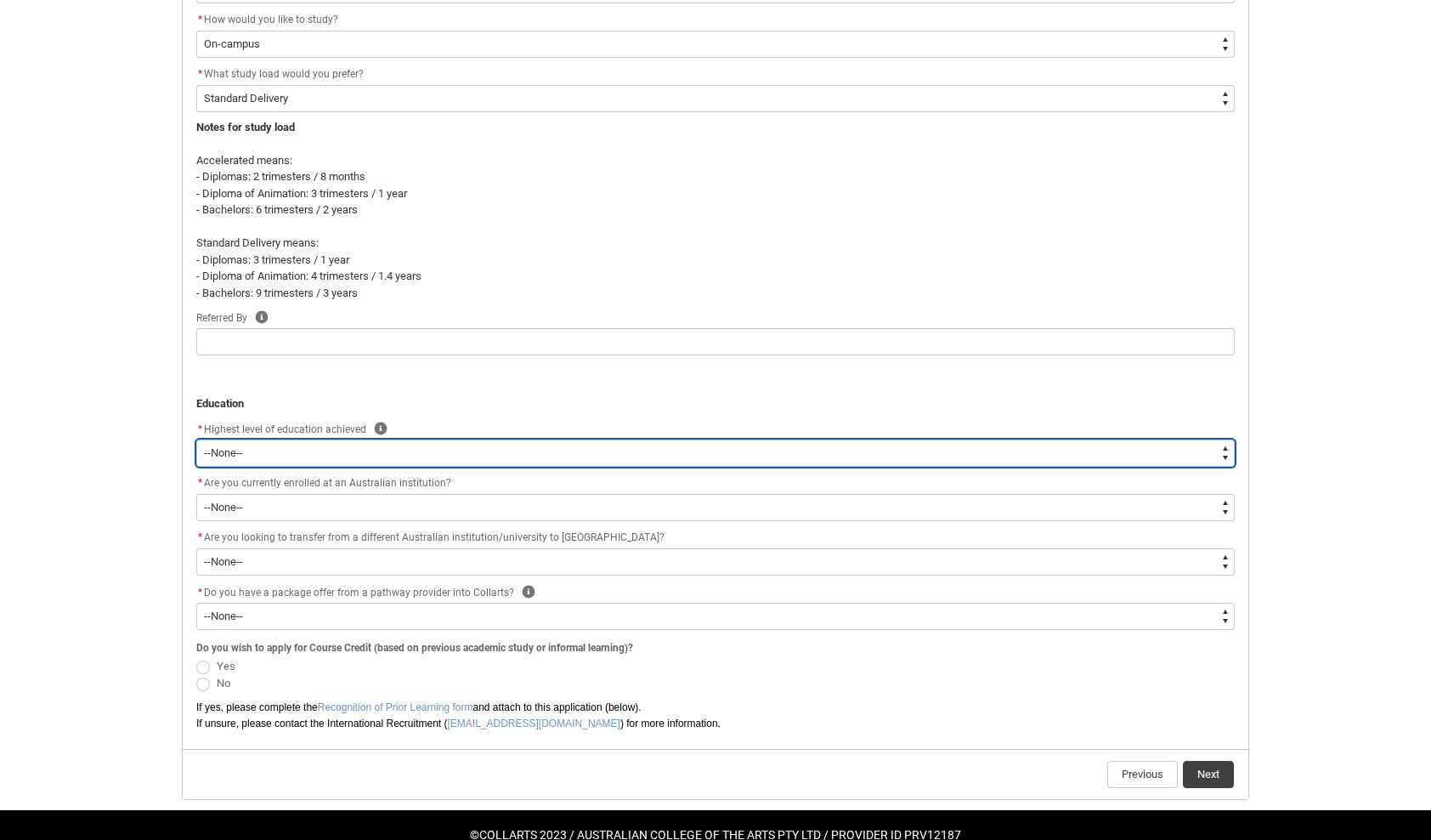
click at [256, 443] on select "--None-- Completed High School Completed a VET Course Completed Foundation Stud…" at bounding box center [715, 453] width 1038 height 28
click at [196, 440] on select "--None-- Completed High School Completed a VET Course Completed Foundation Stud…" at bounding box center [715, 453] width 1038 height 28
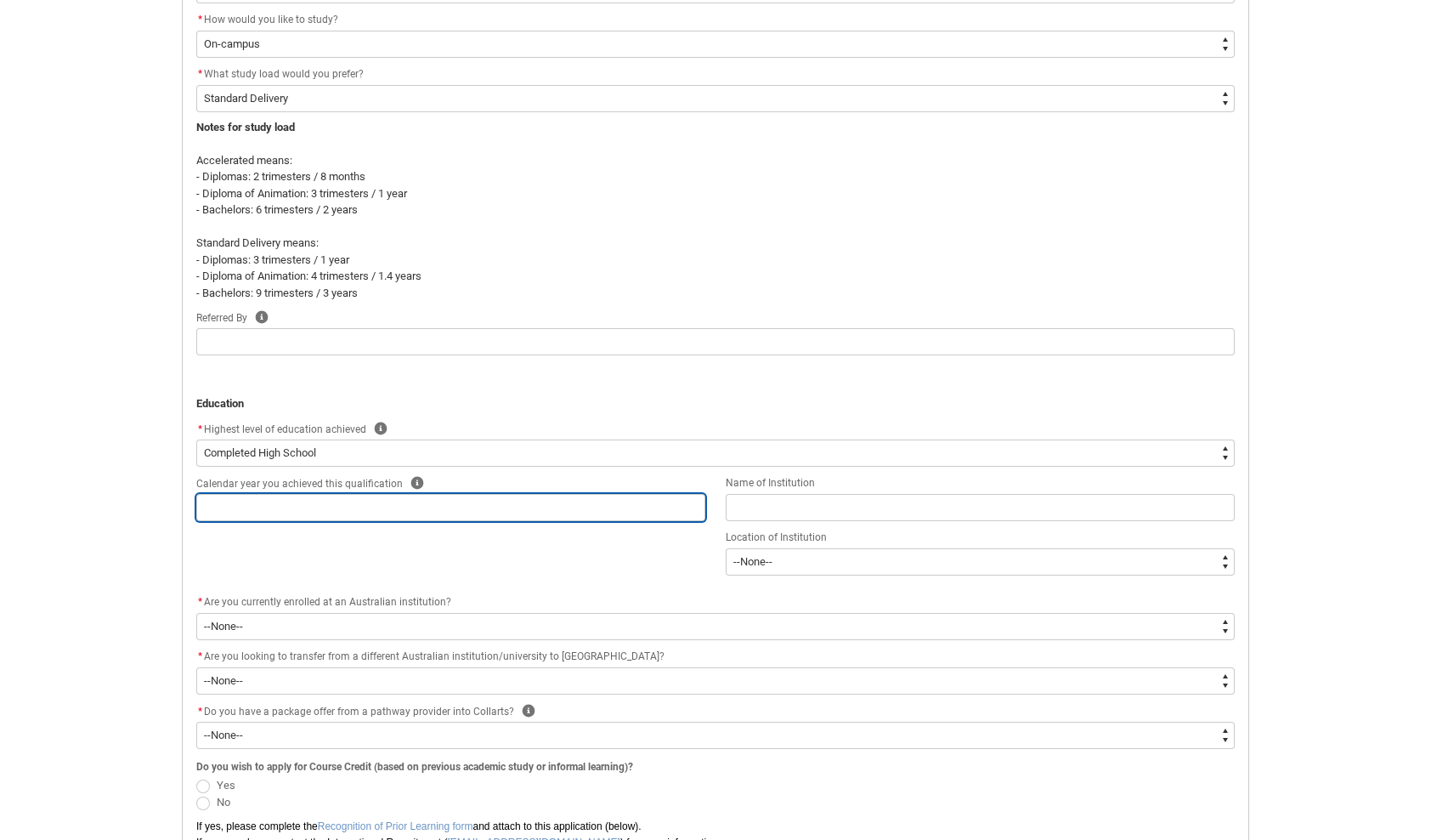
click at [335, 497] on input "REDU_Application_Form_for_Applicant flow" at bounding box center [451, 507] width 509 height 28
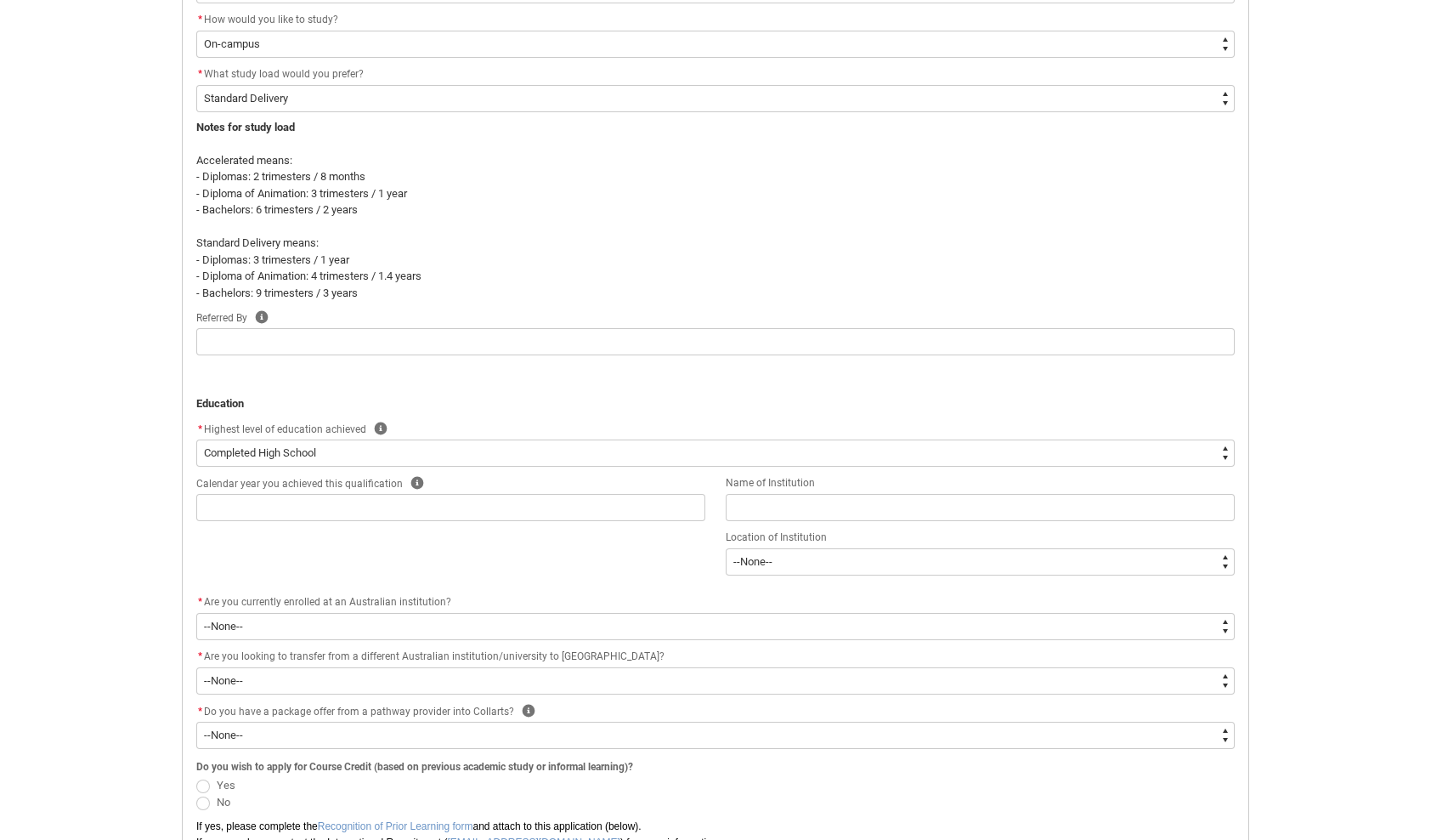
click at [410, 473] on div "Help" at bounding box center [418, 481] width 15 height 19
click at [417, 480] on icon "REDU_Application_Form_for_Applicant flow" at bounding box center [417, 482] width 12 height 12
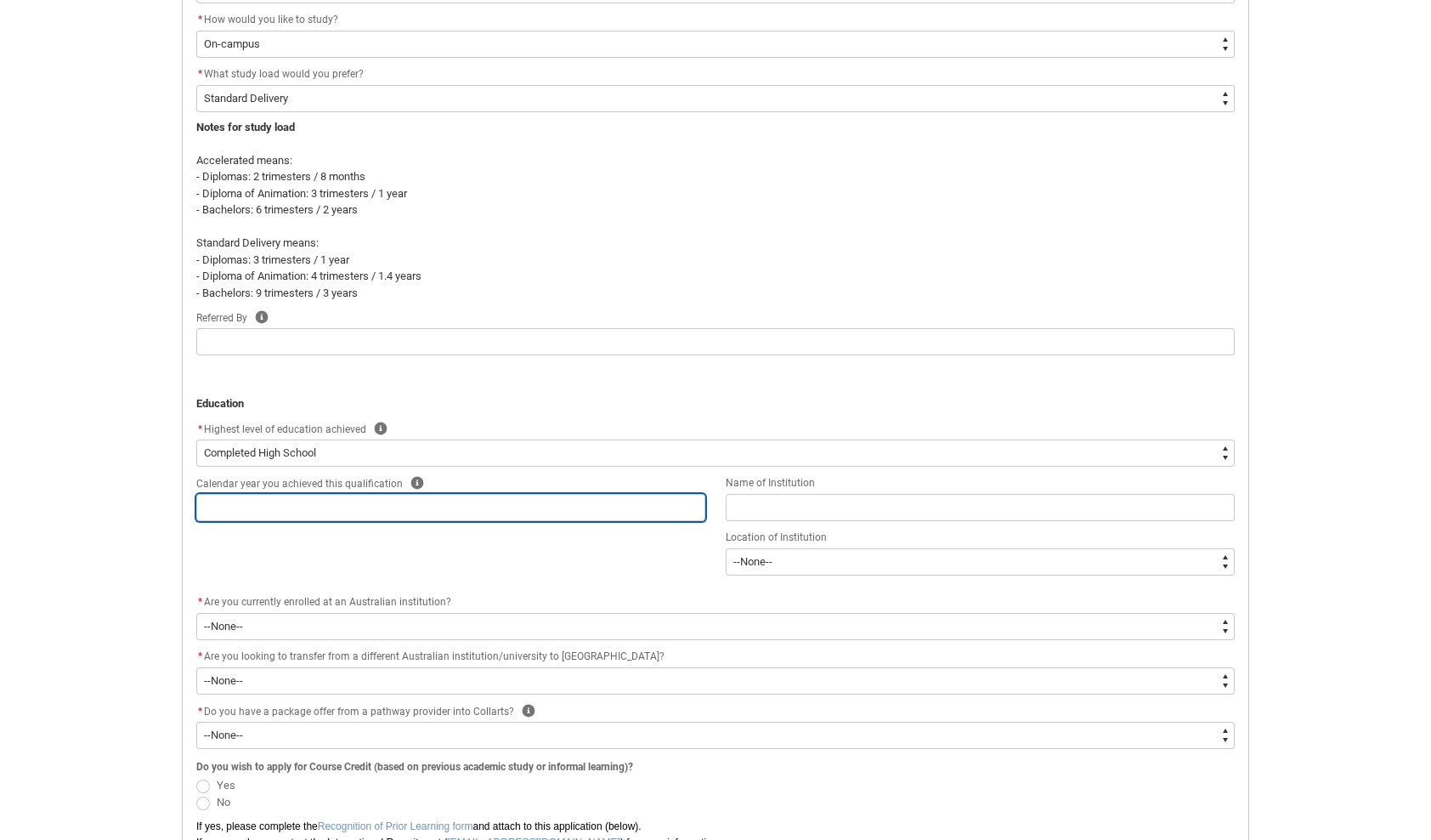
click at [406, 504] on input "REDU_Application_Form_for_Applicant flow" at bounding box center [451, 507] width 509 height 28
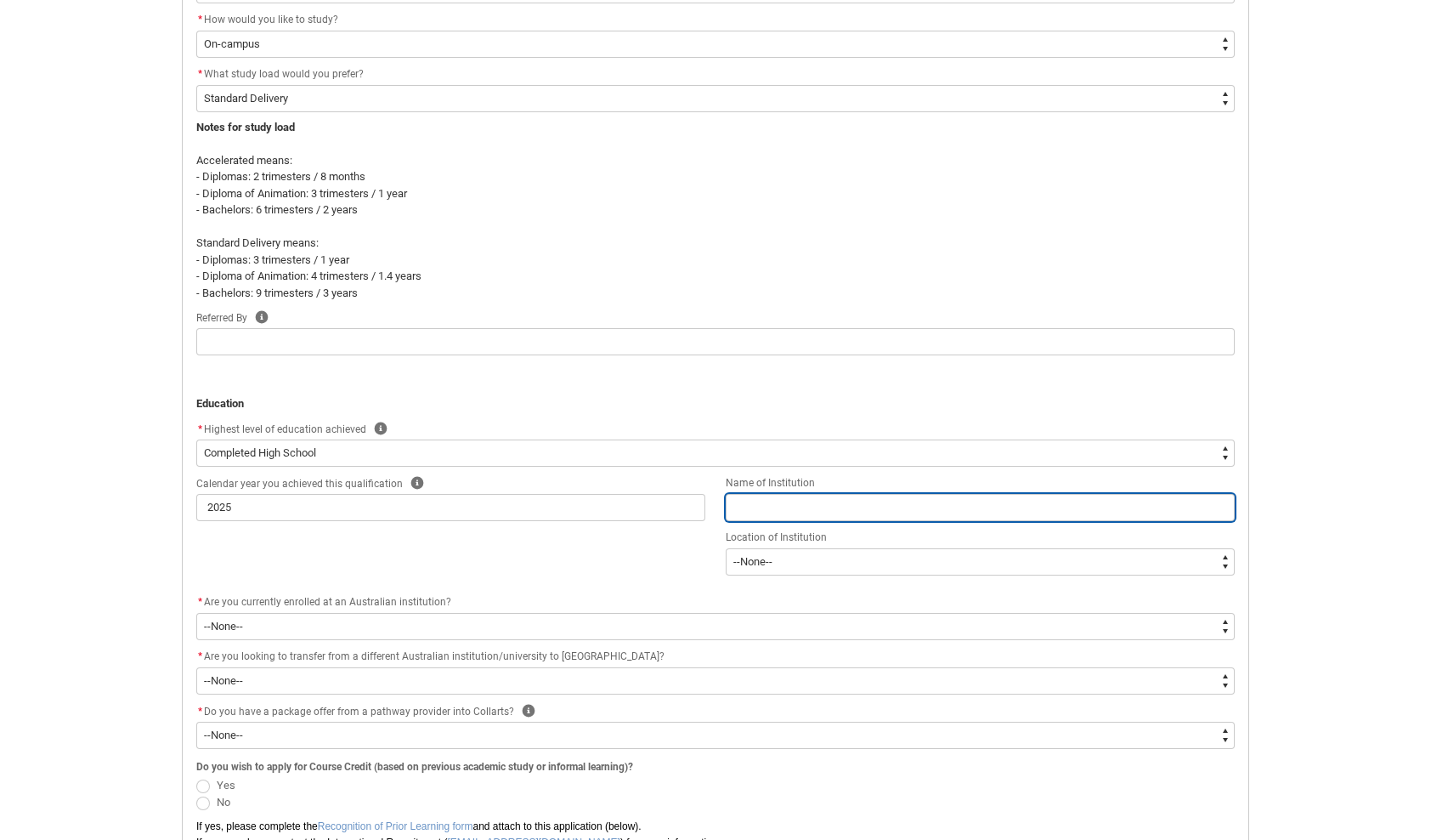
click at [747, 496] on input "REDU_Application_Form_for_Applicant flow" at bounding box center [980, 507] width 509 height 28
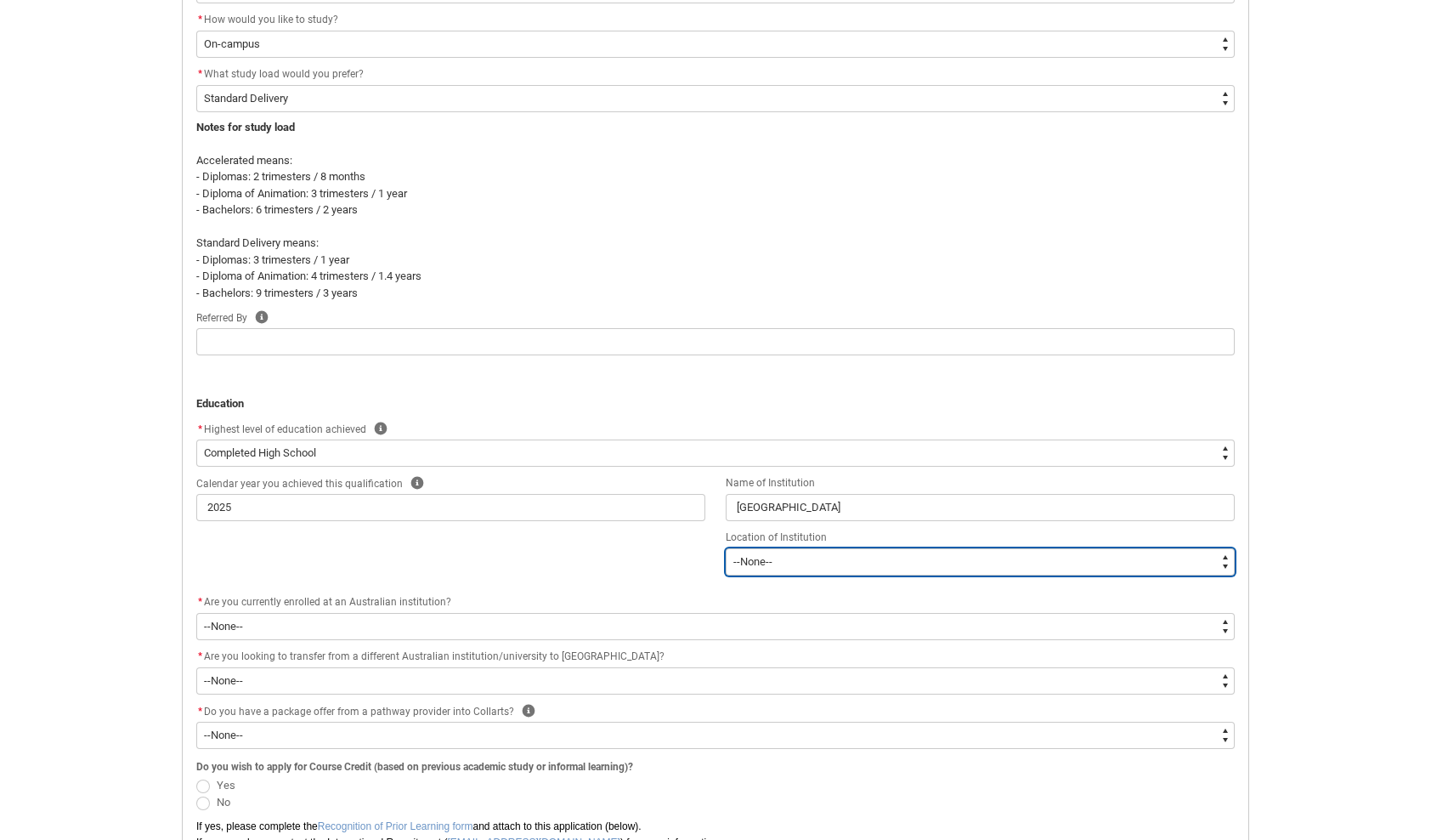
click at [809, 561] on select "--[GEOGRAPHIC_DATA]-- [GEOGRAPHIC_DATA] [GEOGRAPHIC_DATA] [GEOGRAPHIC_DATA] [GE…" at bounding box center [980, 562] width 509 height 28
click at [726, 548] on select "--[GEOGRAPHIC_DATA]-- [GEOGRAPHIC_DATA] [GEOGRAPHIC_DATA] [GEOGRAPHIC_DATA] [GE…" at bounding box center [980, 562] width 509 height 28
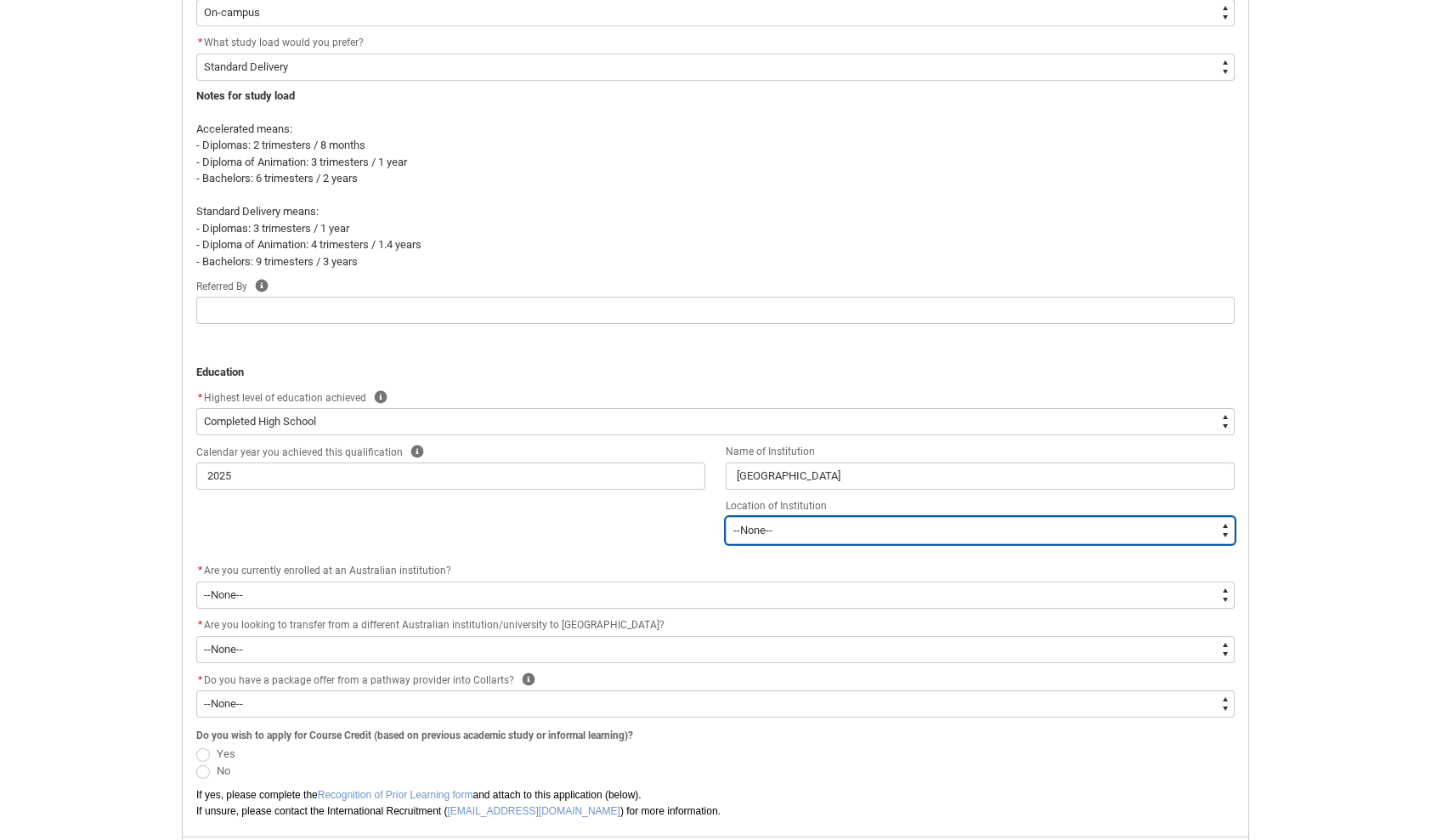
scroll to position [682, 0]
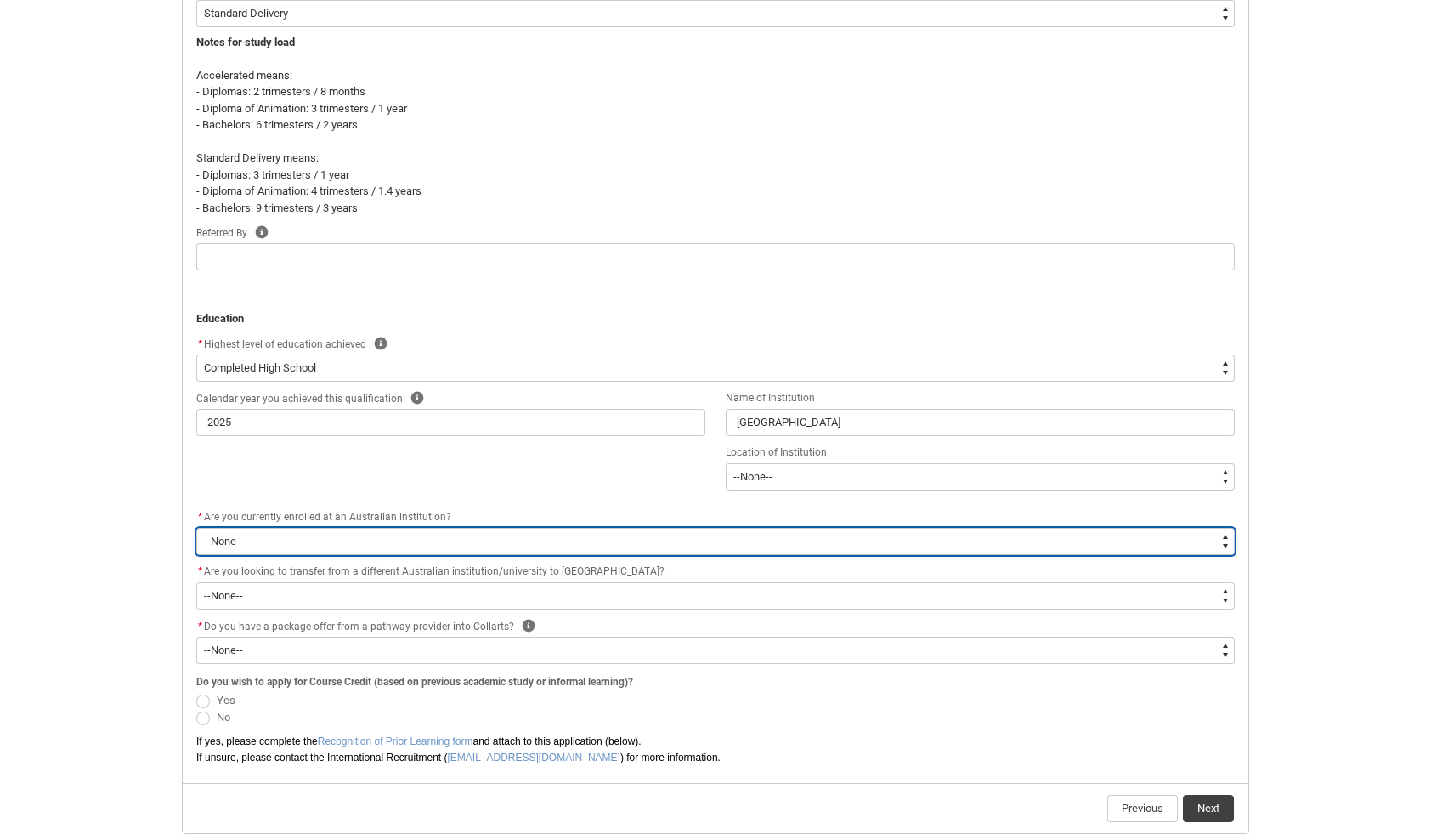
click at [316, 534] on select "--None-- Yes No" at bounding box center [715, 542] width 1038 height 28
click at [196, 528] on select "--None-- Yes No" at bounding box center [715, 542] width 1038 height 28
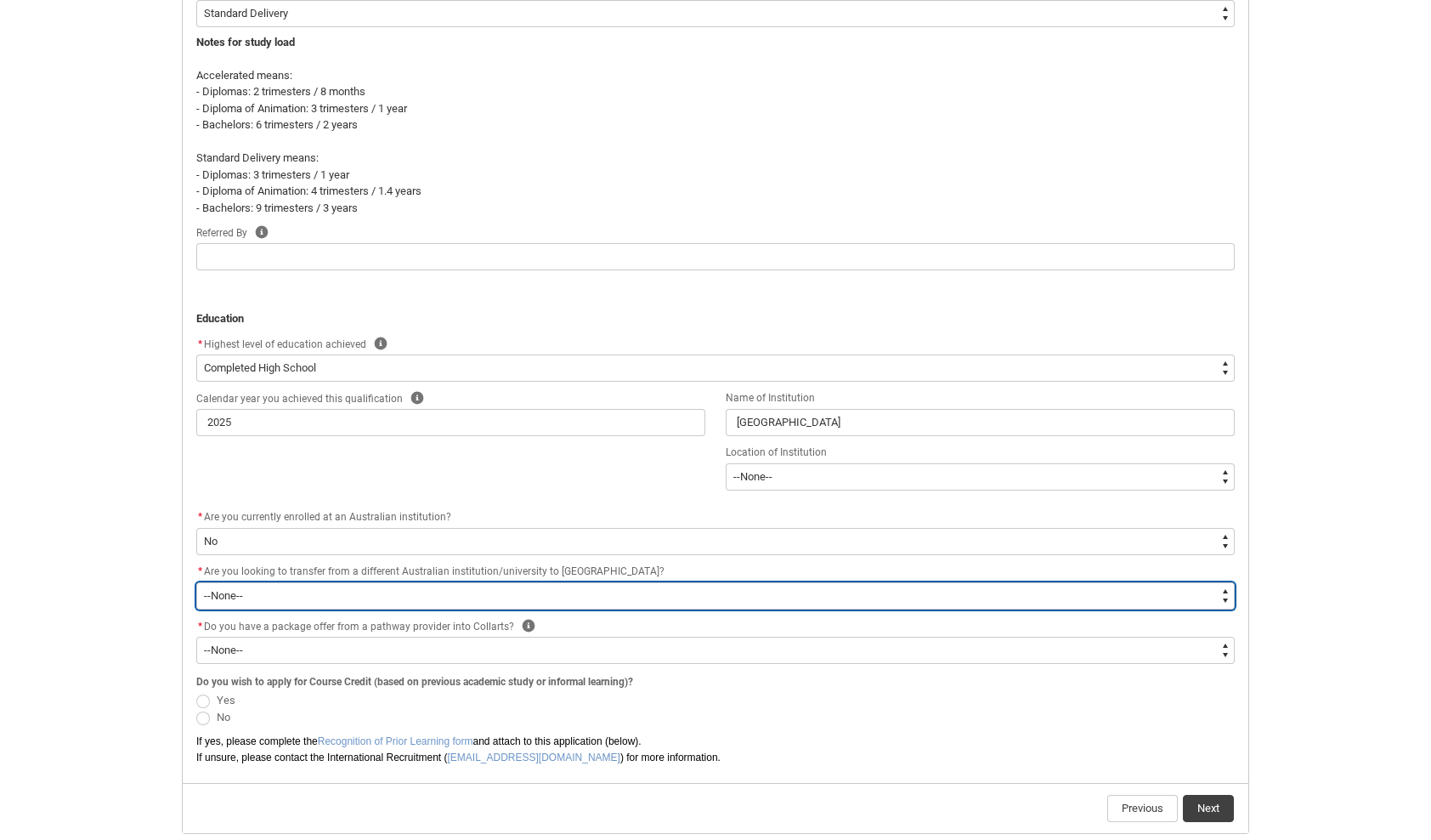
click at [275, 595] on select "--None-- Yes No" at bounding box center [715, 596] width 1038 height 28
click at [196, 583] on select "--None-- Yes No" at bounding box center [715, 596] width 1038 height 28
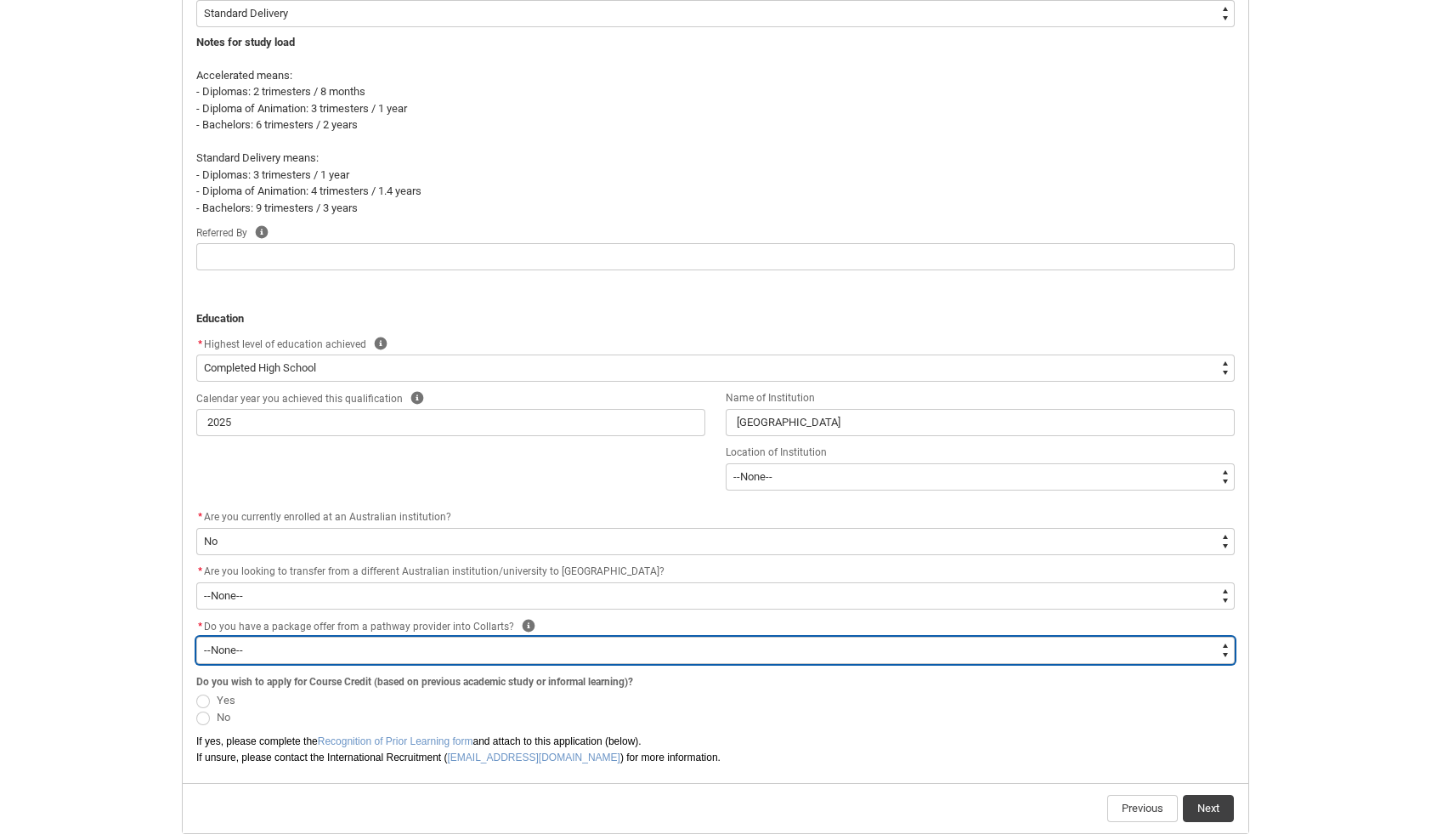
click at [333, 646] on select "--None-- Yes No" at bounding box center [715, 650] width 1038 height 28
click at [196, 637] on select "--None-- Yes No" at bounding box center [715, 650] width 1038 height 28
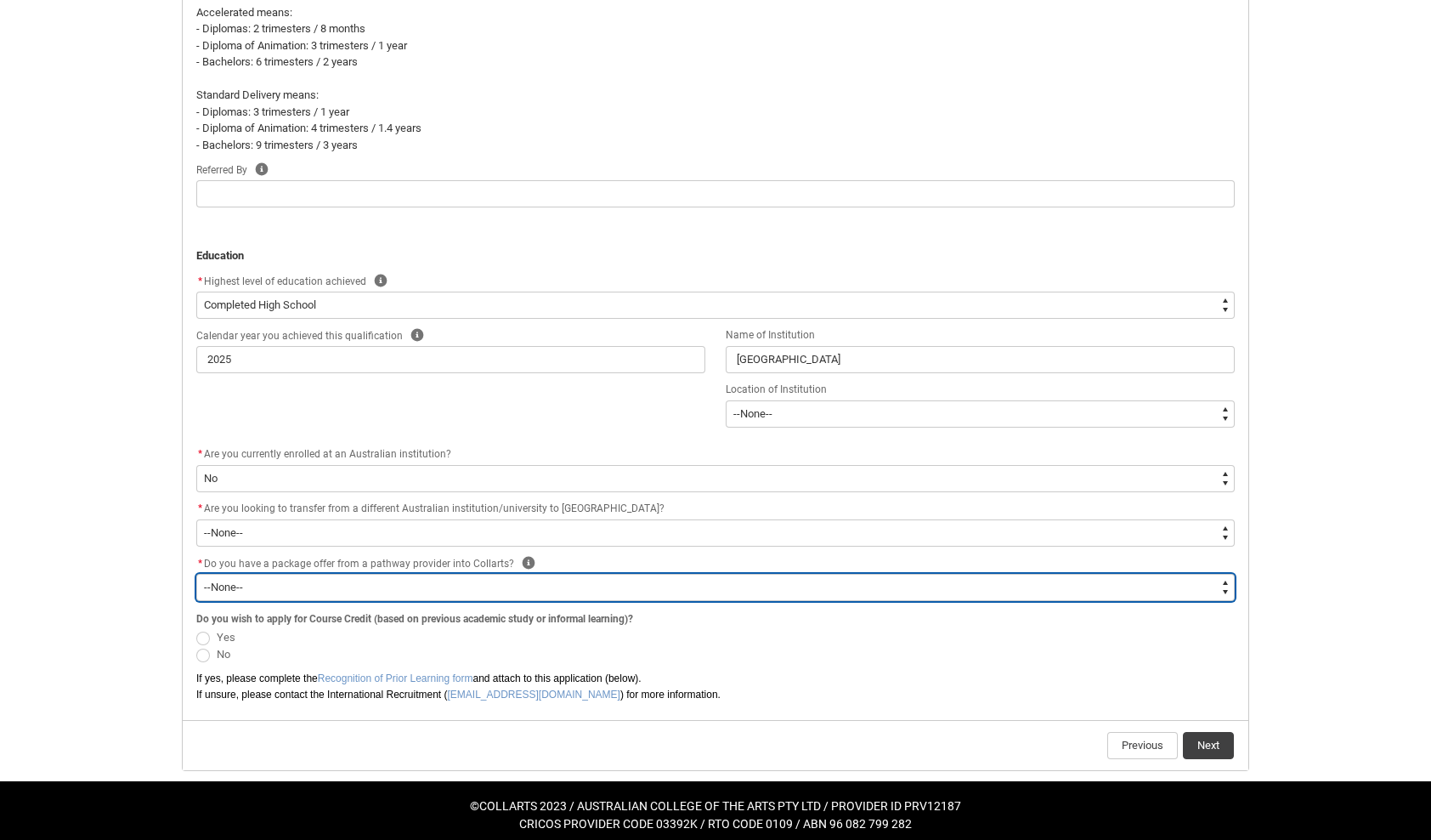
scroll to position [751, 0]
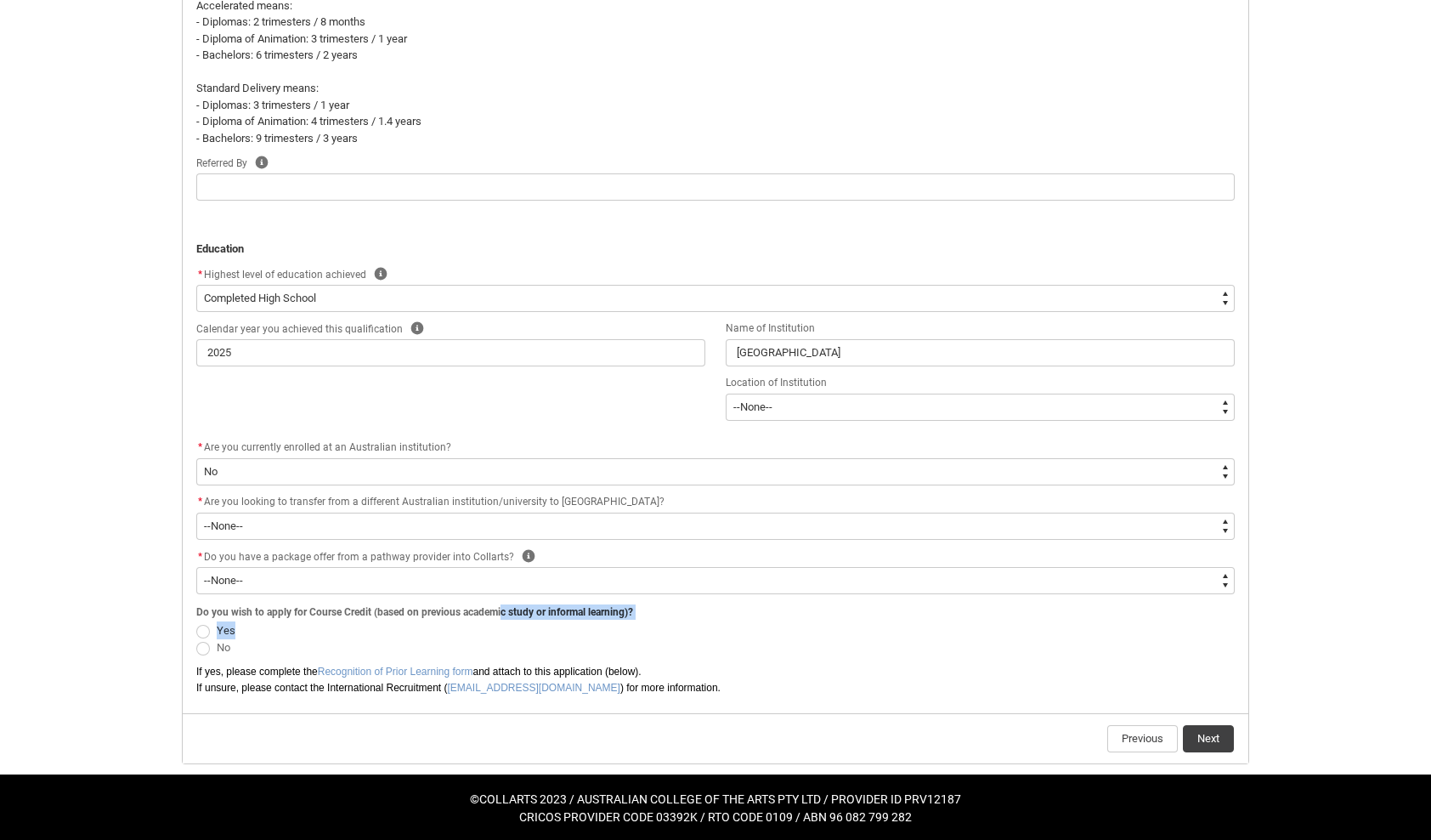
drag, startPoint x: 504, startPoint y: 610, endPoint x: 697, endPoint y: 612, distance: 193.0
click at [700, 612] on fieldset "Do you wish to apply for Course Credit (based on previous academic study or inf…" at bounding box center [715, 628] width 1038 height 55
drag, startPoint x: 697, startPoint y: 612, endPoint x: 523, endPoint y: 618, distance: 174.1
click at [524, 617] on legend "Do you wish to apply for Course Credit (based on previous academic study or inf…" at bounding box center [418, 610] width 443 height 19
click at [457, 612] on span "Do you wish to apply for Course Credit (based on previous academic study or inf…" at bounding box center [415, 612] width 437 height 11
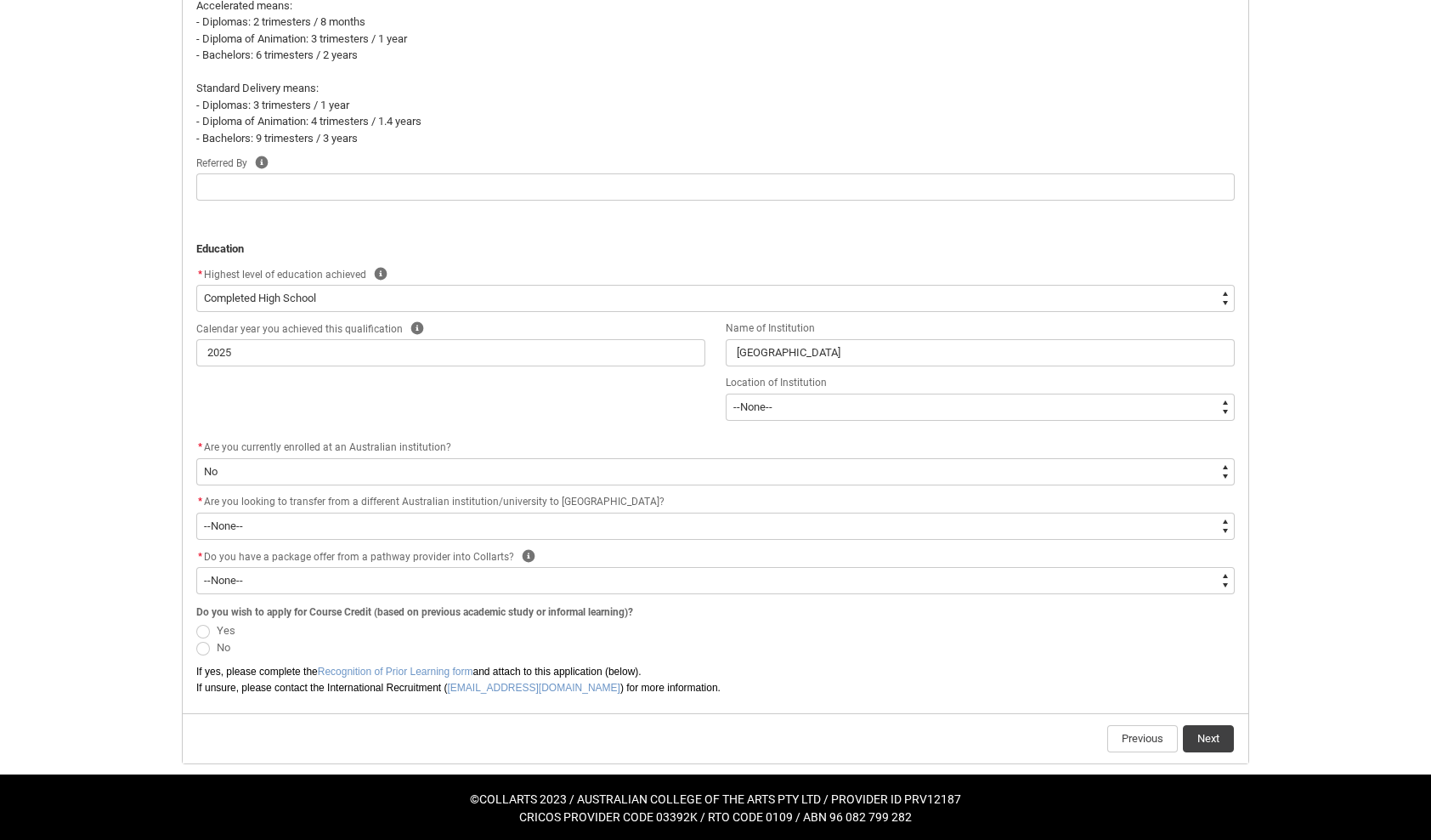
click at [223, 631] on span "Yes" at bounding box center [226, 629] width 19 height 12
click at [196, 622] on input "Yes" at bounding box center [195, 621] width 1 height 1
drag, startPoint x: 221, startPoint y: 660, endPoint x: 213, endPoint y: 651, distance: 12.0
click at [214, 653] on flowruntime-screen-field "Do you wish to apply for Course Credit (based on previous academic study or inf…" at bounding box center [715, 631] width 1059 height 62
click at [211, 645] on label "No" at bounding box center [216, 646] width 41 height 12
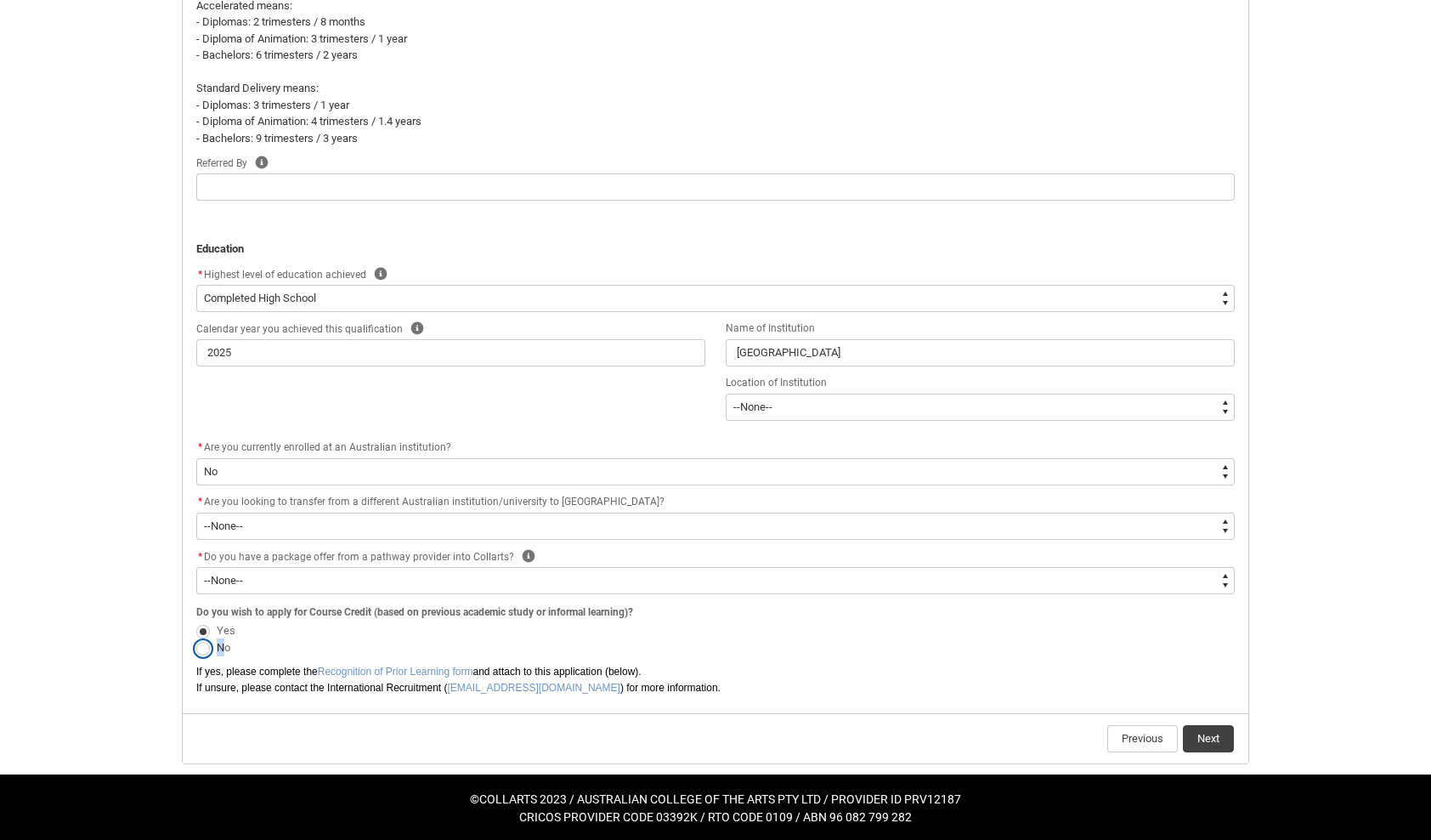
click at [196, 639] on input "No" at bounding box center [195, 638] width 1 height 1
click at [202, 647] on span "REDU_Application_Form_for_Applicant flow" at bounding box center [203, 648] width 13 height 13
click at [196, 639] on input "No" at bounding box center [195, 638] width 1 height 1
click at [437, 625] on span "Yes" at bounding box center [715, 630] width 1038 height 17
click at [1220, 736] on button "Next" at bounding box center [1208, 738] width 51 height 28
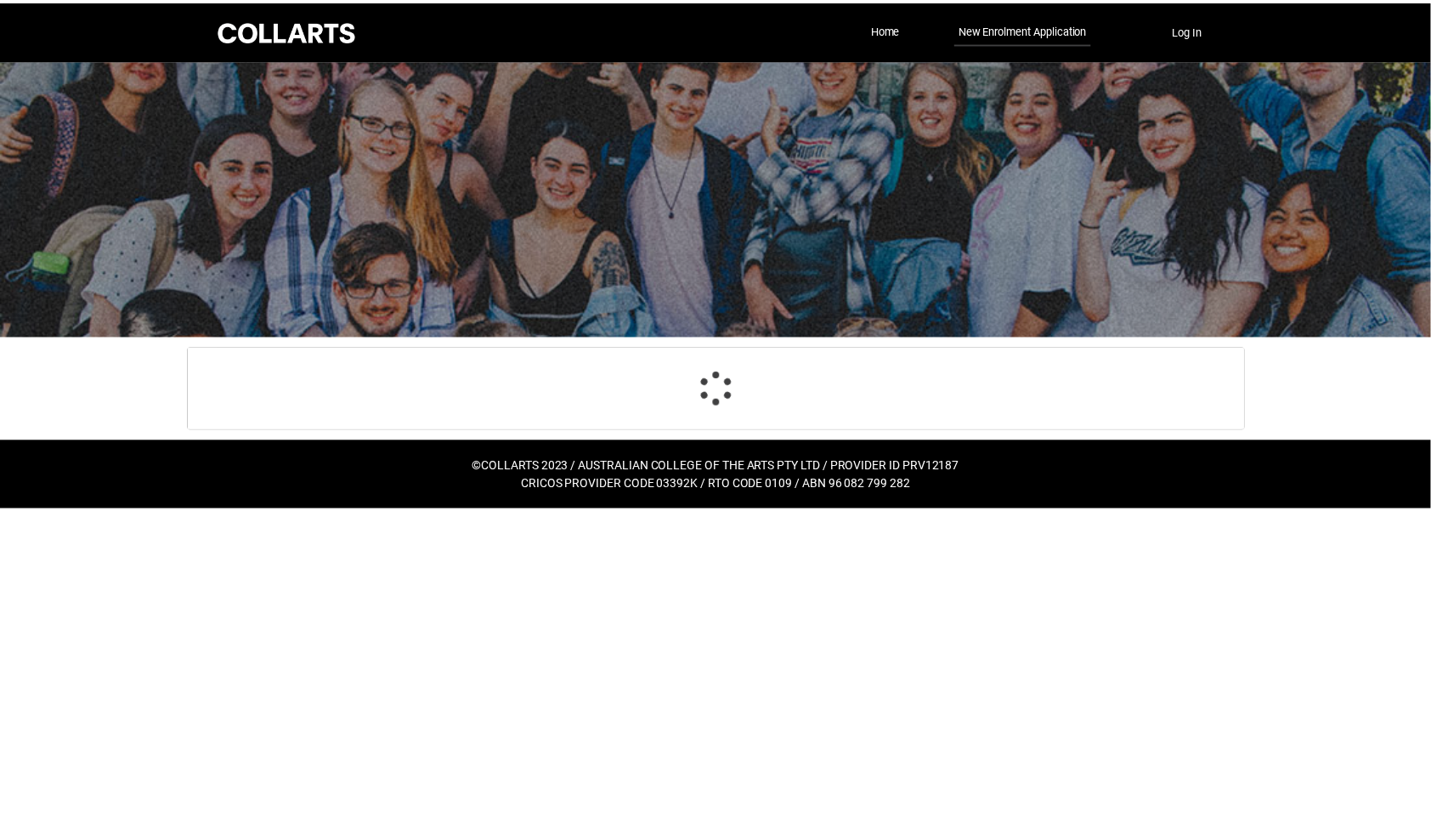
scroll to position [684, 0]
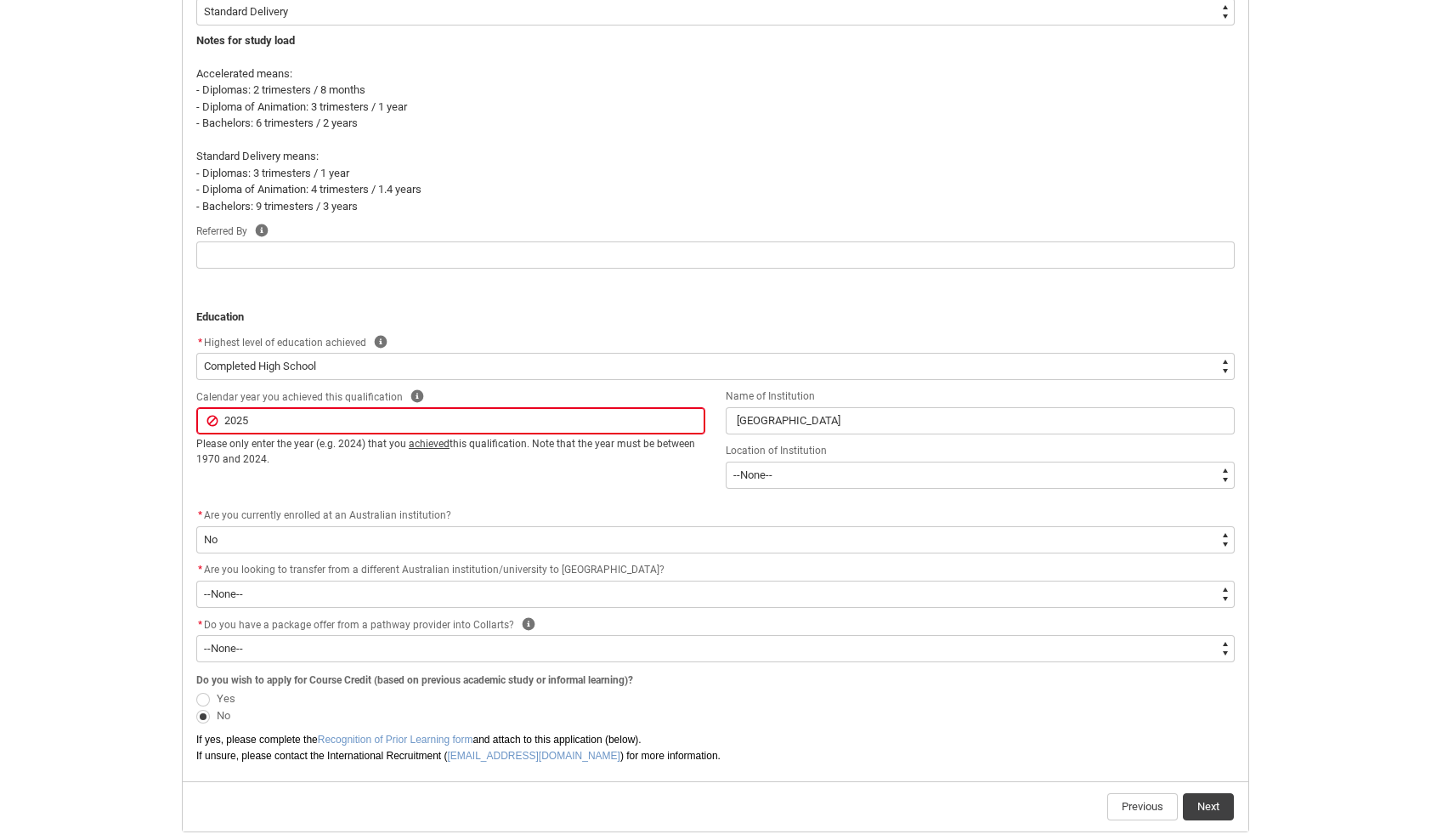
drag, startPoint x: 395, startPoint y: 332, endPoint x: 389, endPoint y: 343, distance: 12.5
click at [395, 333] on div "* Highest level of education achieved Help" at bounding box center [715, 342] width 1038 height 20
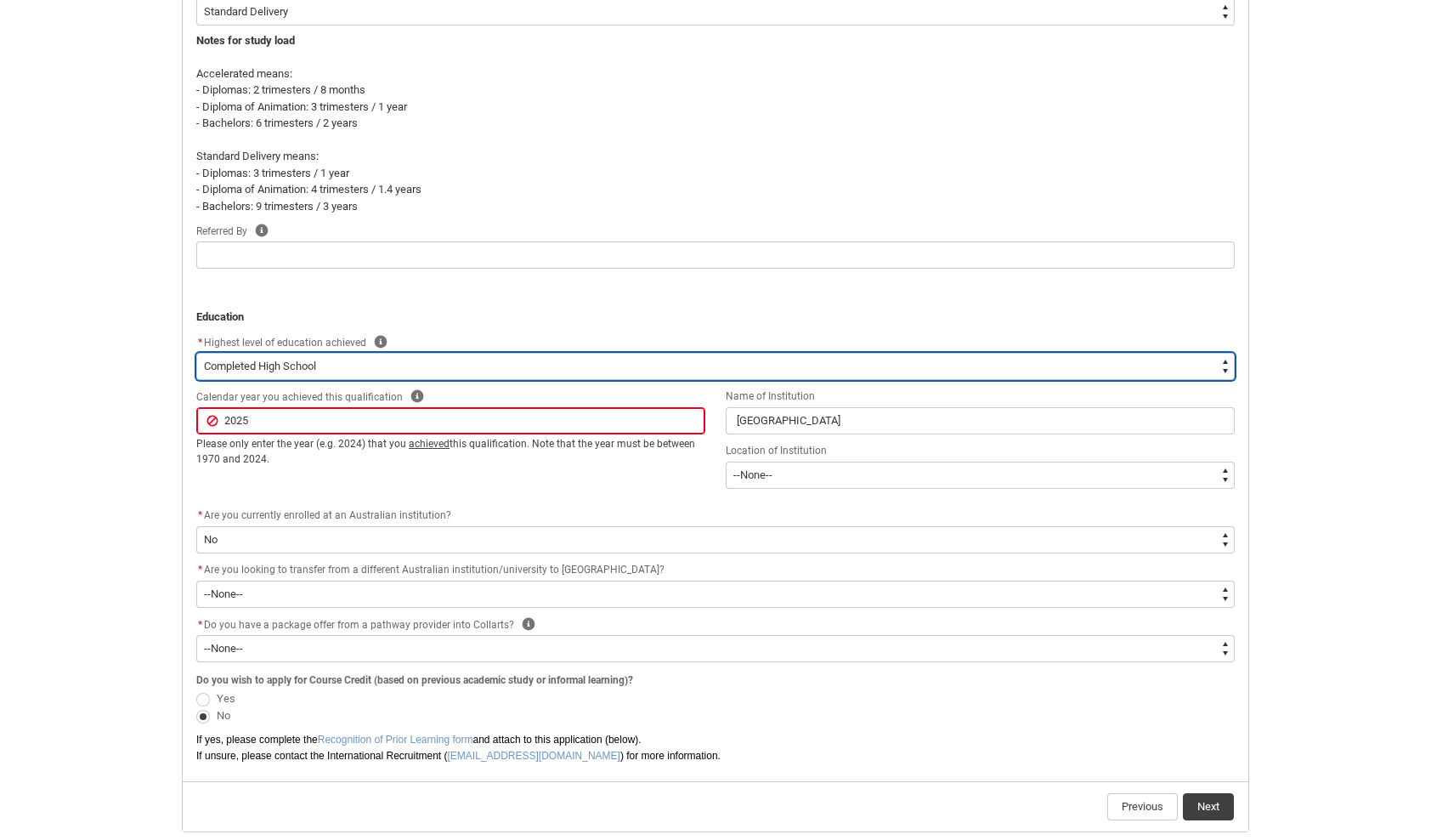
click at [386, 363] on select "--None-- Completed High School Completed a VET Course Completed Foundation Stud…" at bounding box center [715, 366] width 1038 height 28
click at [196, 353] on select "--None-- Completed High School Completed a VET Course Completed Foundation Stud…" at bounding box center [715, 366] width 1038 height 28
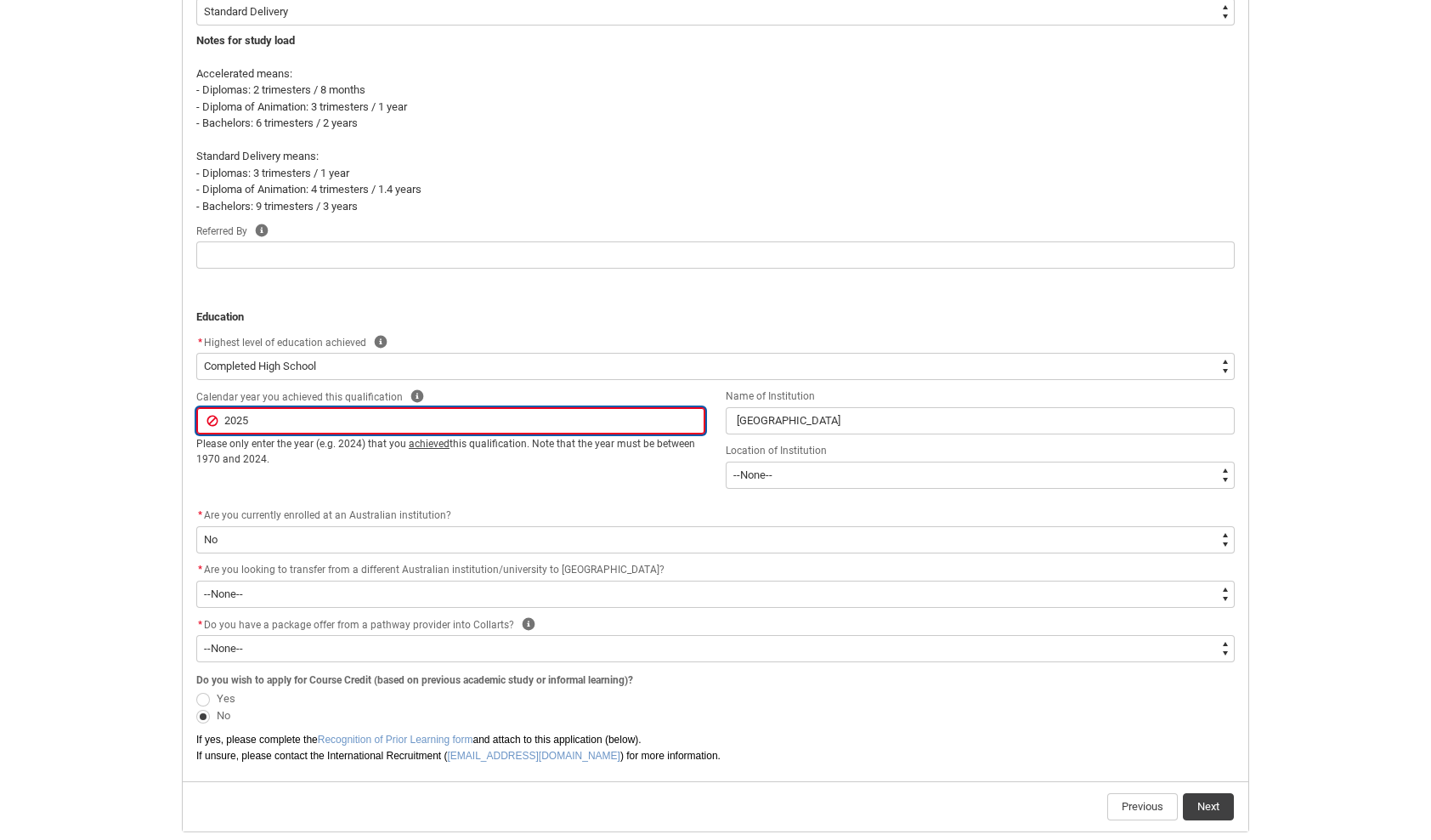
click at [373, 427] on input "2025" at bounding box center [451, 420] width 509 height 28
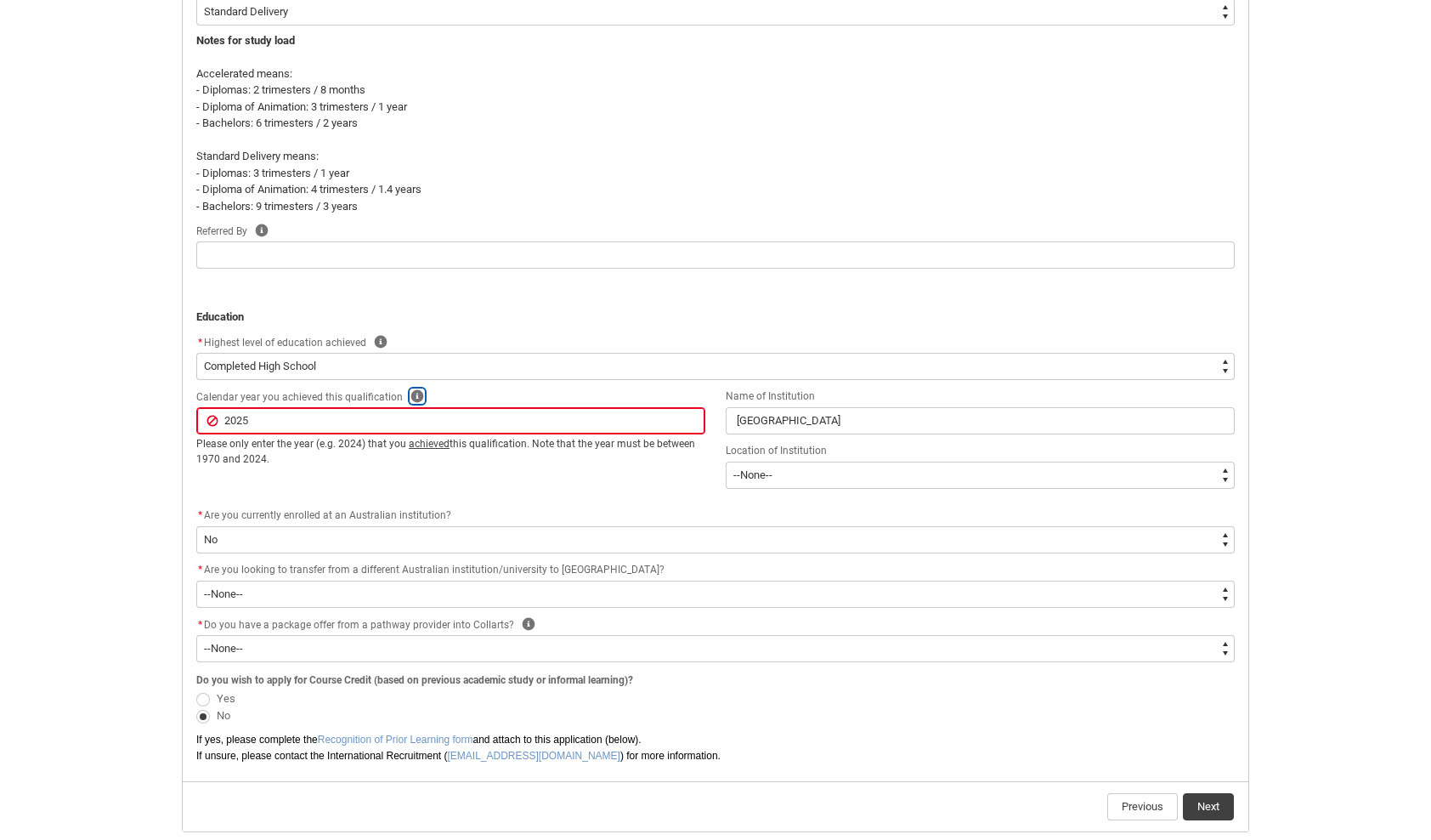
click at [411, 395] on icon "REDU_Application_Form_for_Applicant flow" at bounding box center [417, 396] width 12 height 12
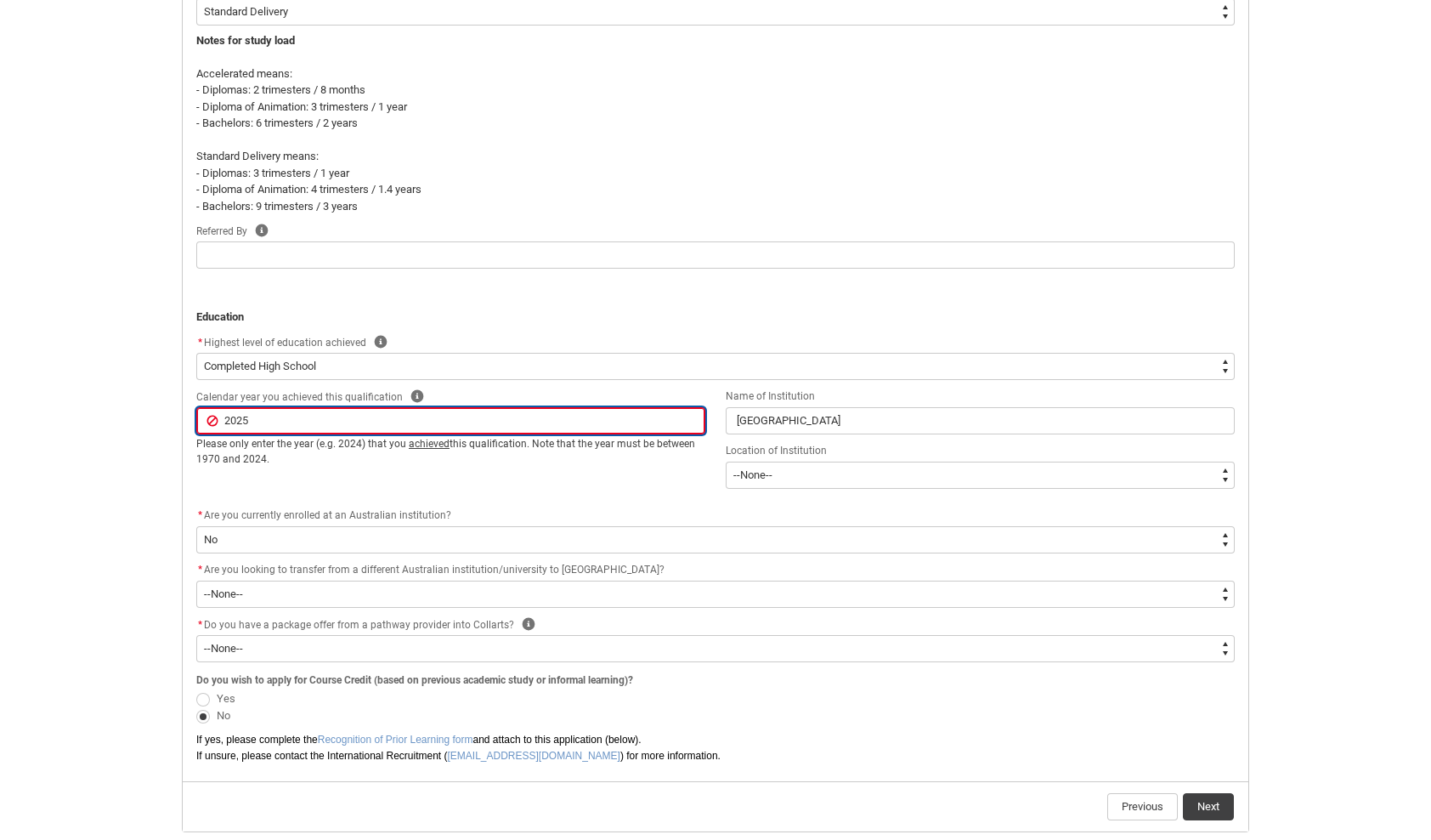
click at [272, 425] on input "2025" at bounding box center [451, 420] width 509 height 28
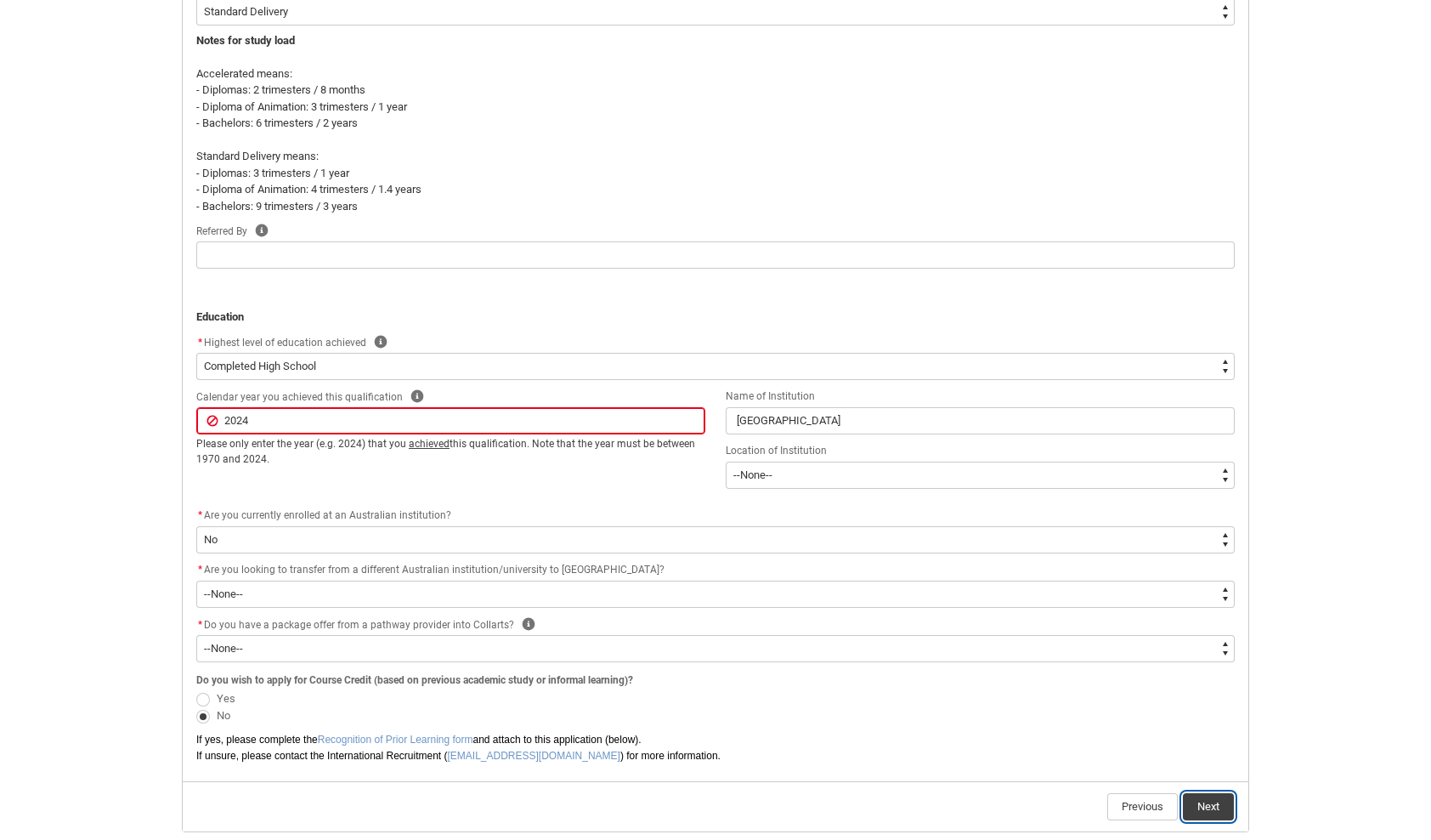
click at [1207, 798] on button "Next" at bounding box center [1208, 807] width 51 height 28
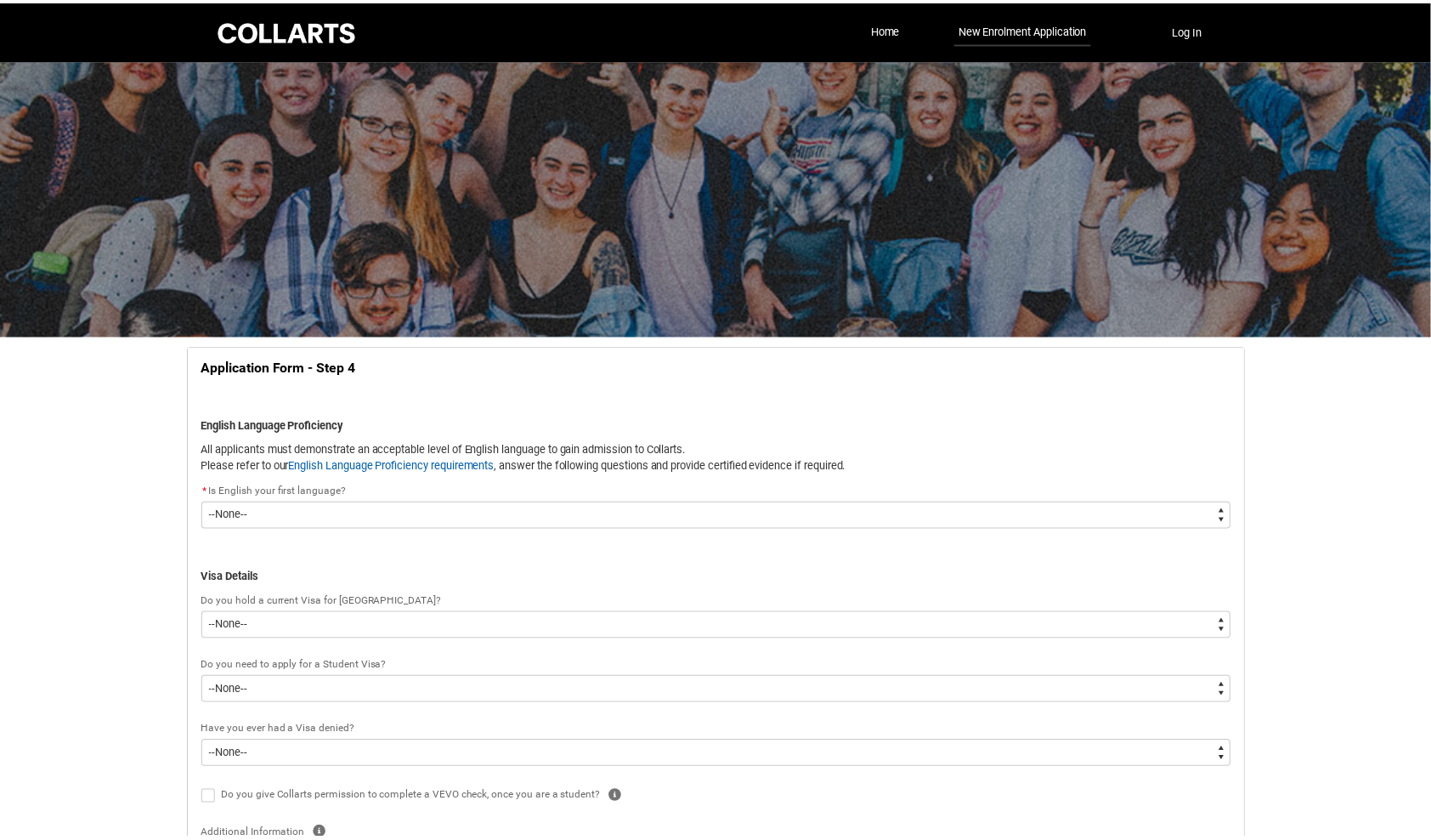
scroll to position [176, 0]
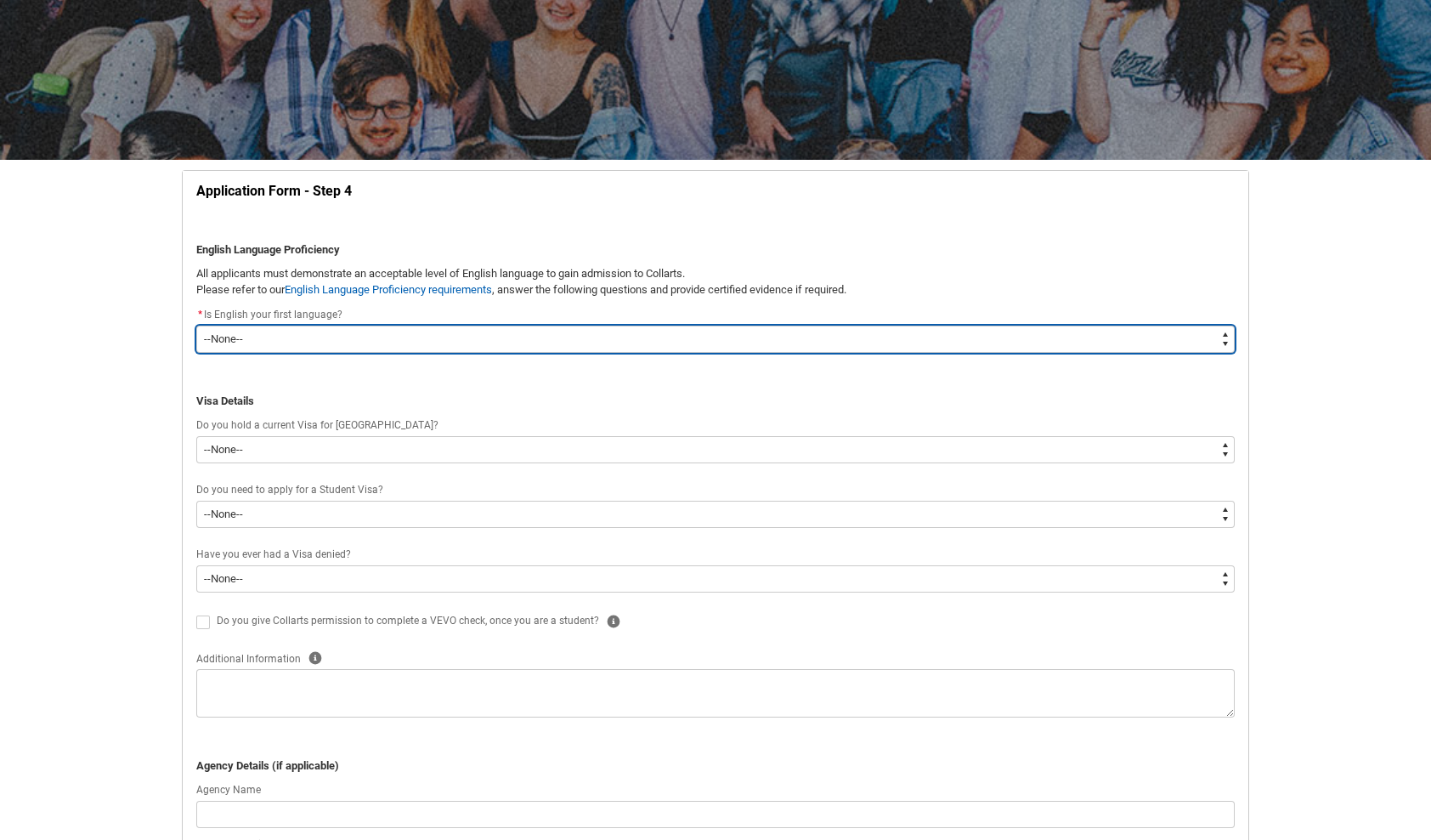
click at [598, 327] on select "--None-- Yes No" at bounding box center [715, 338] width 1038 height 28
click at [196, 325] on select "--None-- Yes No" at bounding box center [715, 338] width 1038 height 28
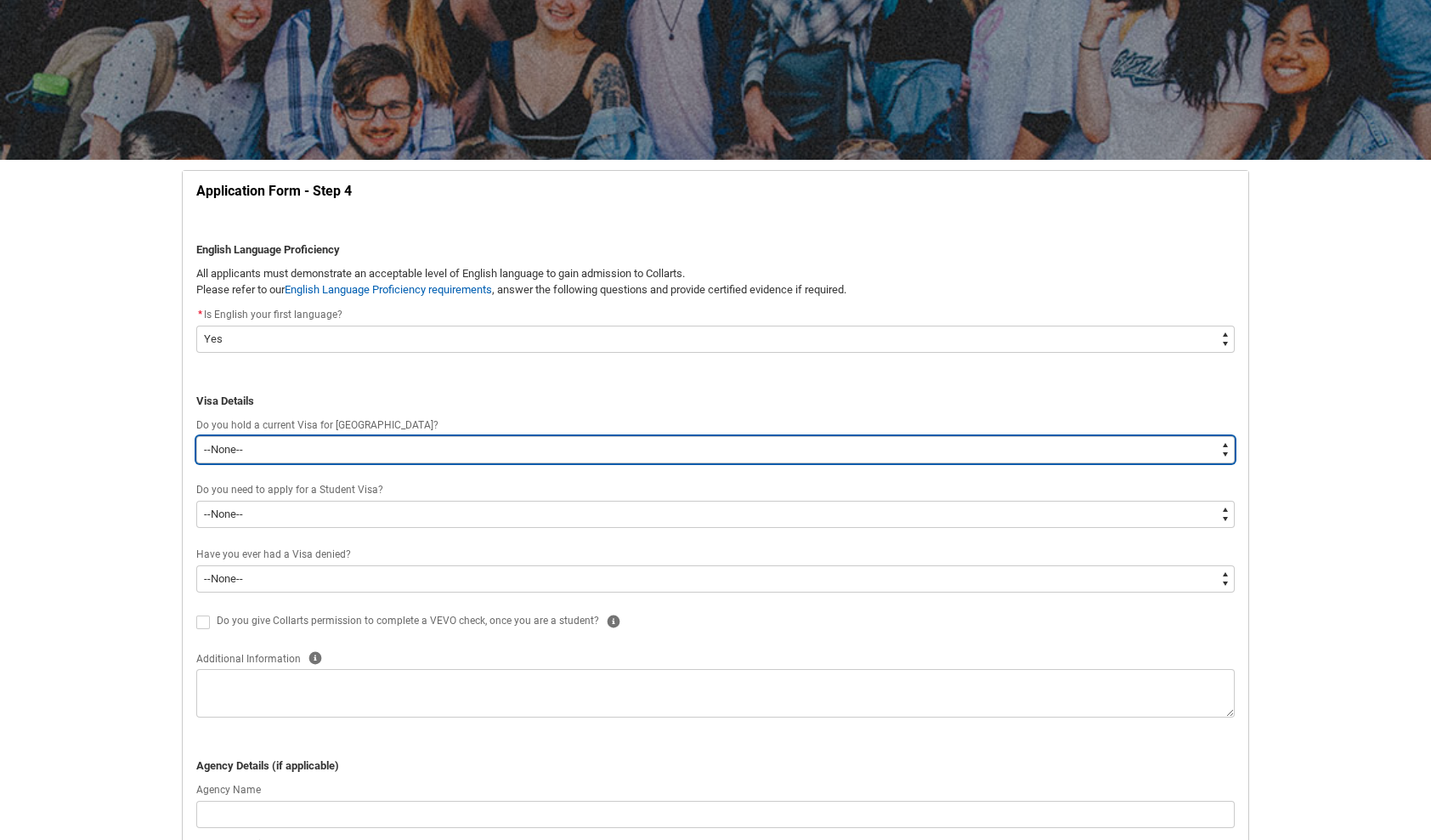
click at [338, 441] on select "--None-- Yes No" at bounding box center [715, 449] width 1038 height 28
click at [196, 436] on select "--None-- Yes No" at bounding box center [715, 449] width 1038 height 28
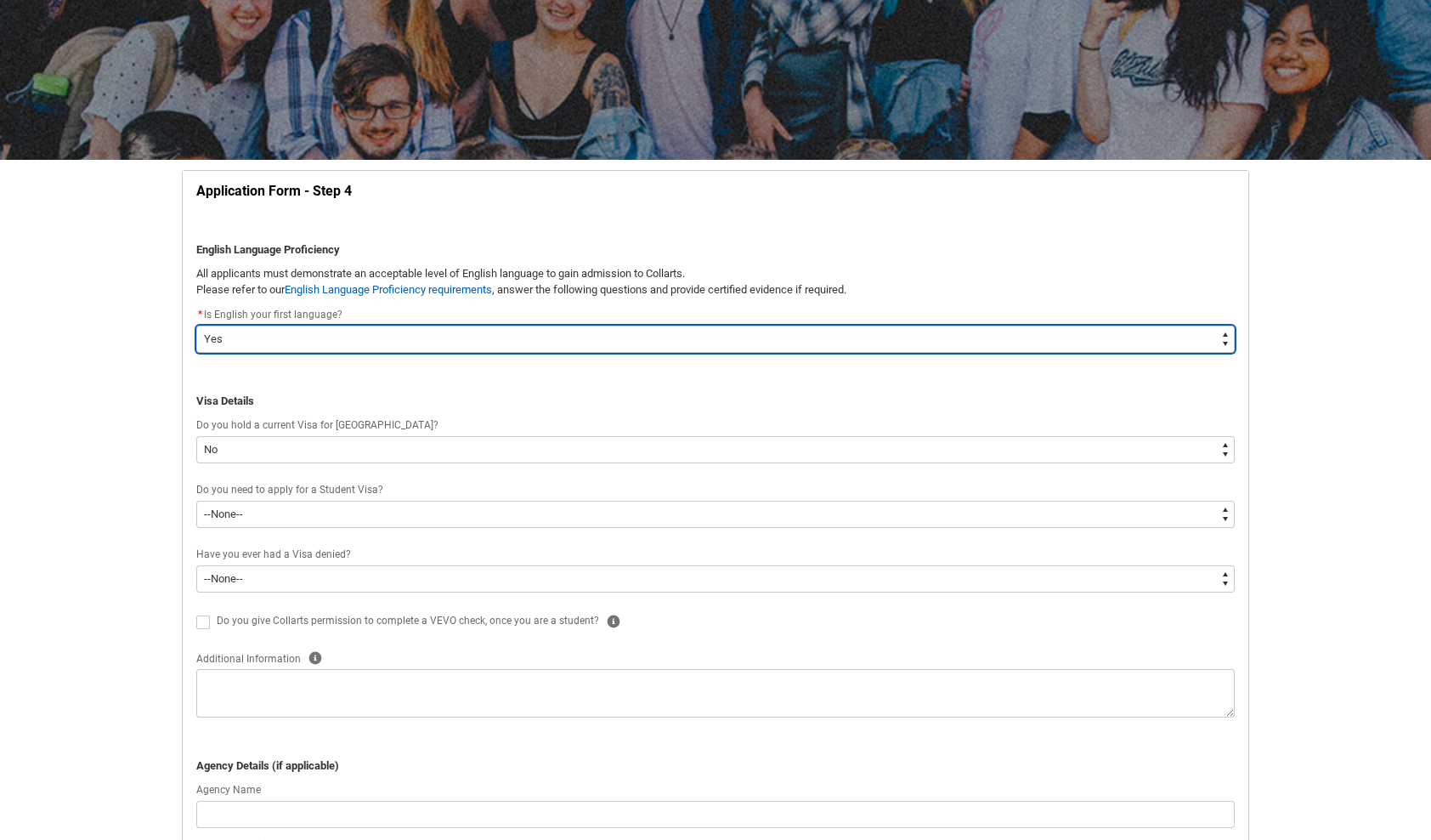
click at [245, 351] on select "--None-- Yes No" at bounding box center [715, 338] width 1038 height 28
click at [196, 325] on select "--None-- Yes No" at bounding box center [715, 338] width 1038 height 28
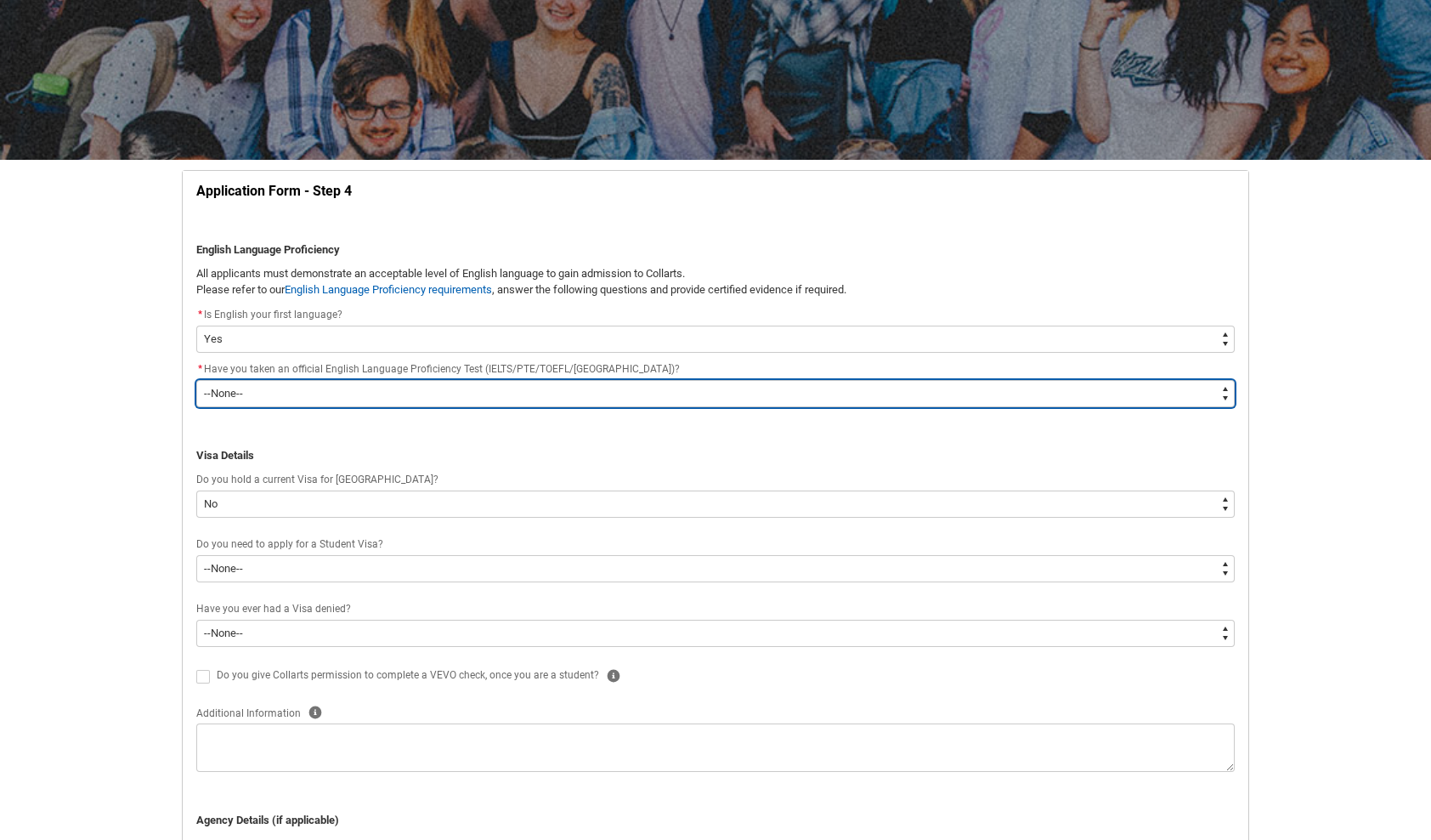
drag, startPoint x: 277, startPoint y: 398, endPoint x: 265, endPoint y: 458, distance: 61.2
click at [265, 458] on div "Application Form - Step 4 English Language Proficiency All applicants must demo…" at bounding box center [715, 786] width 1059 height 1210
click at [196, 379] on select "--None-- Yes No" at bounding box center [715, 393] width 1038 height 28
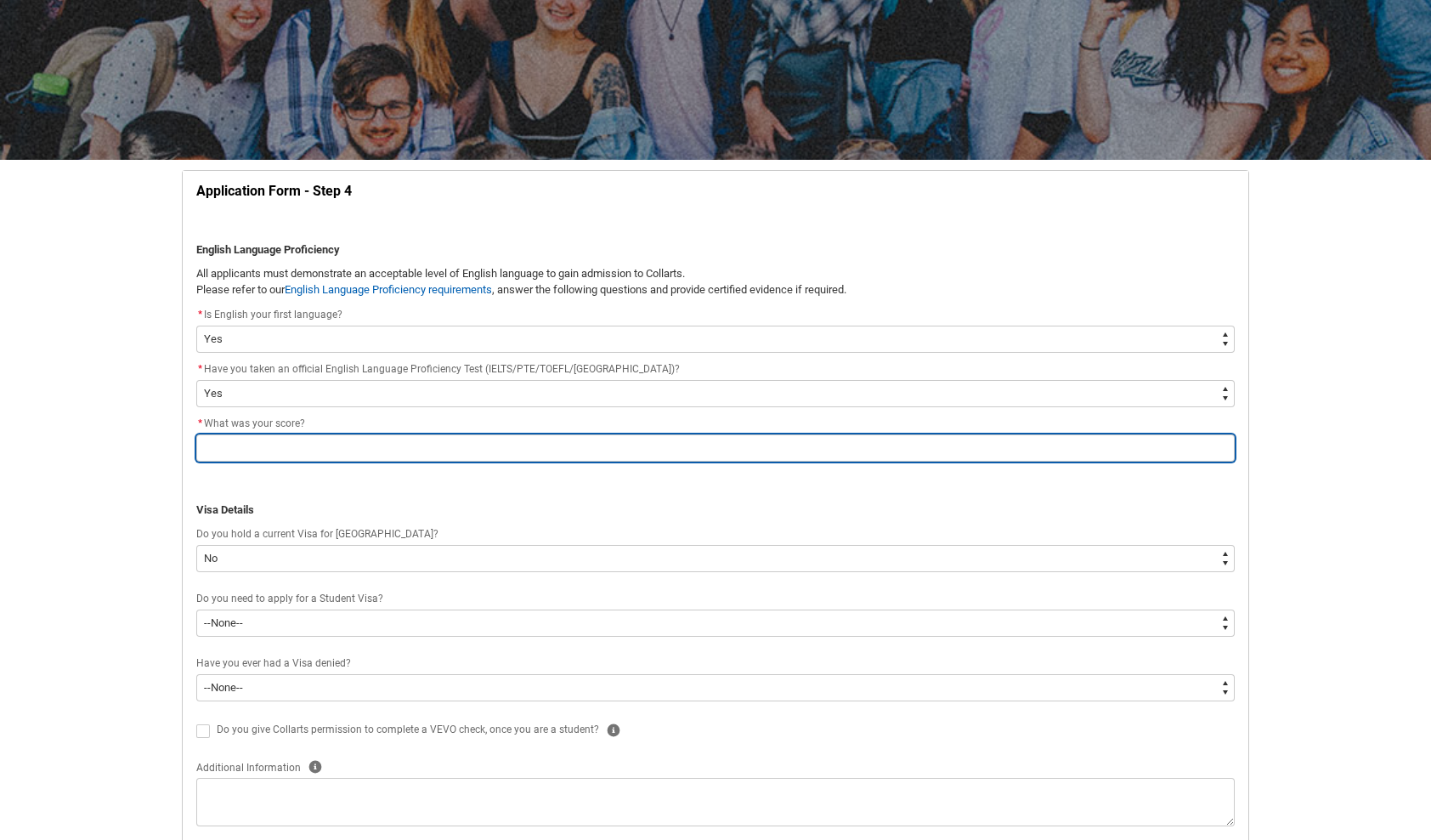
click at [257, 441] on input "REDU_Application_Form_for_Applicant flow" at bounding box center [715, 447] width 1038 height 28
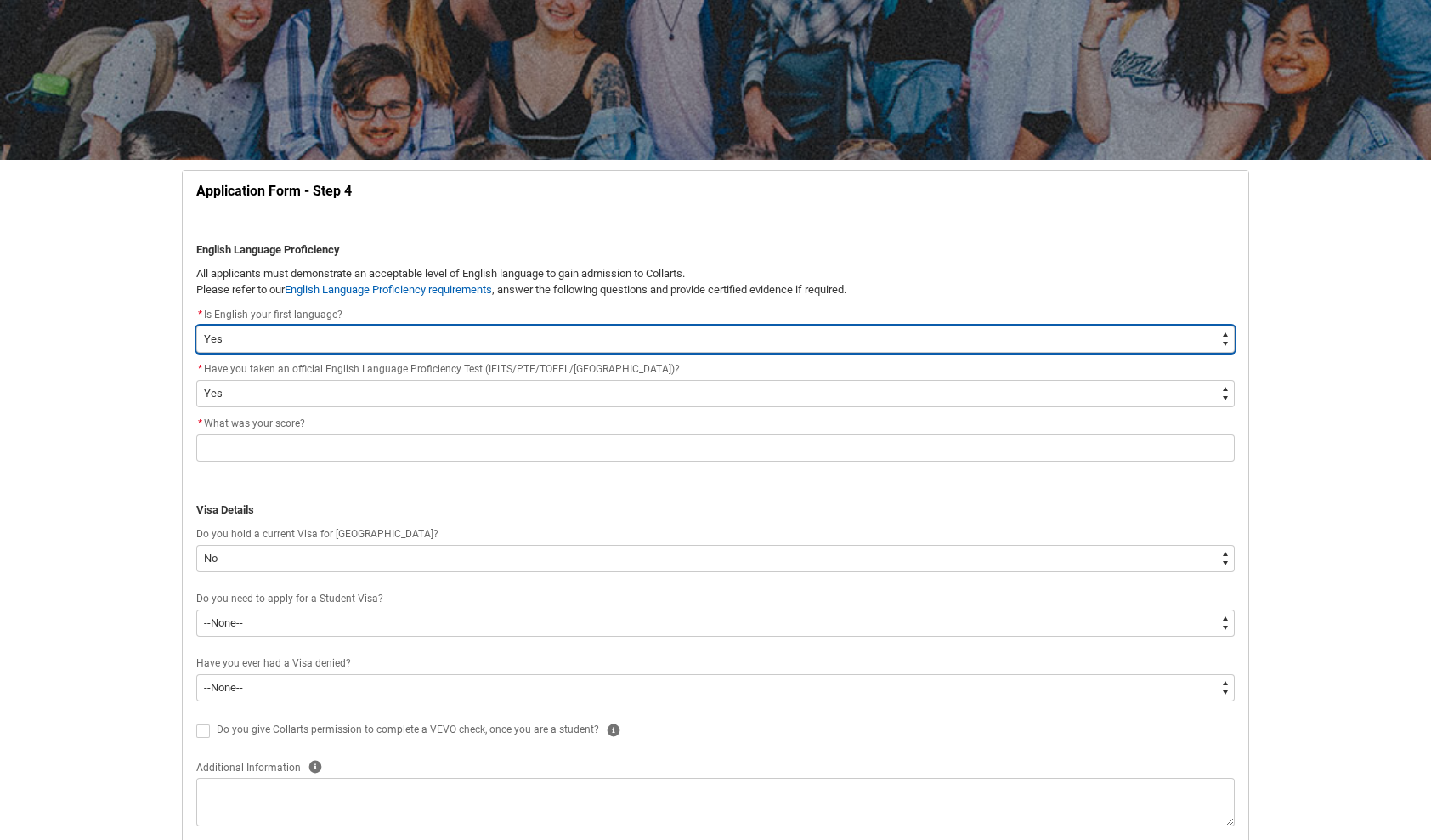
drag, startPoint x: 443, startPoint y: 346, endPoint x: 423, endPoint y: 352, distance: 20.9
click at [441, 346] on select "--None-- Yes No" at bounding box center [715, 338] width 1038 height 28
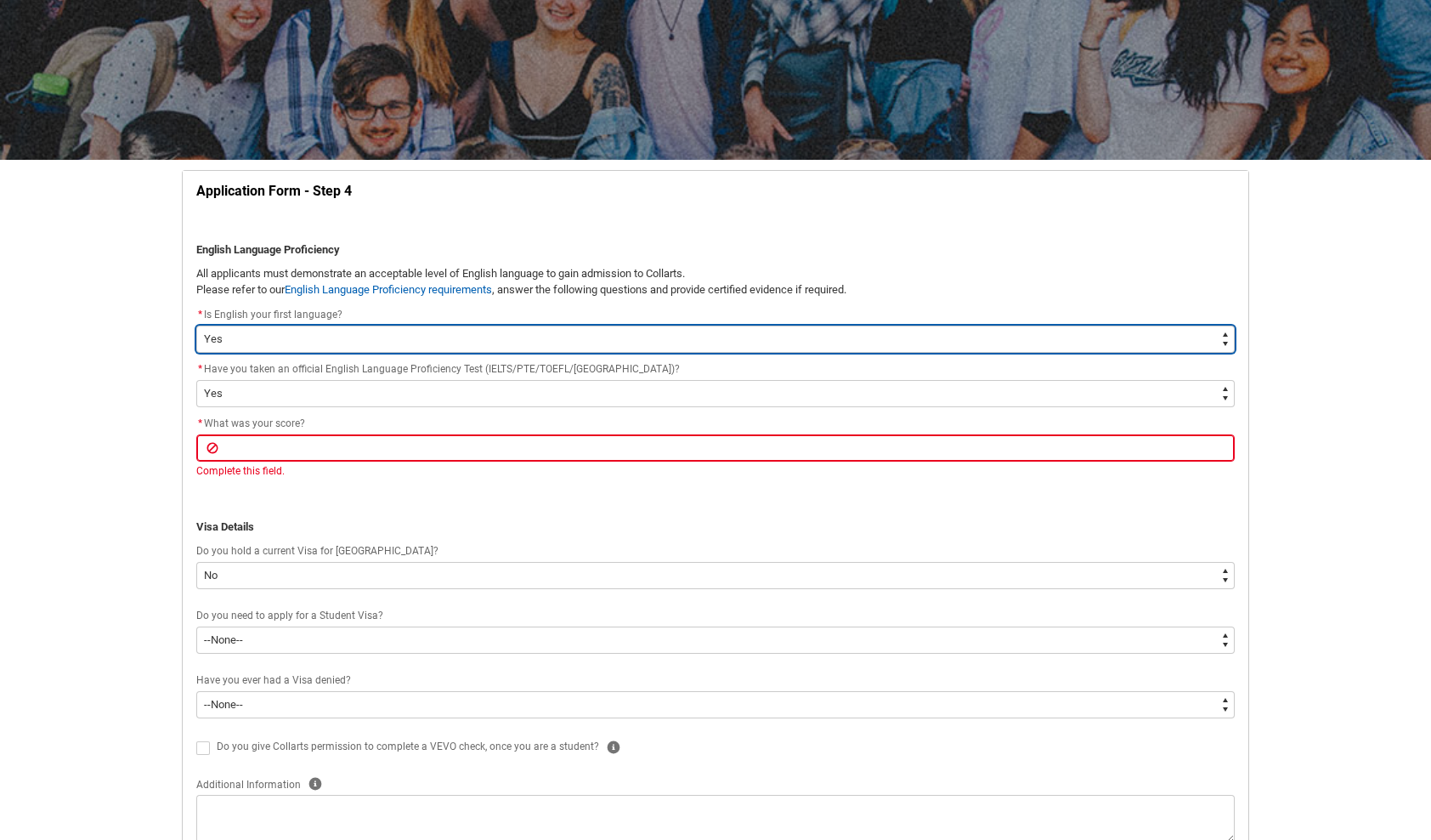
click at [196, 325] on select "--None-- Yes No" at bounding box center [715, 338] width 1038 height 28
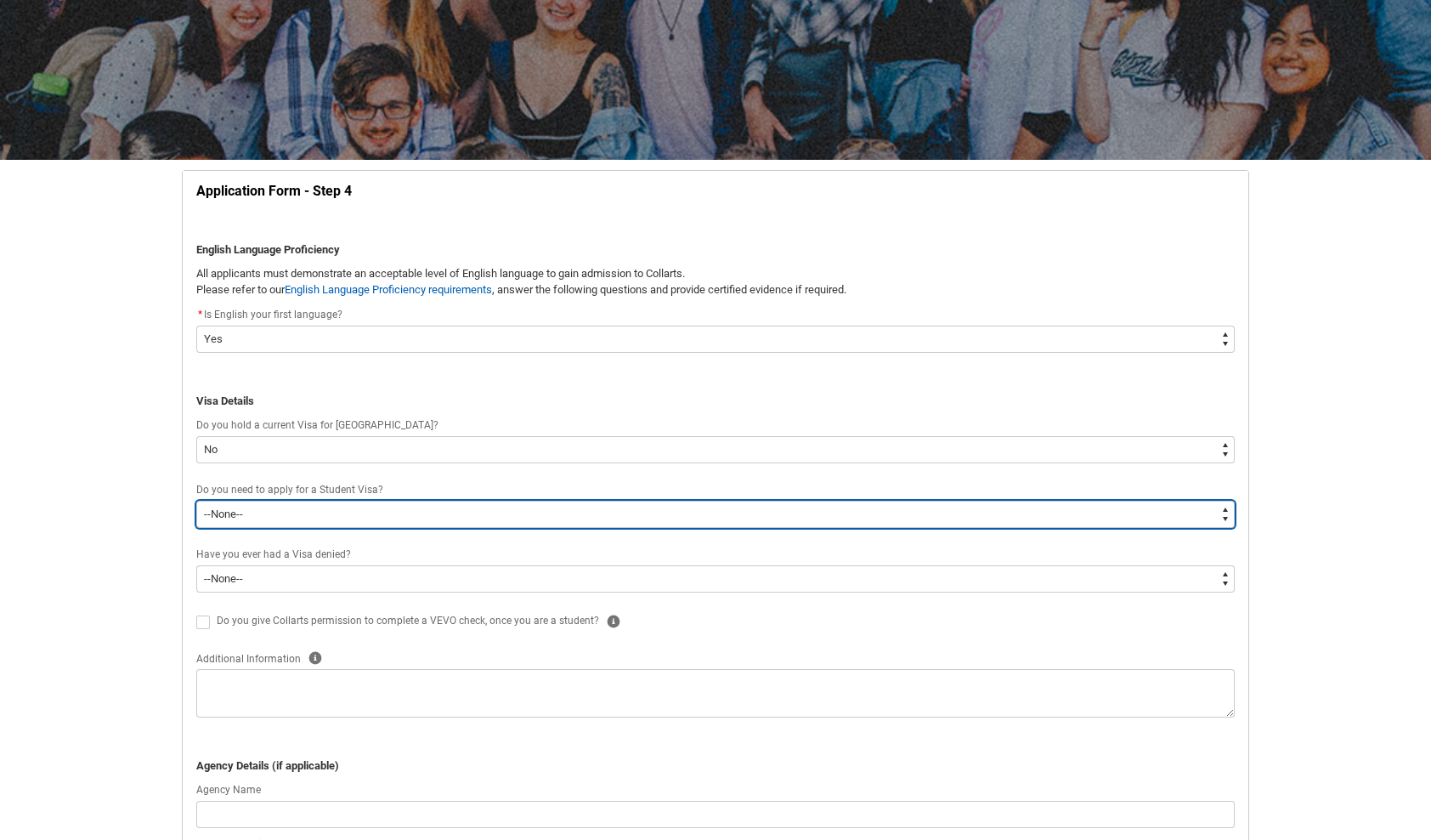
click at [277, 517] on select "--None-- Yes No" at bounding box center [715, 514] width 1038 height 28
click at [196, 501] on select "--None-- Yes No" at bounding box center [715, 514] width 1038 height 28
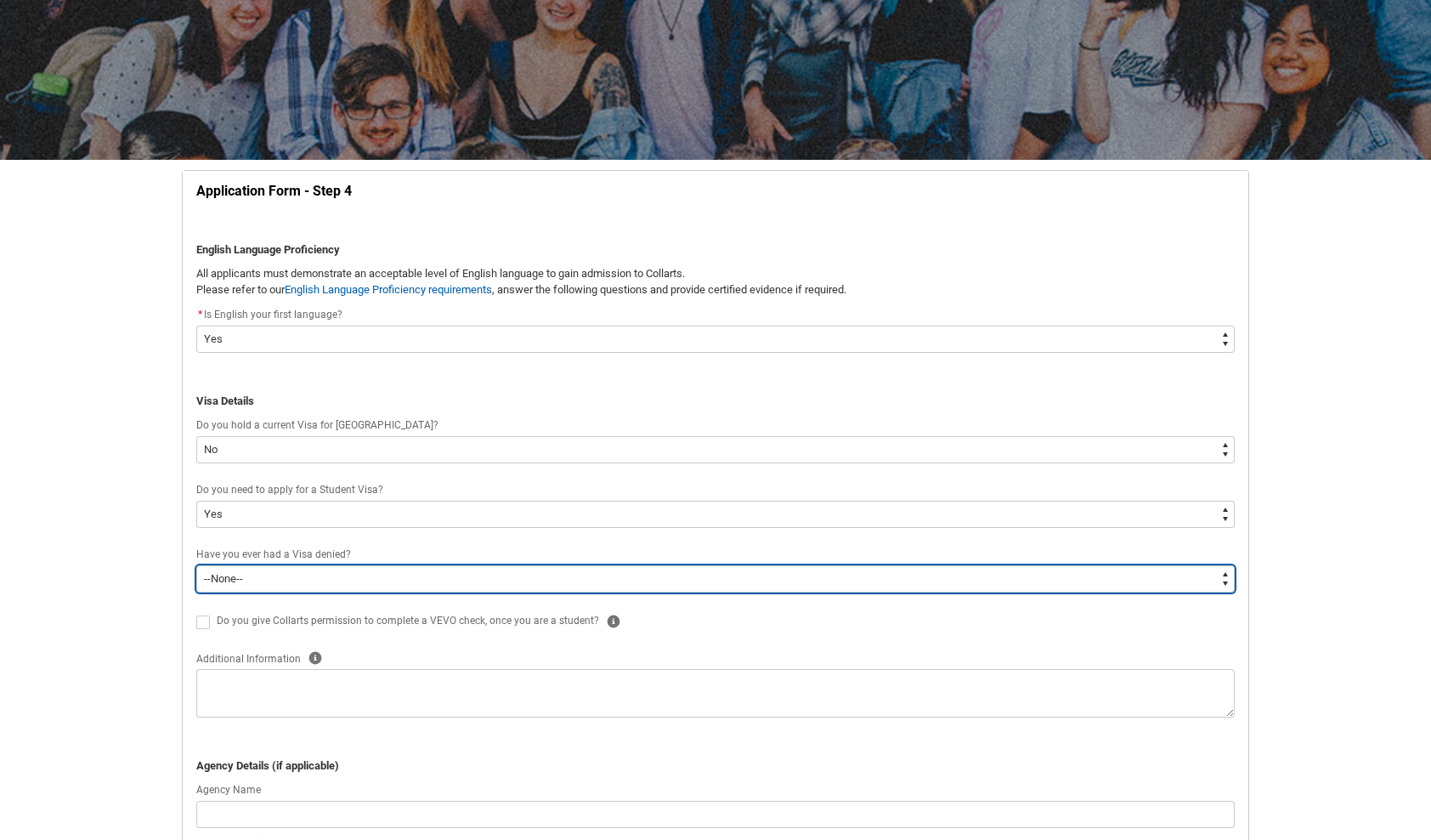
click at [299, 584] on select "--None-- Yes No" at bounding box center [715, 579] width 1038 height 28
click at [196, 565] on select "--None-- Yes No" at bounding box center [715, 579] width 1038 height 28
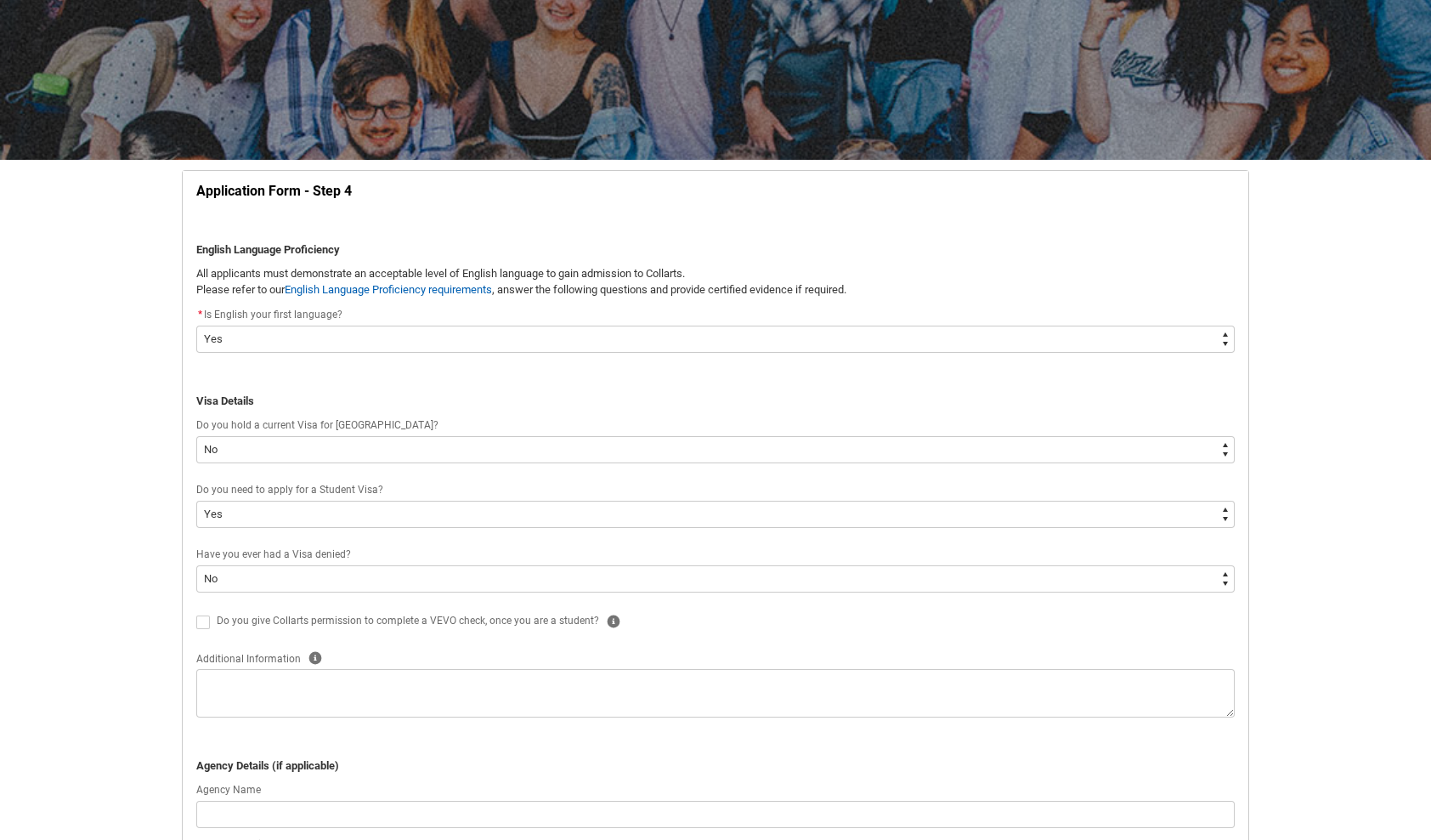
click at [196, 624] on span "REDU_Application_Form_for_Applicant flow" at bounding box center [203, 622] width 13 height 13
click at [195, 613] on input "REDU_Application_Form_for_Applicant flow" at bounding box center [195, 612] width 1 height 1
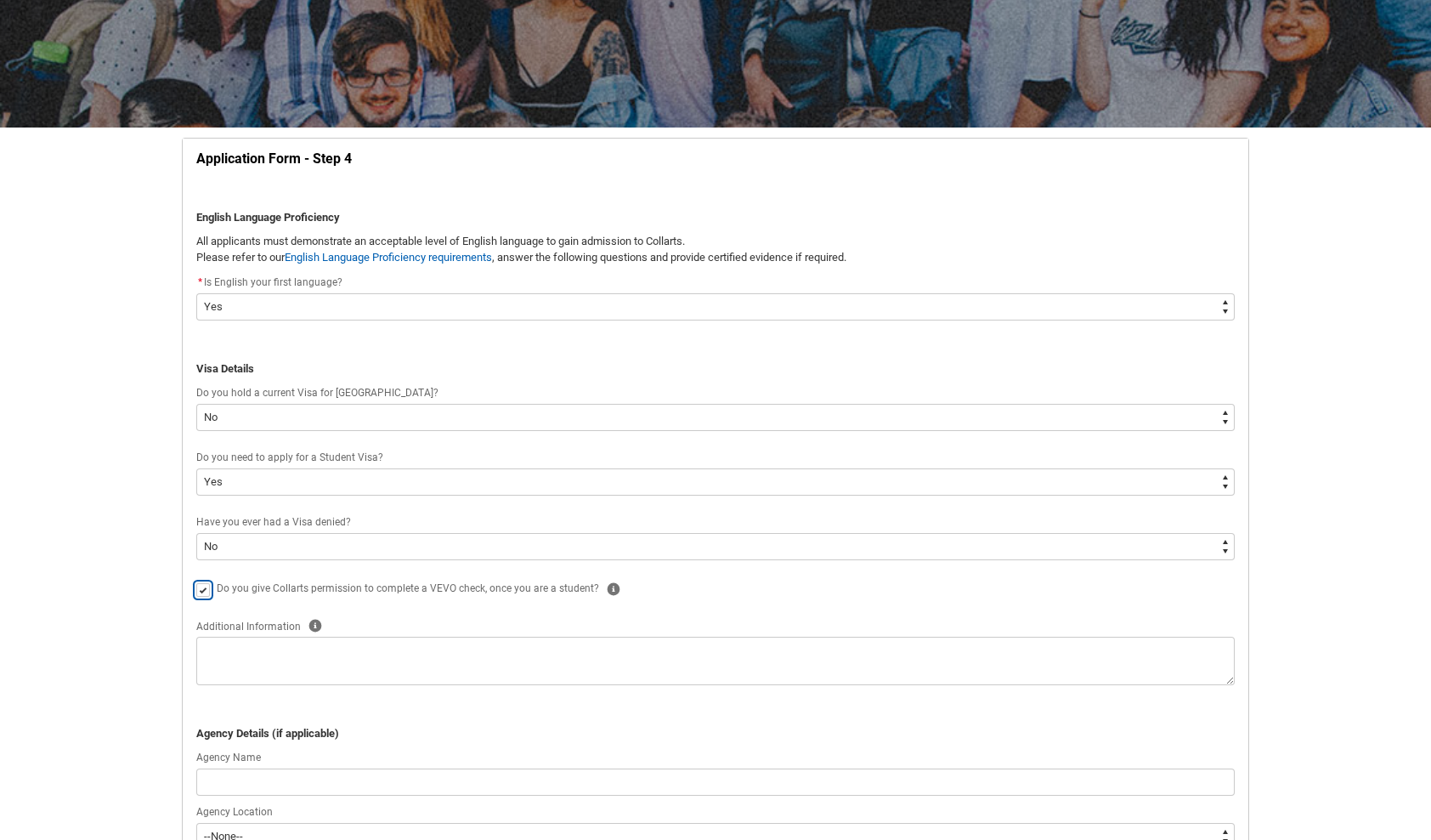
scroll to position [262, 0]
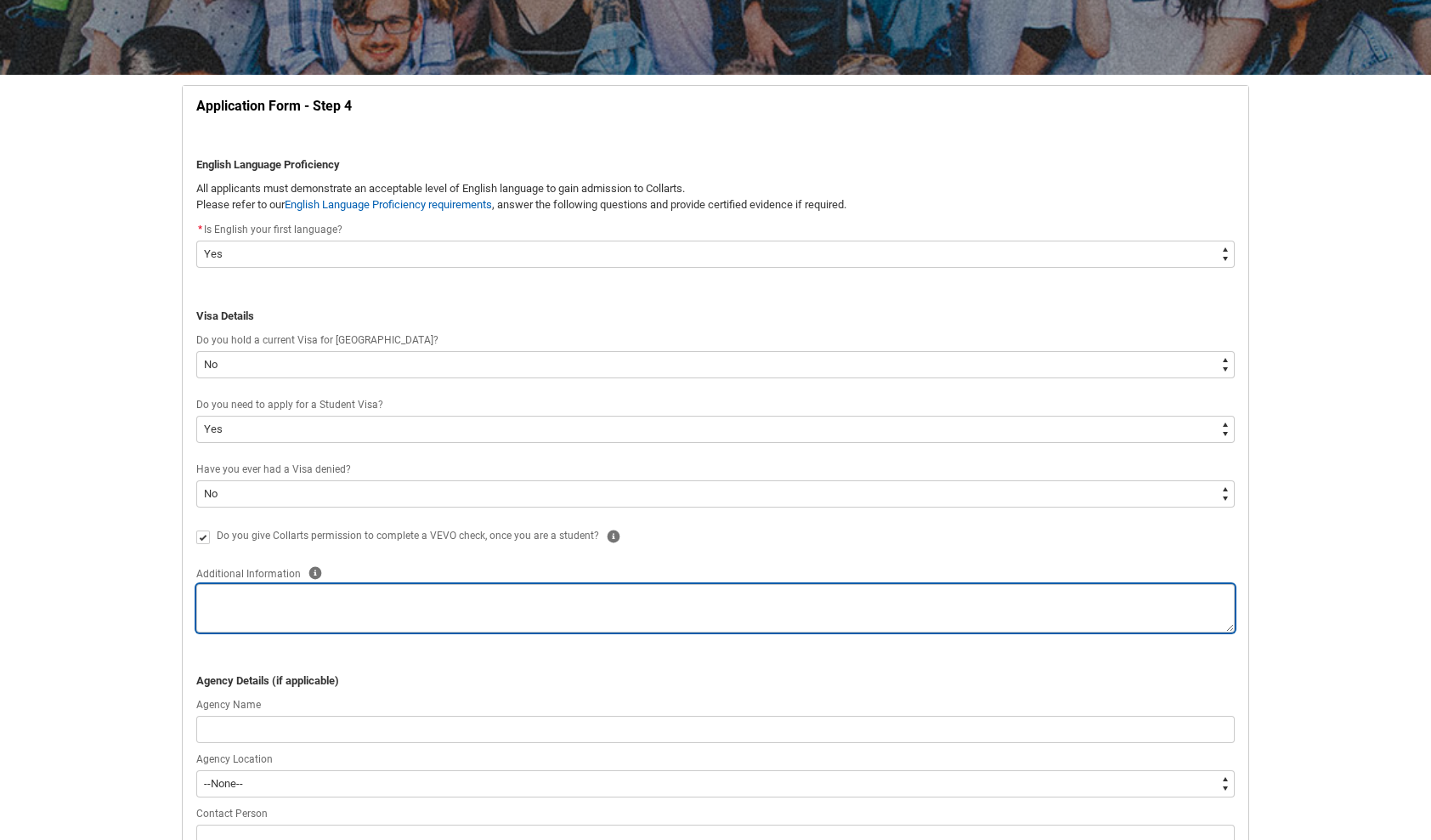
drag, startPoint x: 270, startPoint y: 599, endPoint x: 290, endPoint y: 611, distance: 23.3
click at [270, 599] on textarea "REDU_Application_Form_for_Applicant flow" at bounding box center [715, 607] width 1038 height 49
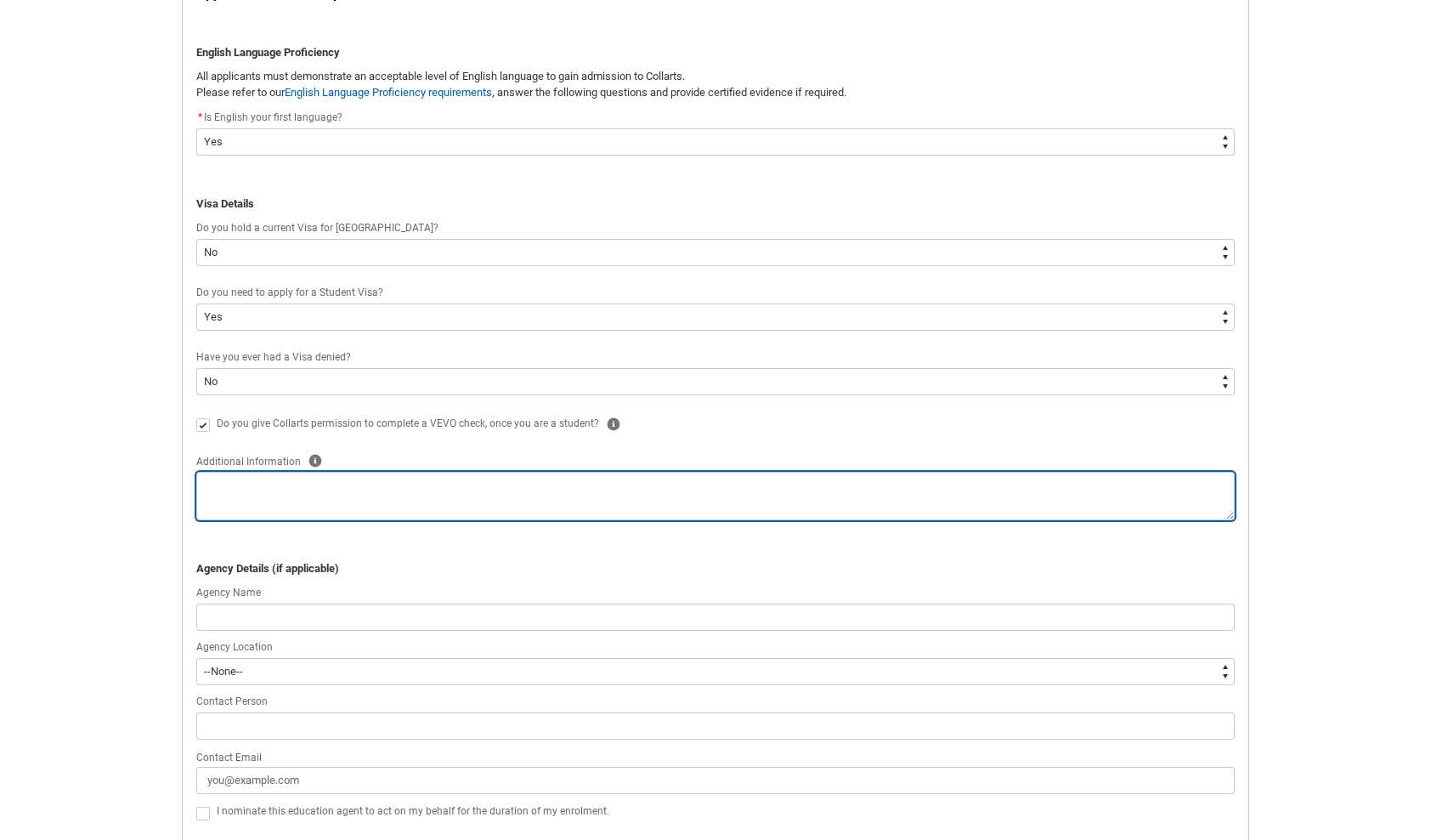
scroll to position [432, 0]
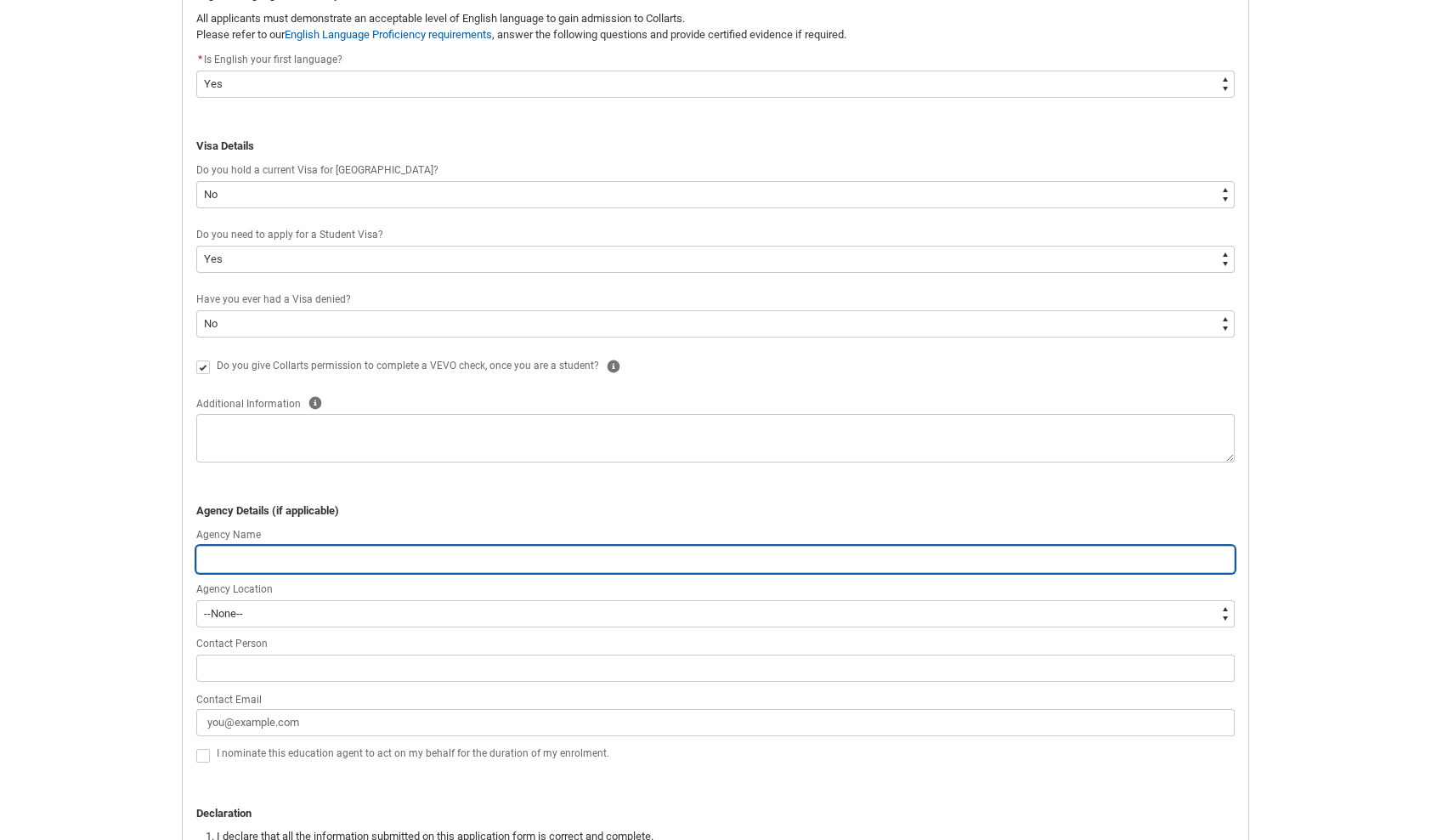
click at [260, 553] on input "REDU_Application_Form_for_Applicant flow" at bounding box center [715, 559] width 1038 height 28
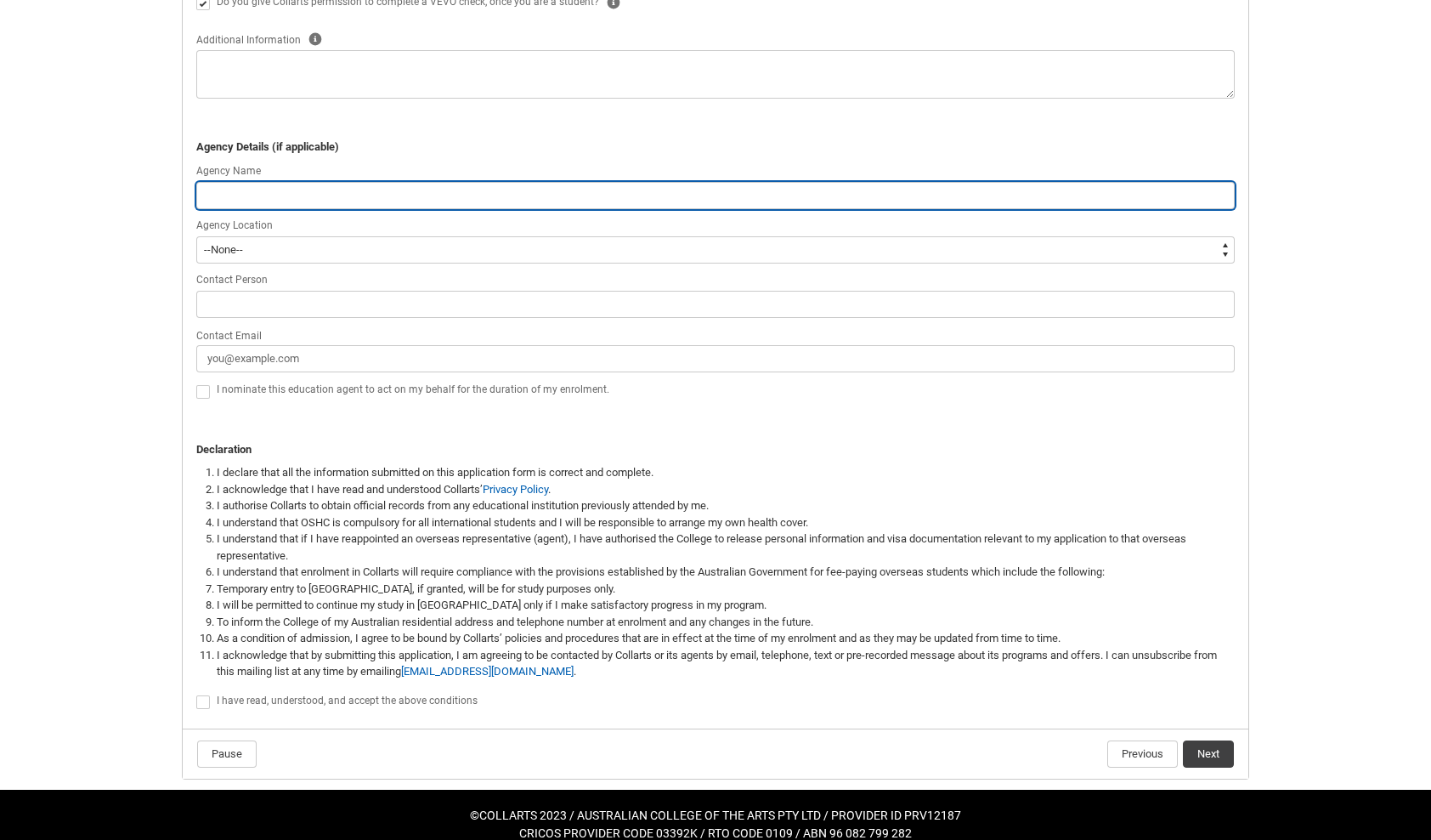
scroll to position [811, 0]
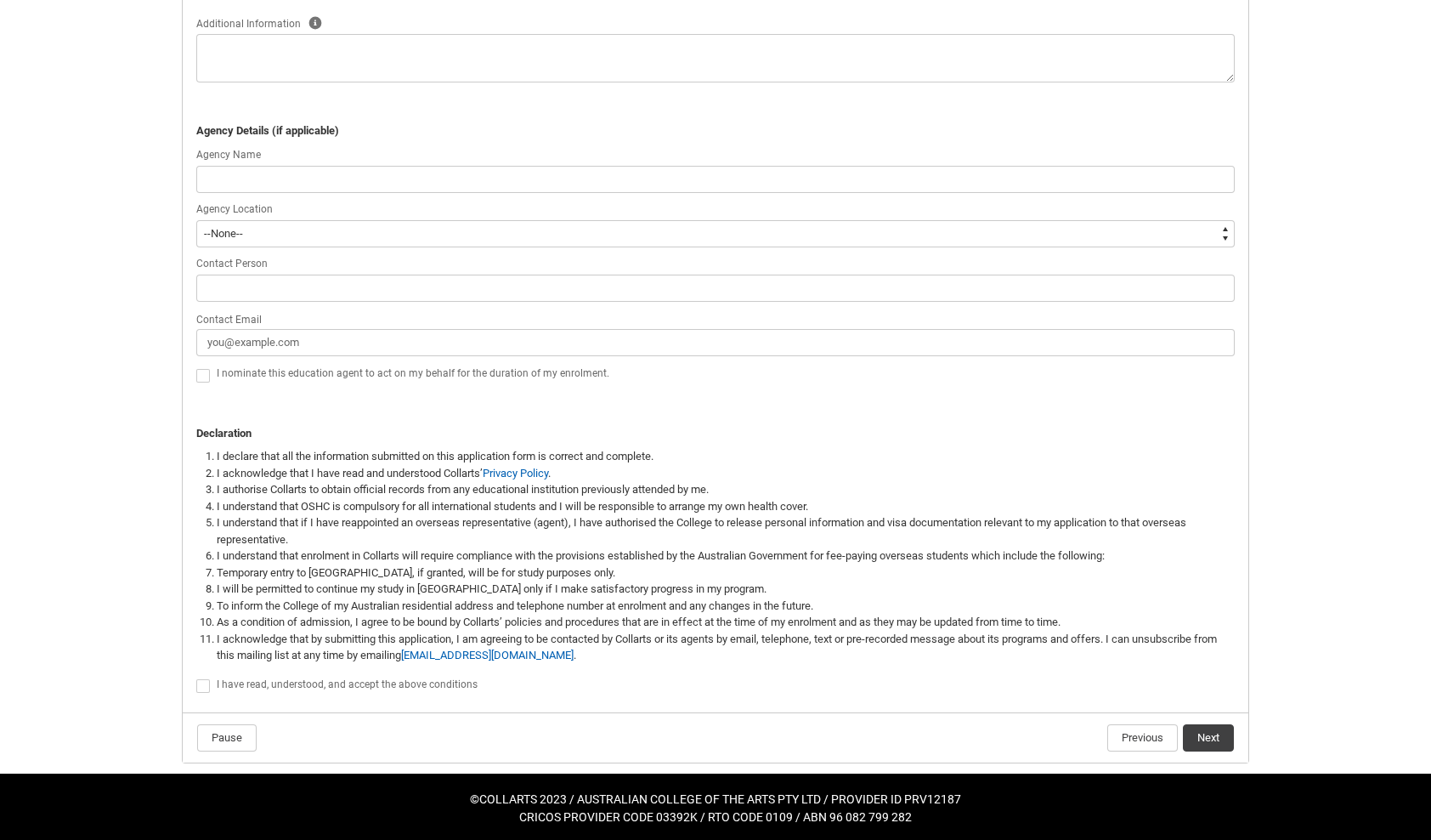
click at [255, 686] on span "I have read, understood, and accept the above conditions" at bounding box center [347, 684] width 261 height 11
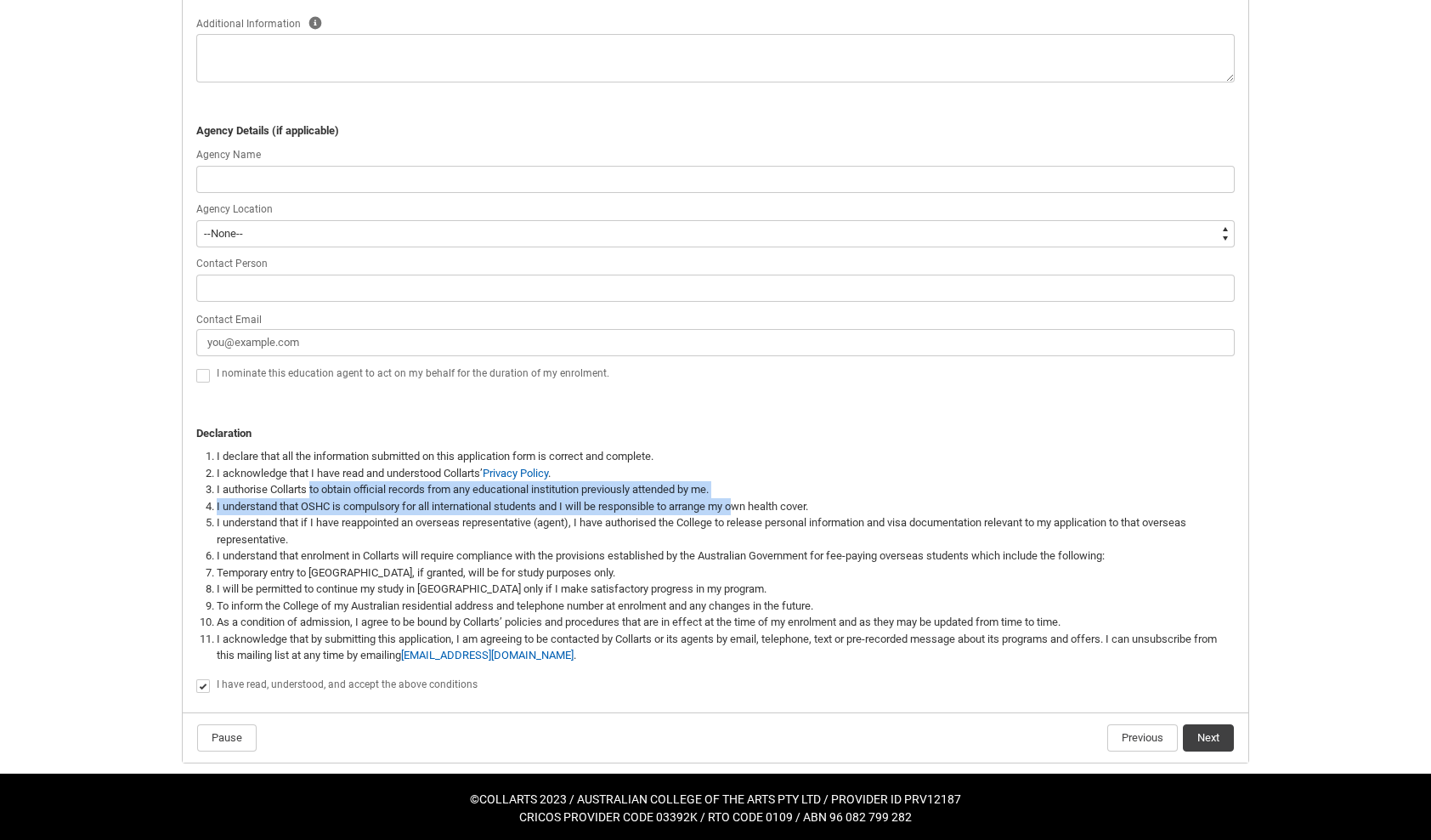
drag, startPoint x: 441, startPoint y: 488, endPoint x: 753, endPoint y: 504, distance: 312.4
click at [746, 502] on ol "I declare that all the information submitted on this application form is correc…" at bounding box center [726, 556] width 1018 height 215
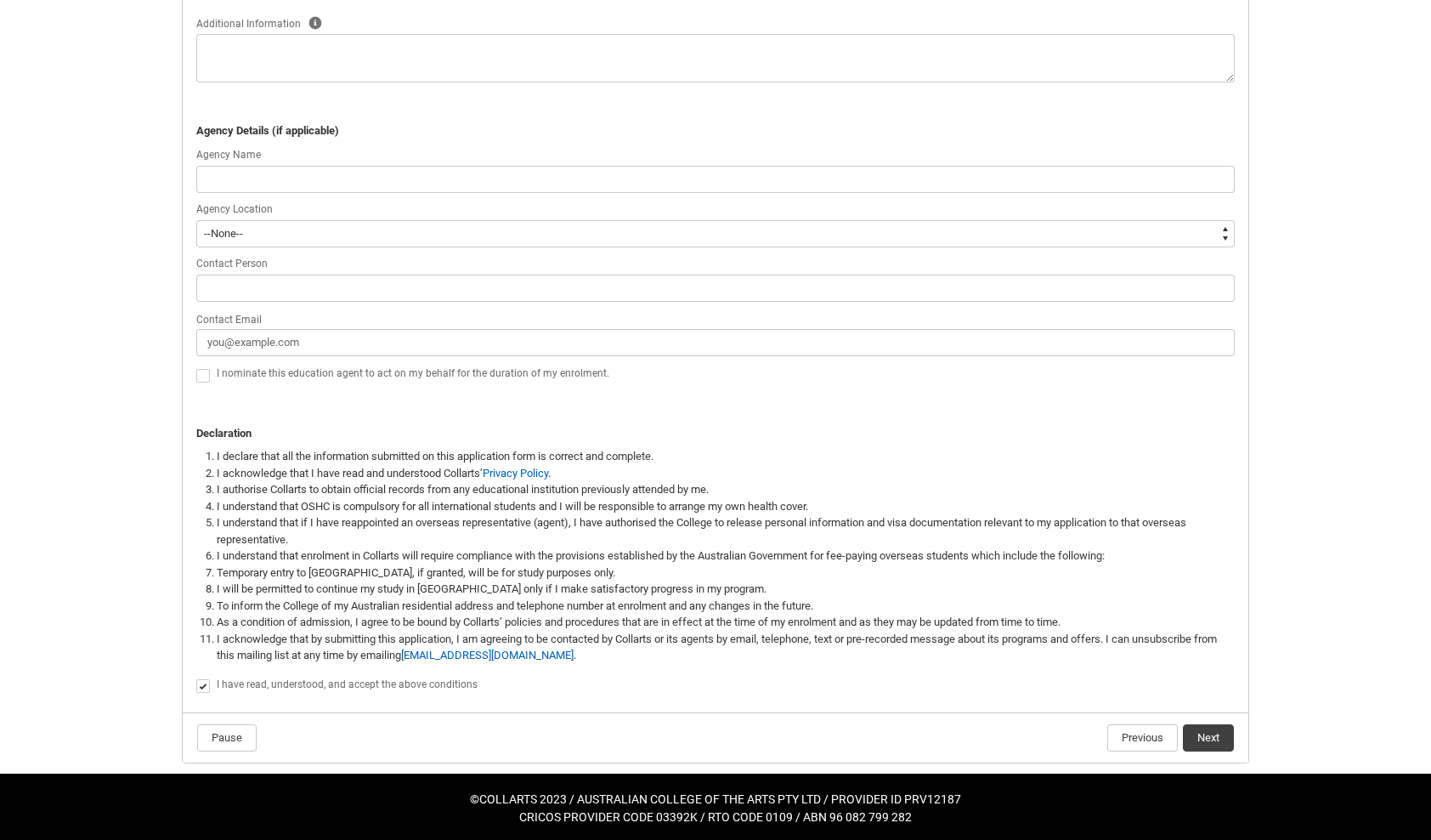
click at [1036, 586] on li "I will be permitted to continue my study in [GEOGRAPHIC_DATA] only if I make sa…" at bounding box center [726, 589] width 1018 height 17
click at [1212, 727] on button "Next" at bounding box center [1208, 737] width 51 height 28
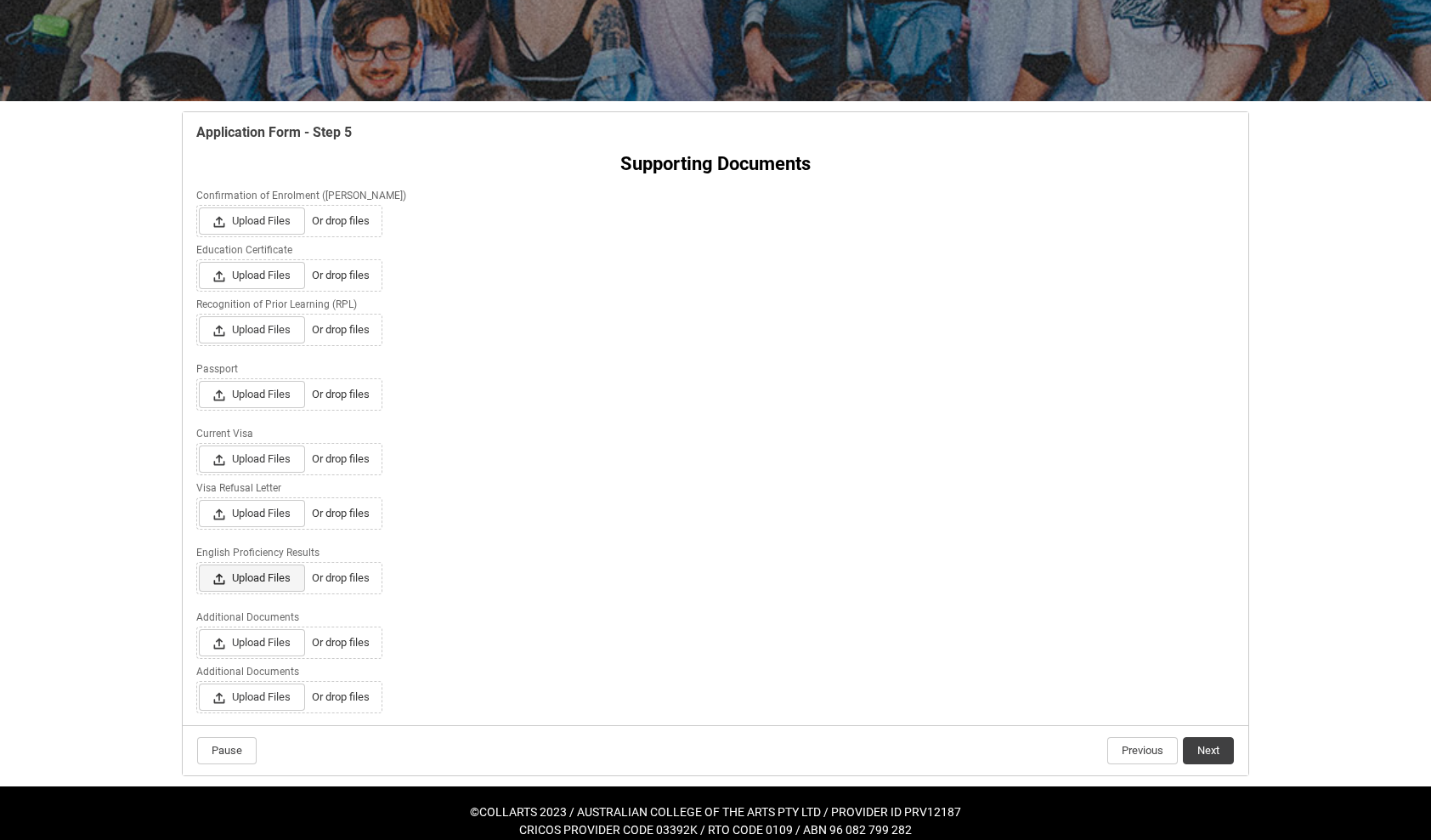
scroll to position [238, 0]
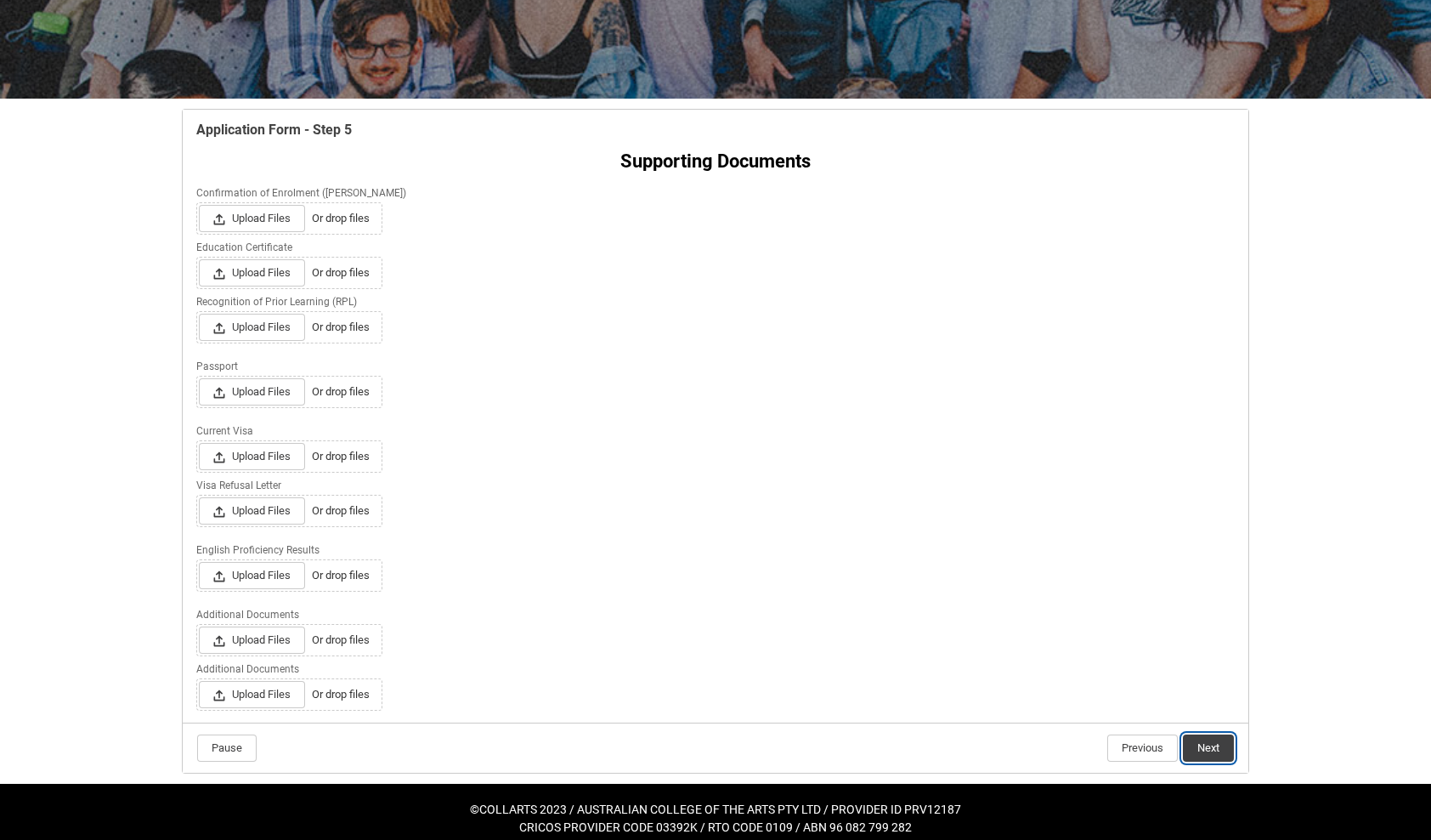
drag, startPoint x: 1208, startPoint y: 738, endPoint x: 1199, endPoint y: 739, distance: 9.1
click at [1208, 738] on button "Next" at bounding box center [1208, 748] width 51 height 28
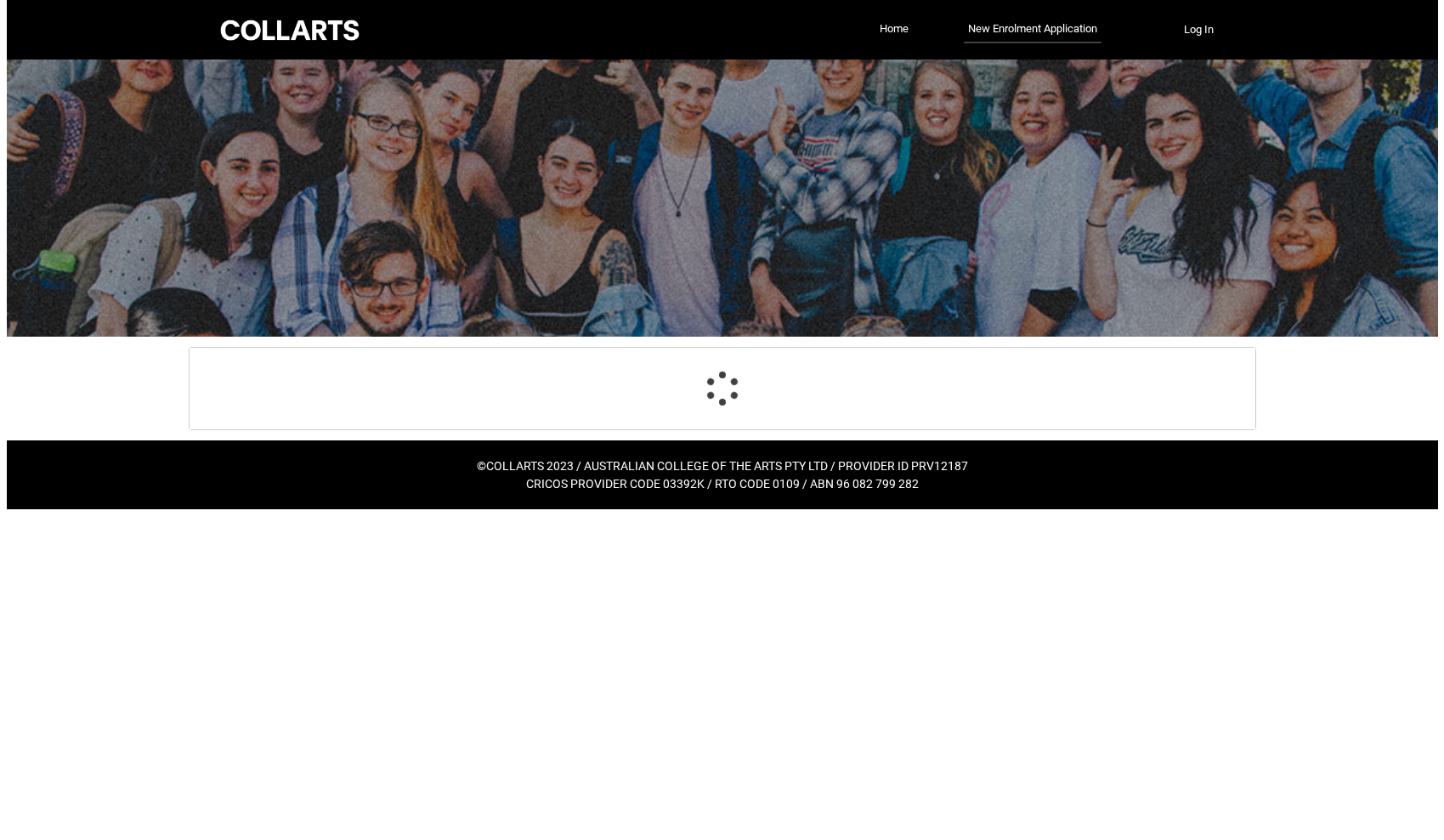
scroll to position [0, 0]
